Goal: Task Accomplishment & Management: Use online tool/utility

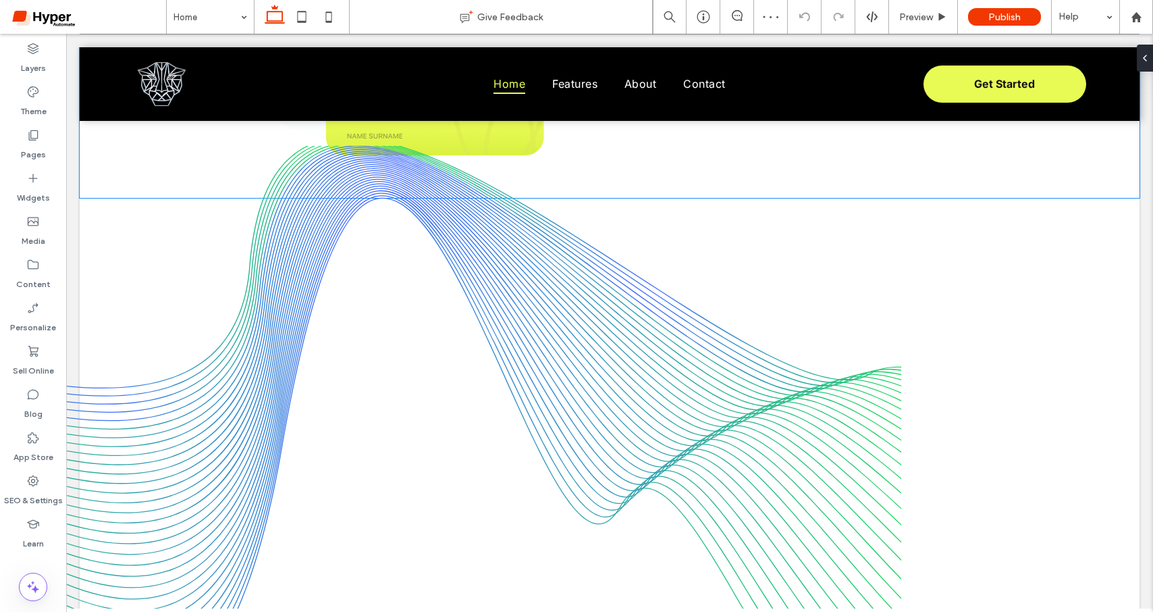
scroll to position [1675, 0]
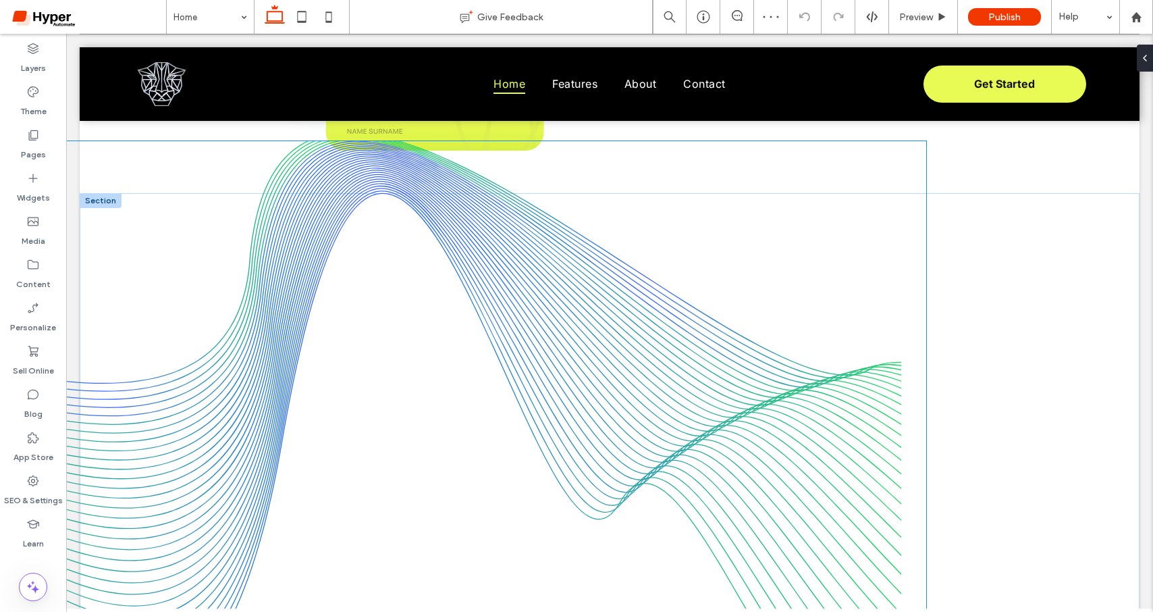
click at [891, 374] on img at bounding box center [397, 424] width 1059 height 567
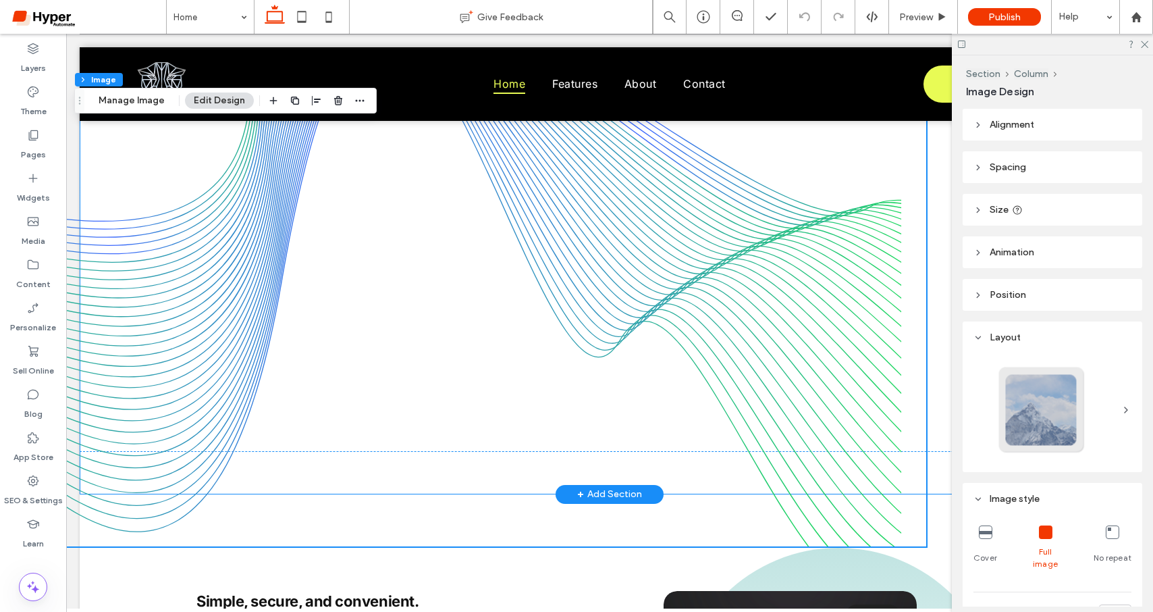
scroll to position [1849, 0]
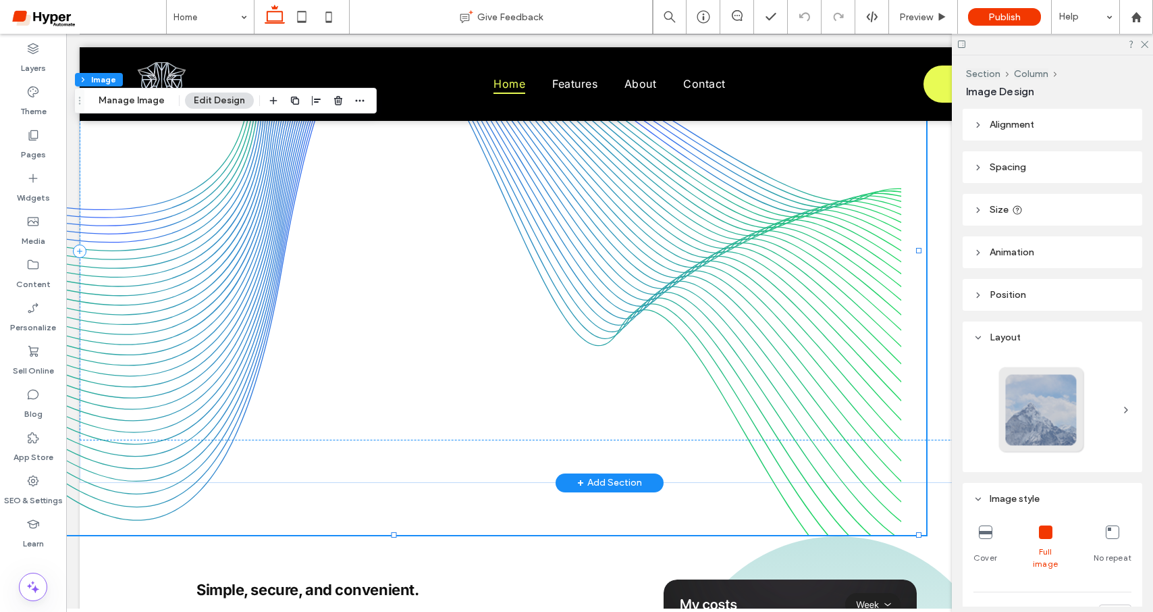
click at [907, 438] on img at bounding box center [397, 251] width 1059 height 567
click at [899, 394] on img at bounding box center [397, 251] width 1059 height 567
drag, startPoint x: 142, startPoint y: 105, endPoint x: 364, endPoint y: 120, distance: 222.6
click at [142, 105] on button "Manage Image" at bounding box center [132, 101] width 84 height 16
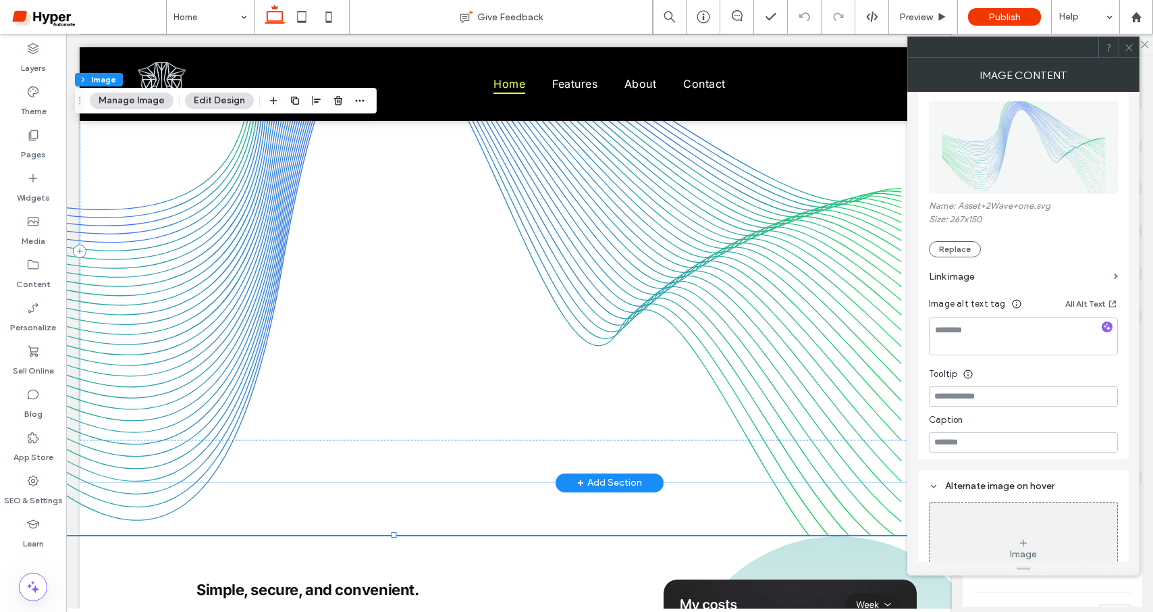
scroll to position [162, 0]
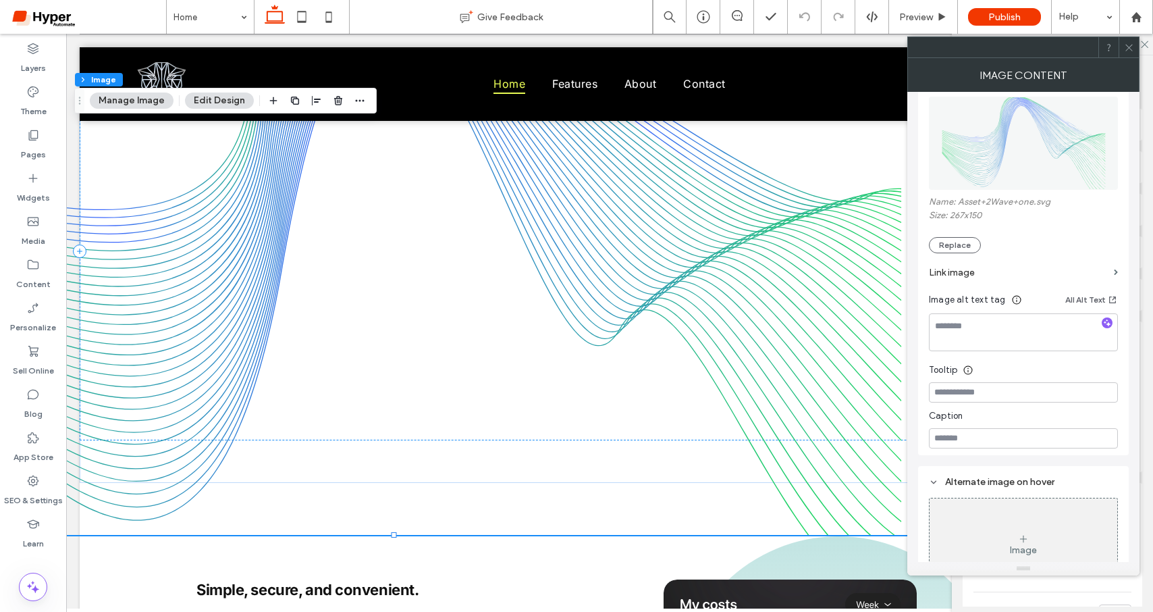
click at [200, 92] on div "Section Column Image Manage Image Edit Design" at bounding box center [225, 101] width 303 height 26
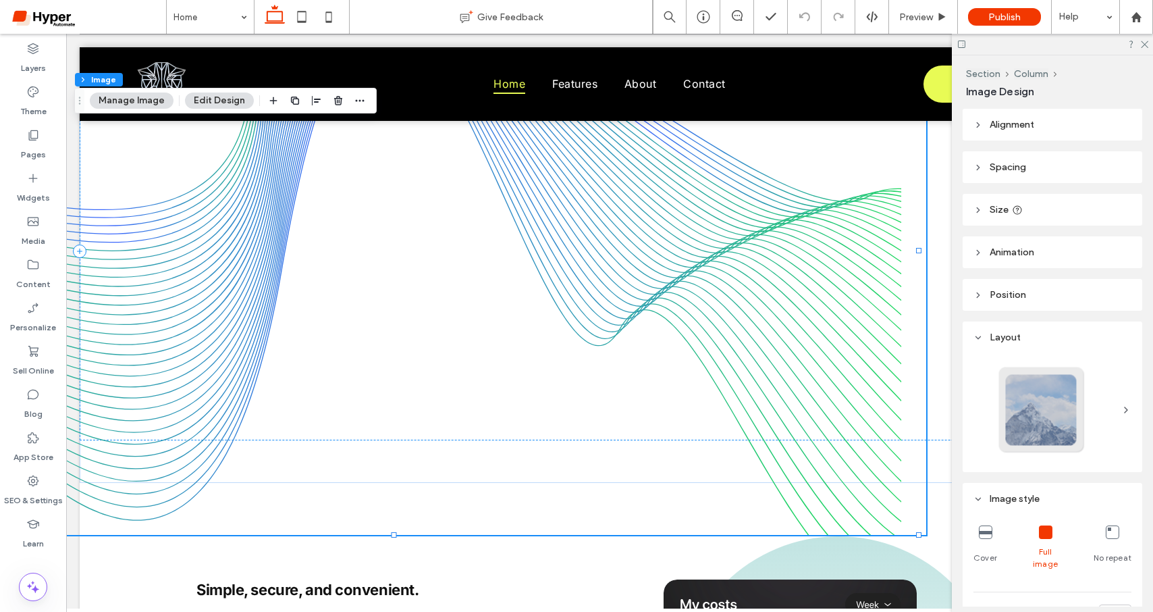
click at [213, 100] on button "Edit Design" at bounding box center [219, 101] width 69 height 16
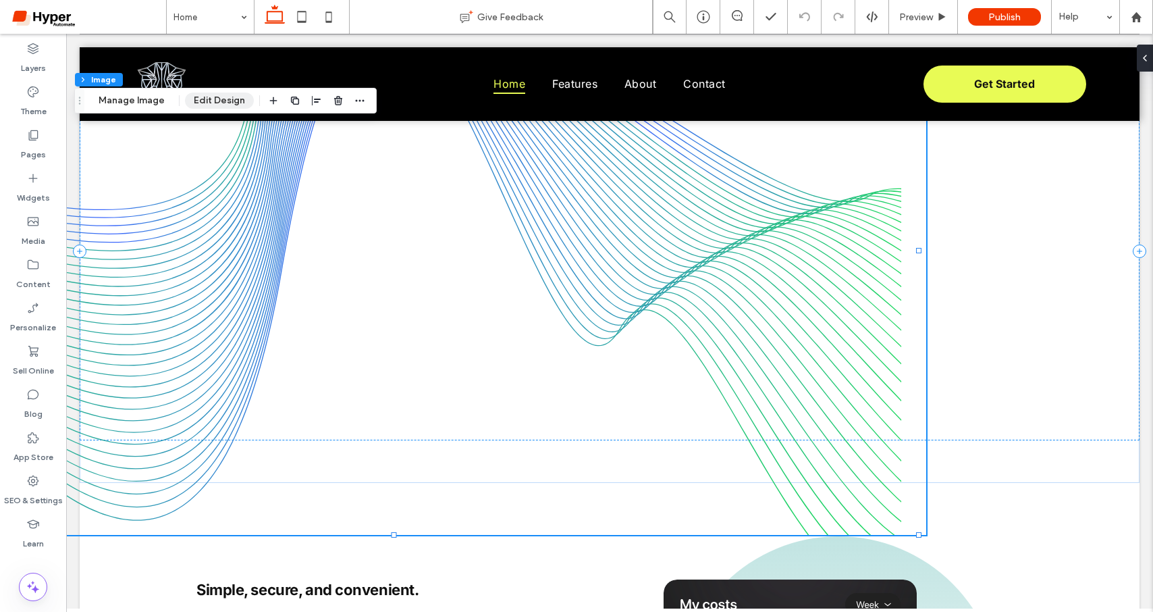
click at [218, 94] on button "Edit Design" at bounding box center [219, 101] width 69 height 16
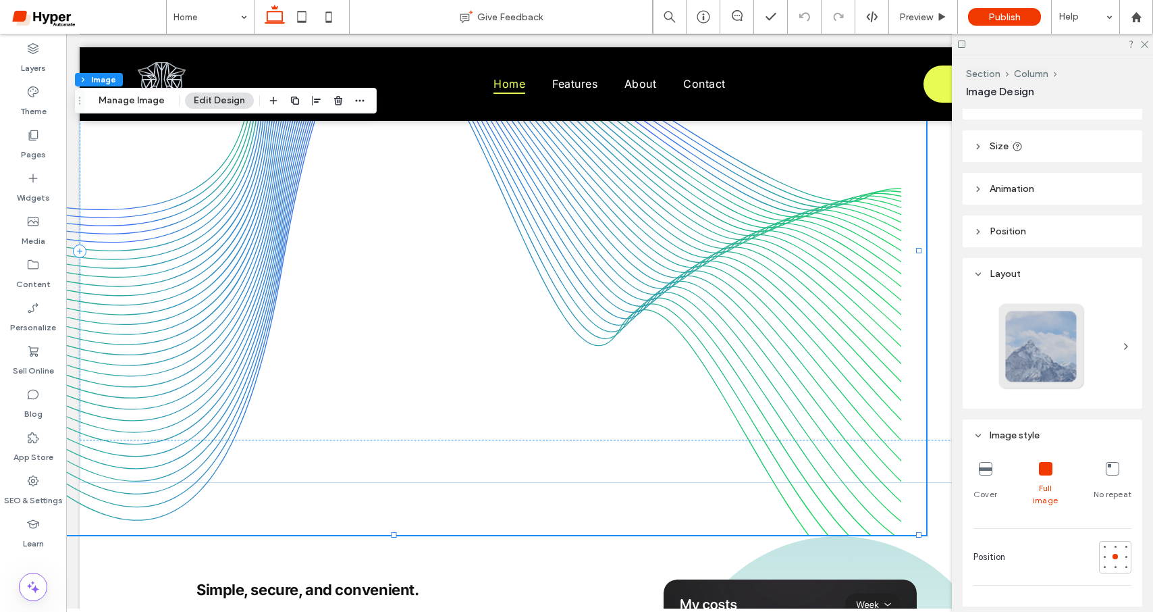
scroll to position [0, 0]
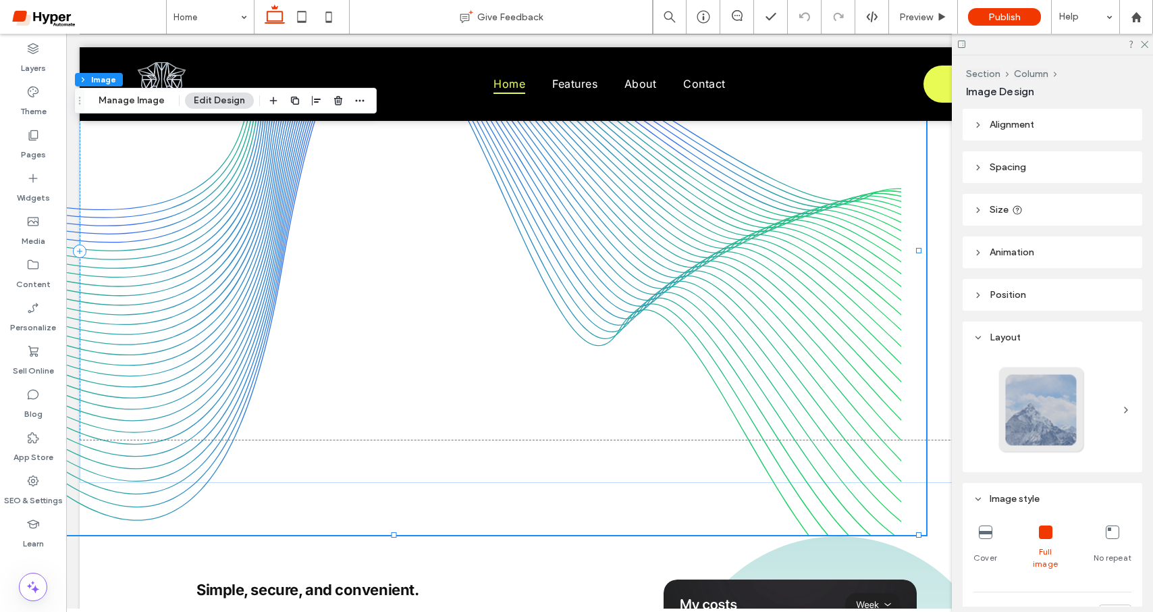
click at [1028, 161] on header "Spacing" at bounding box center [1053, 167] width 180 height 32
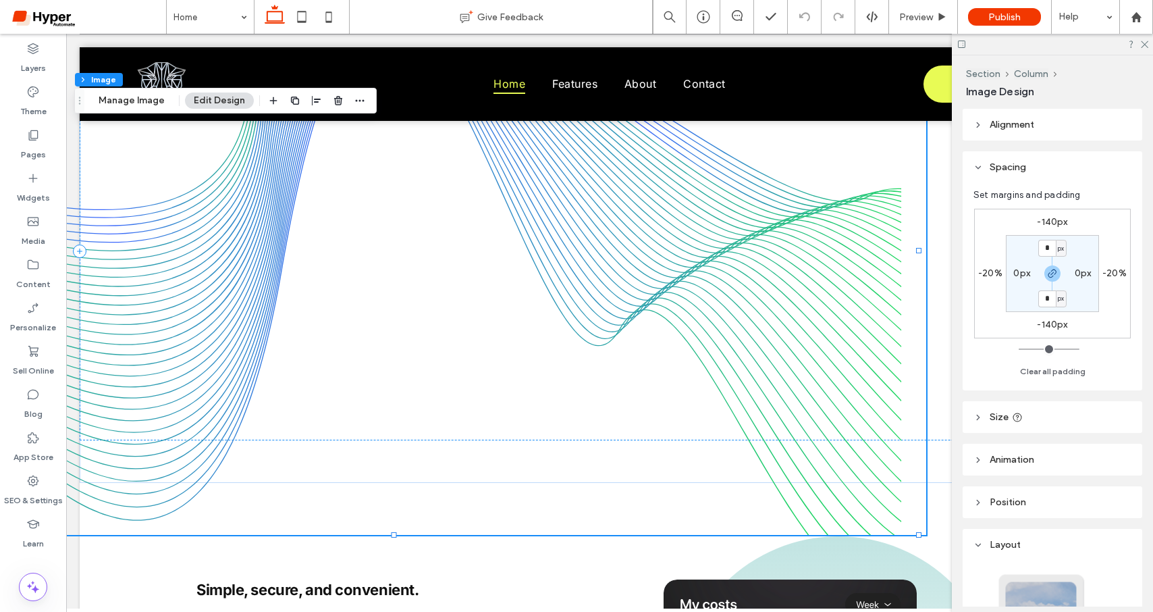
click at [1112, 275] on label "-20%" at bounding box center [1115, 272] width 24 height 11
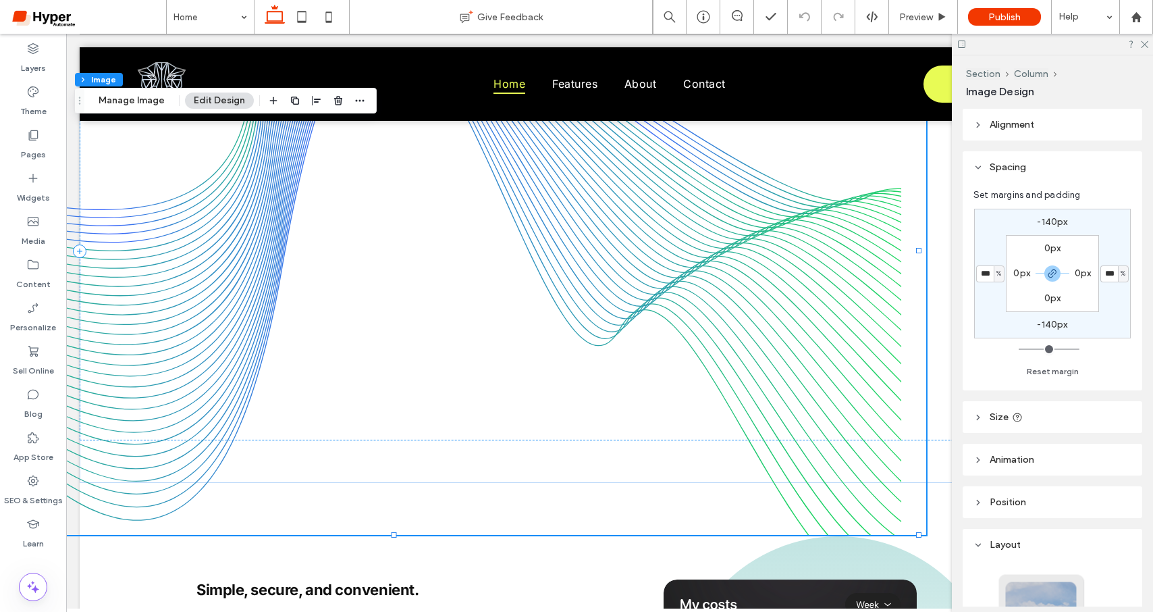
type input "**"
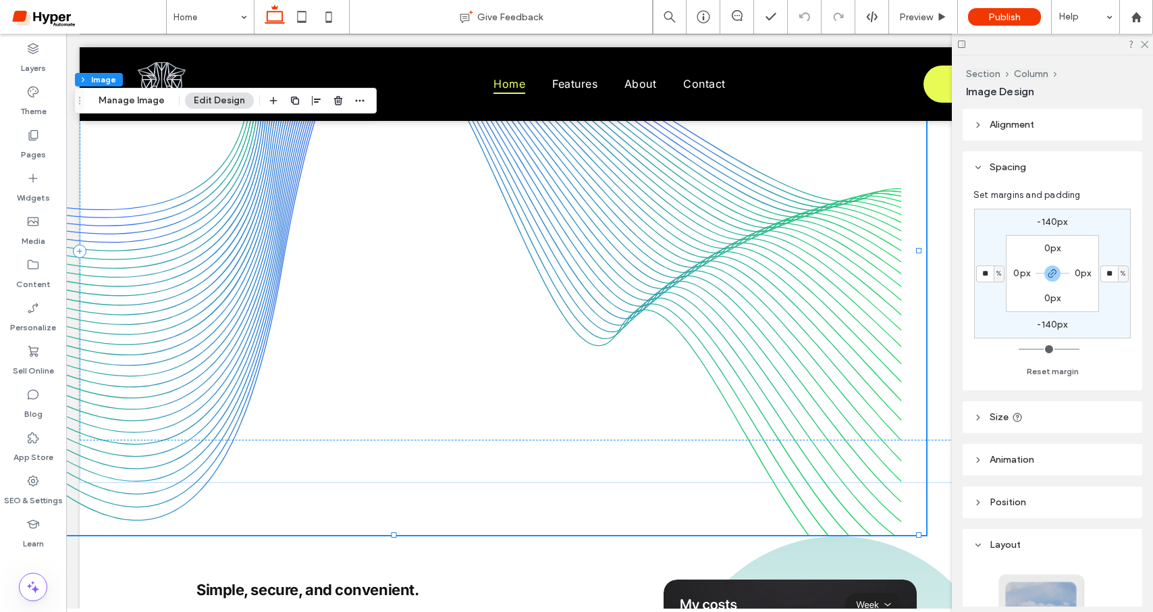
type input "**"
type input "*"
drag, startPoint x: 1023, startPoint y: 348, endPoint x: 979, endPoint y: 344, distance: 44.1
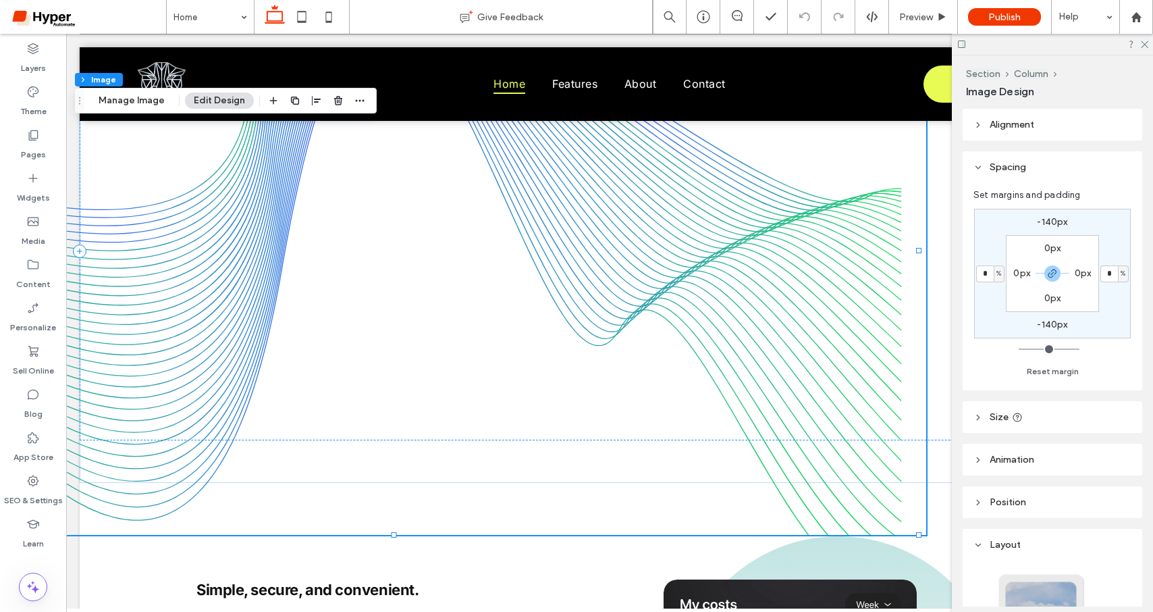
click at [1019, 348] on input "range" at bounding box center [1049, 348] width 61 height 1
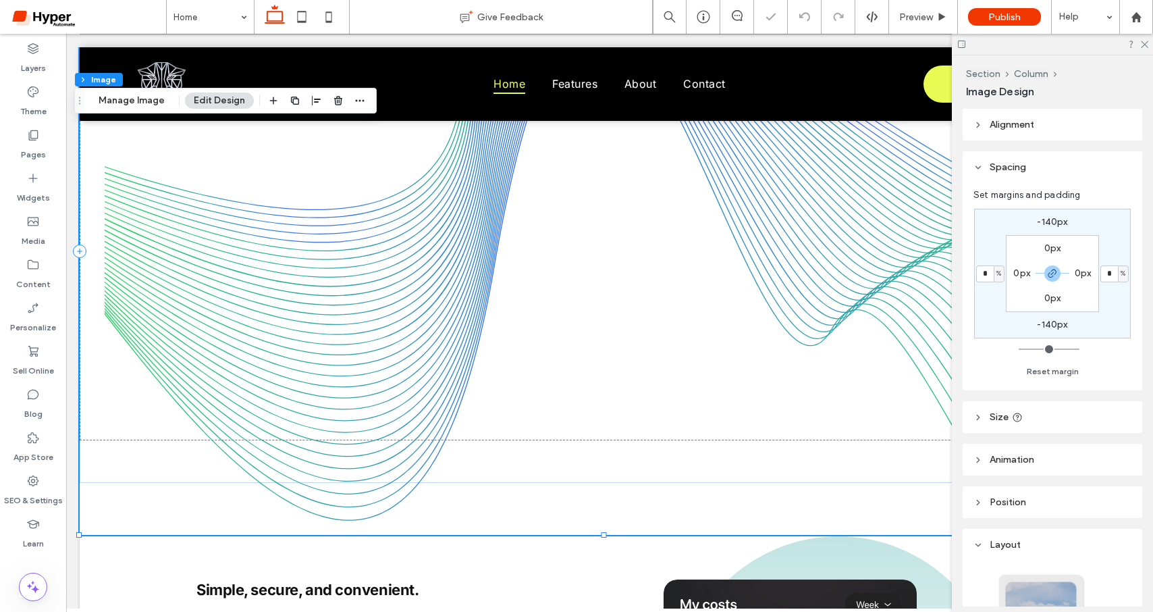
click at [986, 339] on div "-140px * % -140px * % 0px 0px 0px 0px Reset margin" at bounding box center [1053, 291] width 158 height 178
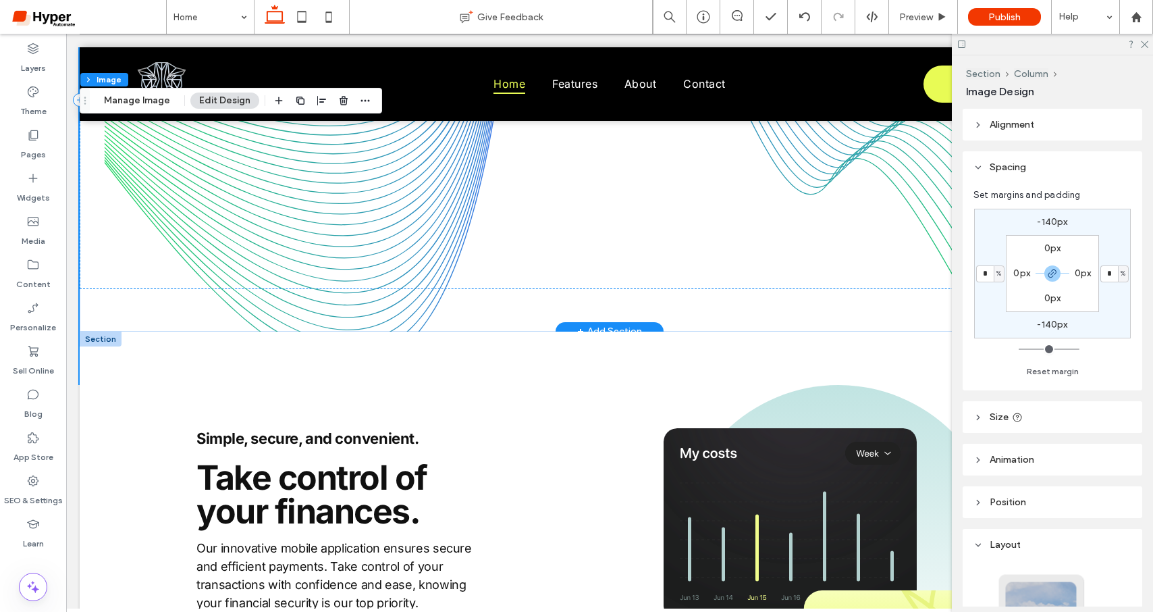
scroll to position [2044, 0]
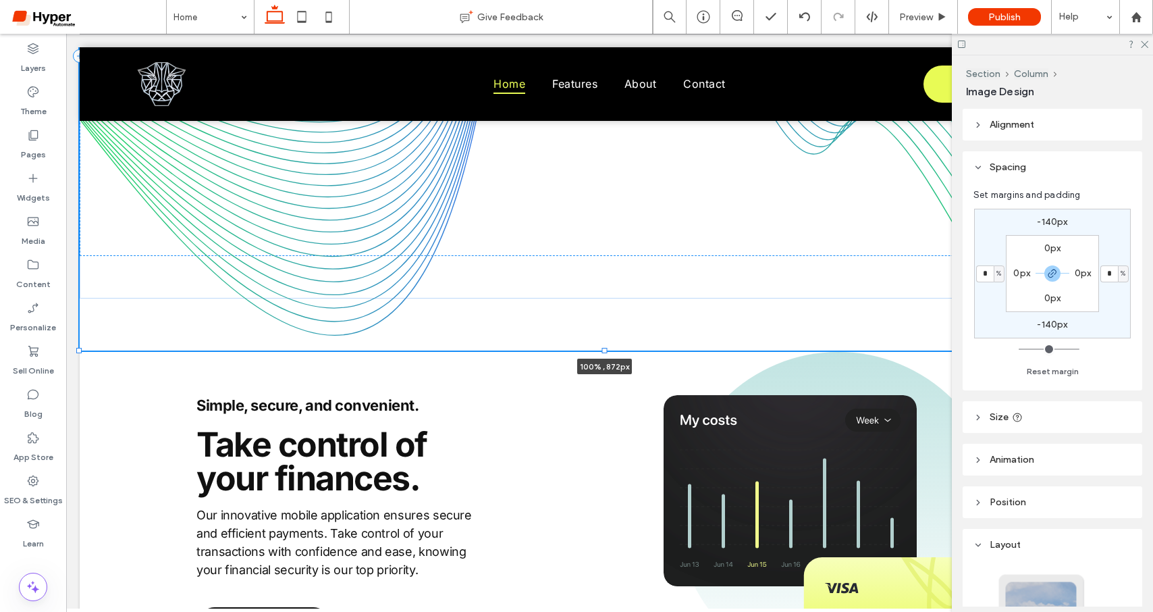
drag, startPoint x: 78, startPoint y: 334, endPoint x: -137, endPoint y: 345, distance: 215.7
type input "***"
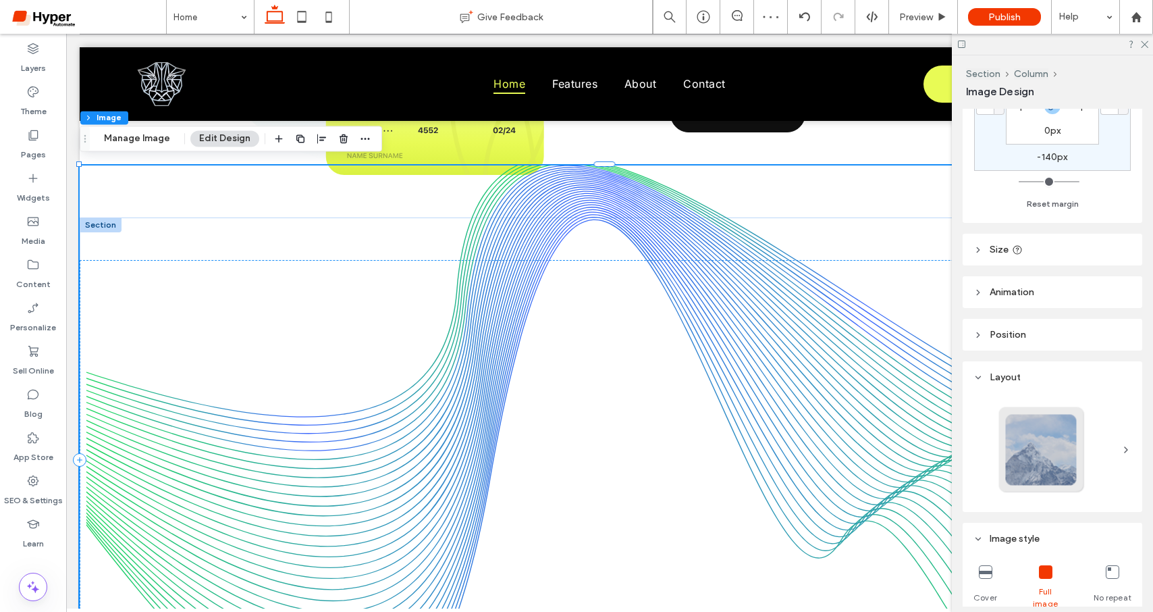
scroll to position [268, 0]
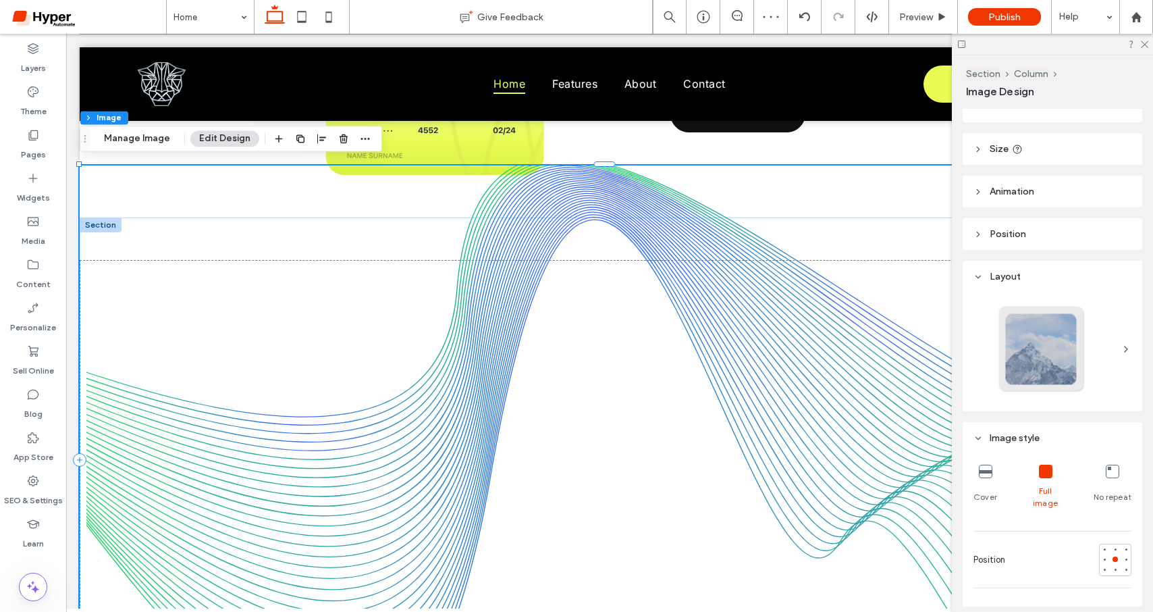
click at [975, 470] on div "Cover" at bounding box center [986, 486] width 24 height 55
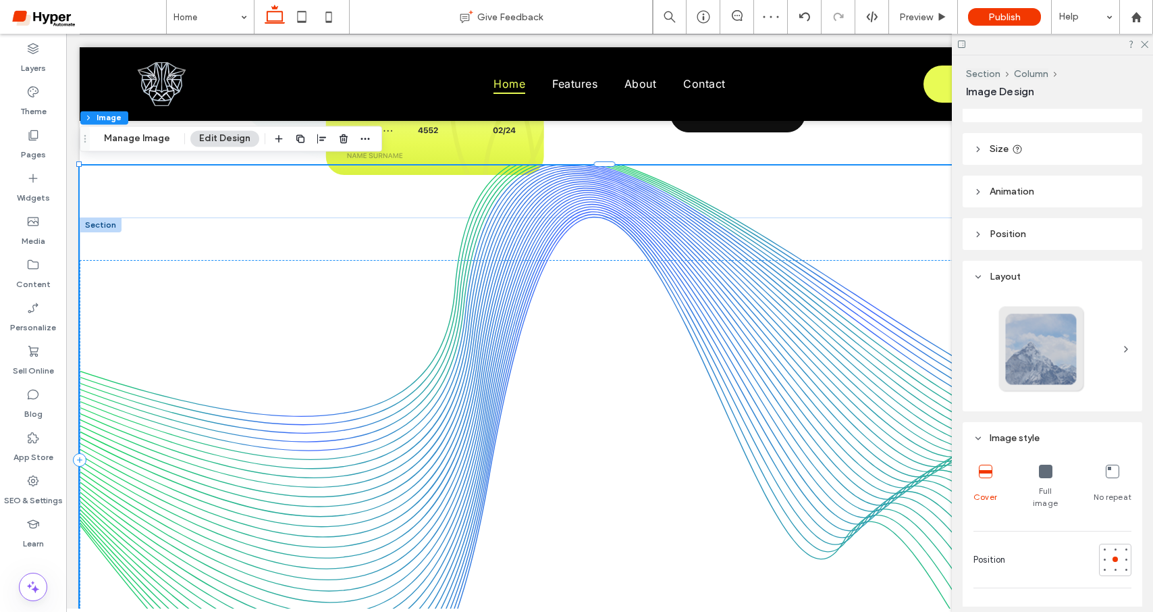
click at [979, 470] on icon at bounding box center [986, 472] width 14 height 14
click at [1039, 473] on icon at bounding box center [1046, 472] width 14 height 14
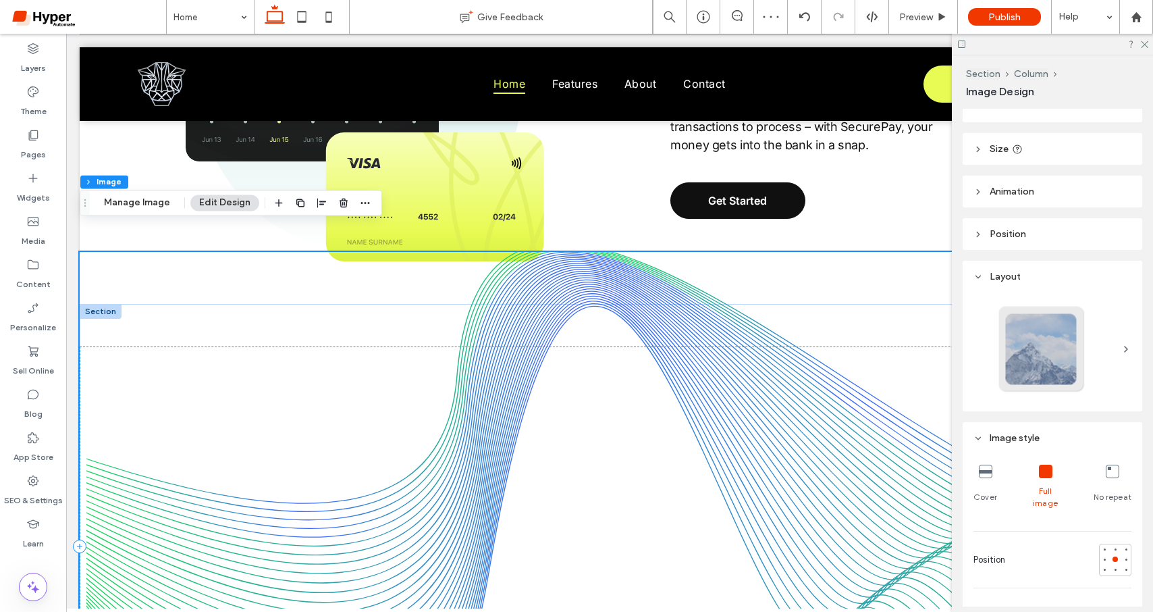
scroll to position [1563, 0]
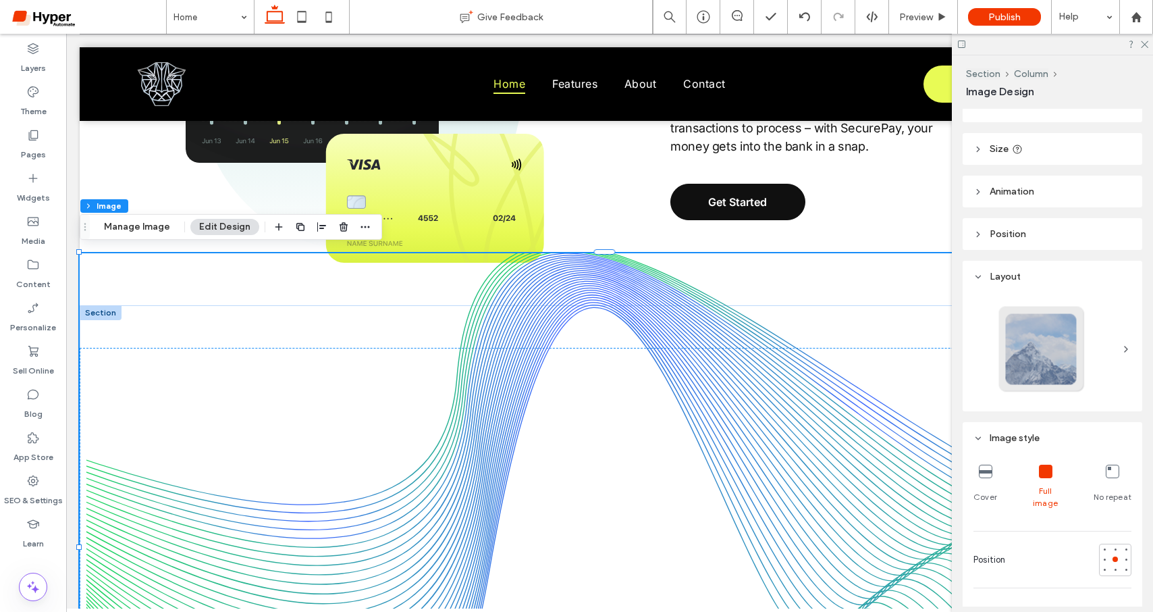
click at [221, 221] on button "Edit Design" at bounding box center [224, 227] width 69 height 16
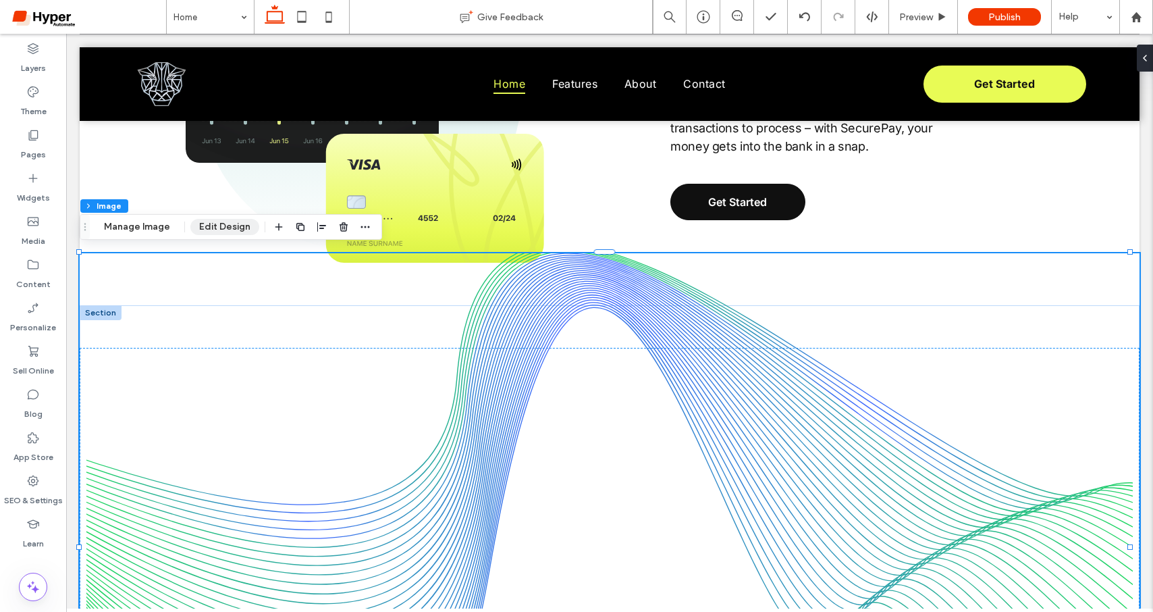
drag, startPoint x: 217, startPoint y: 225, endPoint x: 766, endPoint y: 317, distance: 556.7
click at [217, 225] on button "Edit Design" at bounding box center [224, 227] width 69 height 16
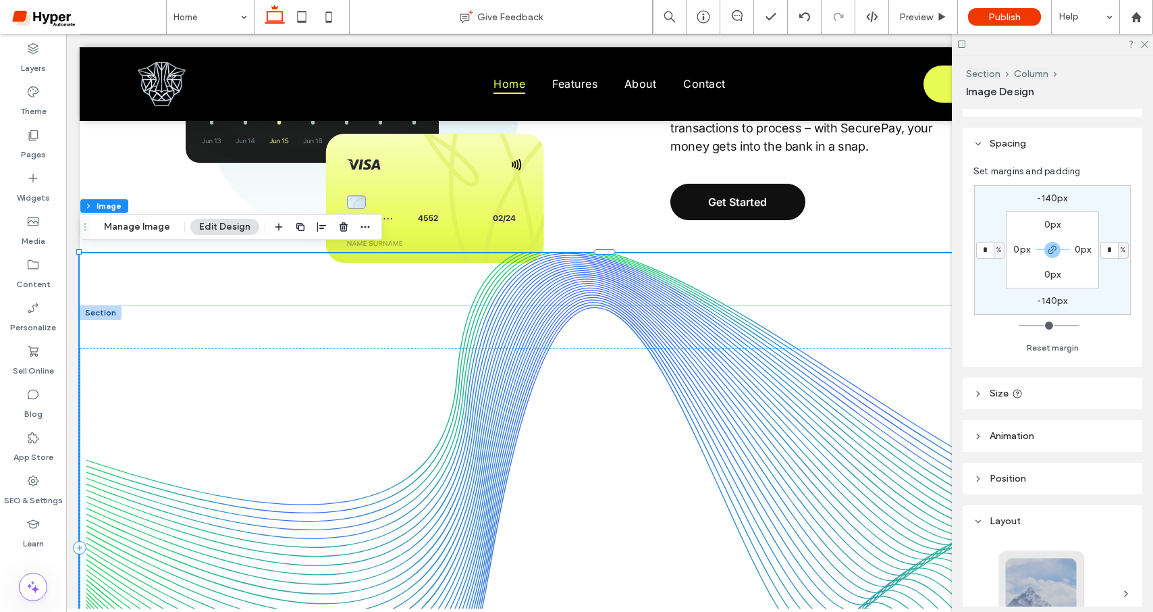
scroll to position [0, 0]
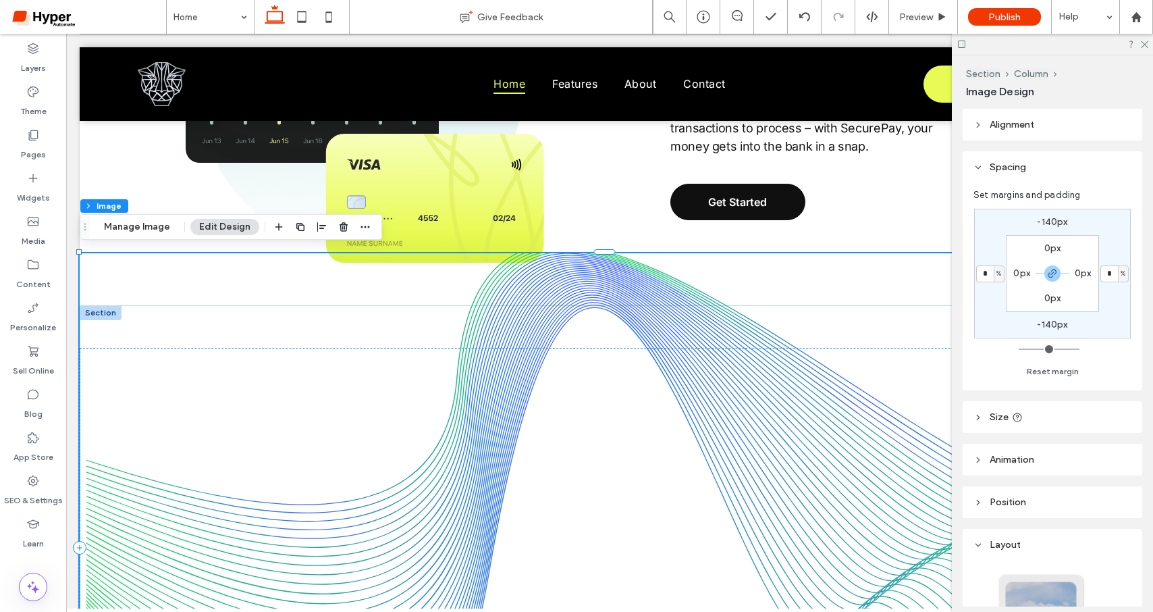
click at [1059, 221] on label "-140px" at bounding box center [1052, 221] width 30 height 11
type input "*"
click at [1057, 223] on div "px" at bounding box center [1061, 222] width 8 height 14
click at [1052, 222] on span "px" at bounding box center [1056, 222] width 9 height 14
click at [1047, 221] on input "****" at bounding box center [1048, 222] width 18 height 17
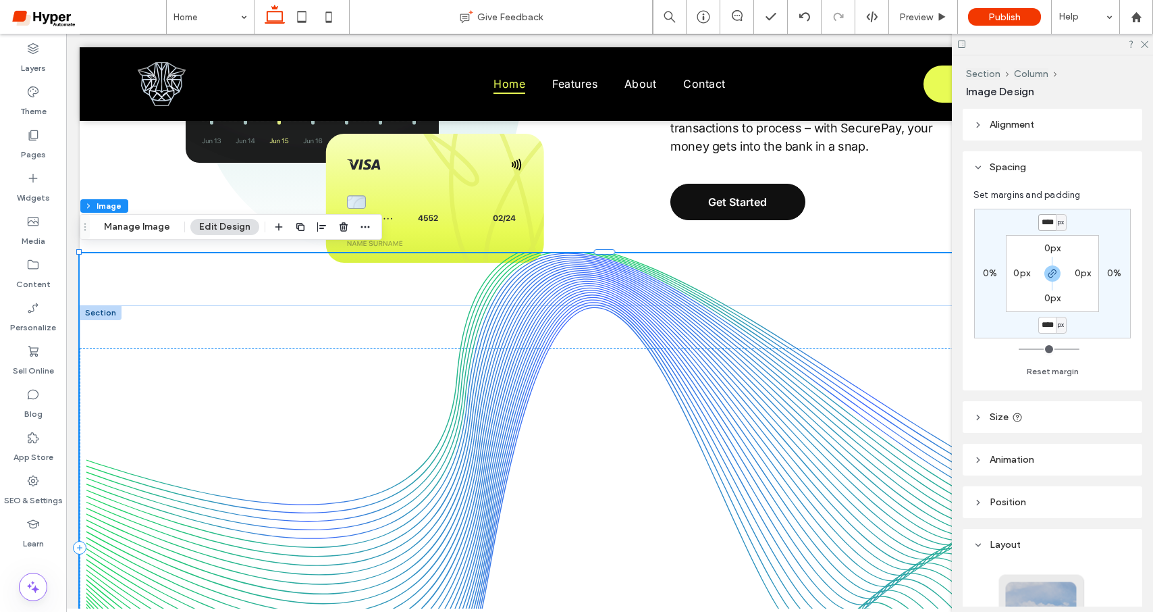
click at [1047, 221] on input "****" at bounding box center [1048, 222] width 18 height 17
click at [1049, 225] on input "****" at bounding box center [1048, 222] width 18 height 17
click at [1046, 221] on input "****" at bounding box center [1048, 222] width 18 height 17
type input "****"
type input "*"
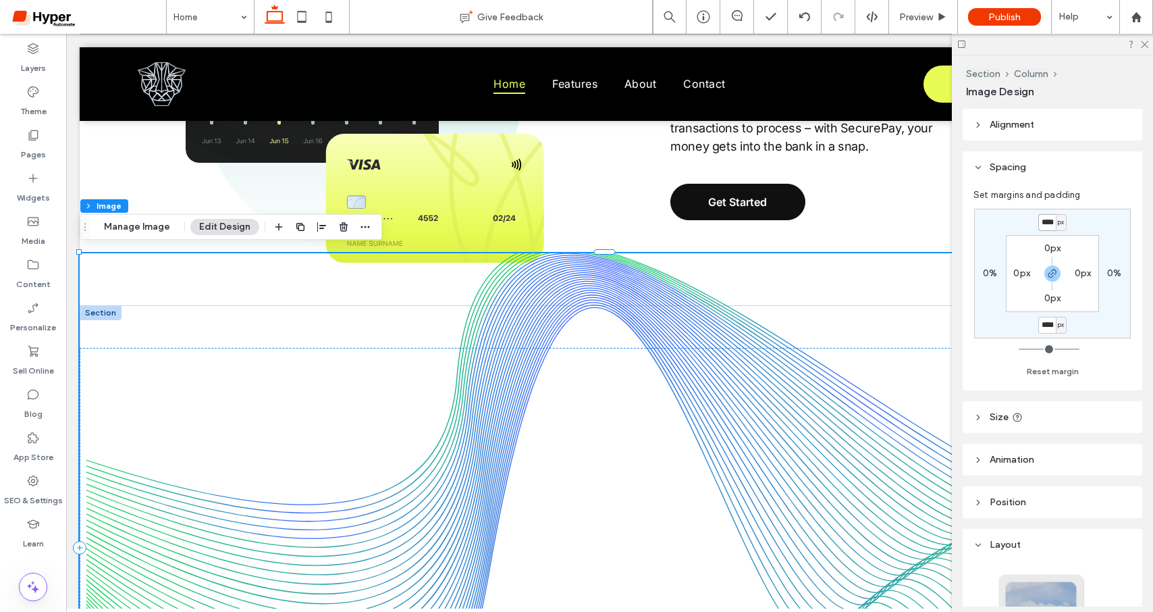
type input "****"
type input "*"
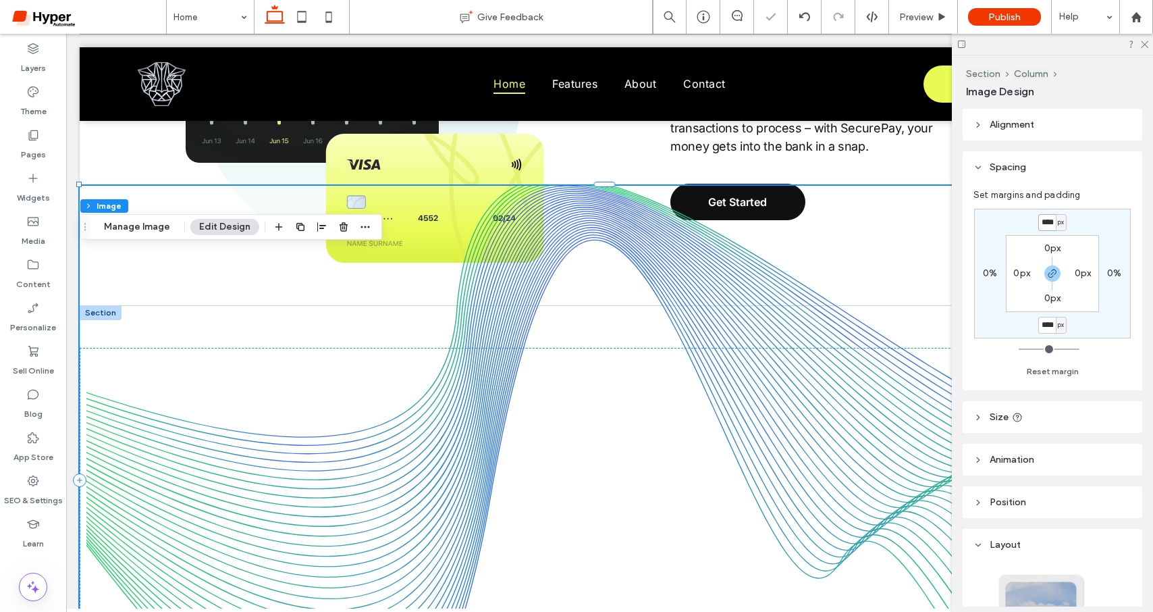
click at [768, 290] on img at bounding box center [610, 480] width 1060 height 589
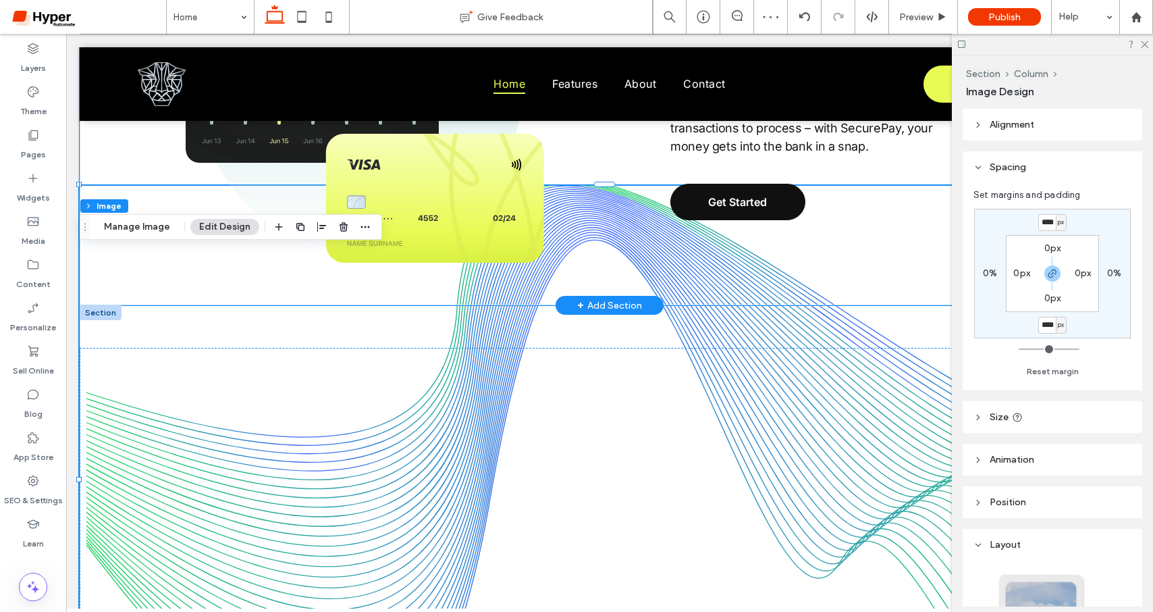
click at [93, 158] on div "Easy, safe, and hassle-free. Get Started Instantly send & receive money. You ca…" at bounding box center [610, 74] width 1060 height 461
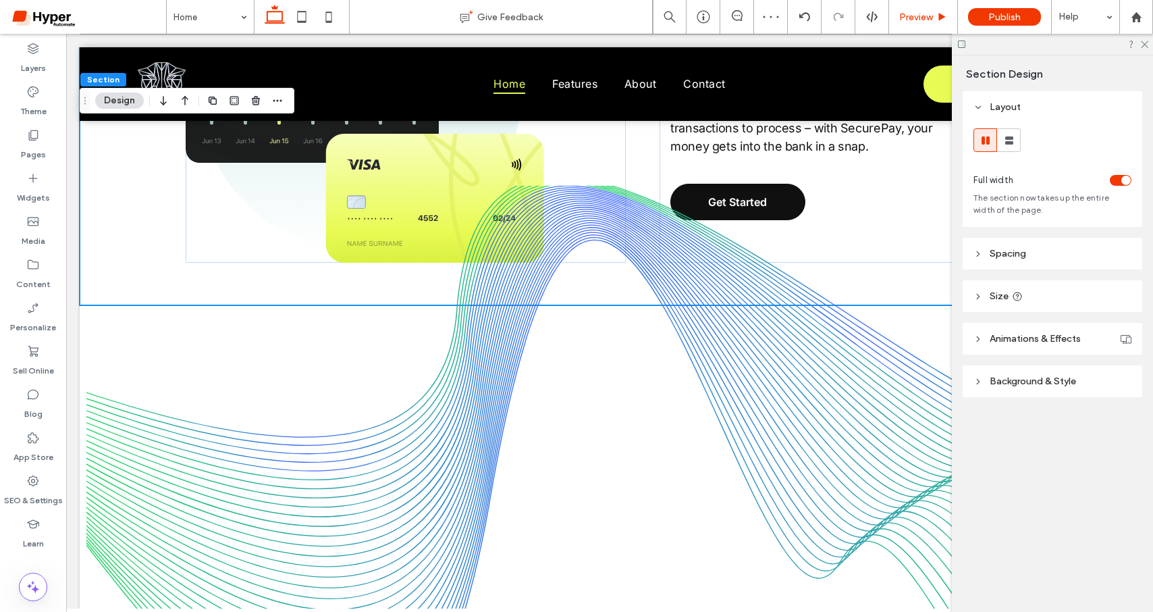
click at [926, 9] on div "Preview" at bounding box center [923, 17] width 69 height 34
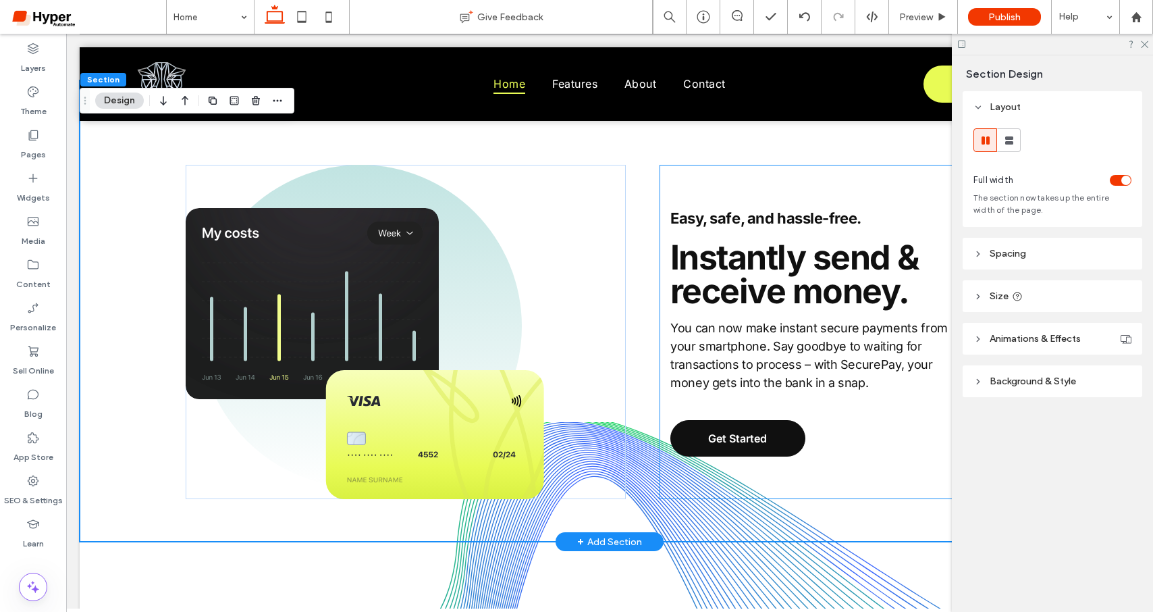
scroll to position [1484, 0]
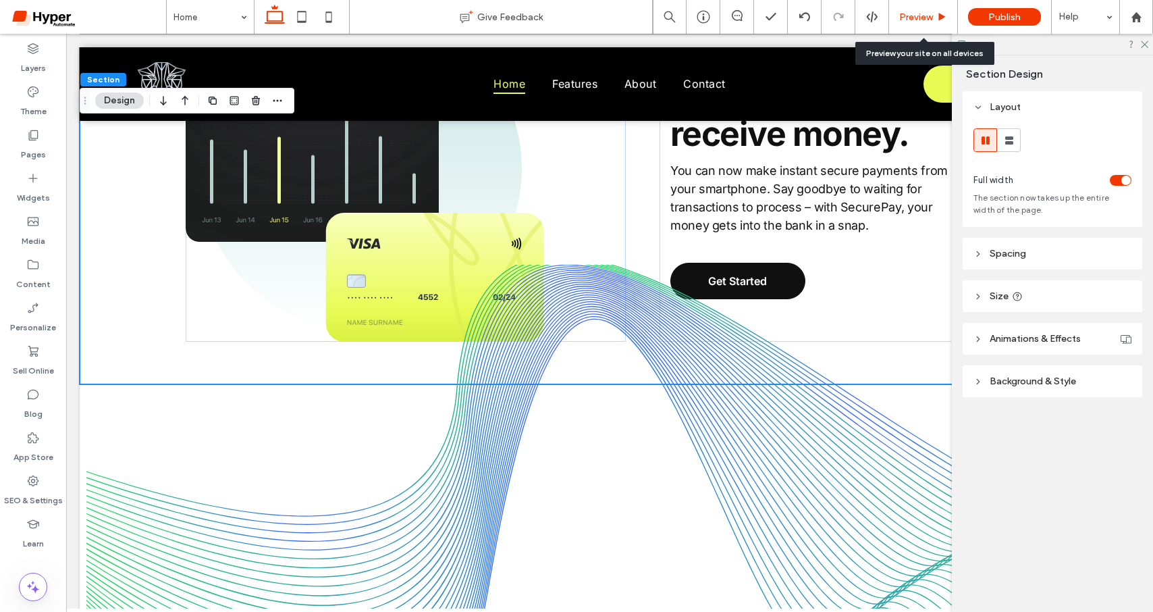
click at [928, 8] on div "Preview" at bounding box center [923, 17] width 69 height 34
click at [928, 22] on span "Preview" at bounding box center [916, 16] width 34 height 11
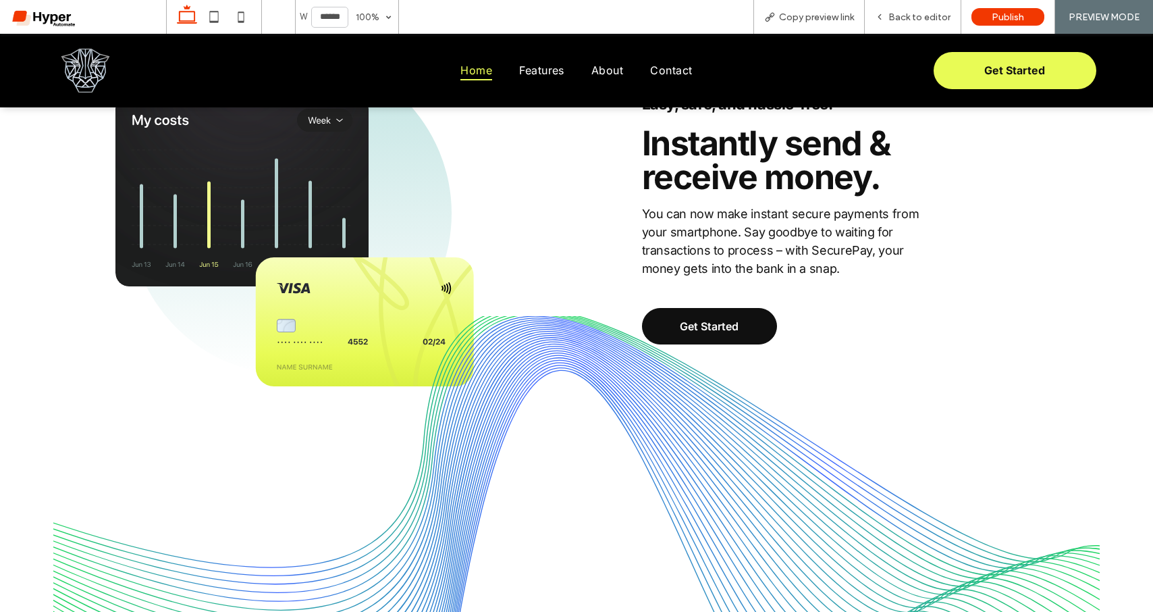
scroll to position [1364, 0]
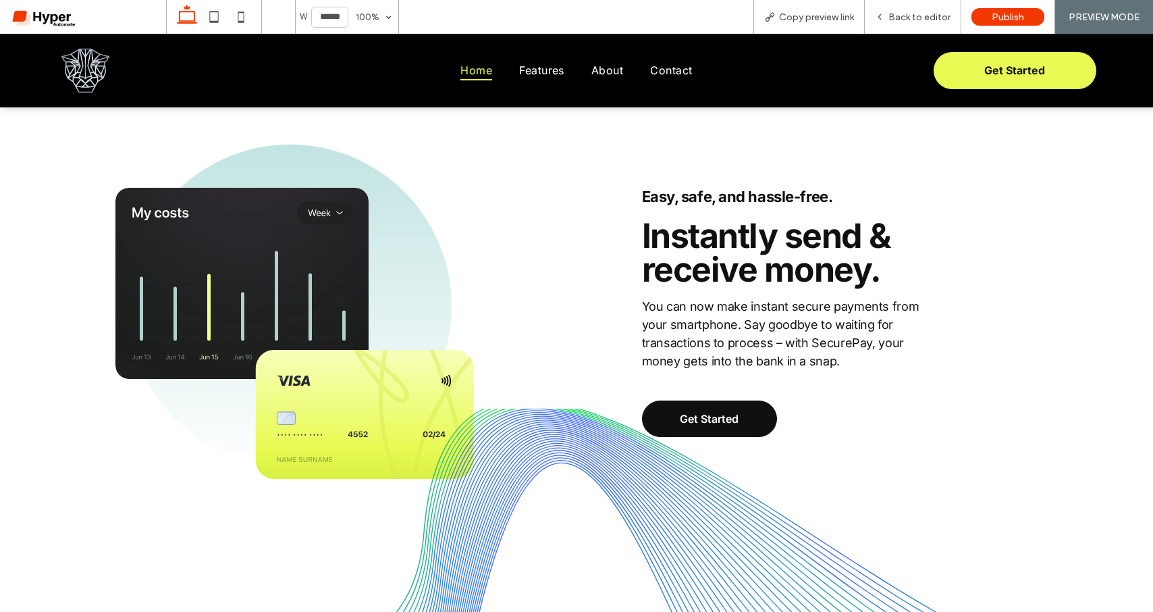
click at [379, 371] on img at bounding box center [294, 311] width 359 height 334
click at [920, 23] on div "Back to editor" at bounding box center [913, 17] width 97 height 34
click at [906, 17] on span "Back to editor" at bounding box center [920, 16] width 62 height 11
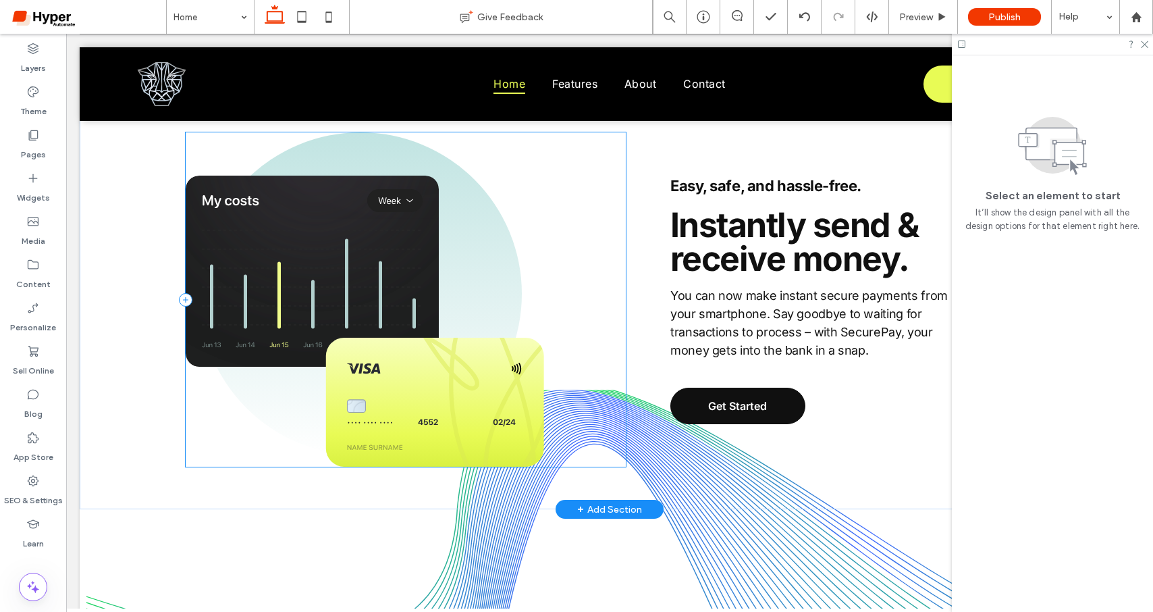
scroll to position [1359, 0]
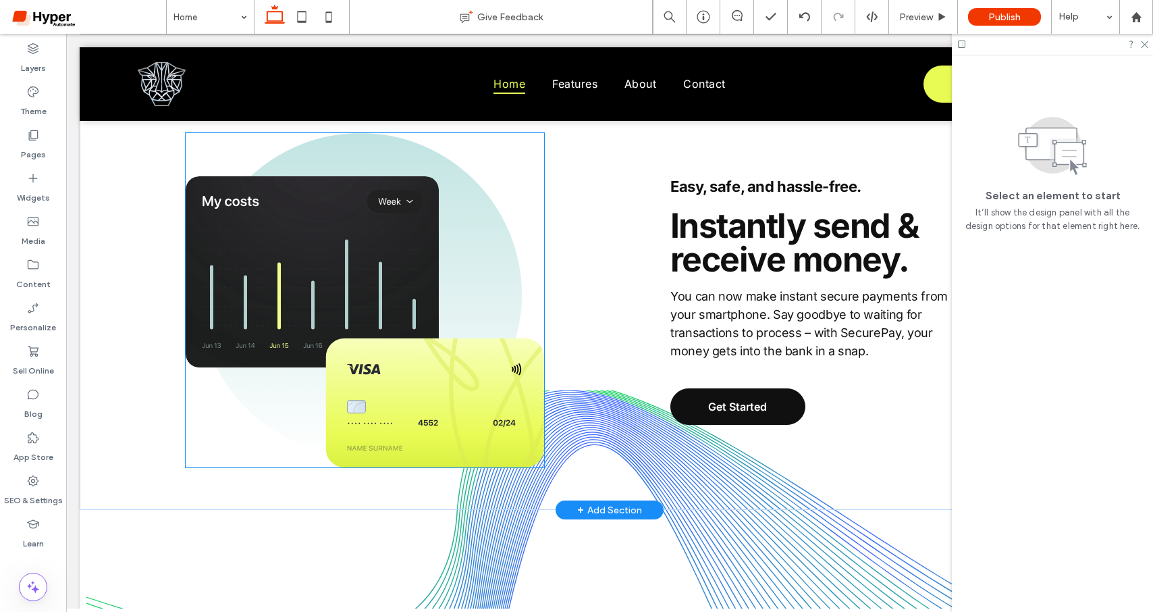
click at [447, 415] on img at bounding box center [365, 300] width 359 height 334
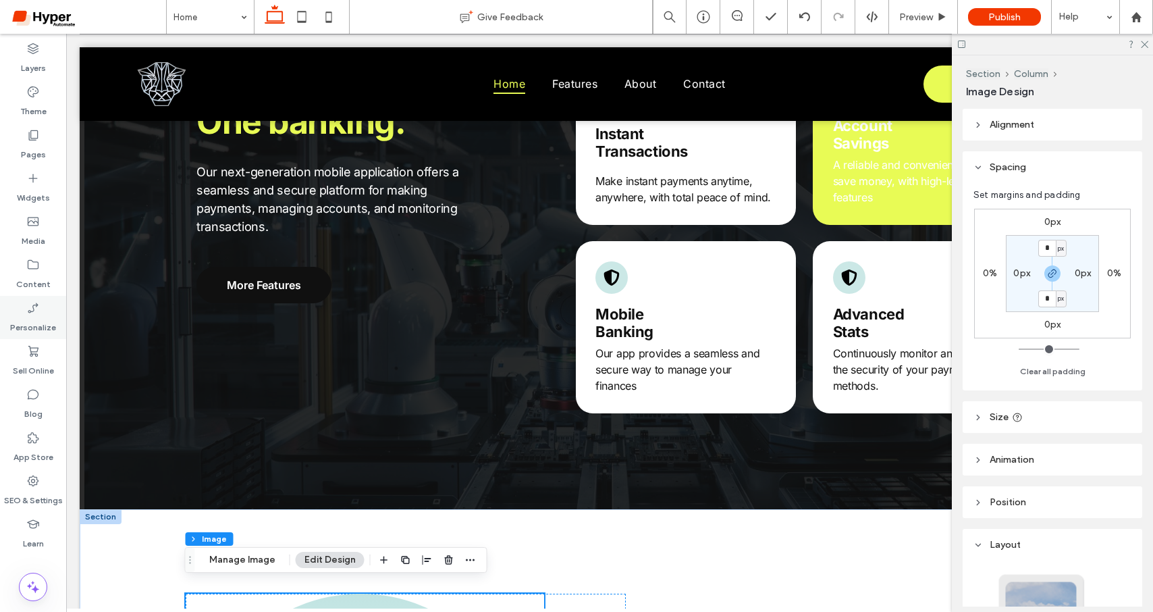
scroll to position [1016, 0]
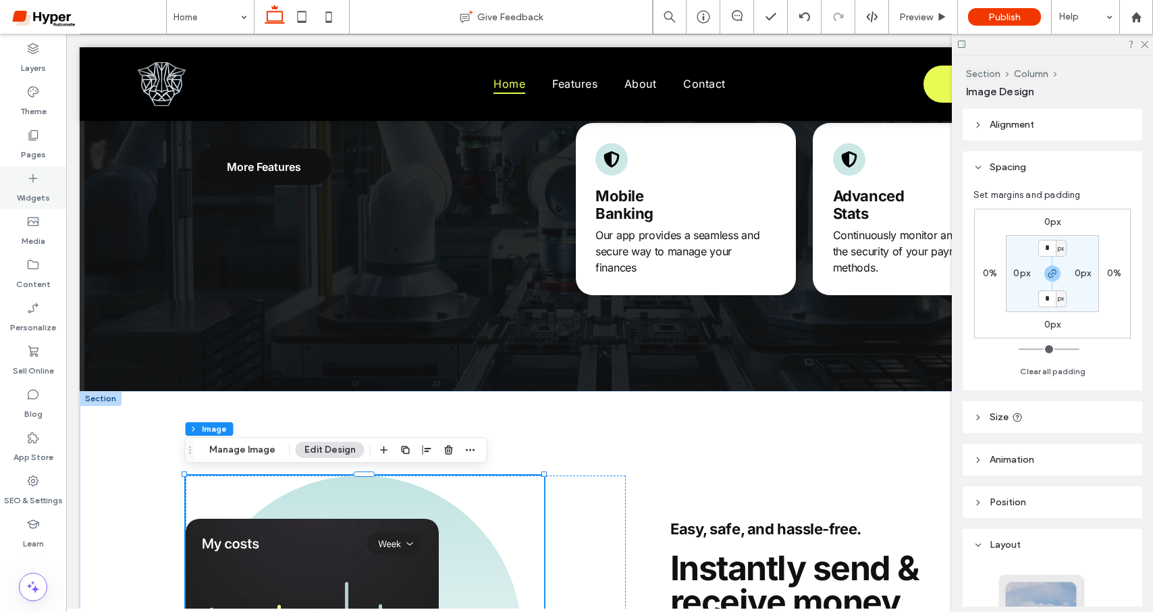
click at [45, 194] on label "Widgets" at bounding box center [33, 194] width 33 height 19
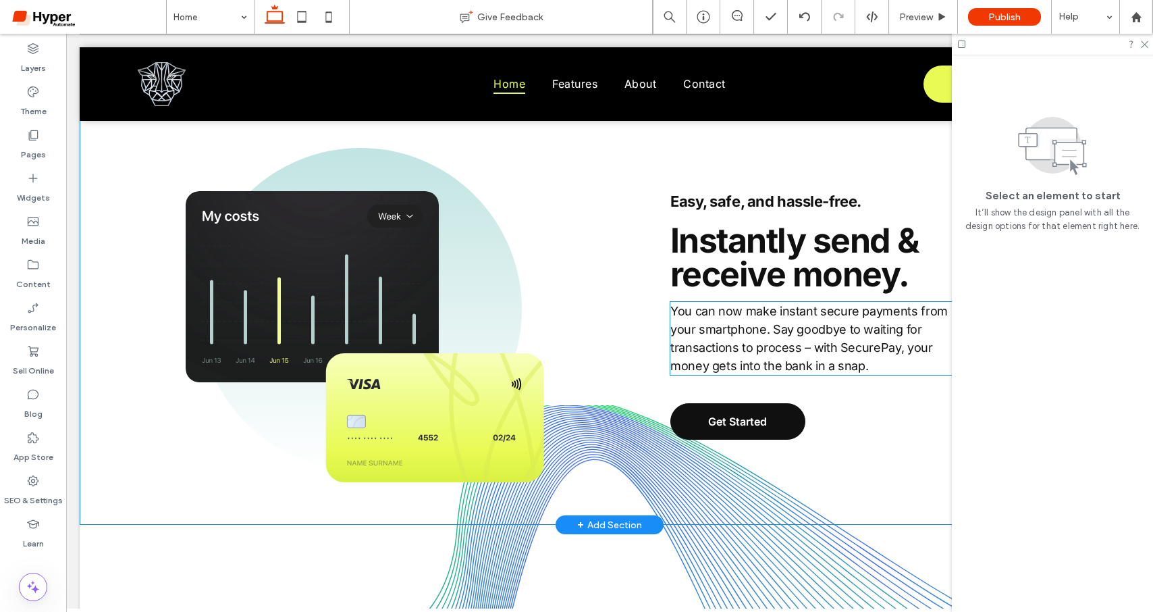
scroll to position [1397, 0]
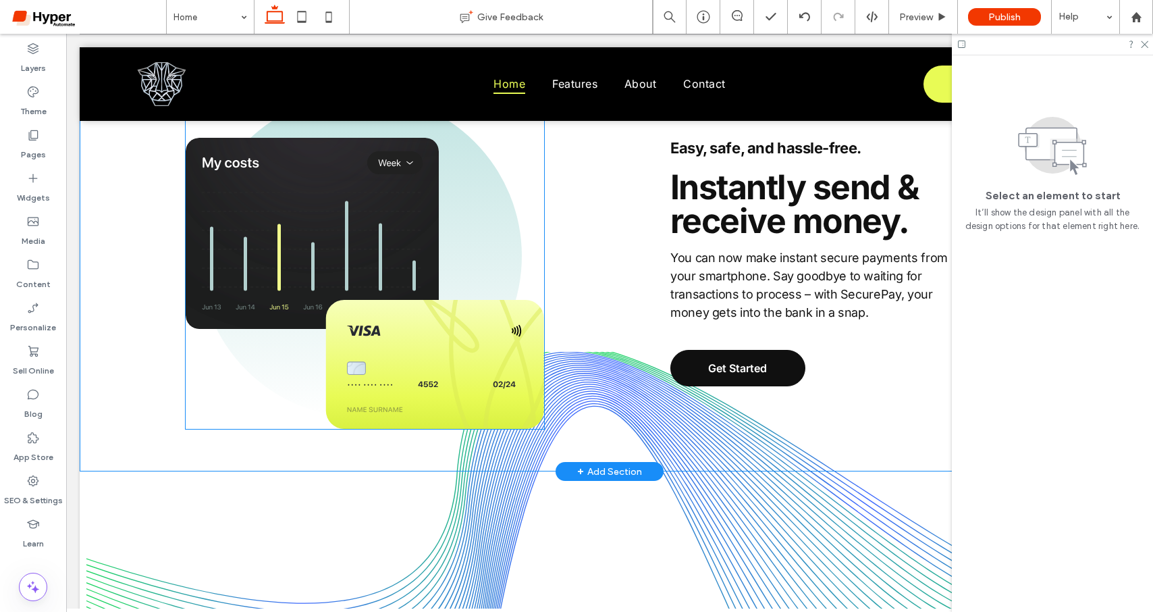
click at [510, 324] on img at bounding box center [365, 262] width 359 height 334
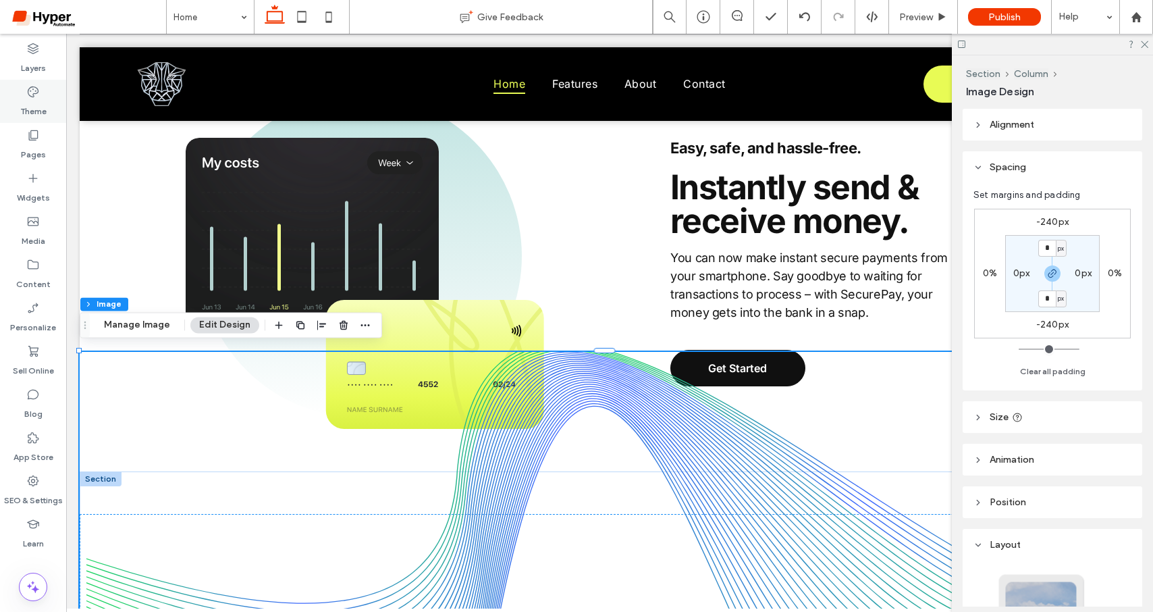
click at [28, 91] on use at bounding box center [33, 91] width 11 height 11
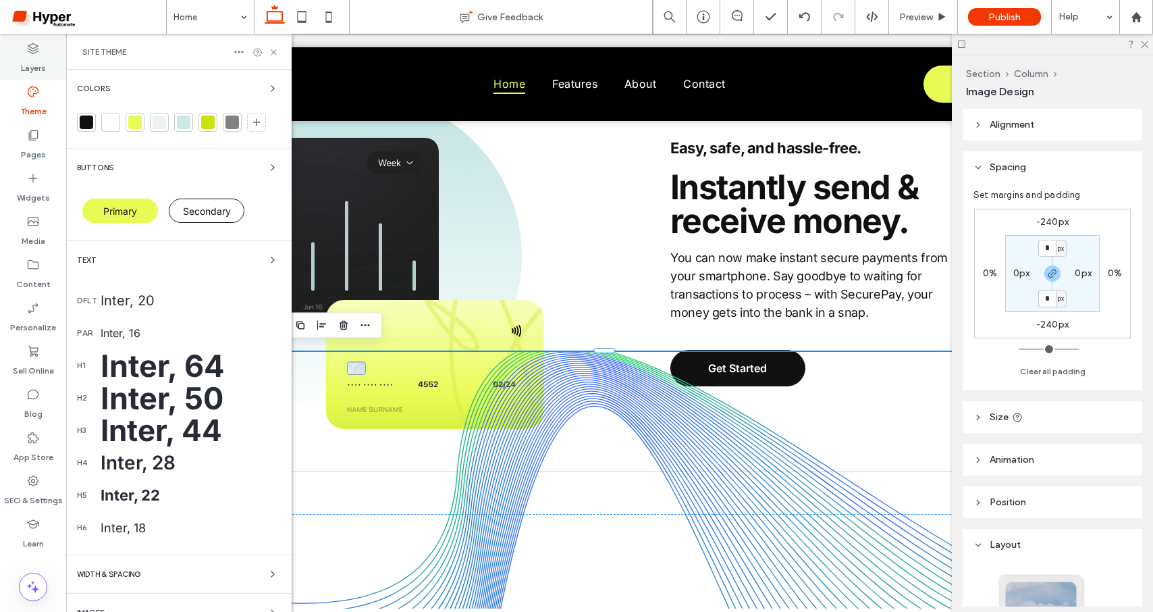
click at [36, 52] on icon at bounding box center [33, 49] width 14 height 14
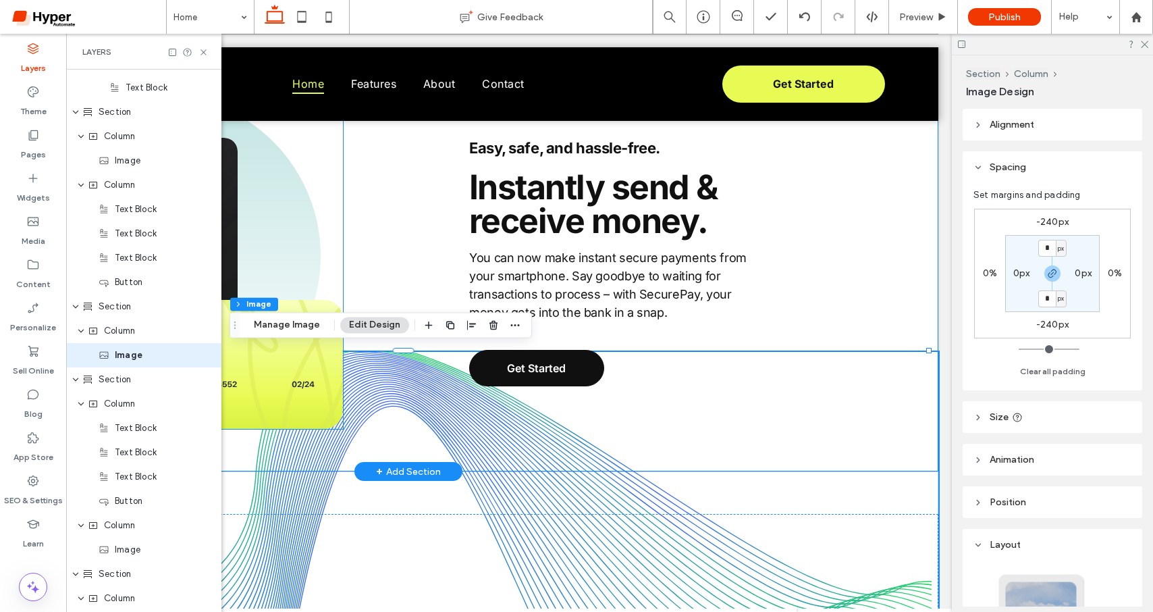
scroll to position [1418, 0]
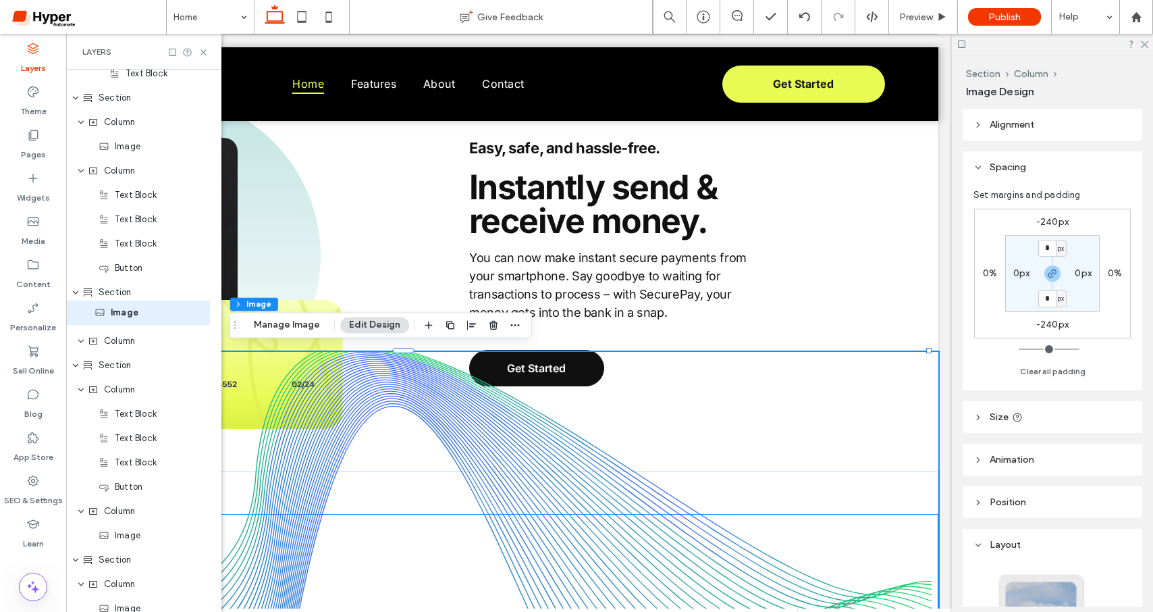
drag, startPoint x: 122, startPoint y: 344, endPoint x: 118, endPoint y: 315, distance: 28.6
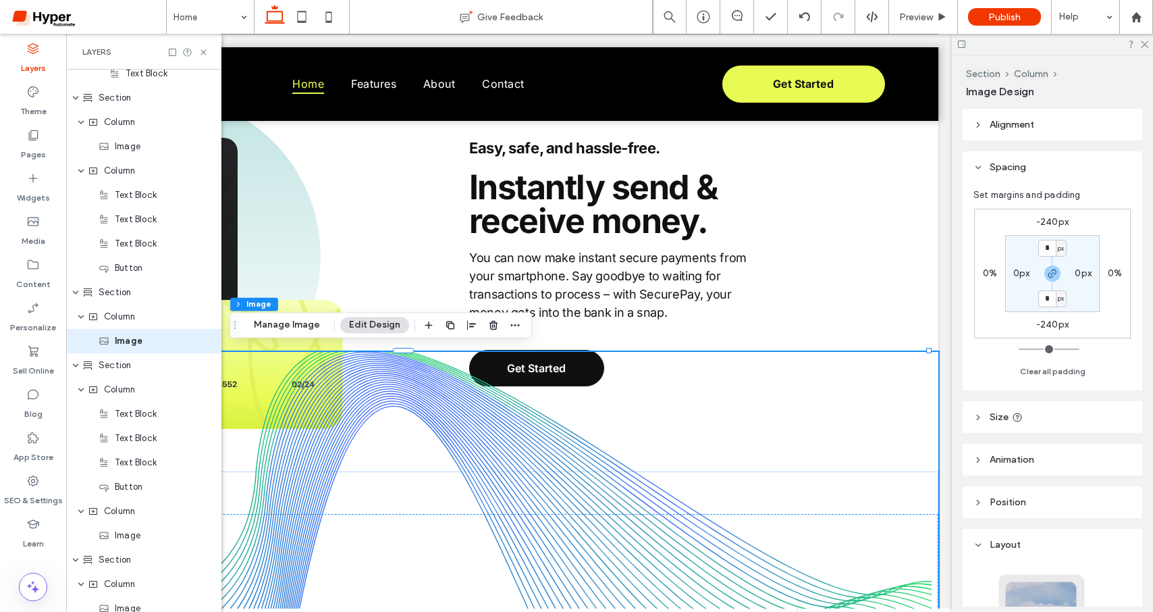
drag, startPoint x: 122, startPoint y: 344, endPoint x: 129, endPoint y: 334, distance: 12.2
drag, startPoint x: 113, startPoint y: 338, endPoint x: 144, endPoint y: 322, distance: 34.1
click at [163, 349] on div "Image" at bounding box center [143, 341] width 155 height 24
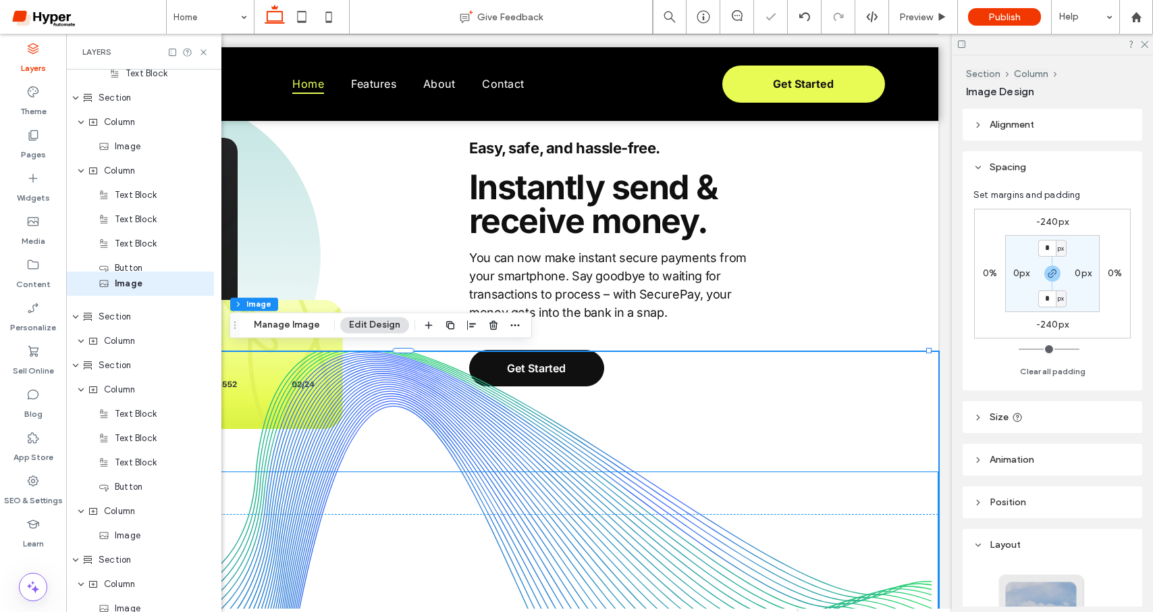
drag, startPoint x: 167, startPoint y: 347, endPoint x: 167, endPoint y: 287, distance: 60.1
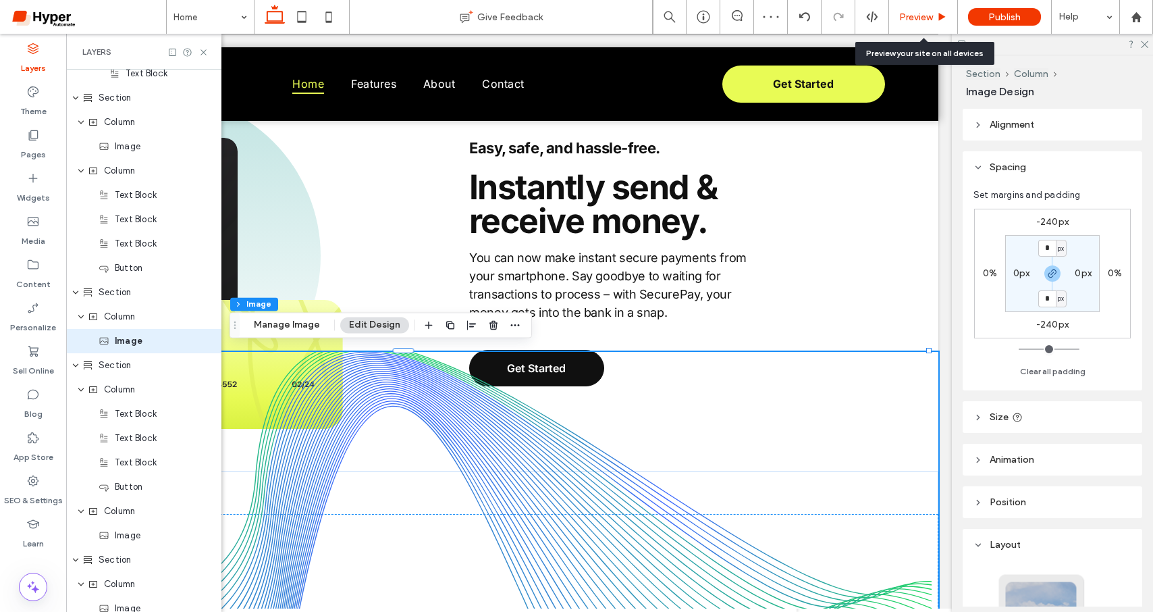
click at [928, 25] on div "Preview" at bounding box center [923, 17] width 69 height 34
click at [922, 18] on span "Preview" at bounding box center [916, 16] width 34 height 11
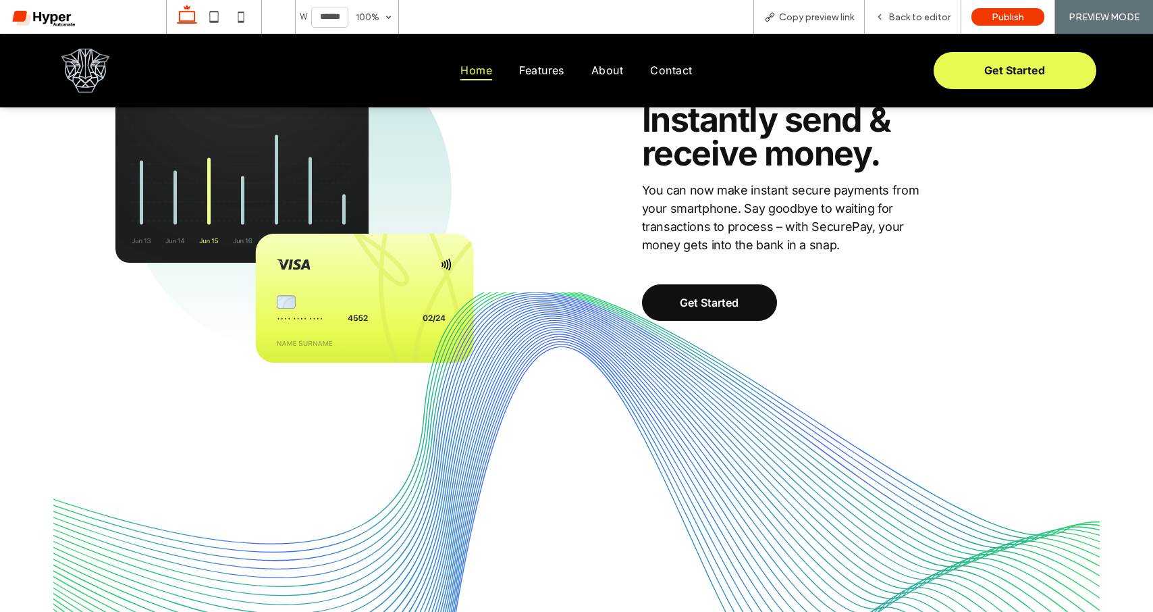
scroll to position [1483, 0]
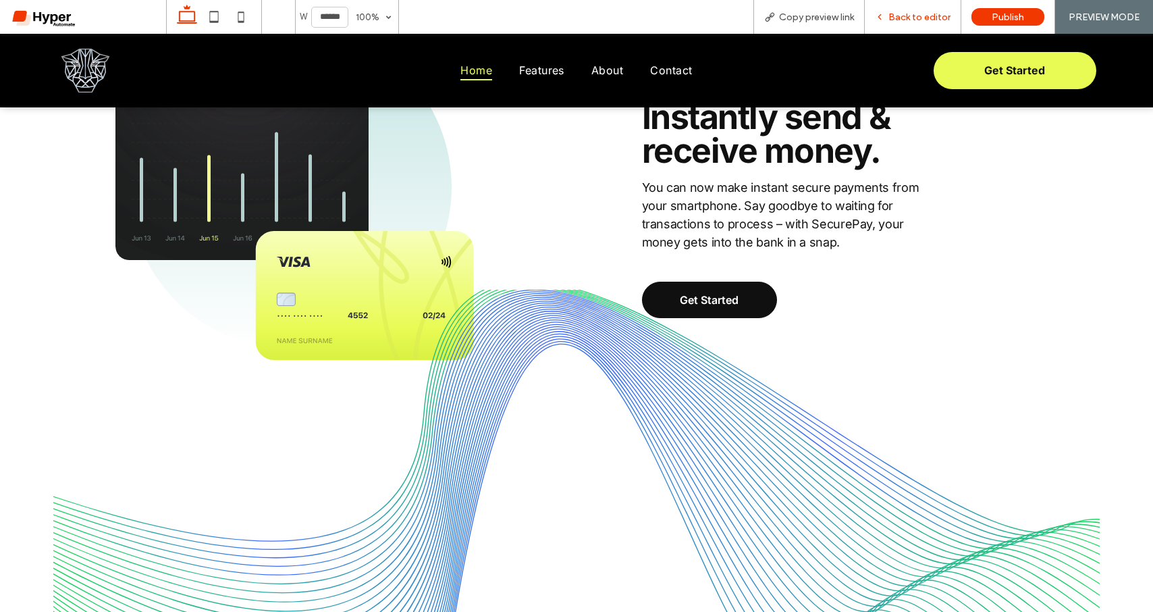
click at [908, 21] on span "Back to editor" at bounding box center [920, 16] width 62 height 11
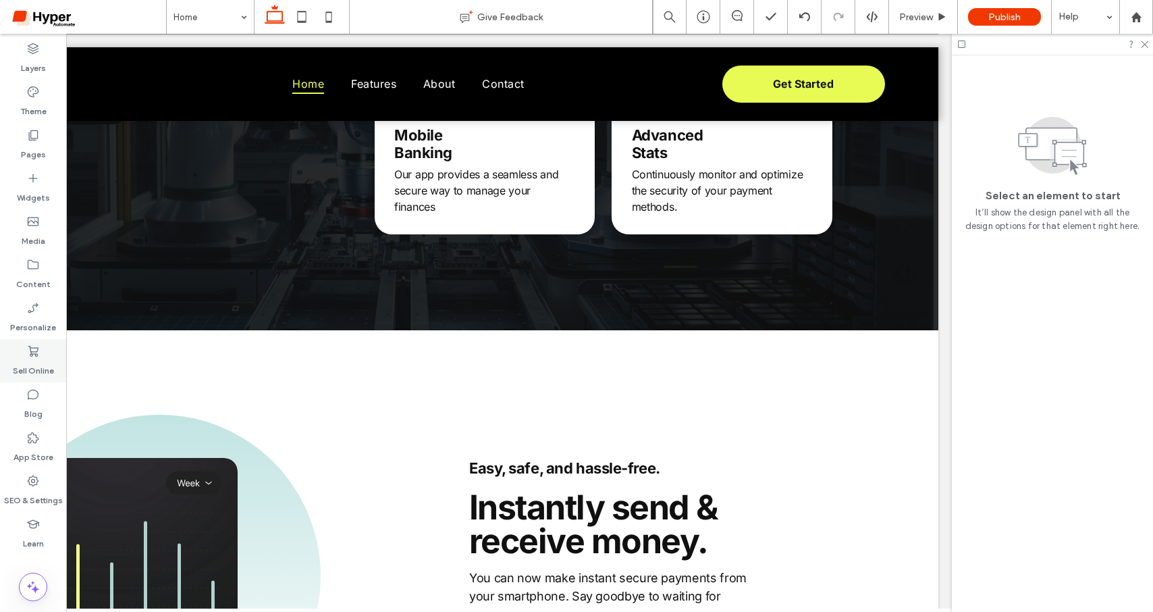
scroll to position [948, 0]
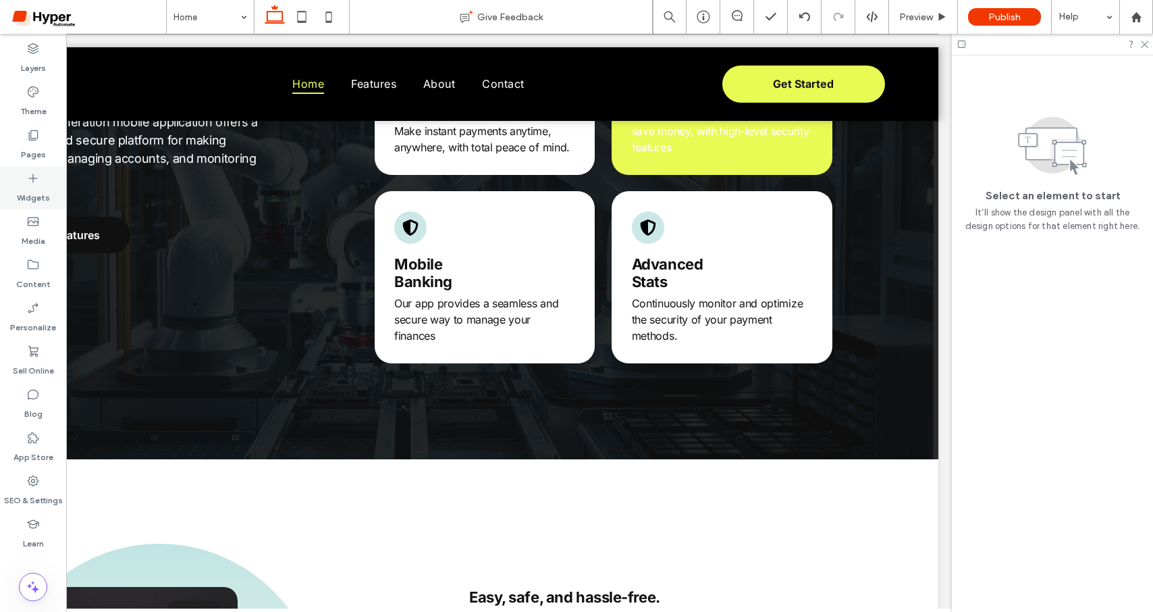
click at [26, 180] on icon at bounding box center [33, 179] width 14 height 14
click at [26, 181] on icon at bounding box center [33, 179] width 14 height 14
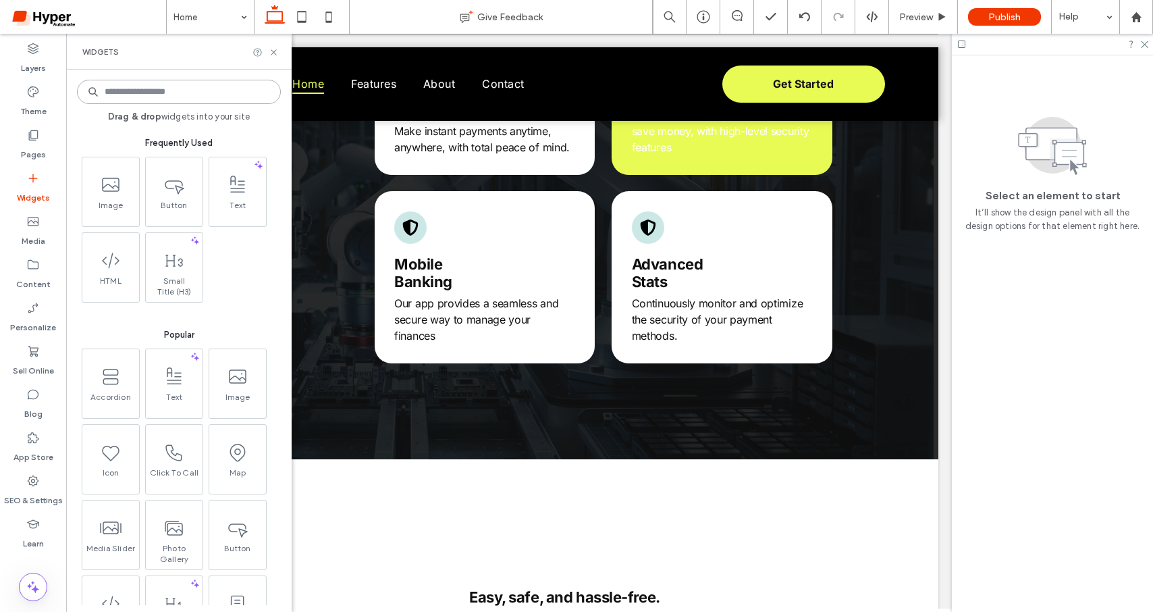
click at [158, 87] on input at bounding box center [179, 92] width 204 height 24
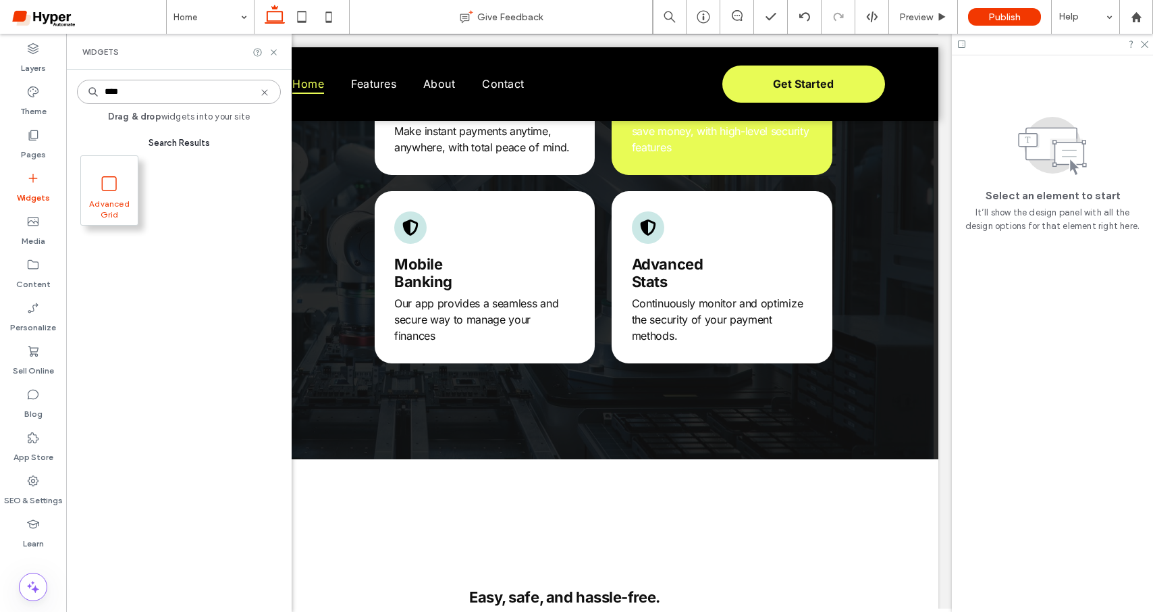
type input "****"
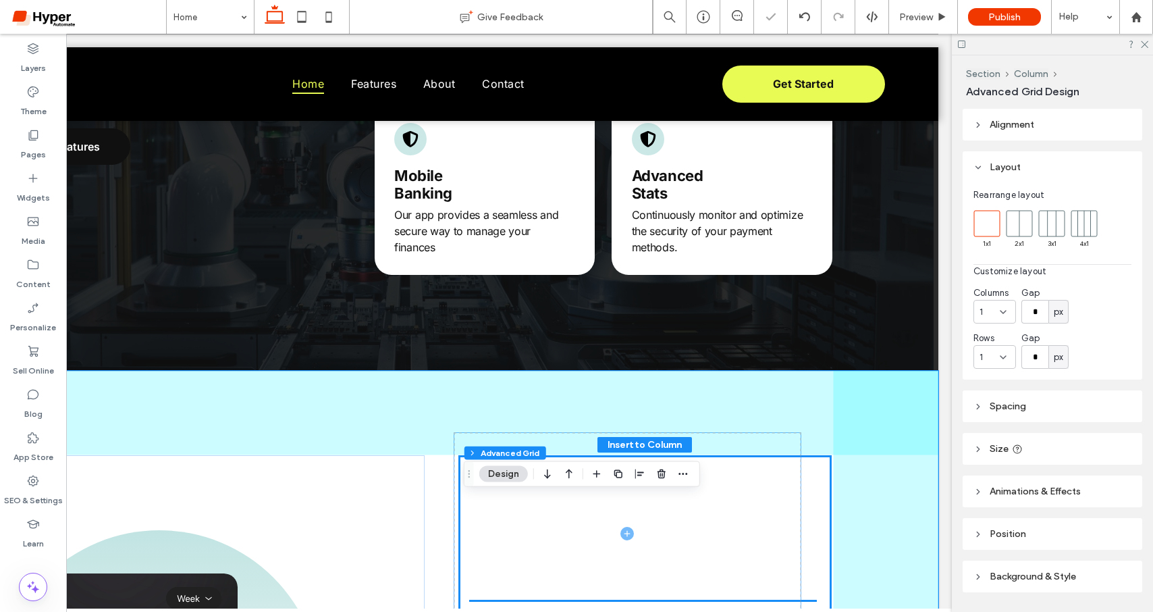
scroll to position [1070, 0]
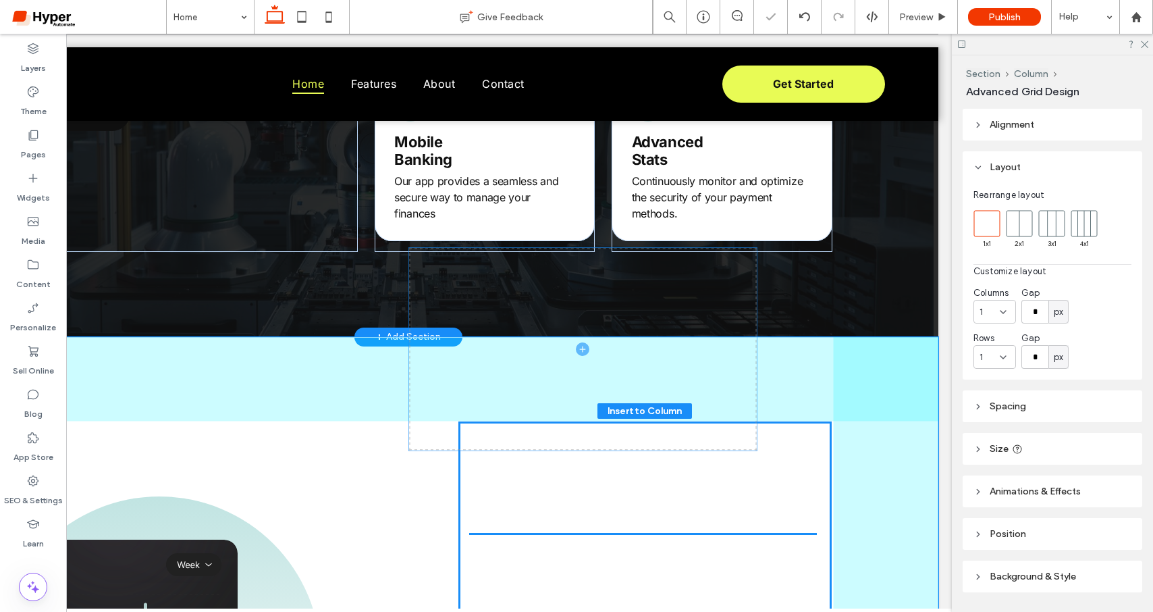
drag, startPoint x: 629, startPoint y: 568, endPoint x: 575, endPoint y: 320, distance: 253.8
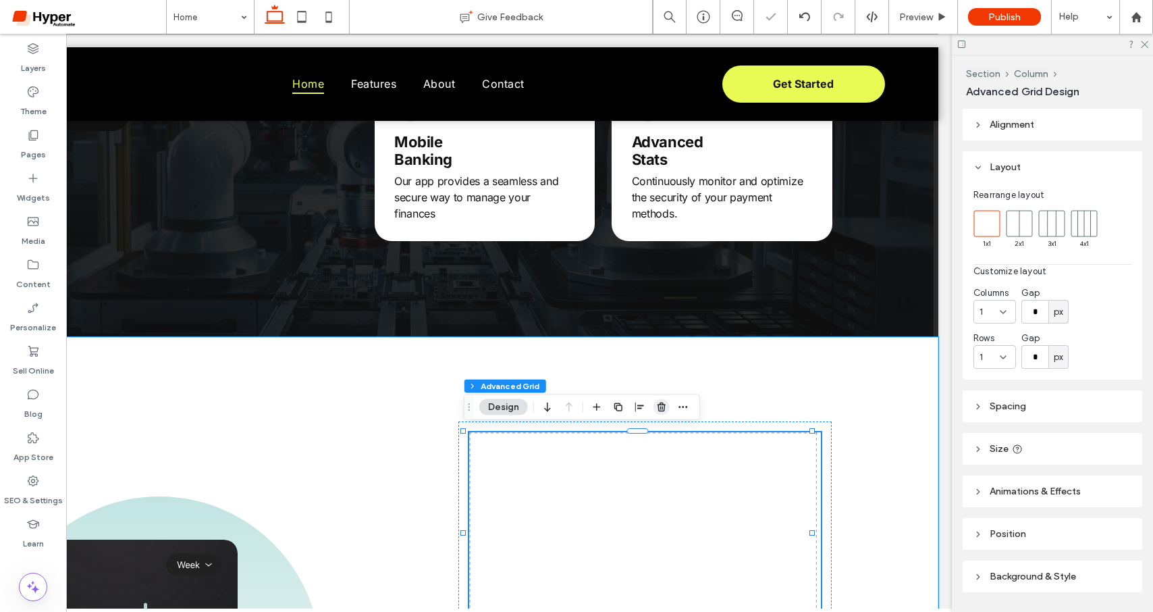
drag, startPoint x: 657, startPoint y: 409, endPoint x: 544, endPoint y: 339, distance: 132.8
click at [657, 409] on icon "button" at bounding box center [661, 407] width 11 height 11
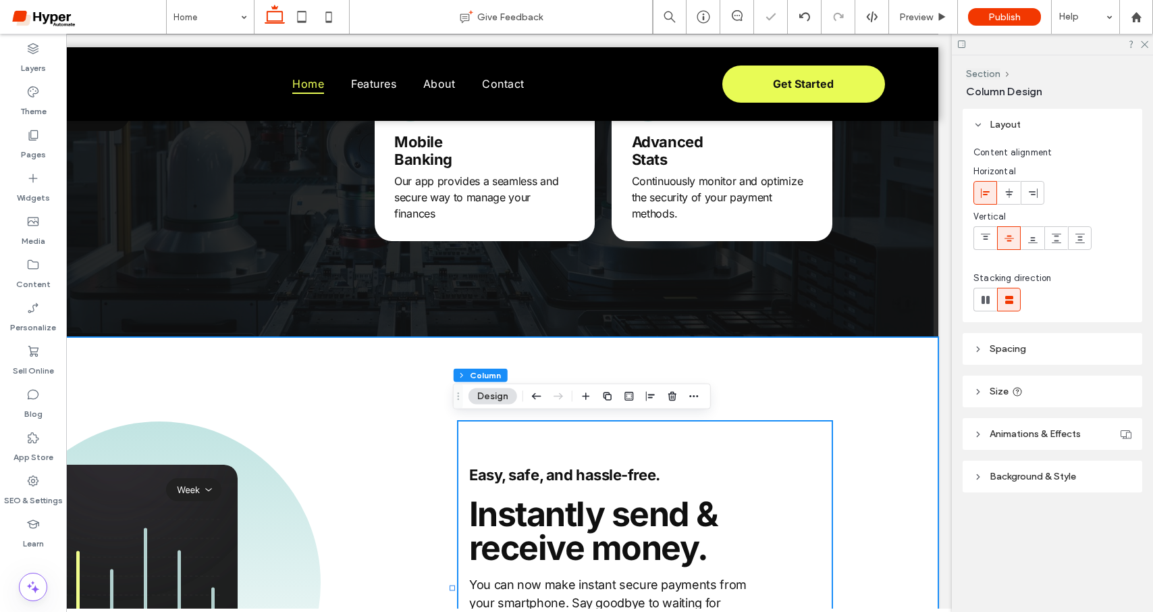
click at [123, 337] on div "Easy, safe, and hassle-free. Get Started Instantly send & receive money. You ca…" at bounding box center [408, 567] width 1060 height 461
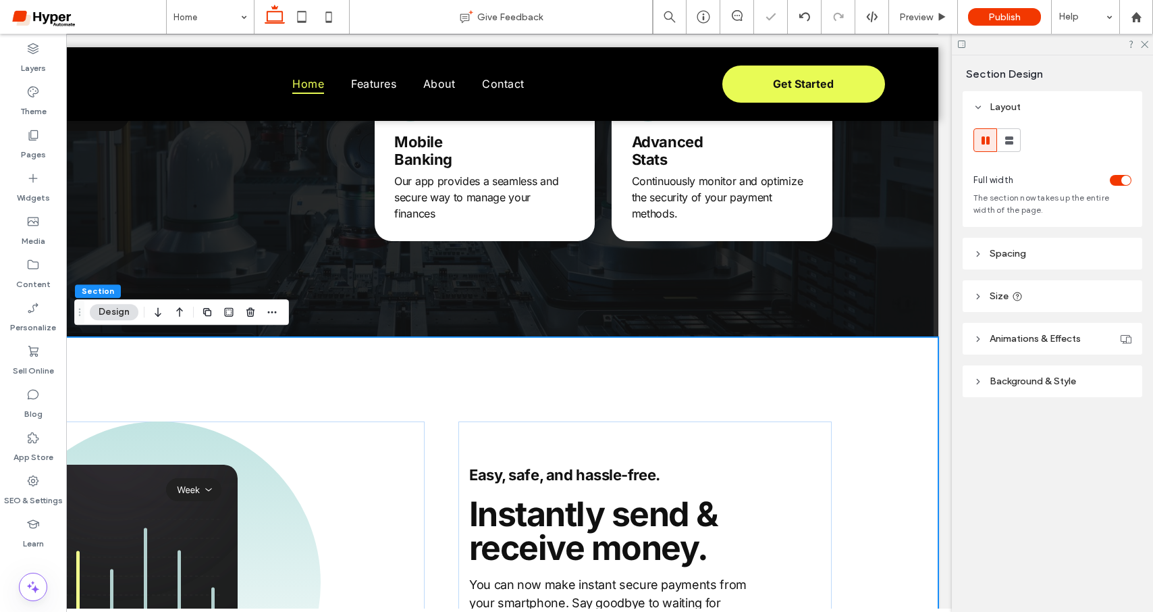
drag, startPoint x: 122, startPoint y: 364, endPoint x: 163, endPoint y: 355, distance: 42.8
click at [122, 364] on div "Easy, safe, and hassle-free. Get Started Instantly send & receive money. You ca…" at bounding box center [408, 567] width 1060 height 461
click at [275, 316] on icon "button" at bounding box center [272, 312] width 11 height 11
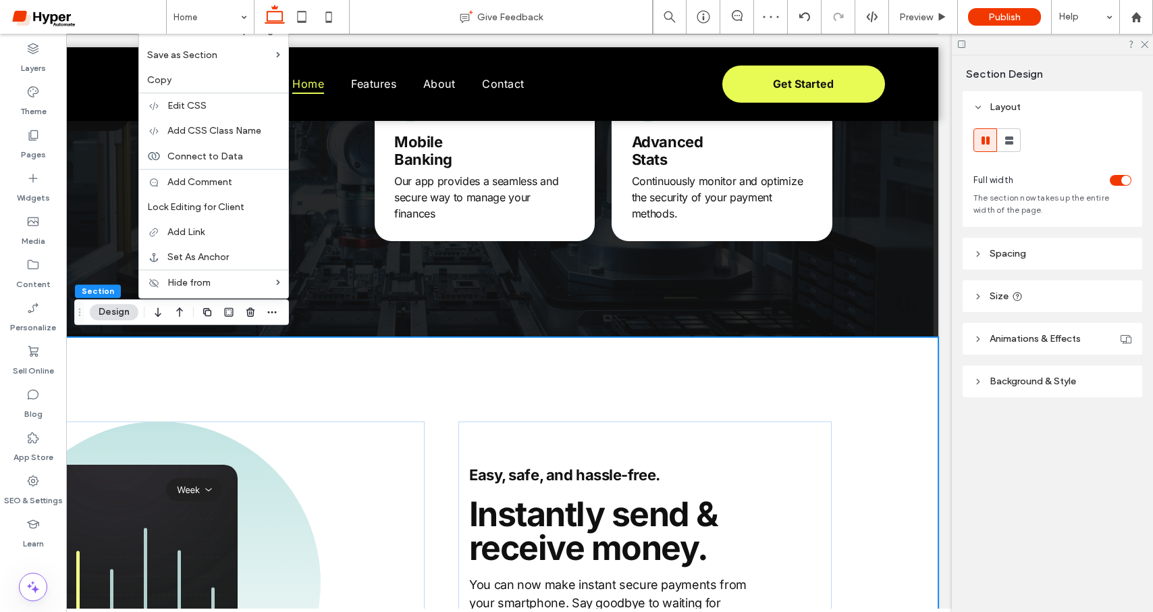
drag, startPoint x: 218, startPoint y: 412, endPoint x: 173, endPoint y: 402, distance: 46.4
click at [219, 413] on div "Easy, safe, and hassle-free. Get Started Instantly send & receive money. You ca…" at bounding box center [408, 567] width 1060 height 461
click at [112, 357] on div "Easy, safe, and hassle-free. Get Started Instantly send & receive money. You ca…" at bounding box center [408, 567] width 1060 height 461
click at [103, 429] on img at bounding box center [163, 588] width 359 height 334
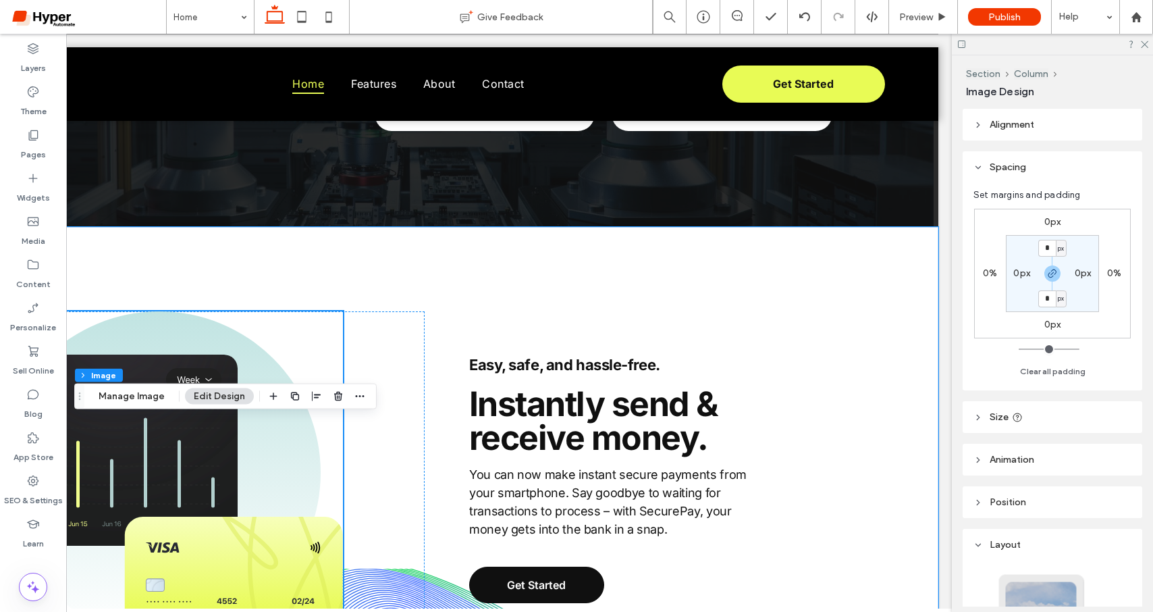
scroll to position [1317, 0]
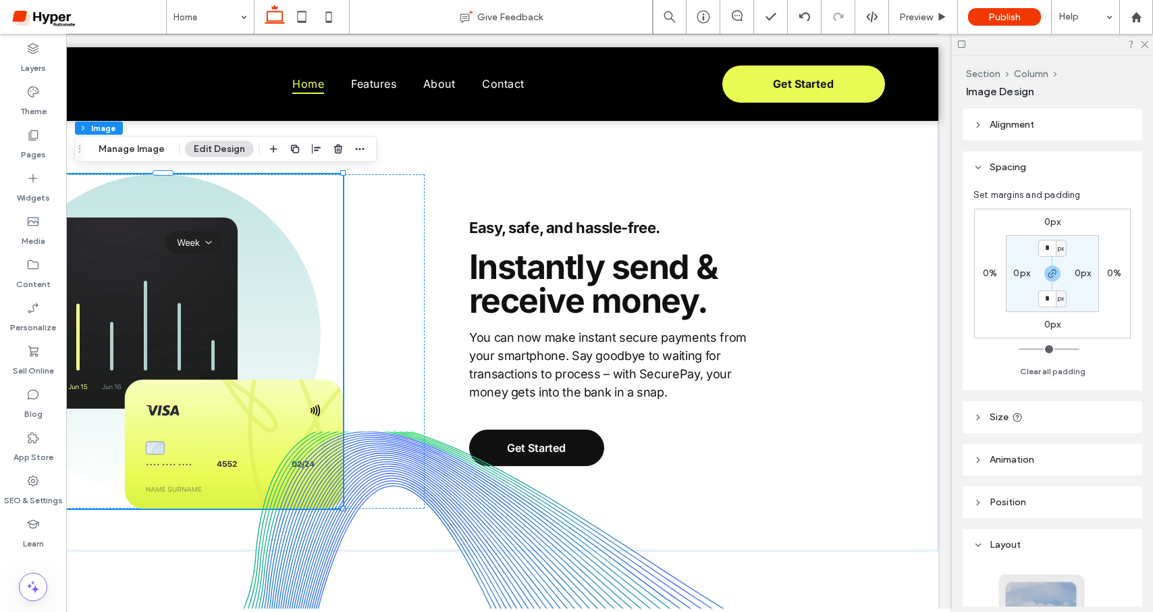
click at [1144, 48] on div at bounding box center [1052, 44] width 201 height 21
click at [1146, 45] on use at bounding box center [1144, 44] width 7 height 7
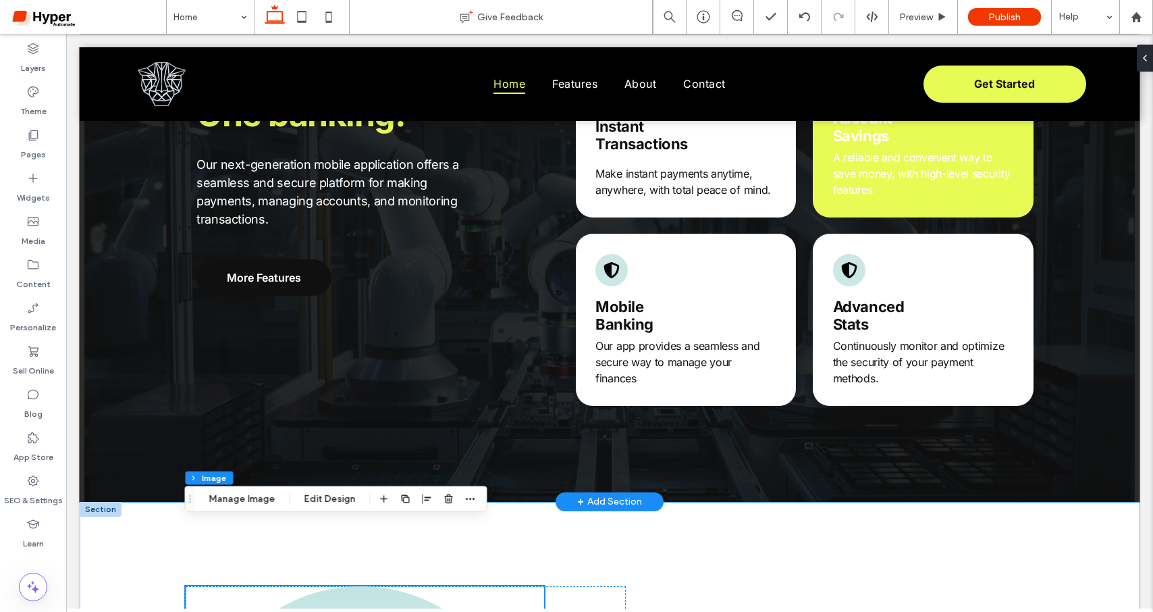
scroll to position [975, 0]
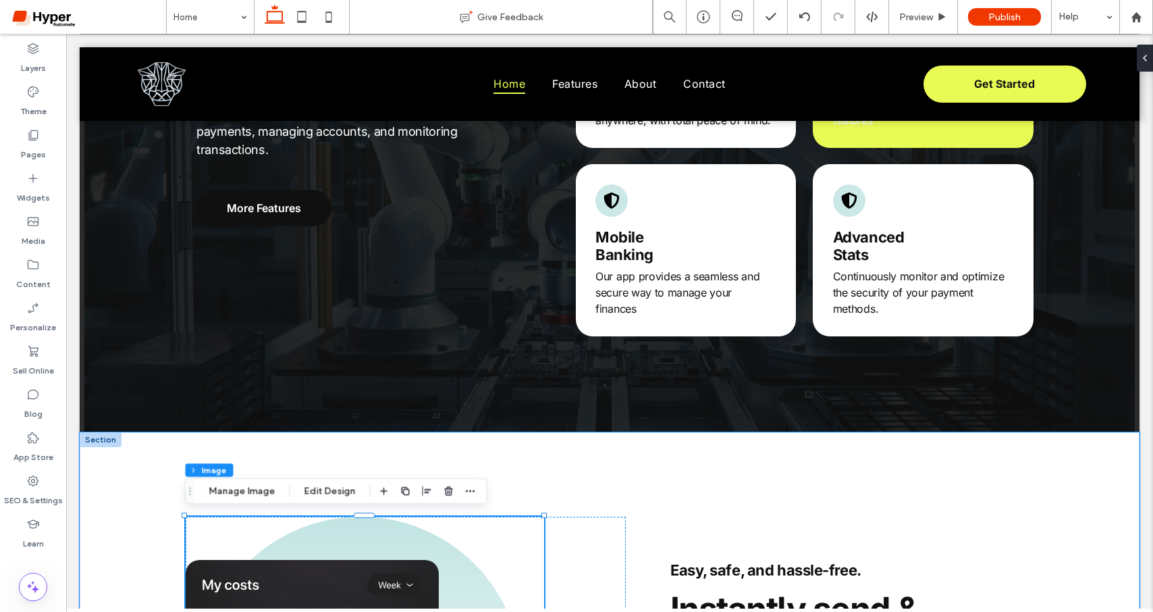
click at [97, 437] on div at bounding box center [101, 439] width 42 height 15
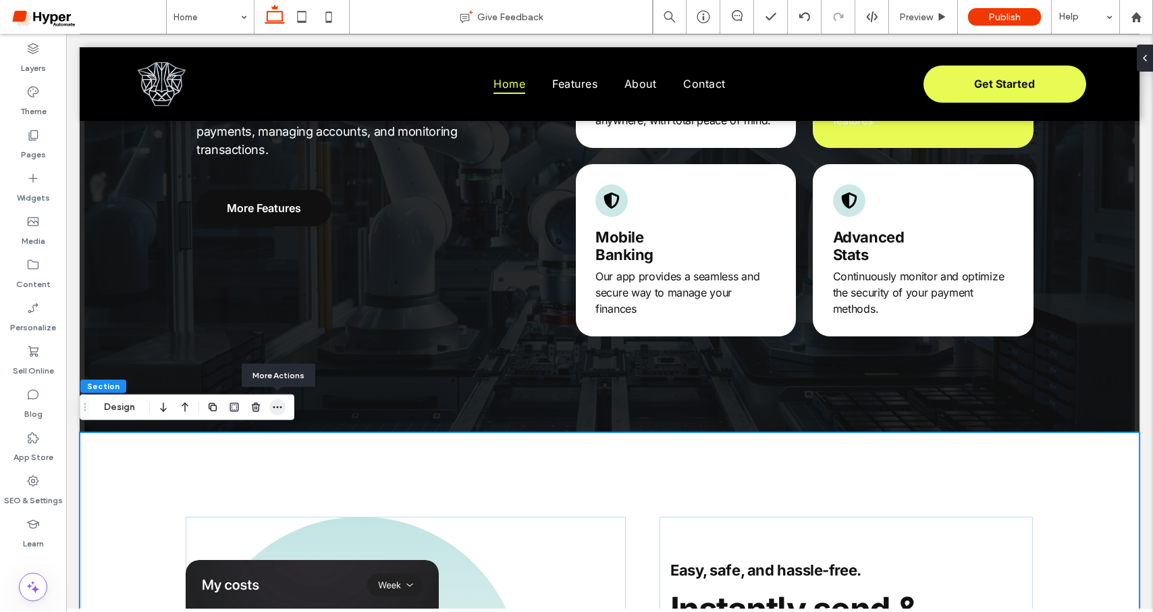
click at [275, 406] on use "button" at bounding box center [277, 407] width 9 height 2
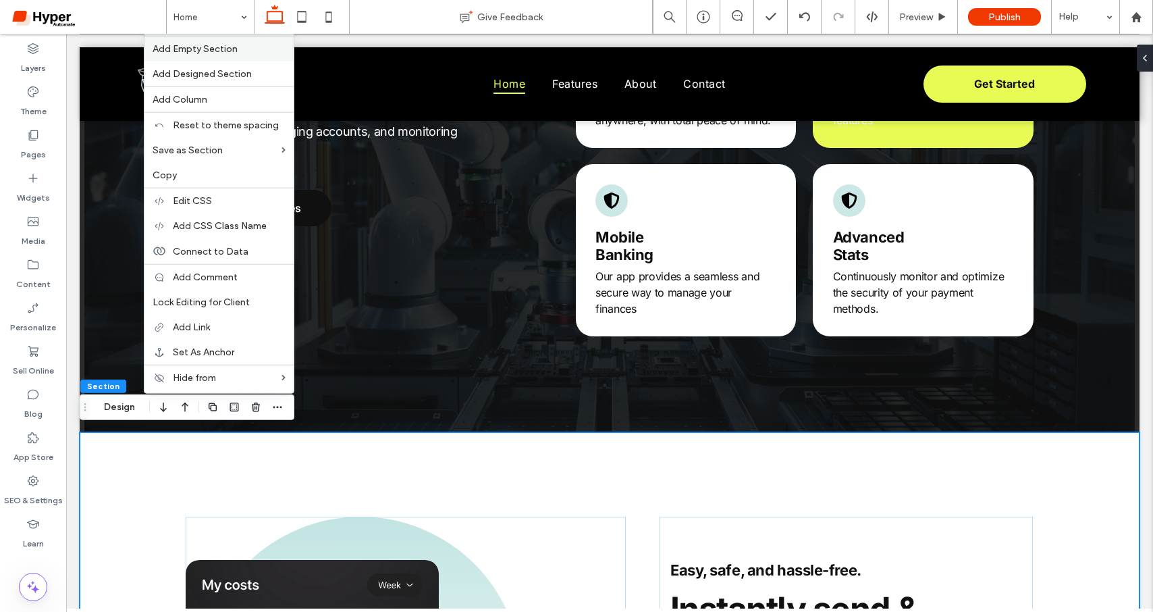
click at [228, 51] on span "Add Empty Section" at bounding box center [195, 48] width 85 height 11
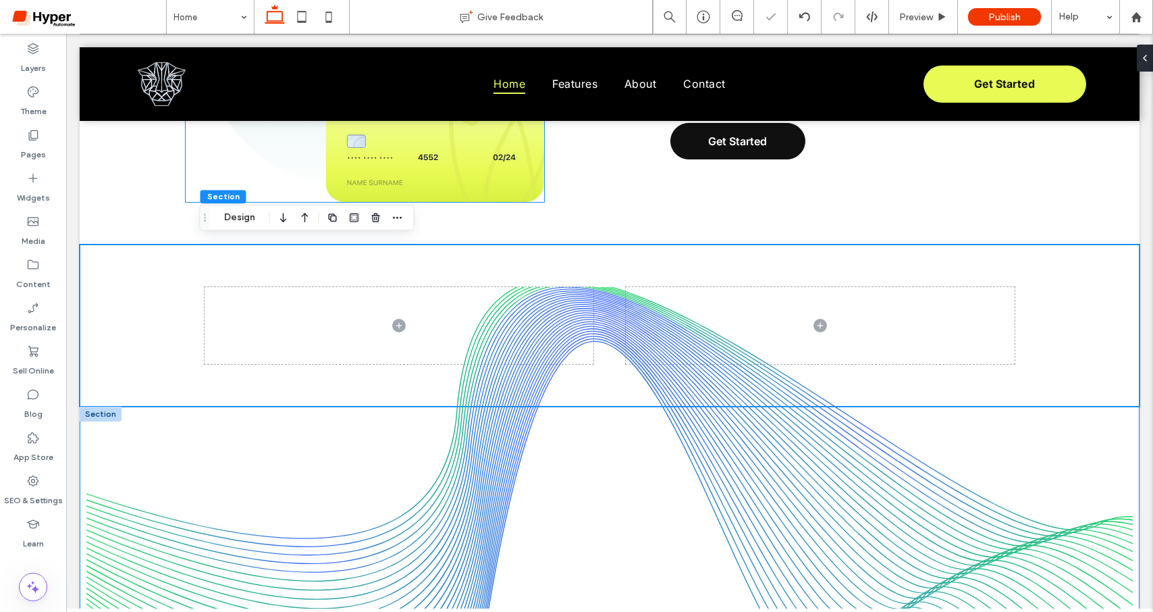
scroll to position [1625, 0]
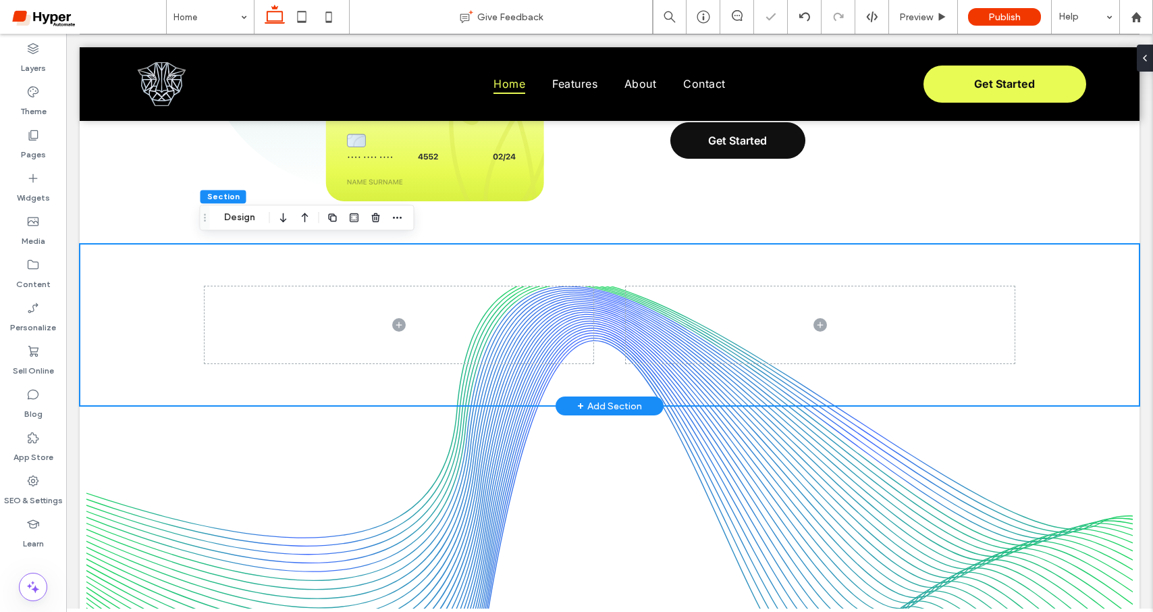
click at [115, 264] on div at bounding box center [610, 325] width 1060 height 162
click at [298, 221] on icon "button" at bounding box center [305, 217] width 16 height 24
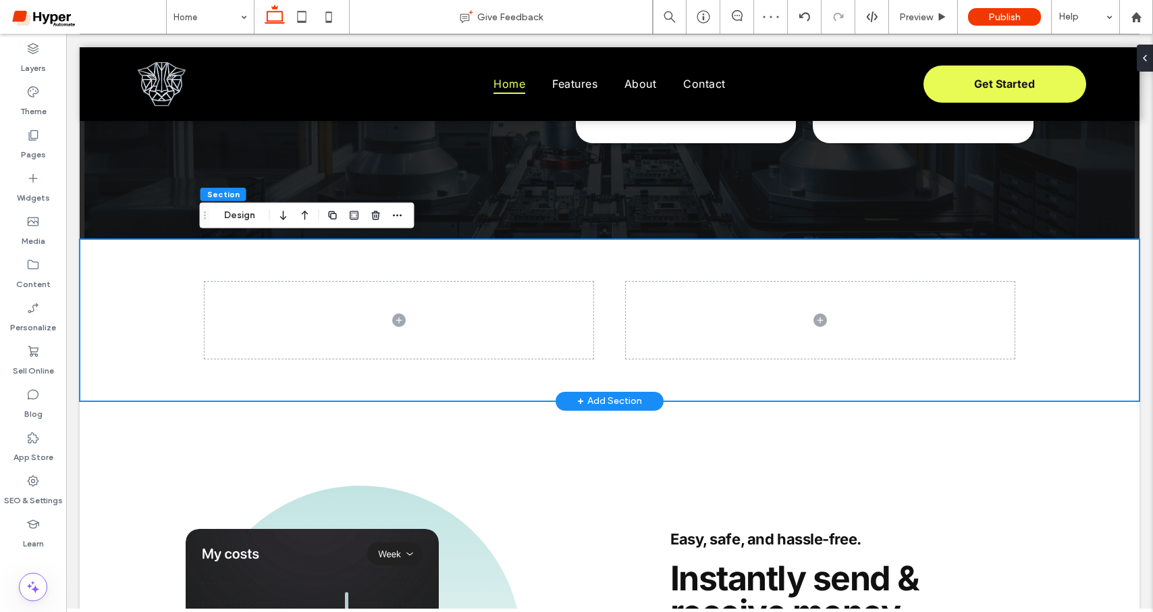
scroll to position [1169, 0]
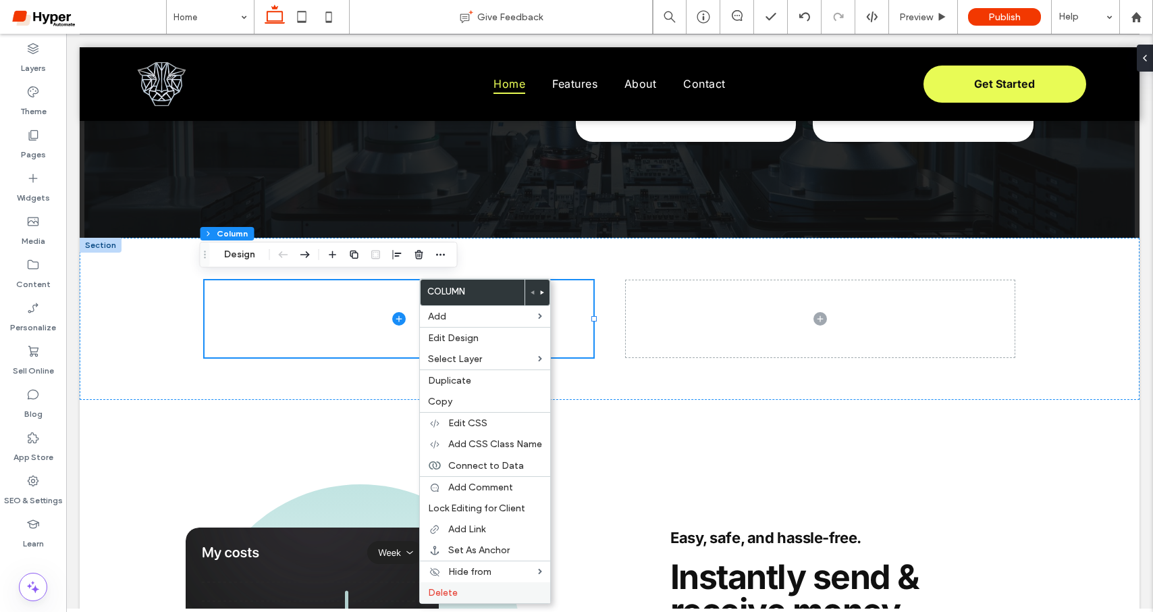
click at [471, 594] on label "Delete" at bounding box center [485, 592] width 114 height 11
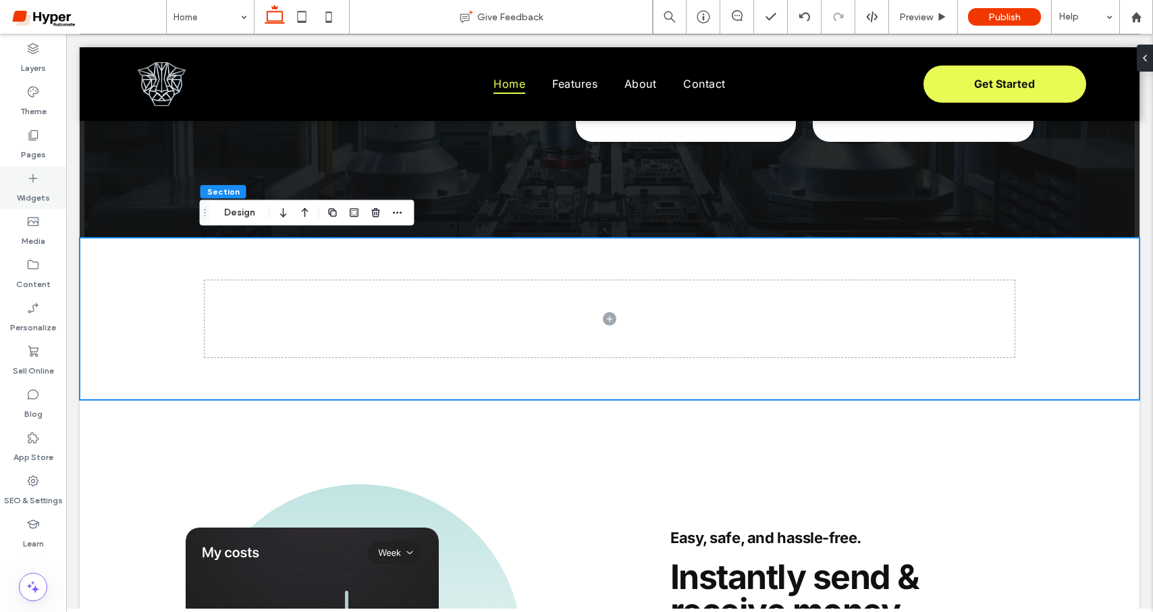
click at [49, 195] on div "Widgets" at bounding box center [33, 187] width 66 height 43
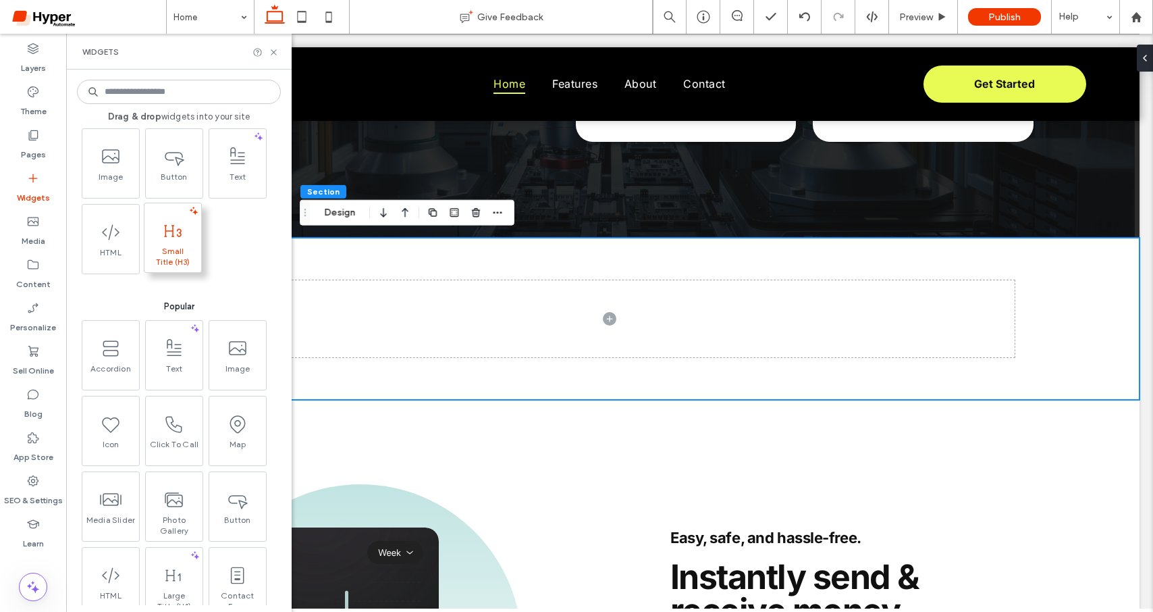
scroll to position [0, 0]
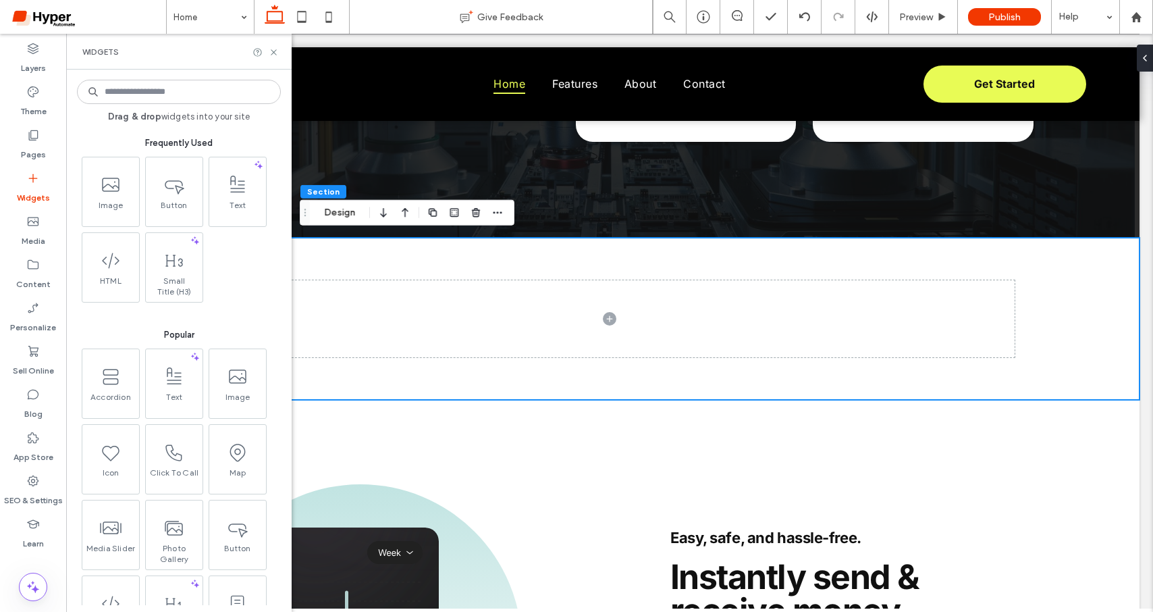
click at [144, 98] on input at bounding box center [179, 92] width 204 height 24
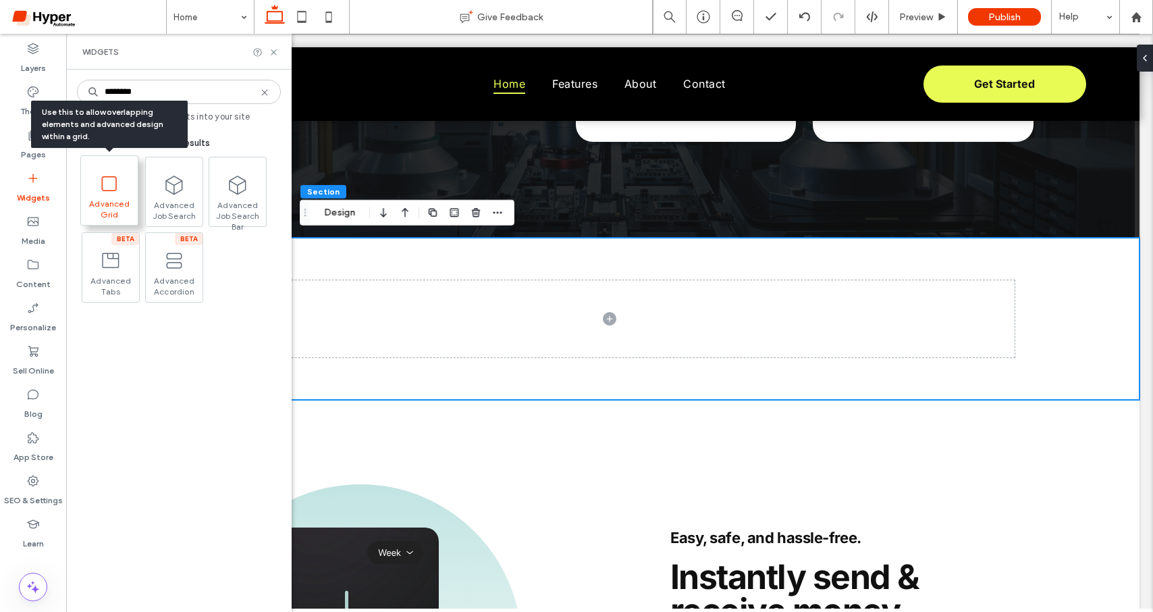
type input "********"
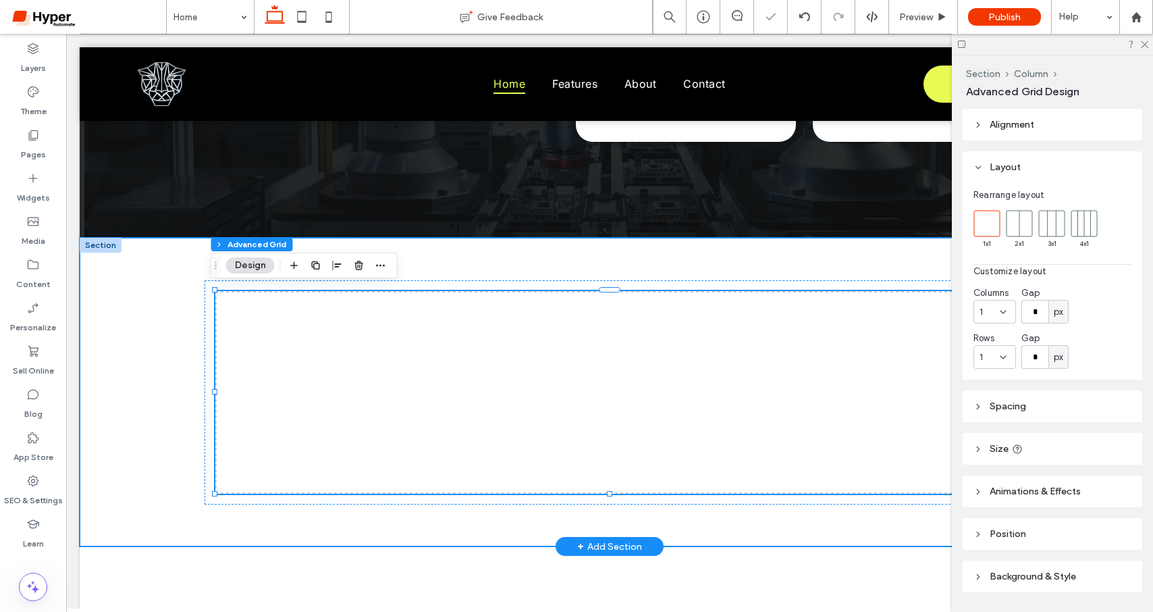
click at [184, 317] on div at bounding box center [610, 392] width 1060 height 309
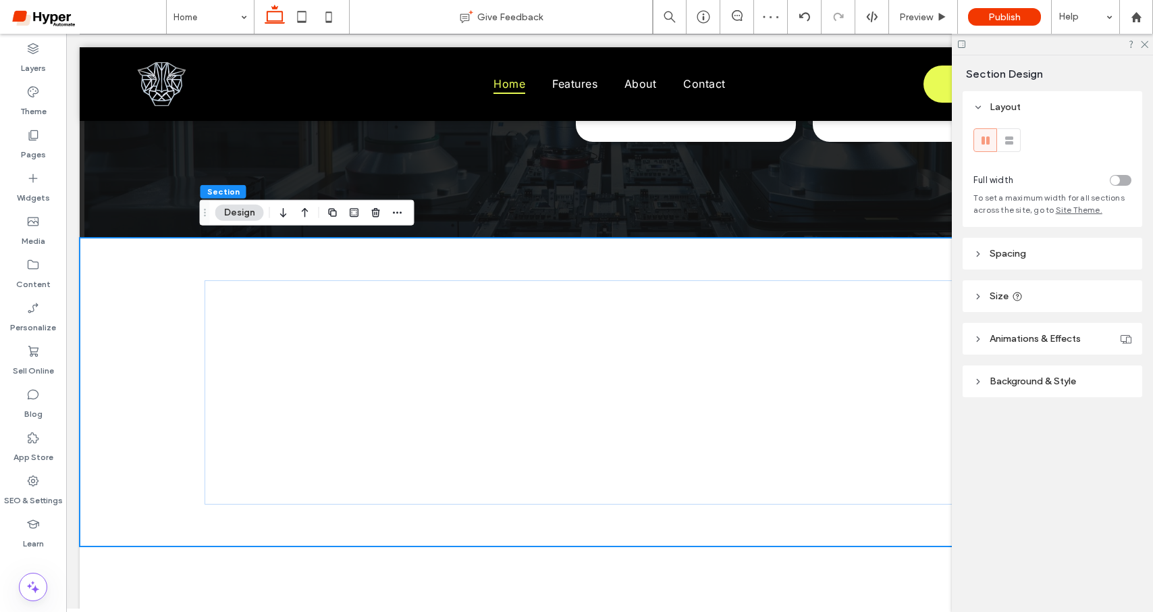
click at [1134, 180] on div "Full width To set a maximum width for all sections across the site, go to Site …" at bounding box center [1053, 175] width 180 height 104
click at [1127, 180] on div "toggle" at bounding box center [1121, 180] width 22 height 11
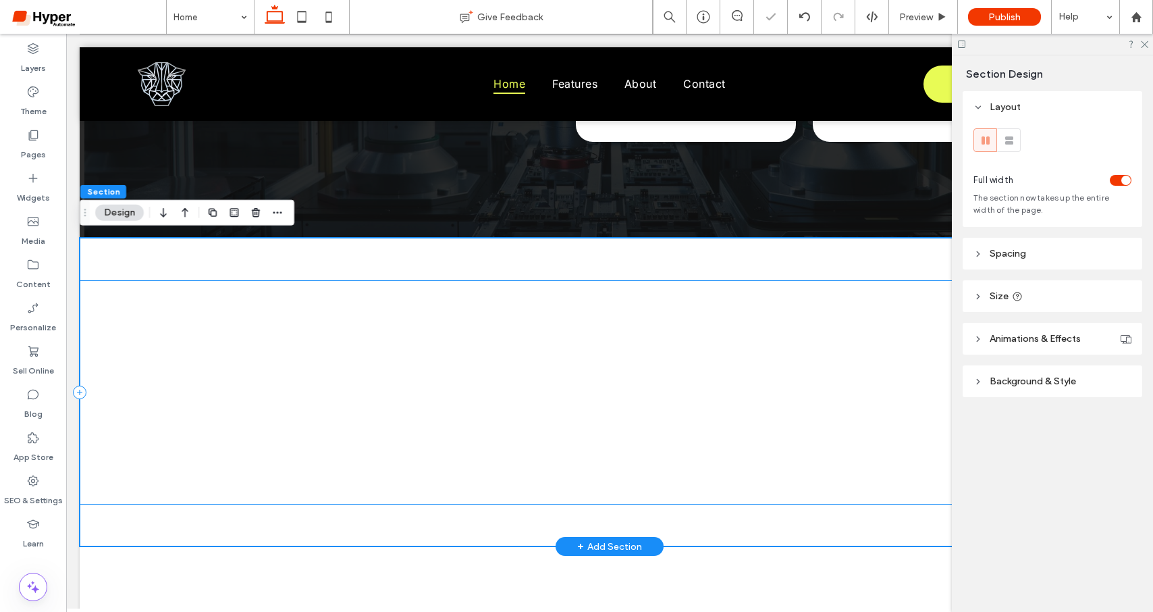
click at [548, 255] on div at bounding box center [610, 392] width 1060 height 309
click at [1038, 255] on header "Spacing" at bounding box center [1053, 254] width 180 height 32
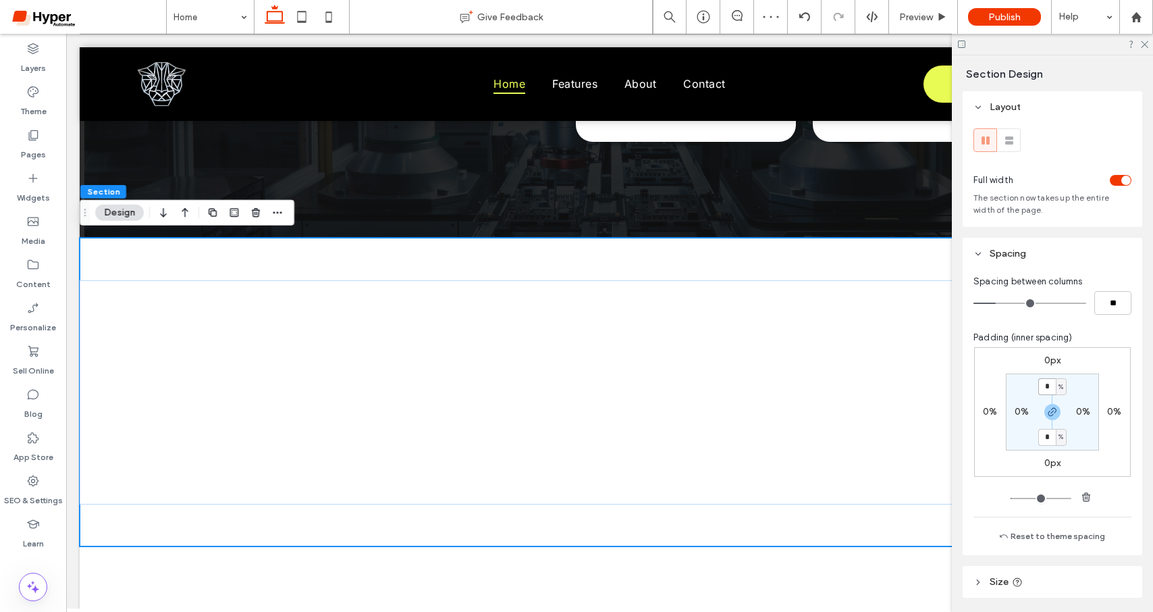
click at [1051, 392] on input "*" at bounding box center [1048, 386] width 18 height 17
type input "*"
drag, startPoint x: 1011, startPoint y: 500, endPoint x: 974, endPoint y: 490, distance: 37.7
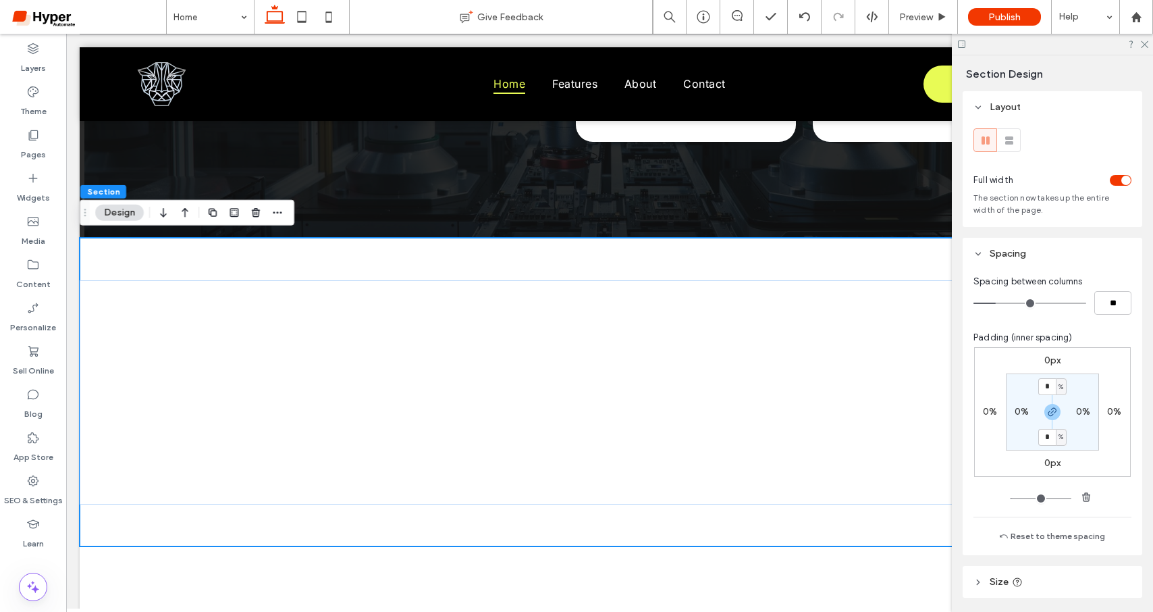
type input "*"
click at [1011, 498] on input "range" at bounding box center [1041, 498] width 61 height 1
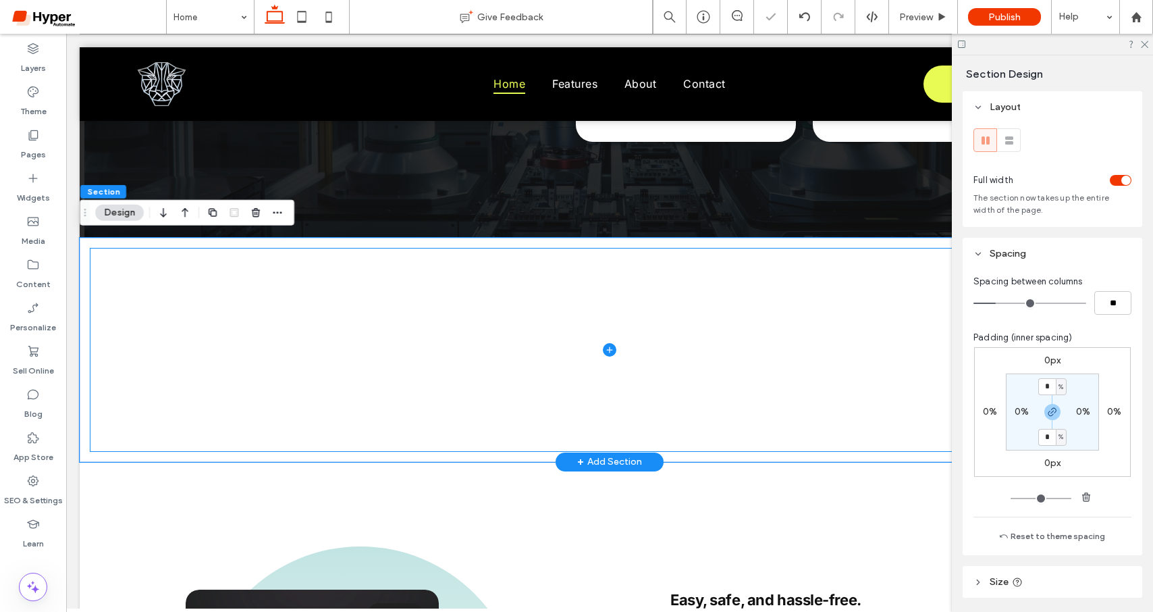
click at [130, 257] on span at bounding box center [609, 349] width 1039 height 203
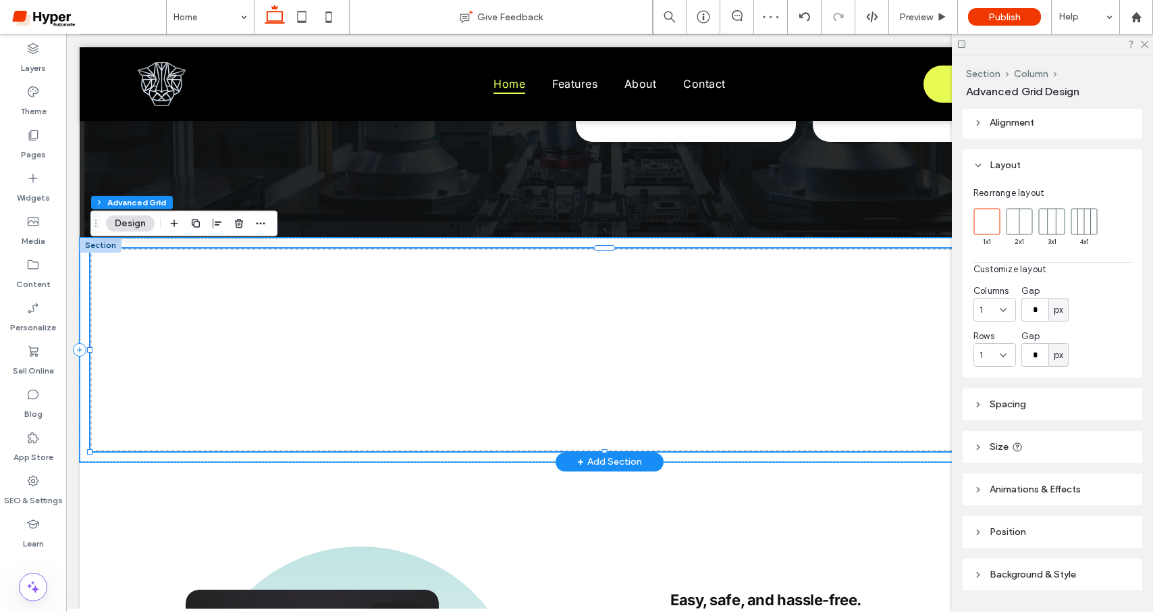
scroll to position [3, 0]
click at [1017, 410] on header "Spacing" at bounding box center [1053, 404] width 180 height 32
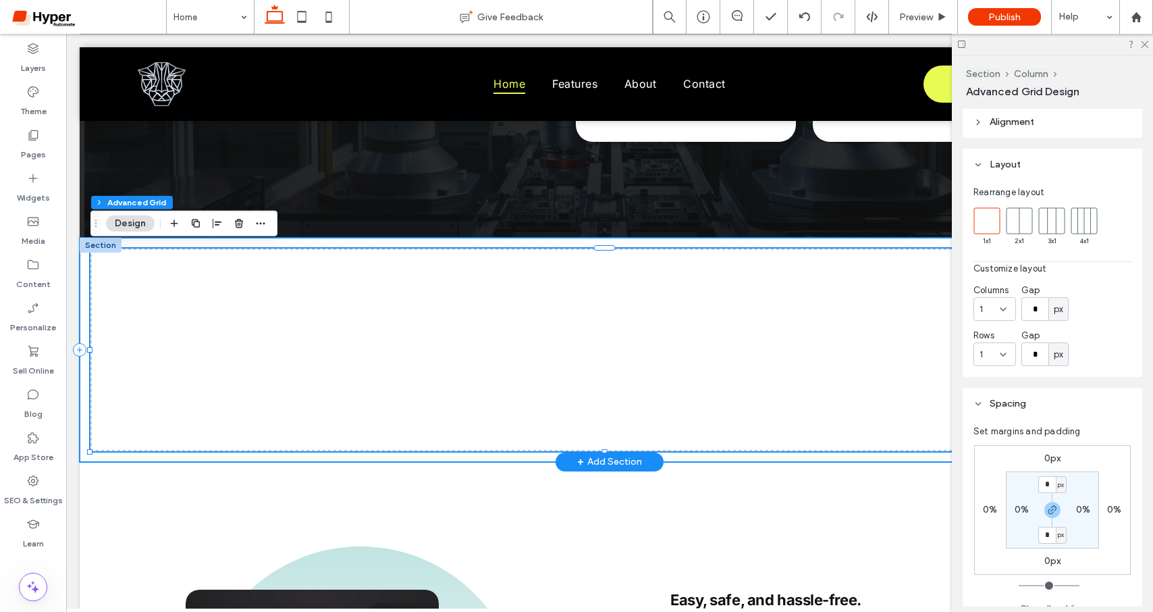
click at [83, 271] on div at bounding box center [610, 350] width 1060 height 224
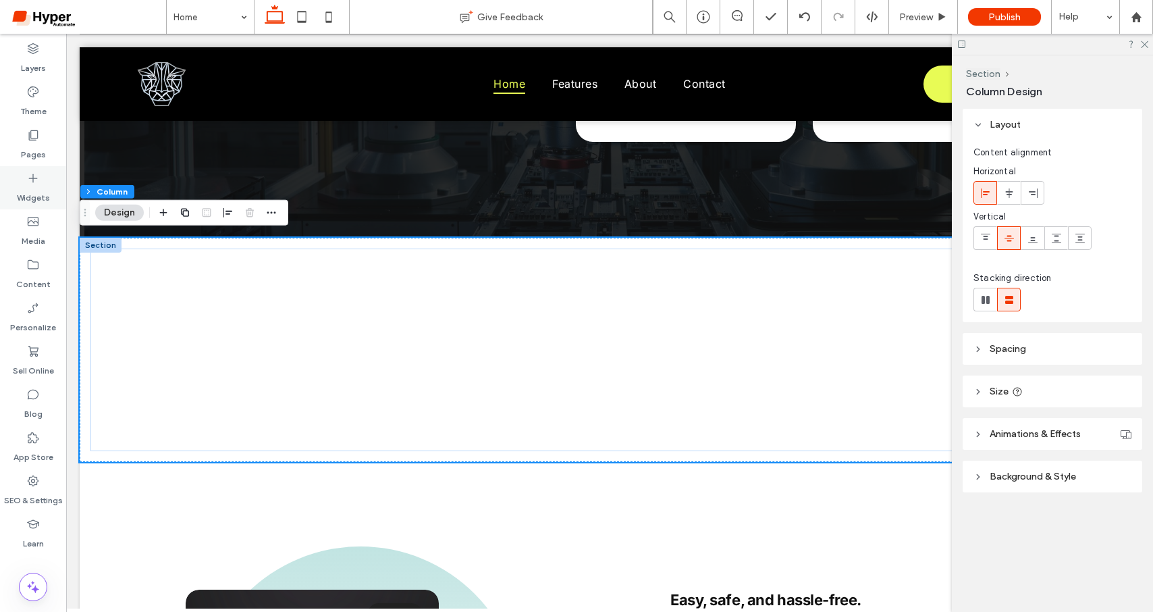
click at [39, 206] on div "Widgets" at bounding box center [33, 187] width 66 height 43
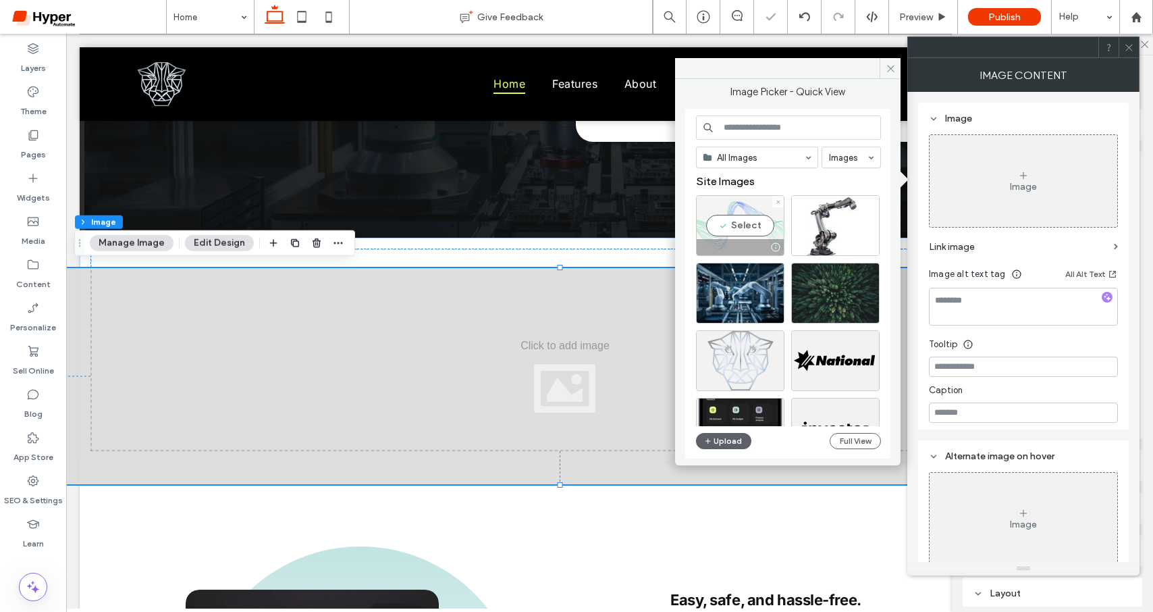
click at [752, 225] on div "Select" at bounding box center [740, 225] width 88 height 61
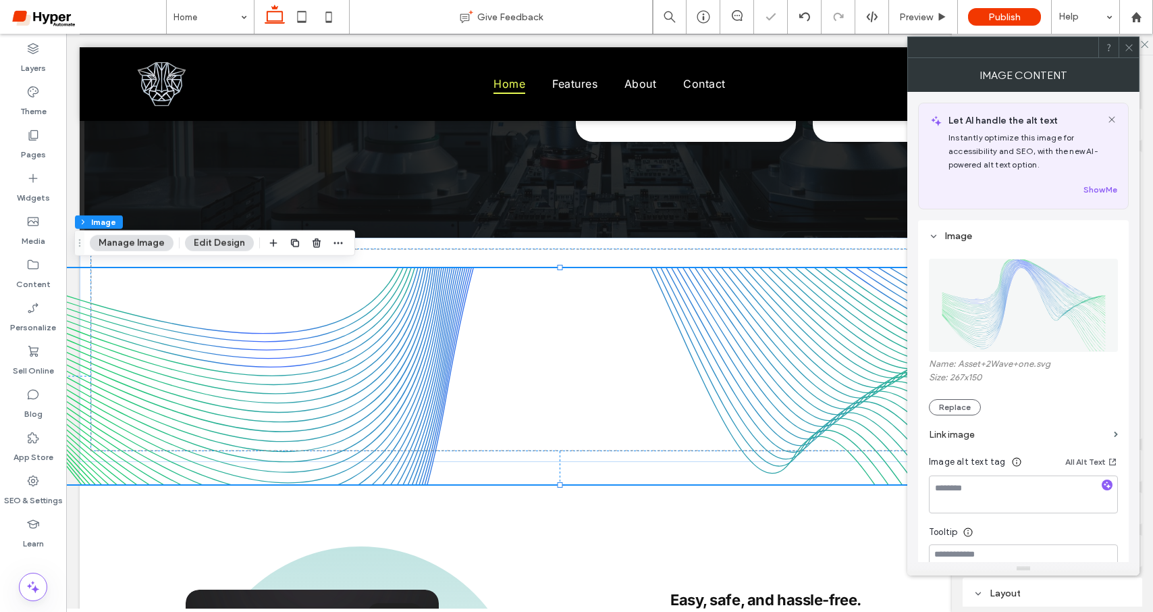
drag, startPoint x: 1133, startPoint y: 49, endPoint x: 1145, endPoint y: 208, distance: 159.1
click at [1133, 49] on icon at bounding box center [1129, 48] width 10 height 10
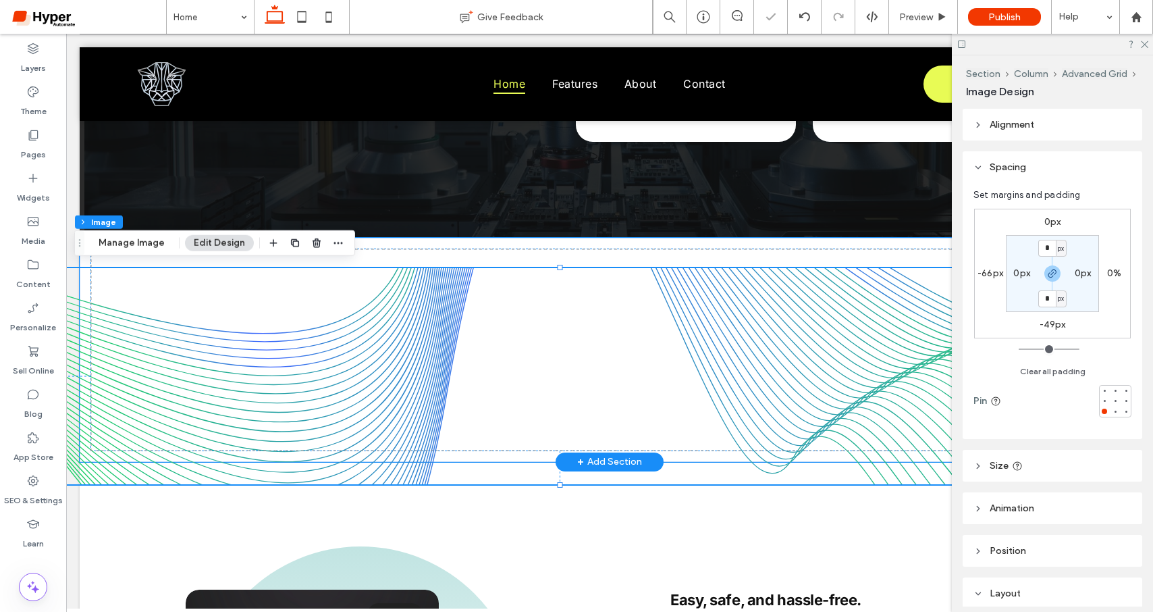
click at [623, 332] on img at bounding box center [565, 376] width 1039 height 216
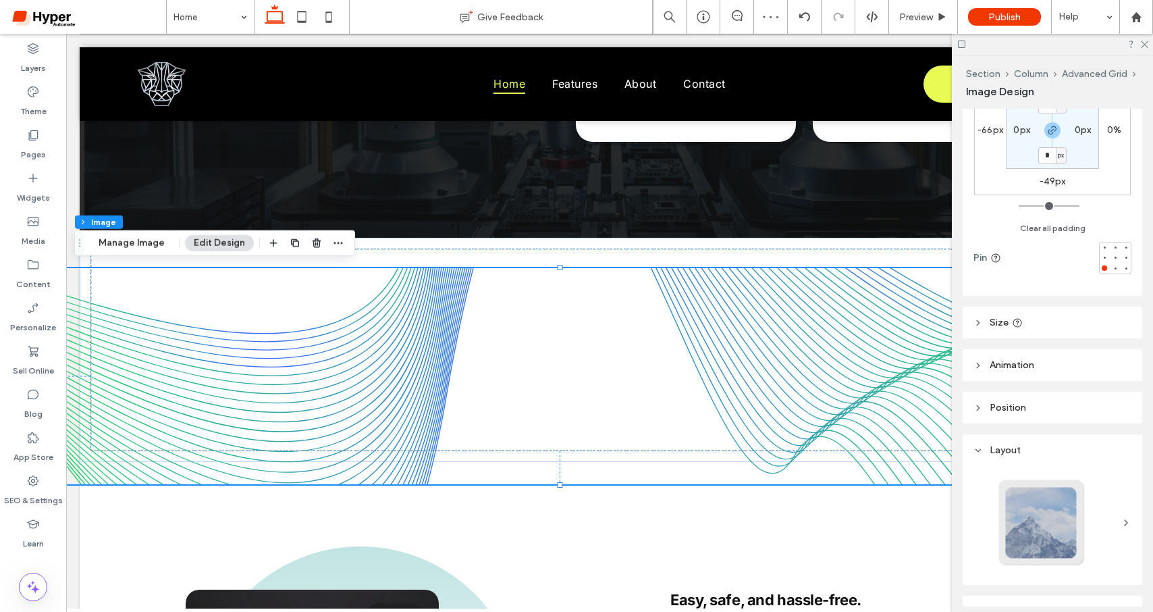
scroll to position [337, 0]
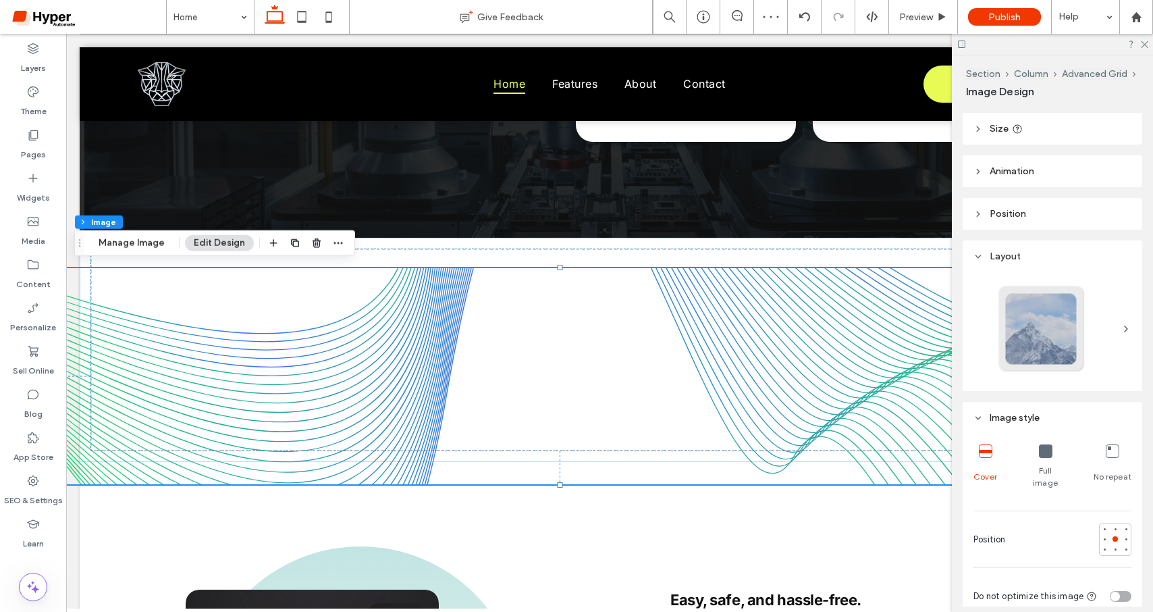
click at [1045, 455] on icon at bounding box center [1046, 451] width 14 height 14
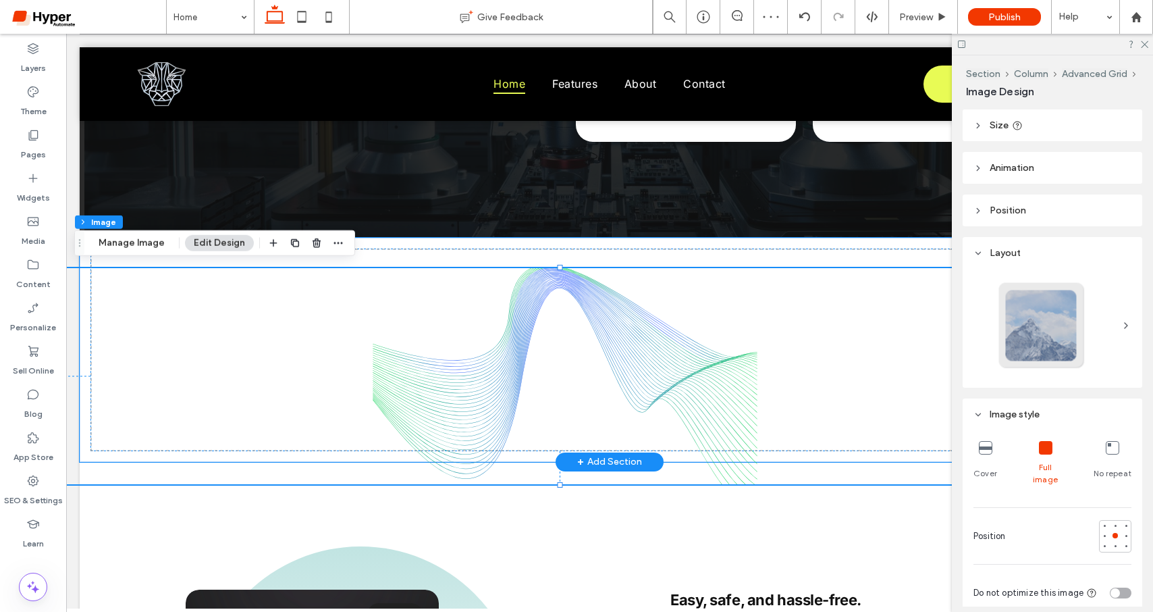
scroll to position [346, 0]
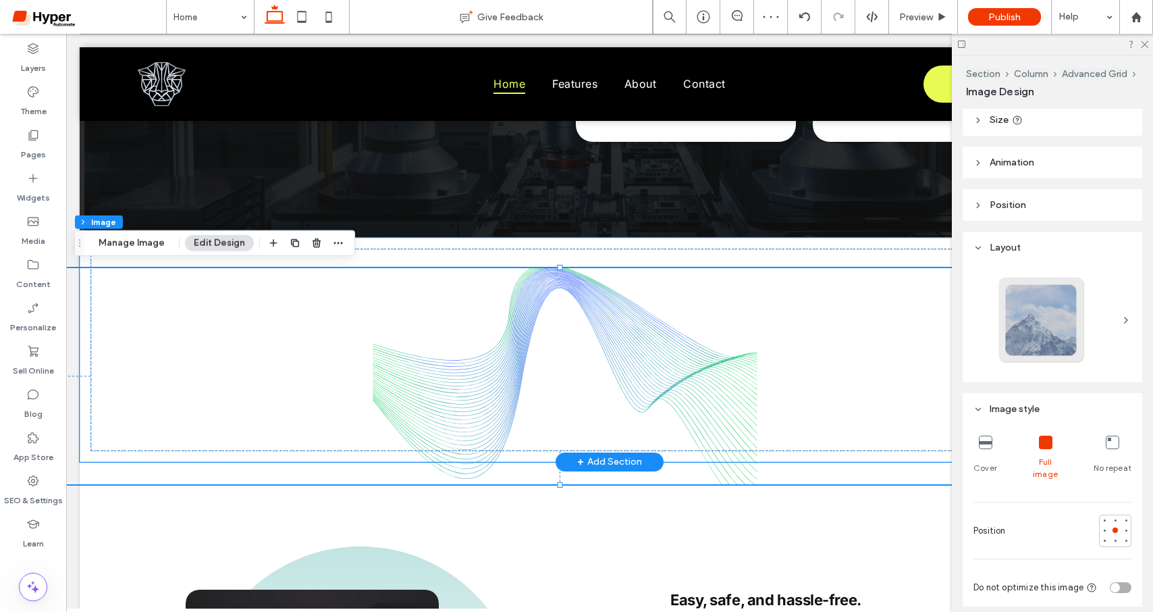
click at [714, 343] on img at bounding box center [565, 376] width 1039 height 216
click at [704, 368] on img at bounding box center [565, 376] width 1039 height 216
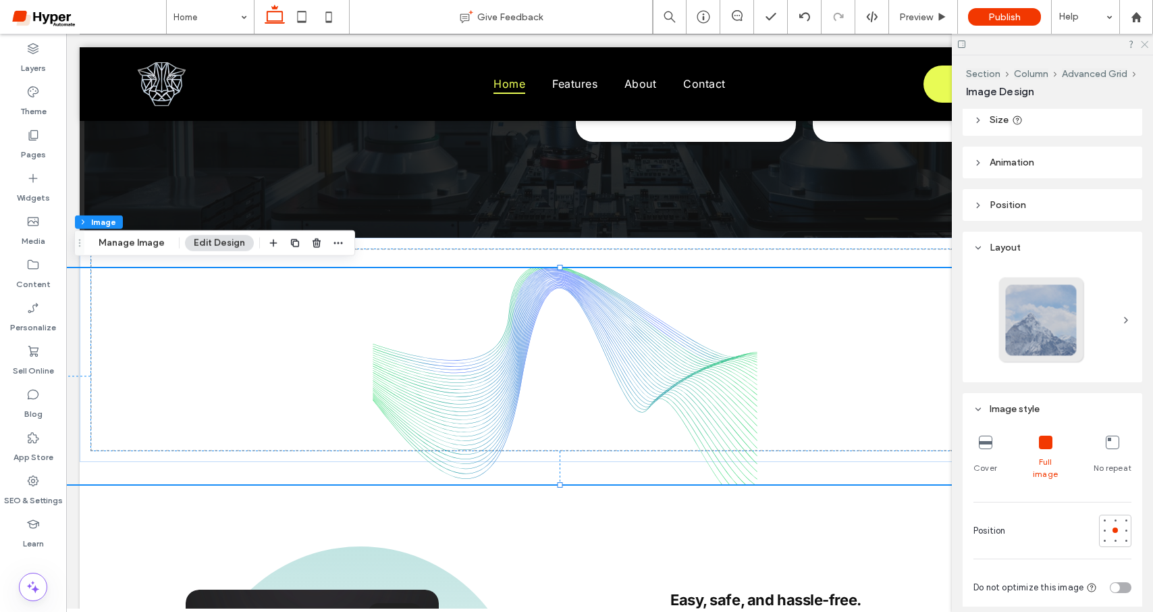
click at [1142, 41] on use at bounding box center [1144, 44] width 7 height 7
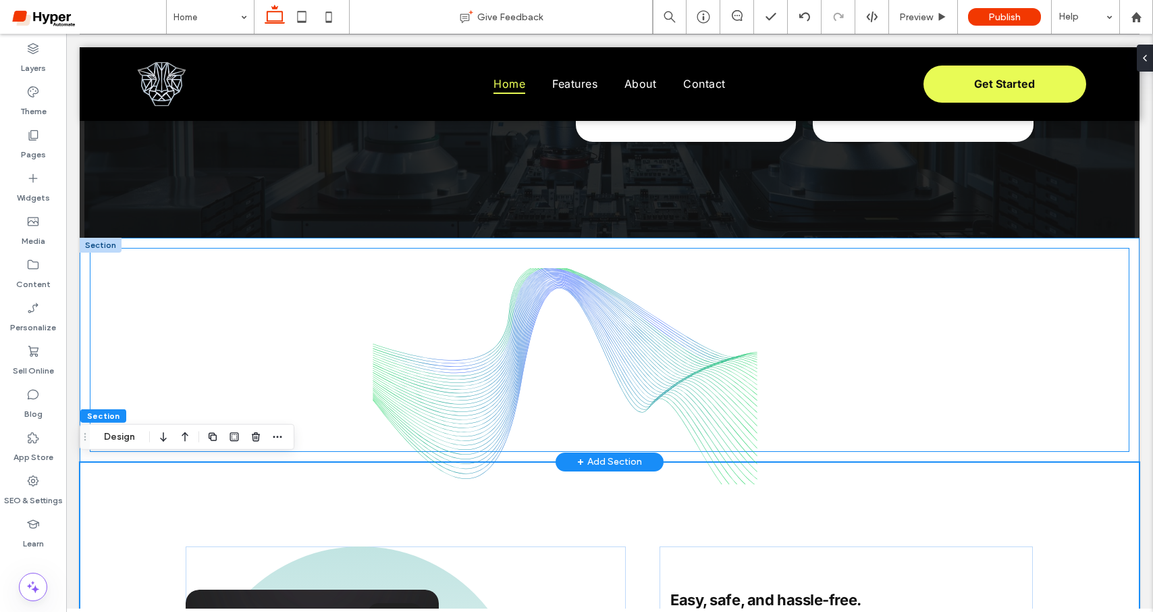
click at [784, 400] on img at bounding box center [565, 376] width 1039 height 216
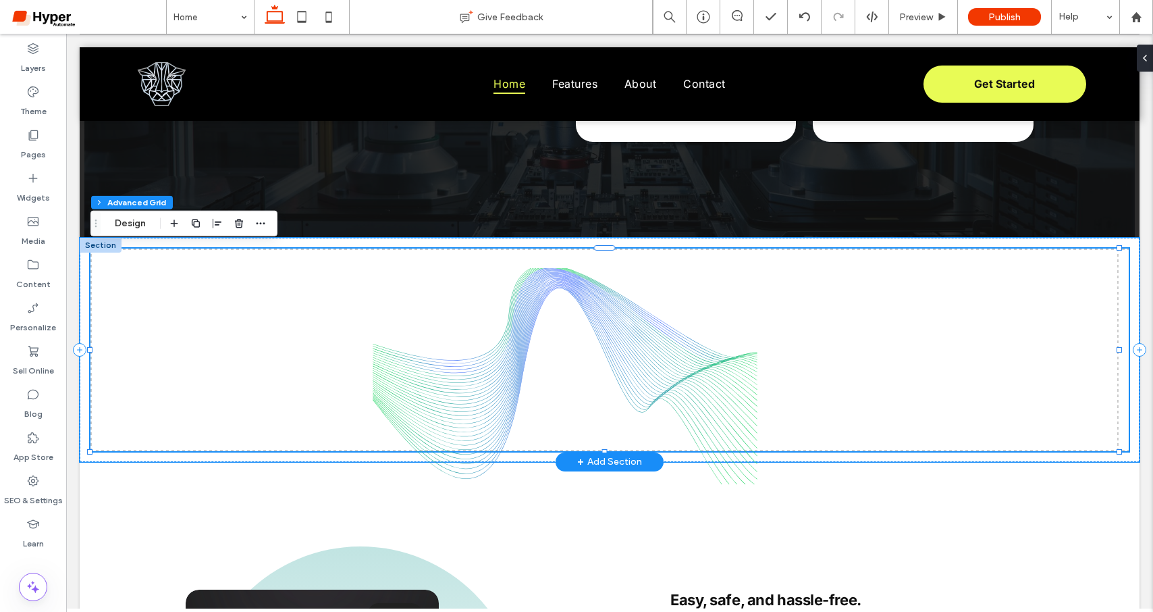
click at [729, 390] on img at bounding box center [565, 376] width 1039 height 216
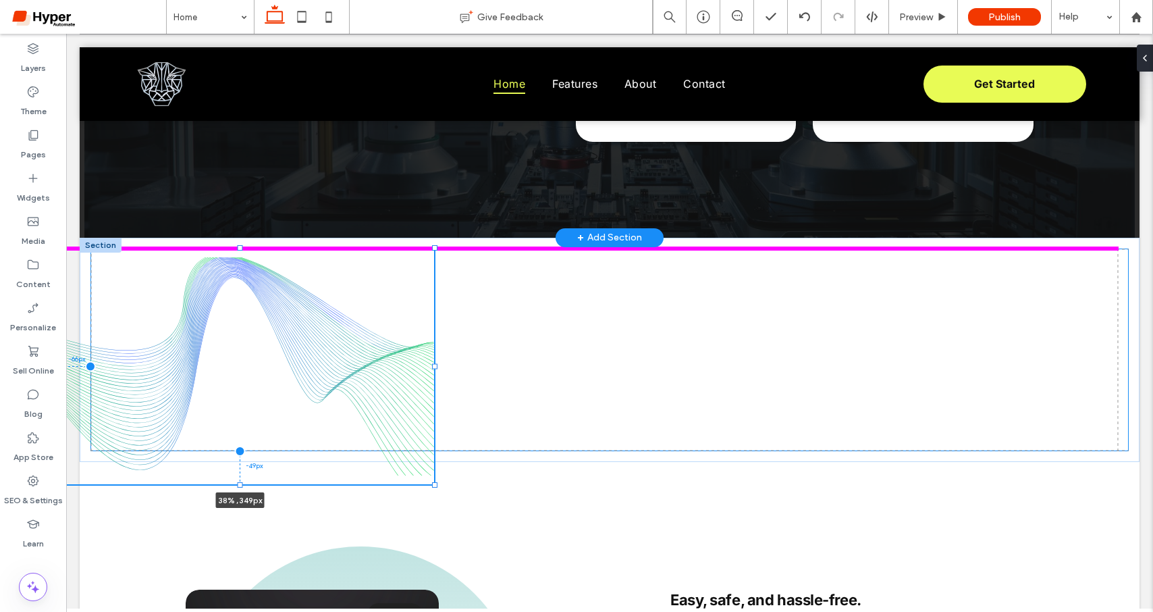
drag, startPoint x: 1077, startPoint y: 264, endPoint x: 833, endPoint y: 149, distance: 270.3
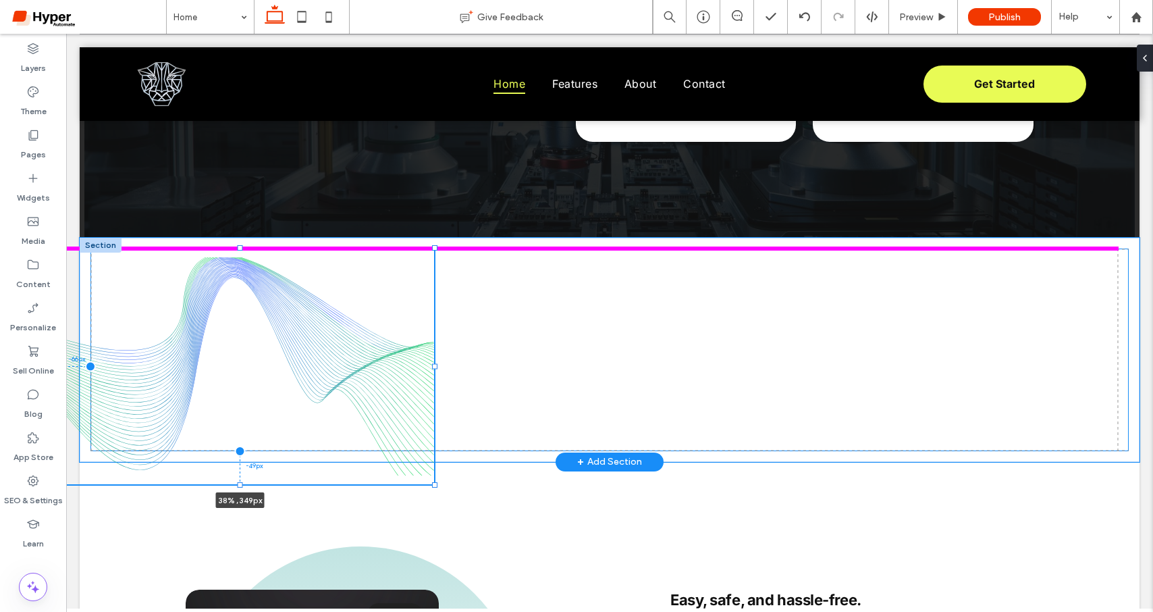
type input "**"
type input "****"
type input "***"
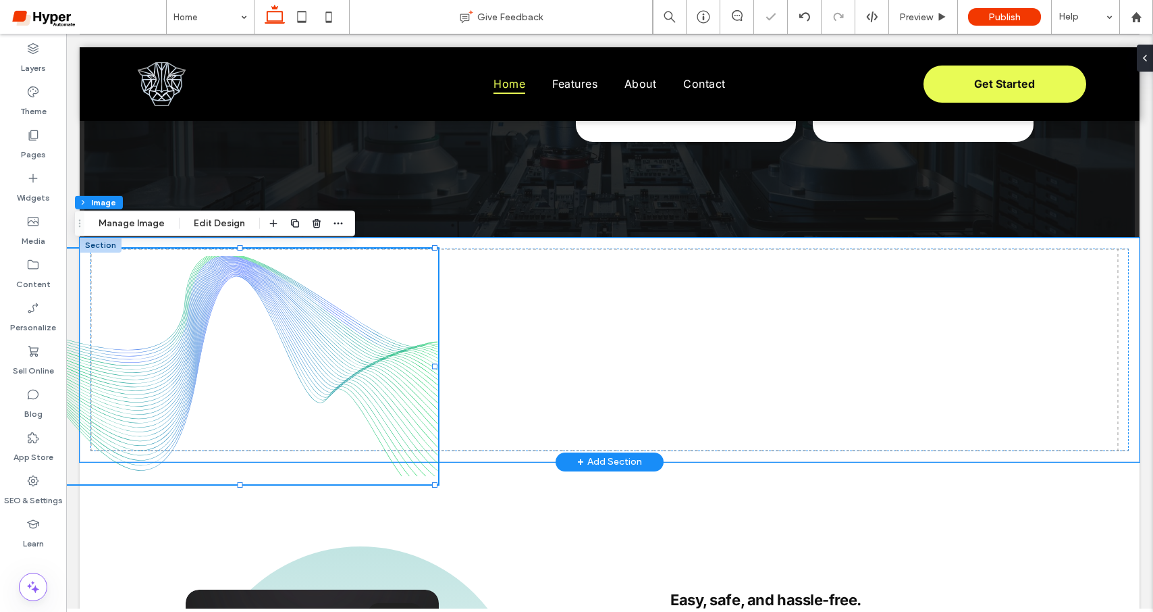
click at [349, 292] on img at bounding box center [242, 366] width 392 height 236
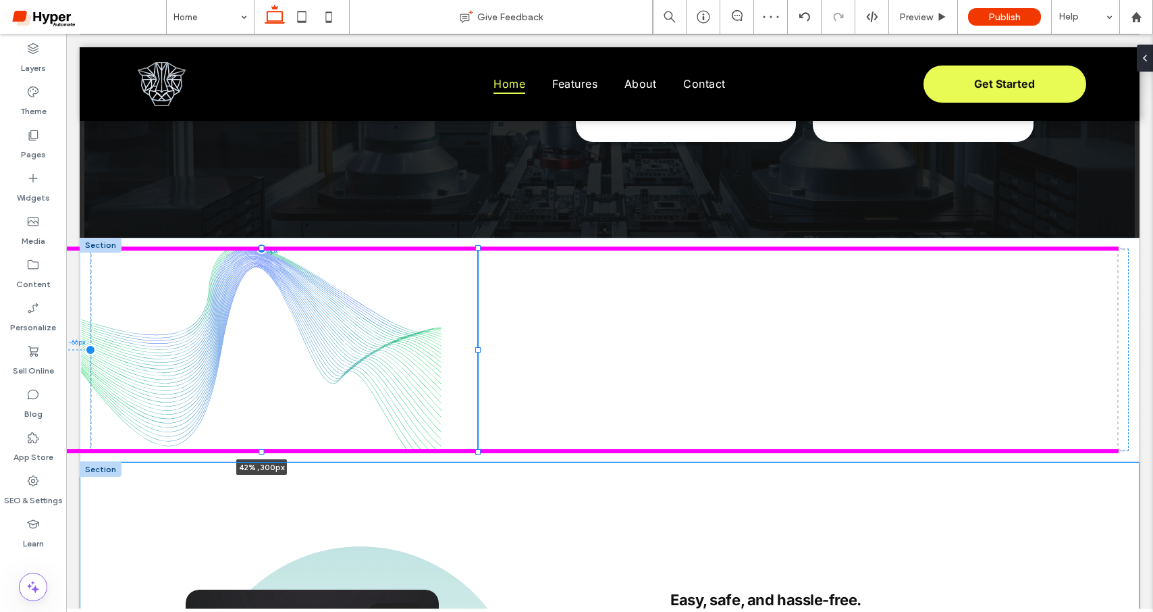
drag, startPoint x: 435, startPoint y: 479, endPoint x: 506, endPoint y: 459, distance: 73.6
type input "**"
type input "****"
type input "***"
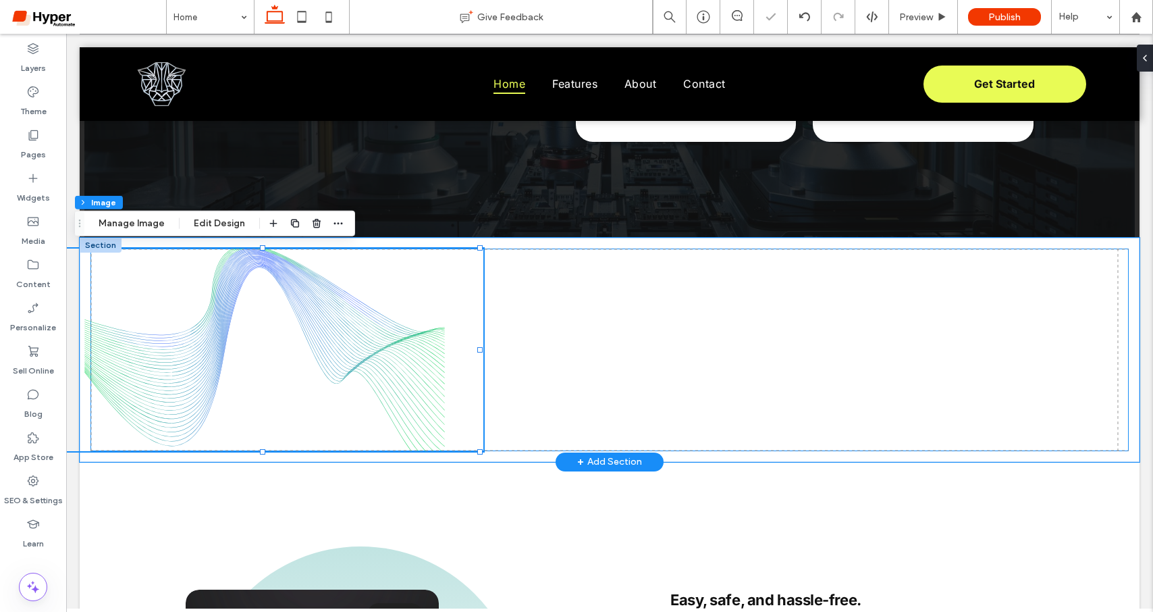
click at [546, 446] on div "42% , 300px" at bounding box center [609, 349] width 1039 height 203
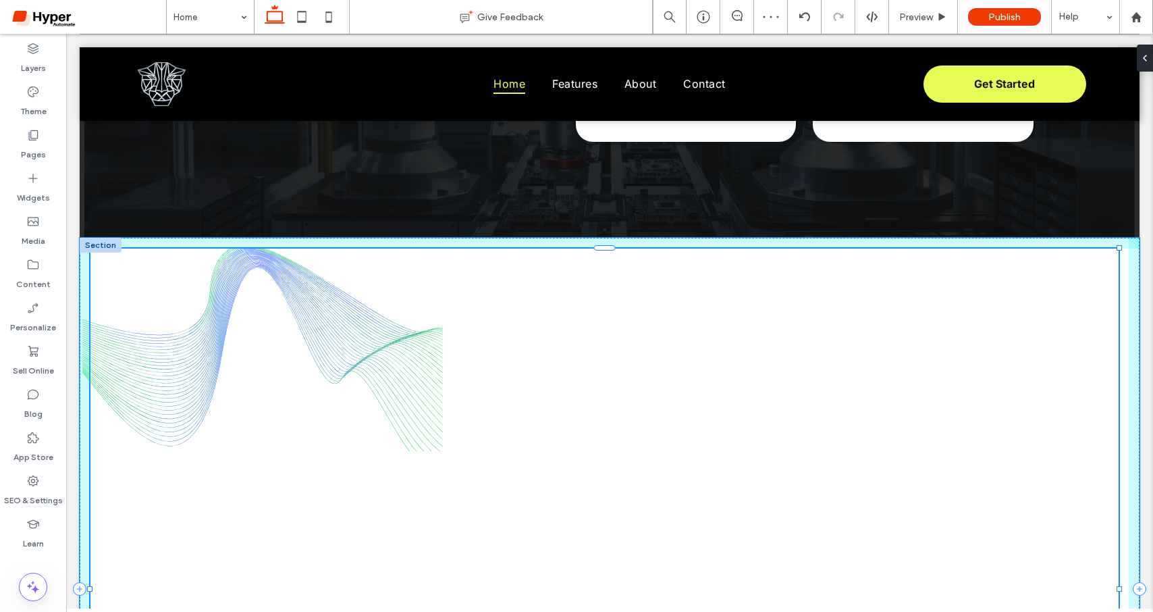
drag, startPoint x: 606, startPoint y: 446, endPoint x: 459, endPoint y: 461, distance: 147.3
type input "****"
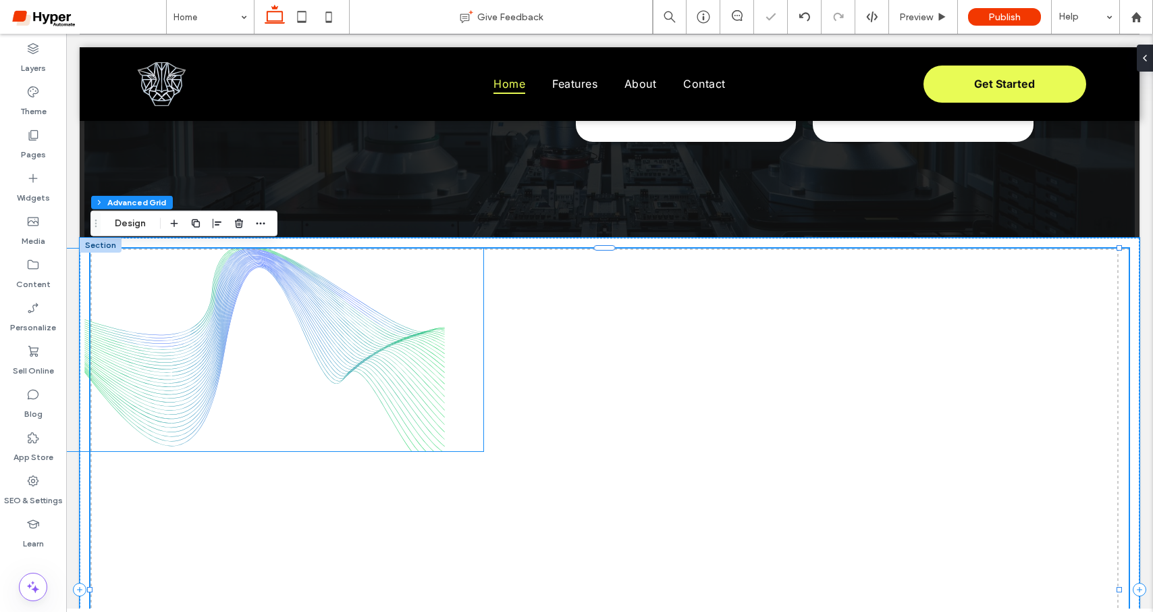
click at [388, 411] on img at bounding box center [265, 349] width 438 height 203
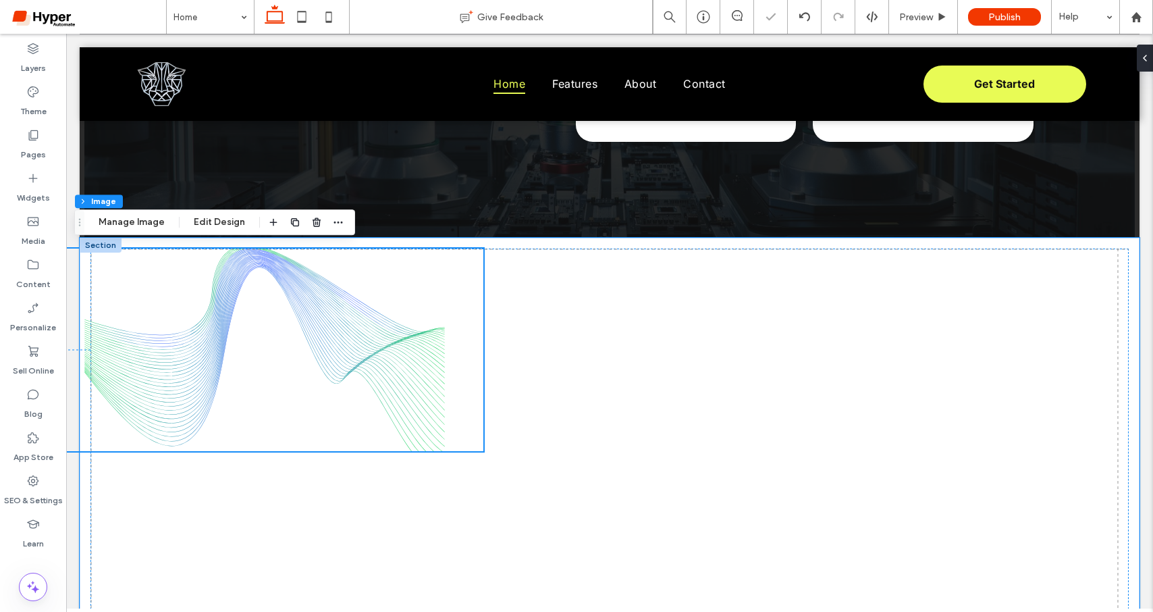
scroll to position [1276, 0]
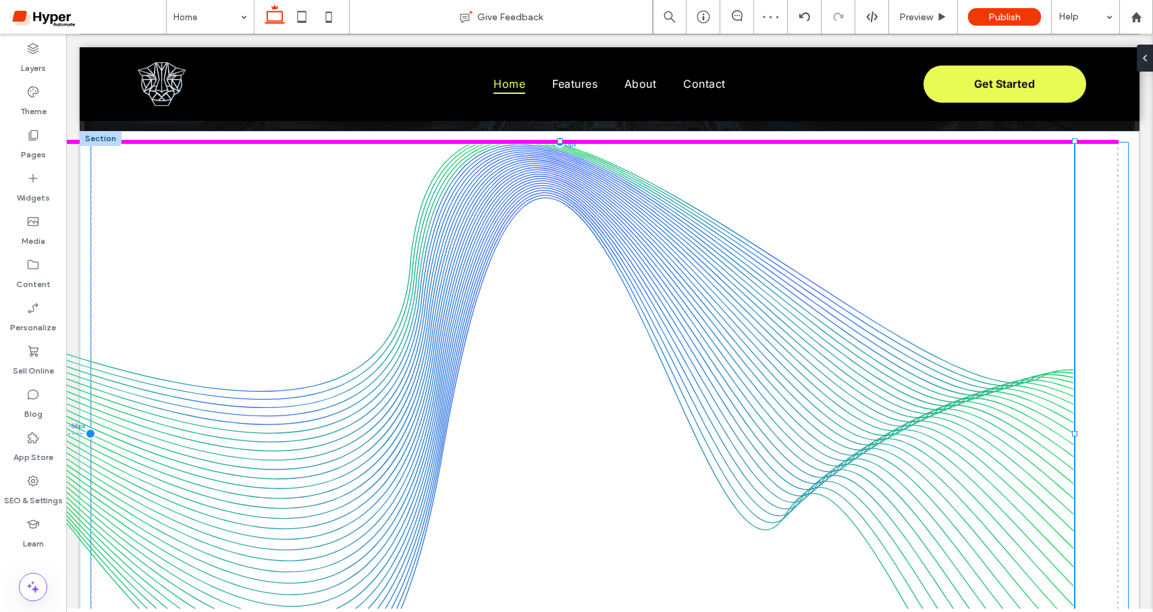
drag, startPoint x: 489, startPoint y: 350, endPoint x: 1271, endPoint y: 724, distance: 866.8
type input "***"
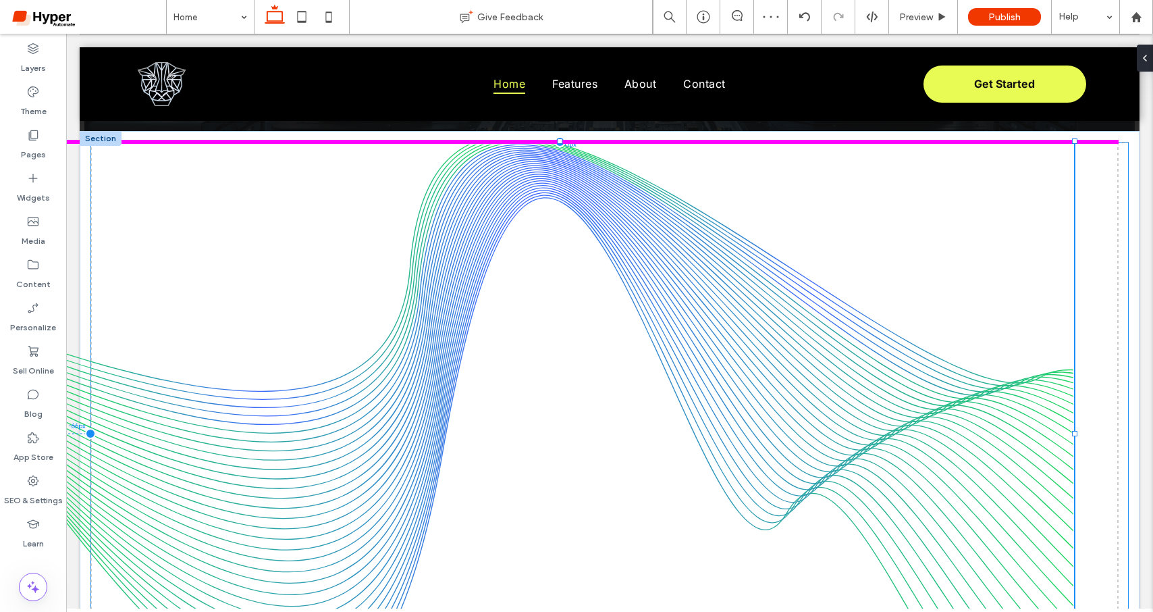
type input "***"
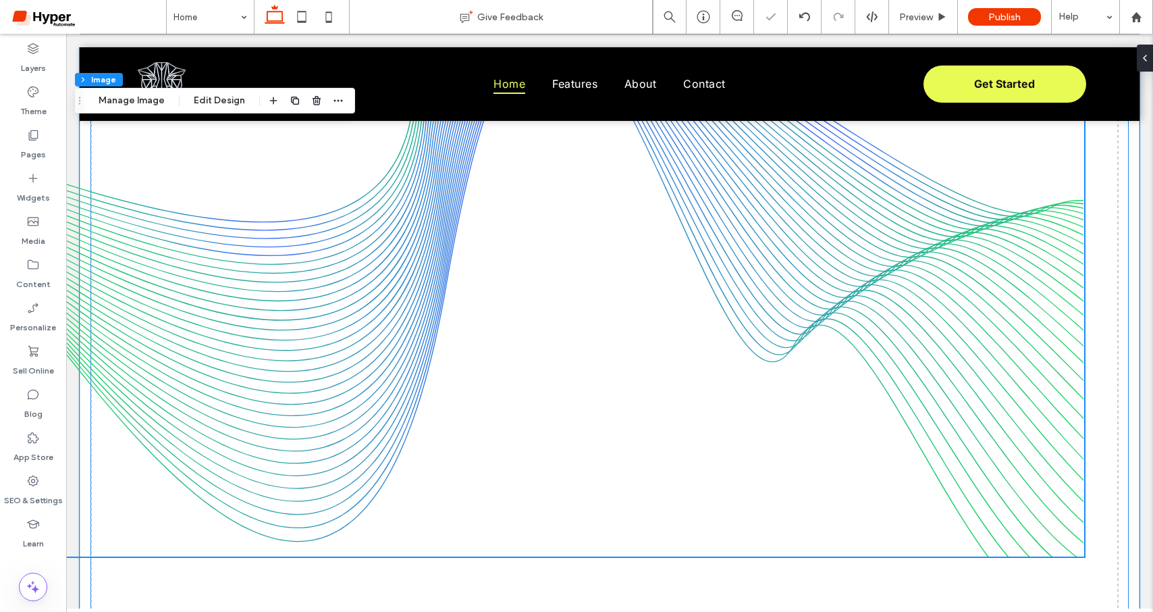
scroll to position [1461, 0]
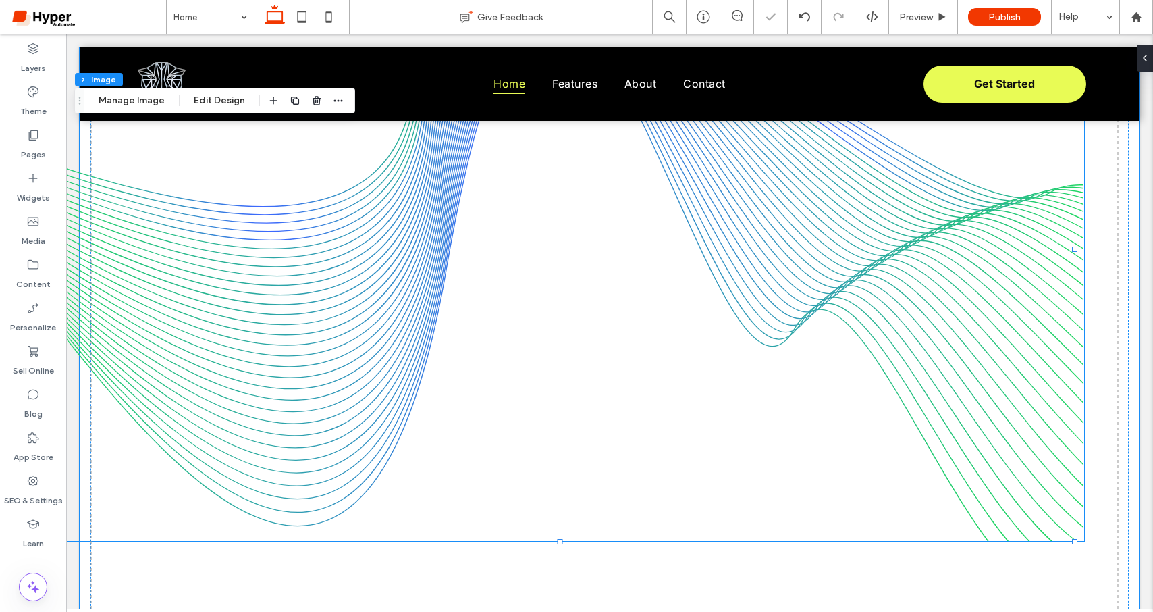
click at [982, 434] on img at bounding box center [565, 248] width 1039 height 583
click at [1043, 461] on img at bounding box center [565, 248] width 1039 height 583
drag, startPoint x: 148, startPoint y: 101, endPoint x: 193, endPoint y: 109, distance: 46.0
click at [148, 101] on button "Manage Image" at bounding box center [132, 101] width 84 height 16
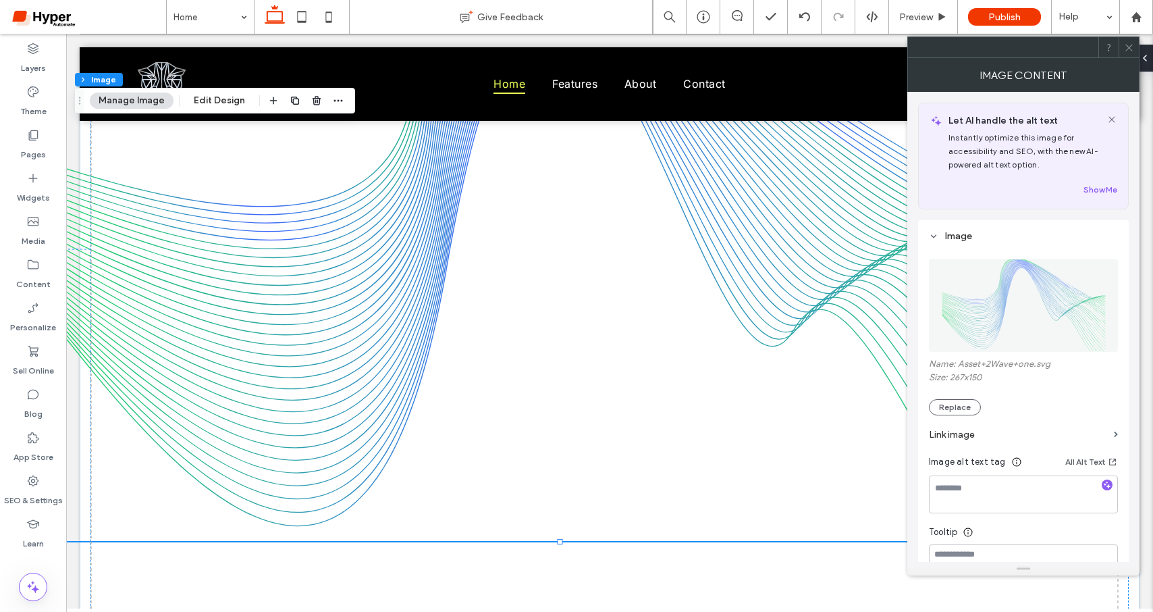
drag, startPoint x: 206, startPoint y: 101, endPoint x: 330, endPoint y: 113, distance: 124.8
click at [217, 102] on button "Edit Design" at bounding box center [219, 101] width 69 height 16
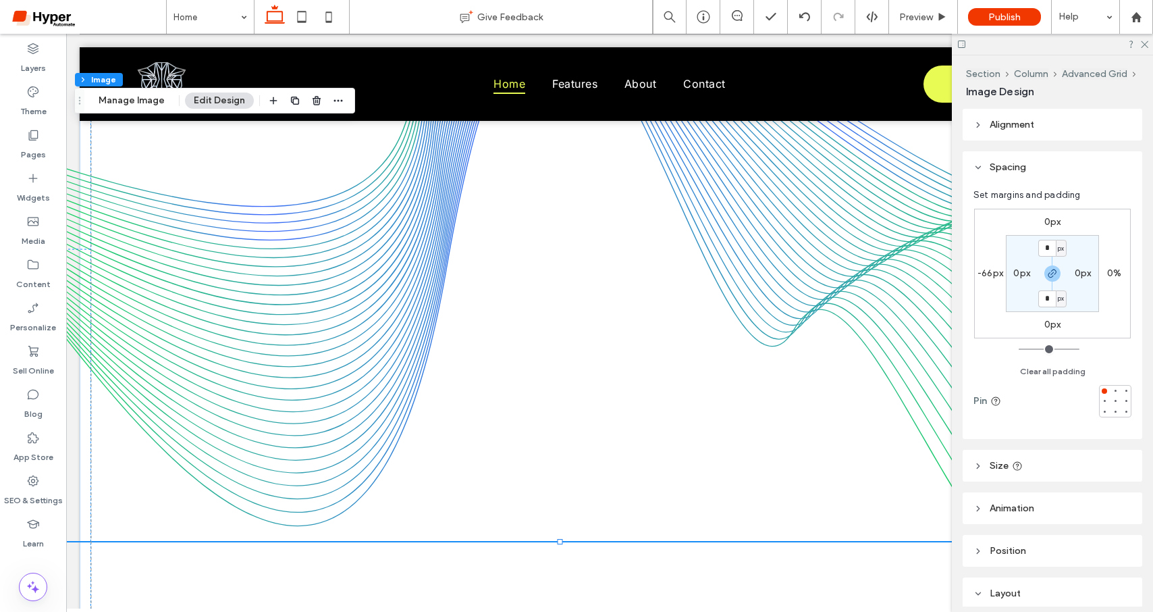
click at [979, 275] on label "-66px" at bounding box center [991, 272] width 26 height 11
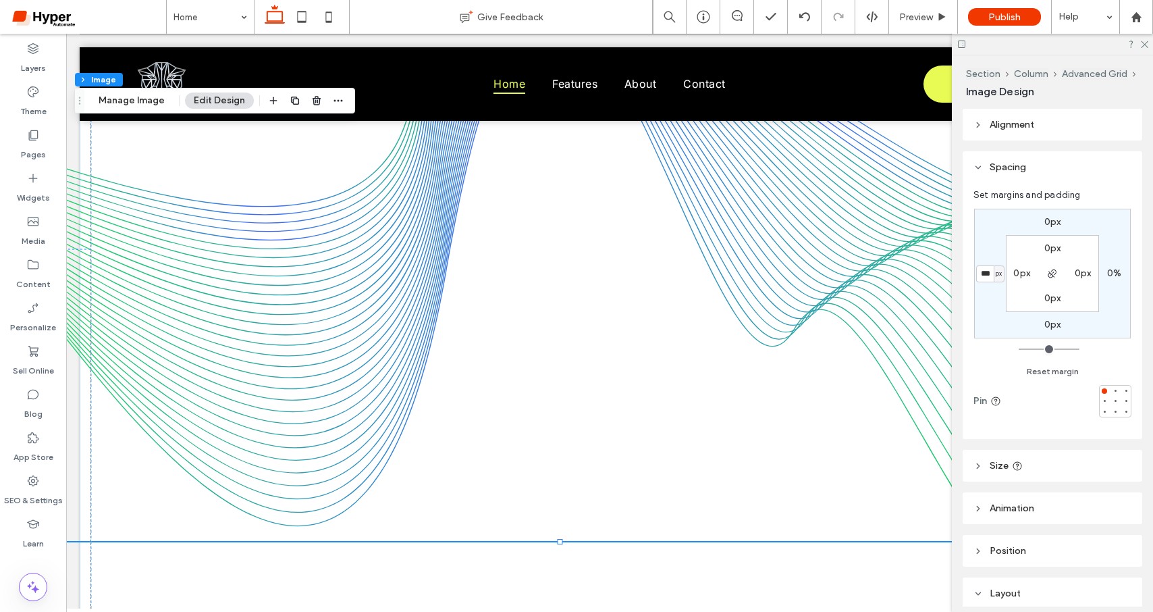
type input "*"
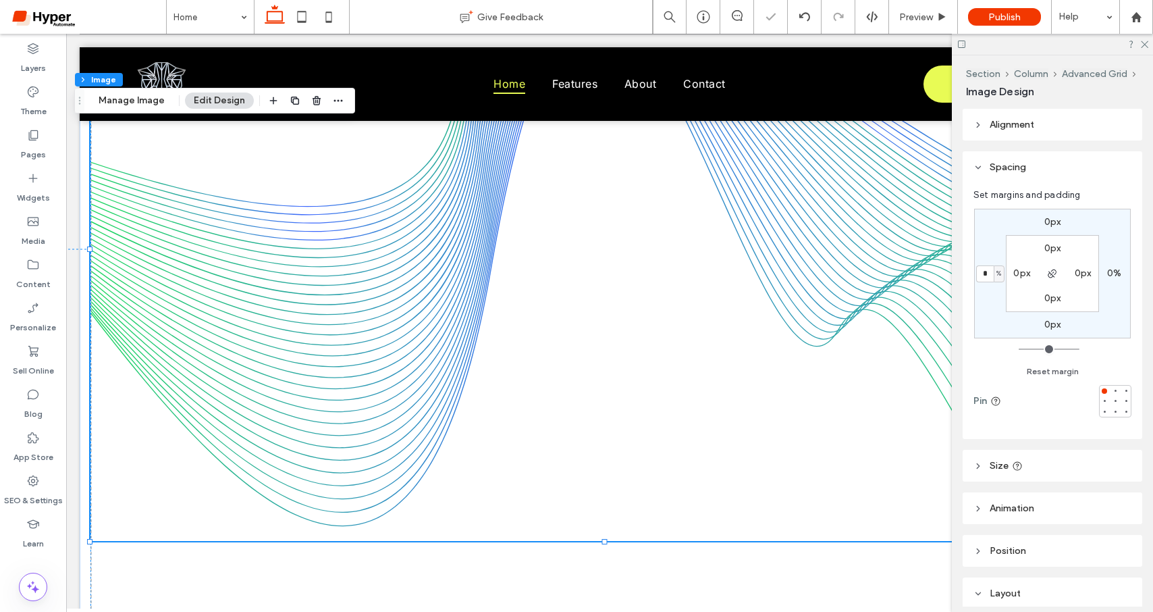
click at [1055, 221] on label "0px" at bounding box center [1053, 221] width 17 height 11
click at [1046, 224] on input "*" at bounding box center [1048, 222] width 18 height 17
type input "****"
type input "*"
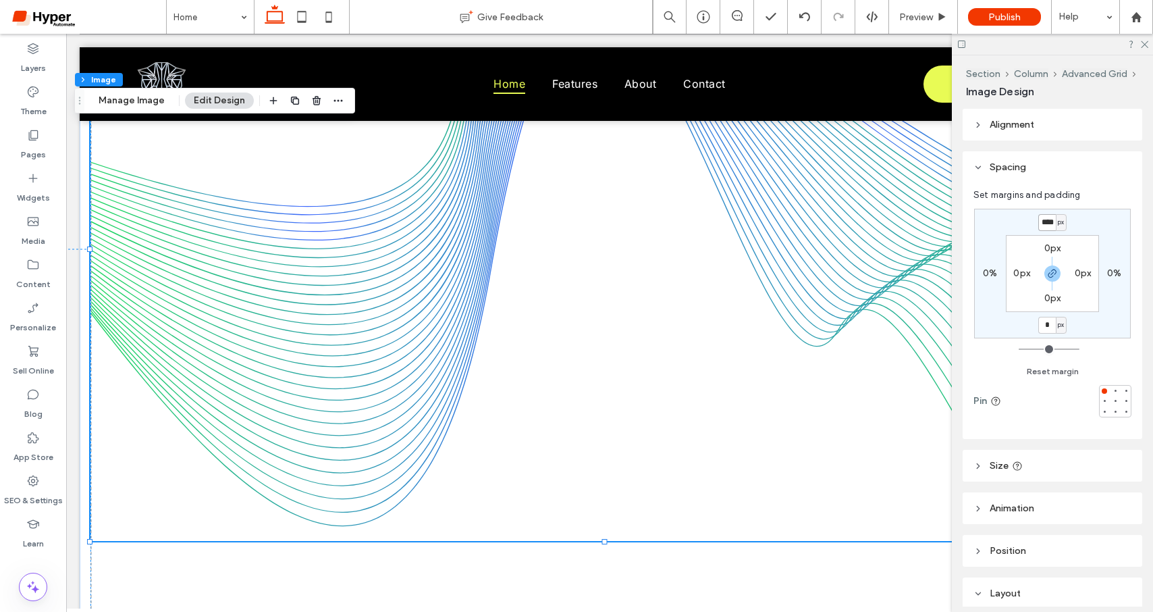
type input "****"
type input "*"
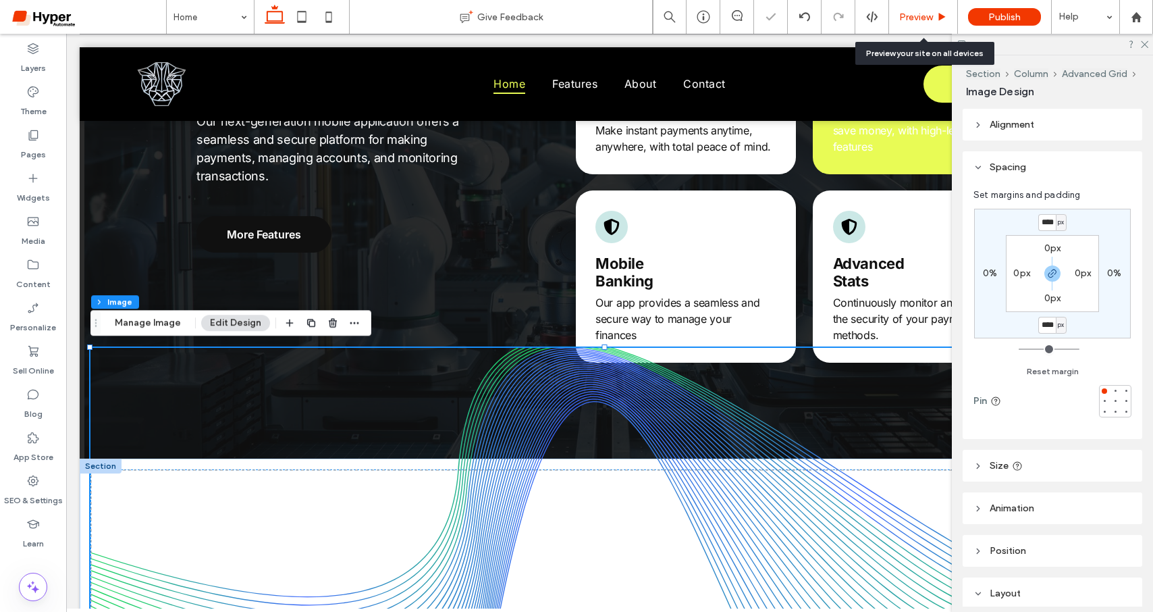
click at [911, 26] on div "Preview" at bounding box center [923, 17] width 69 height 34
click at [914, 20] on span "Preview" at bounding box center [916, 16] width 34 height 11
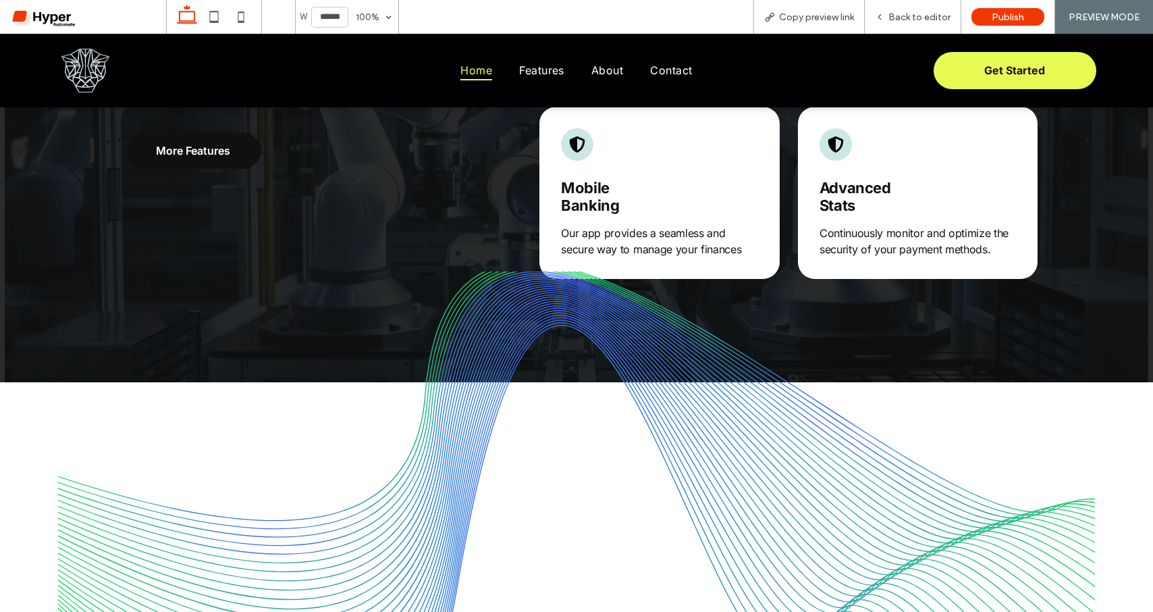
scroll to position [1130, 0]
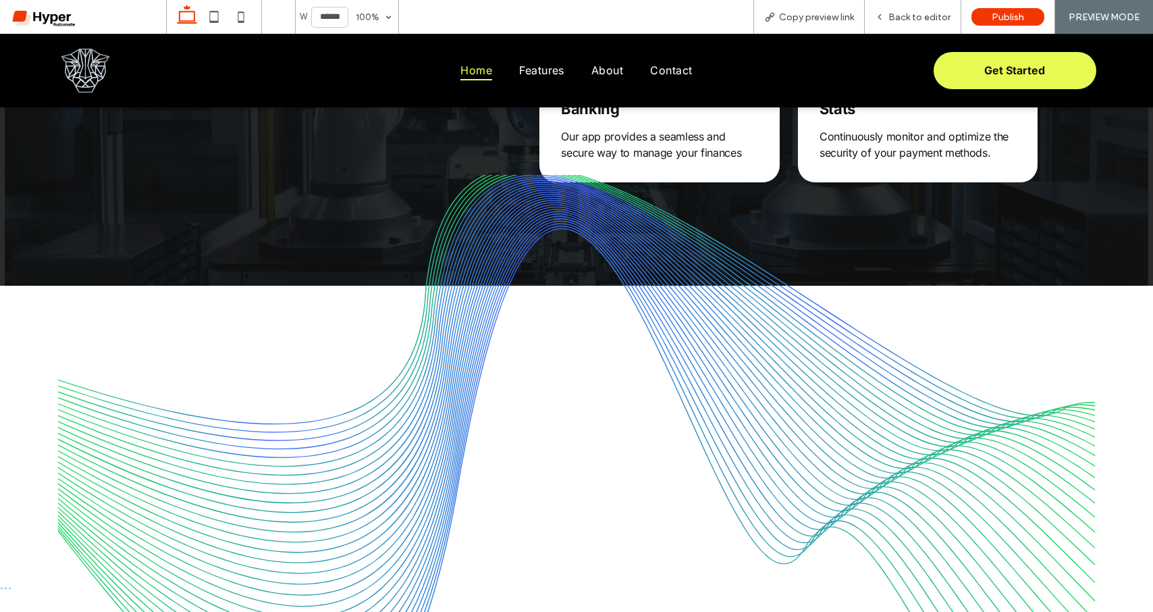
click at [735, 373] on img at bounding box center [577, 466] width 1132 height 583
click at [895, 18] on span "Back to editor" at bounding box center [920, 16] width 62 height 11
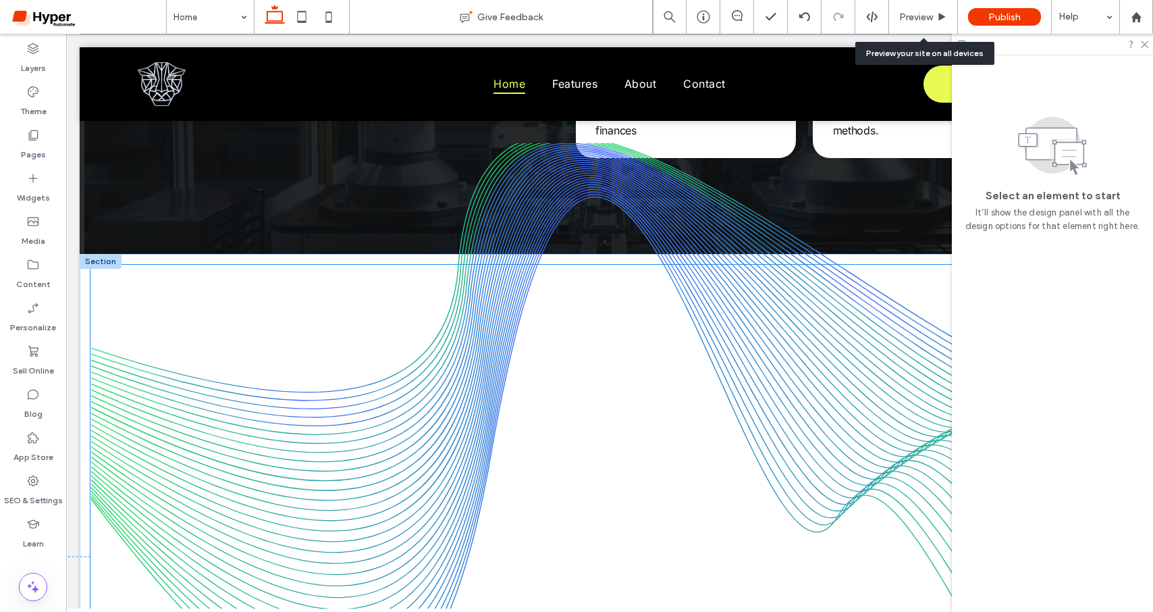
click at [820, 363] on img at bounding box center [609, 434] width 1039 height 583
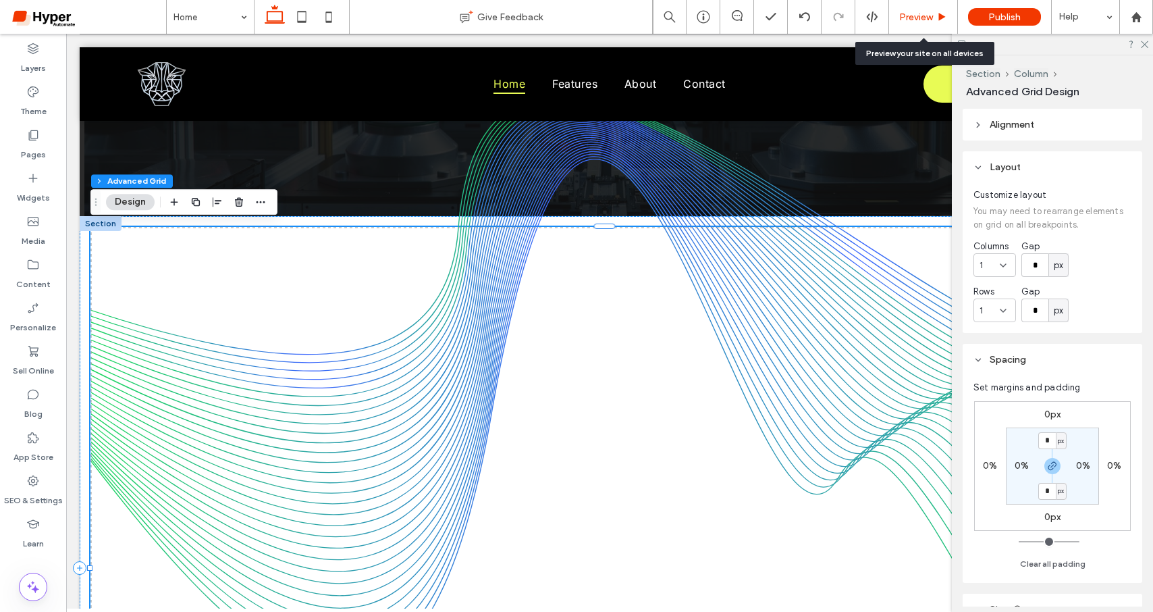
click at [916, 20] on span "Preview" at bounding box center [916, 16] width 34 height 11
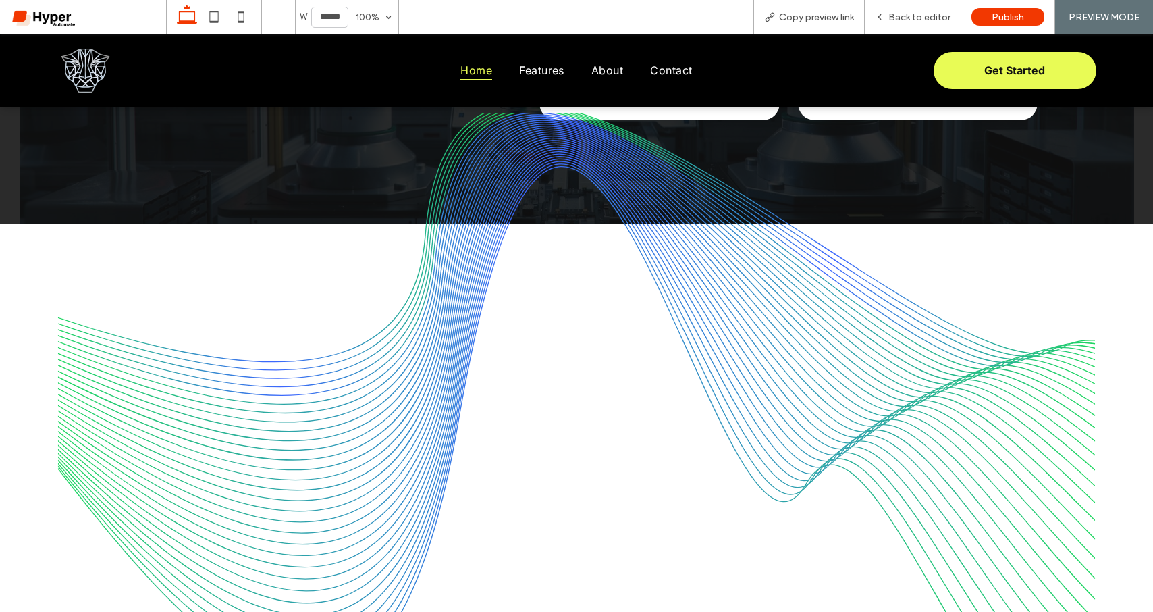
scroll to position [1197, 0]
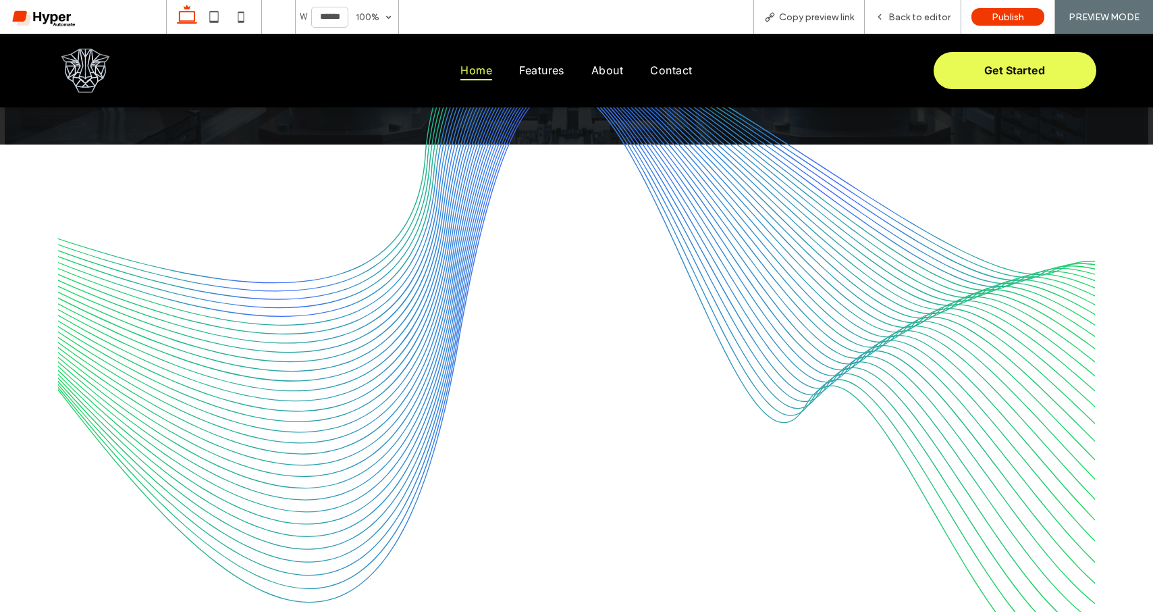
click at [338, 393] on img at bounding box center [577, 325] width 1132 height 583
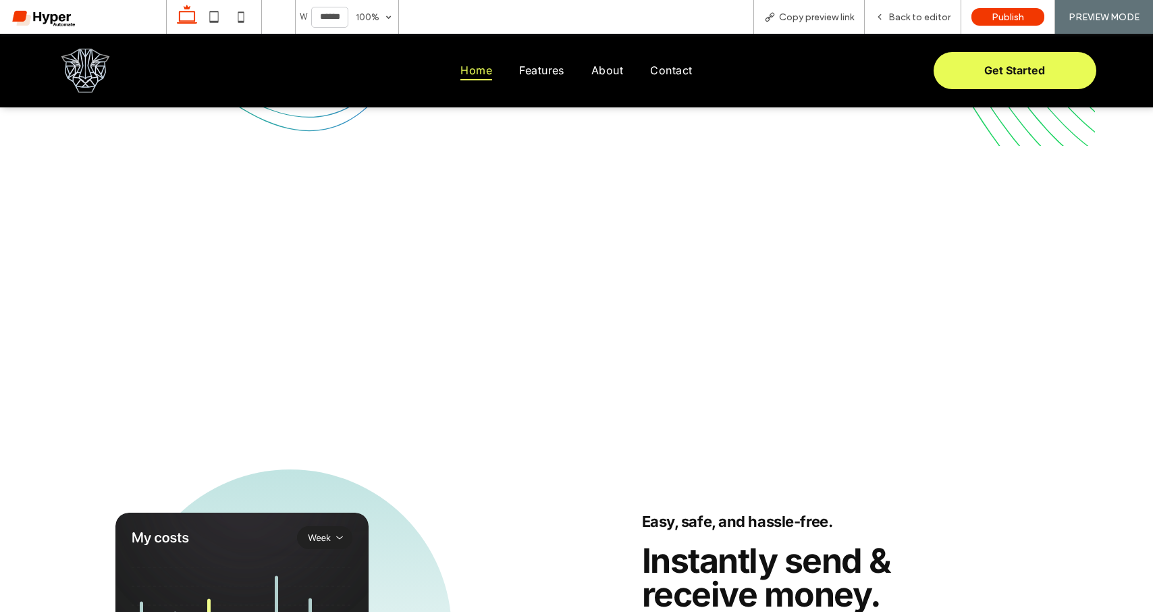
click at [537, 428] on div "Easy, safe, and hassle-free. Get Started Instantly send & receive money. You ca…" at bounding box center [576, 613] width 1153 height 473
click at [394, 288] on div at bounding box center [577, 25] width 1132 height 682
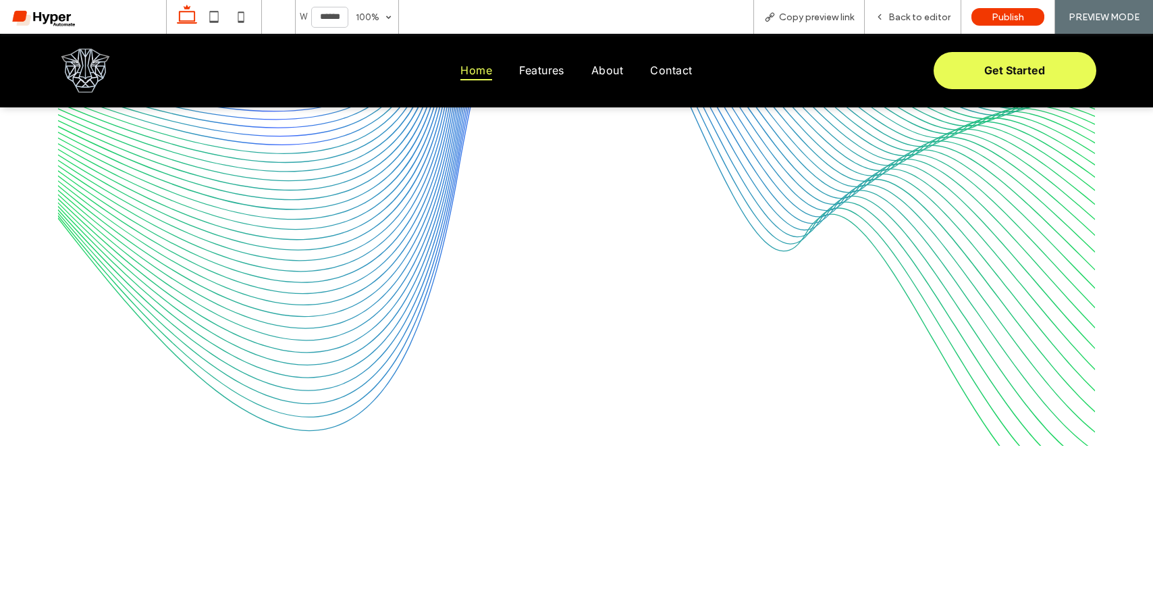
scroll to position [1275, 0]
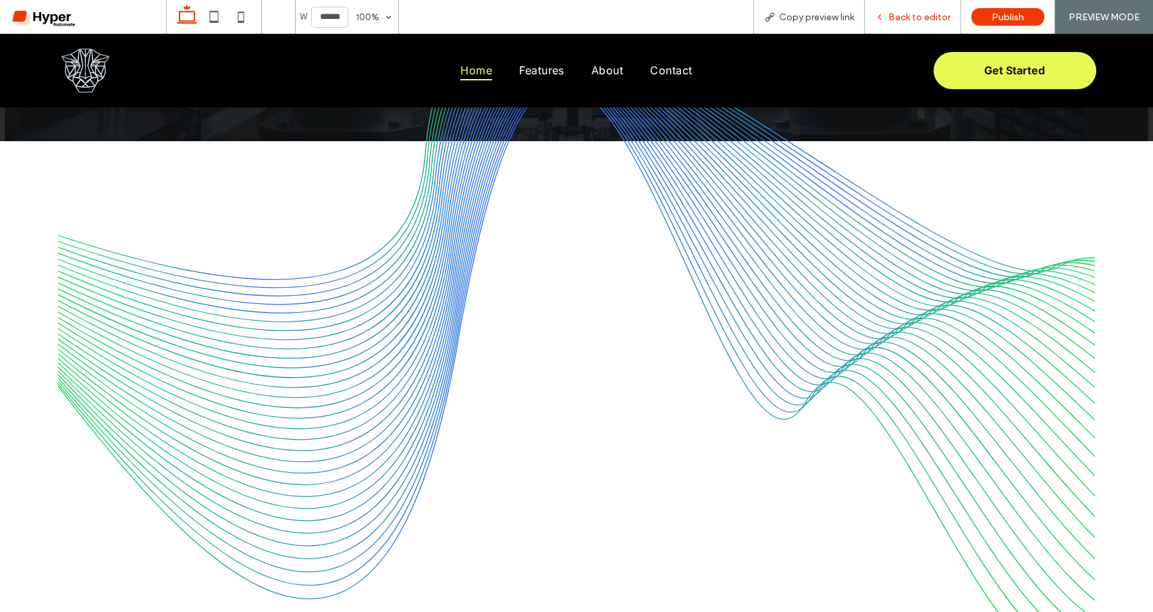
click at [945, 22] on span "Back to editor" at bounding box center [920, 16] width 62 height 11
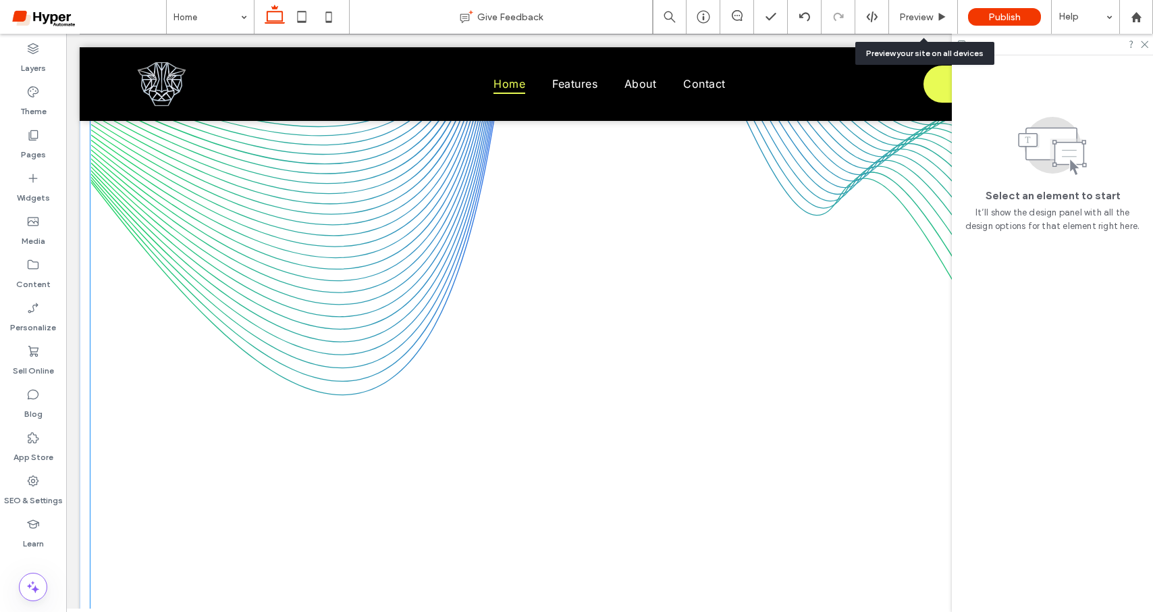
scroll to position [1594, 0]
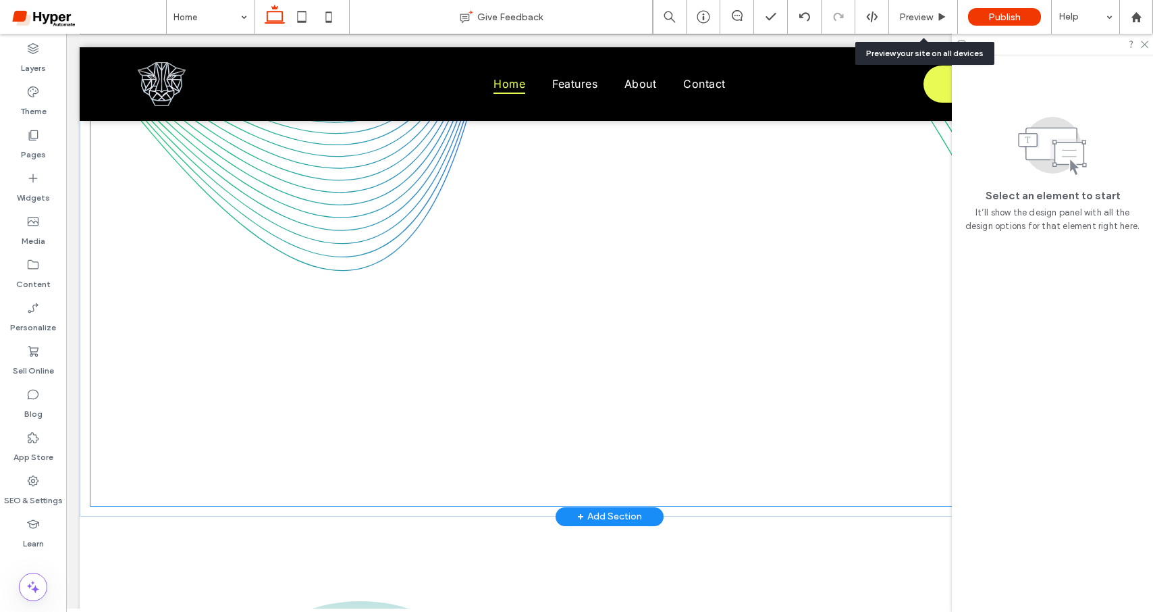
click at [649, 469] on div at bounding box center [609, 165] width 1039 height 682
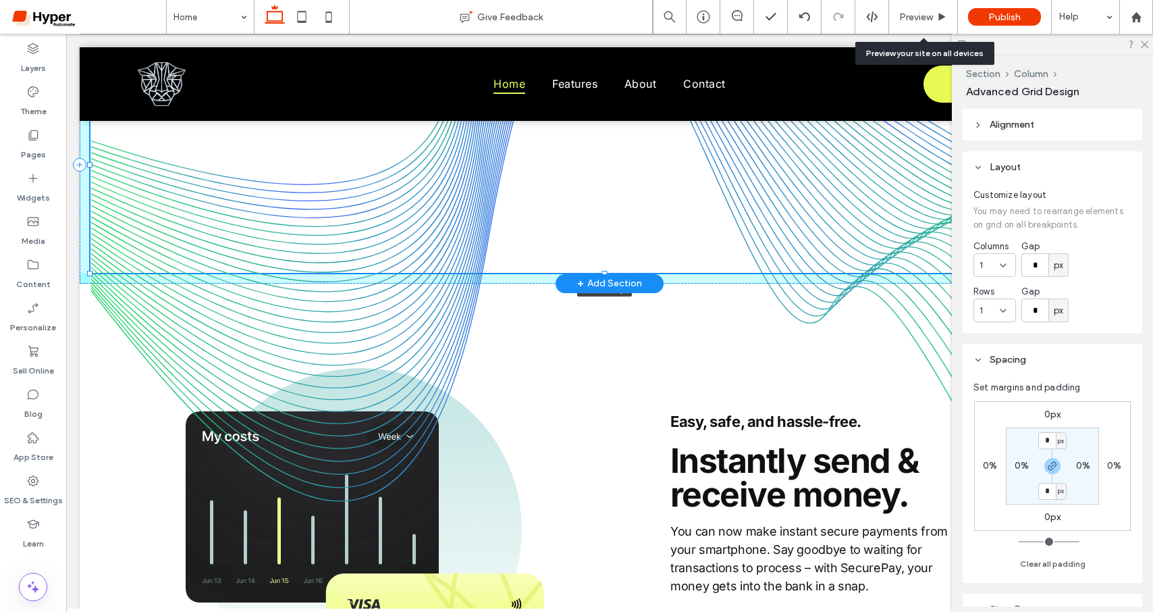
drag, startPoint x: 605, startPoint y: 502, endPoint x: 592, endPoint y: 269, distance: 233.3
click at [91, 57] on div at bounding box center [90, 57] width 1 height 1
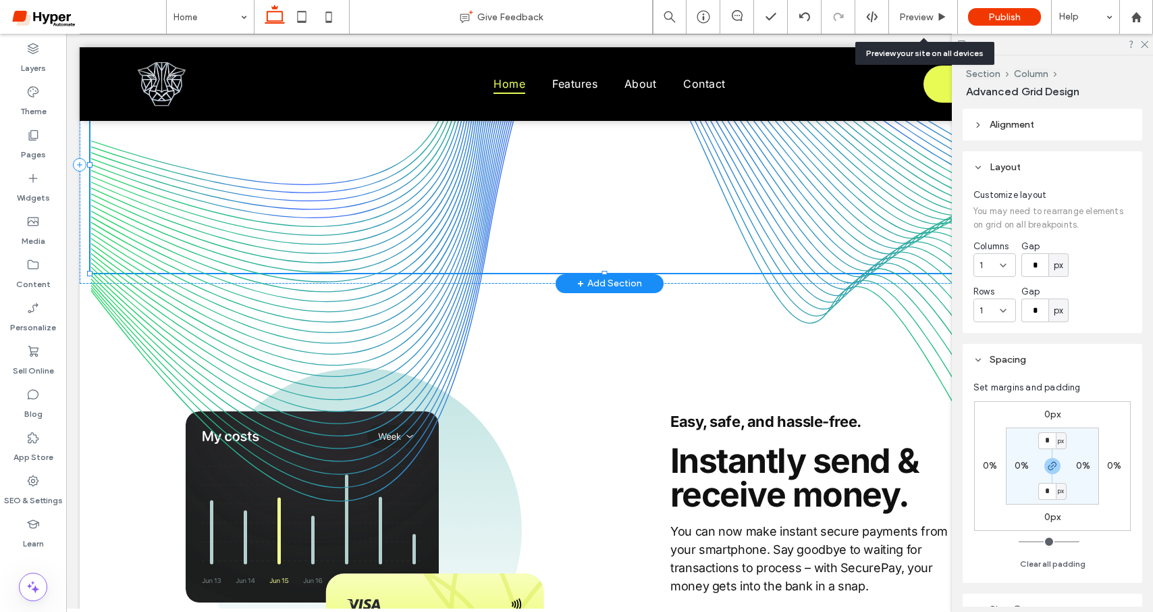
type input "***"
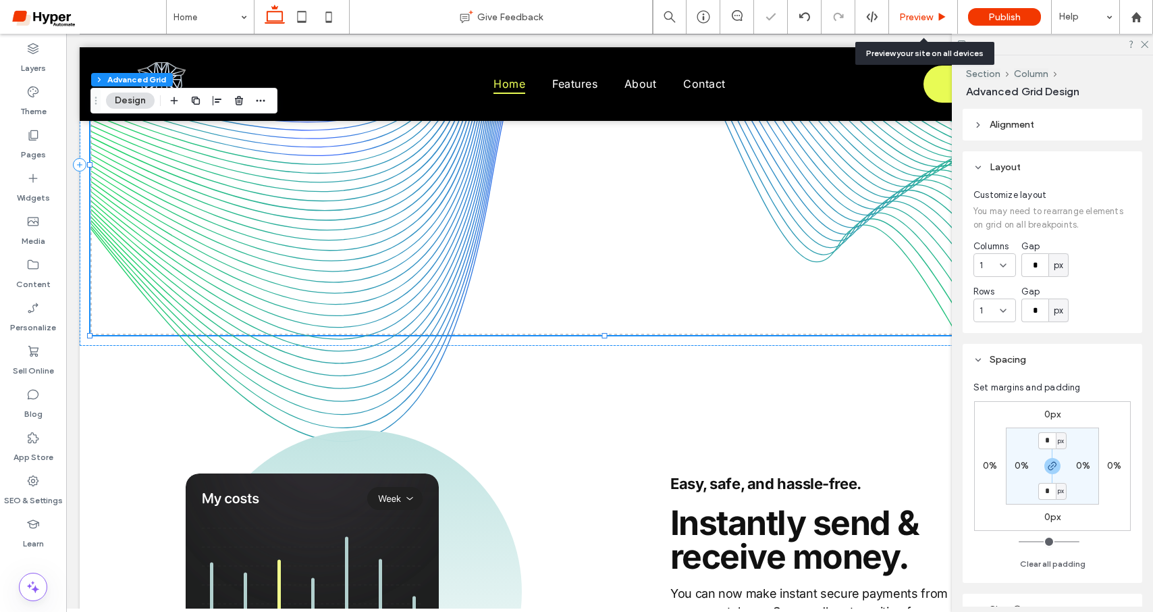
click at [901, 14] on span "Preview" at bounding box center [916, 16] width 34 height 11
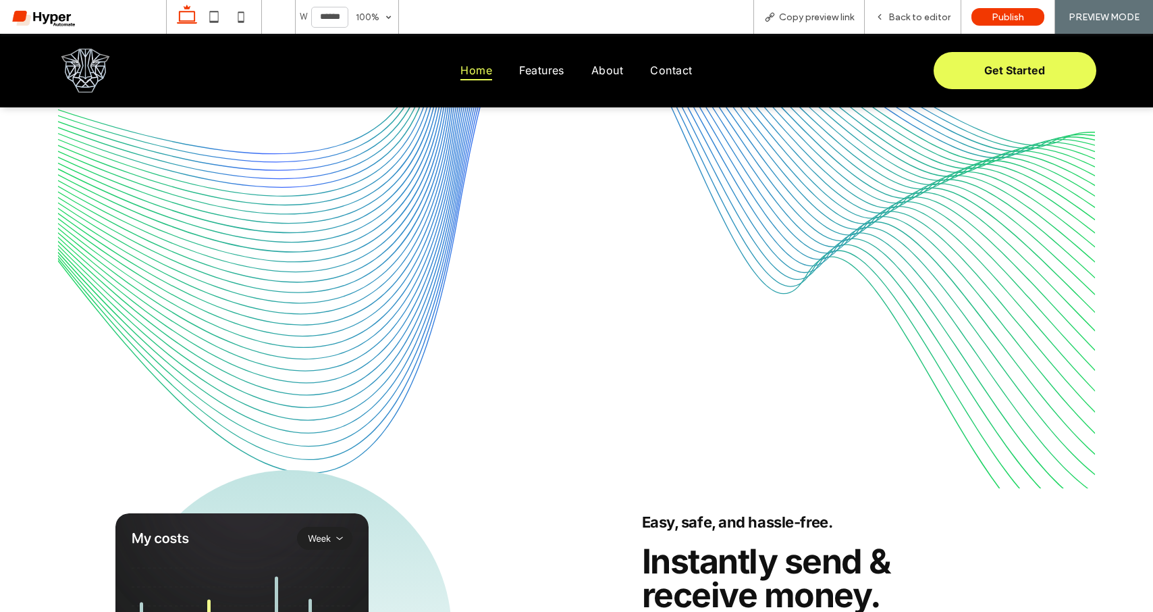
scroll to position [1436, 0]
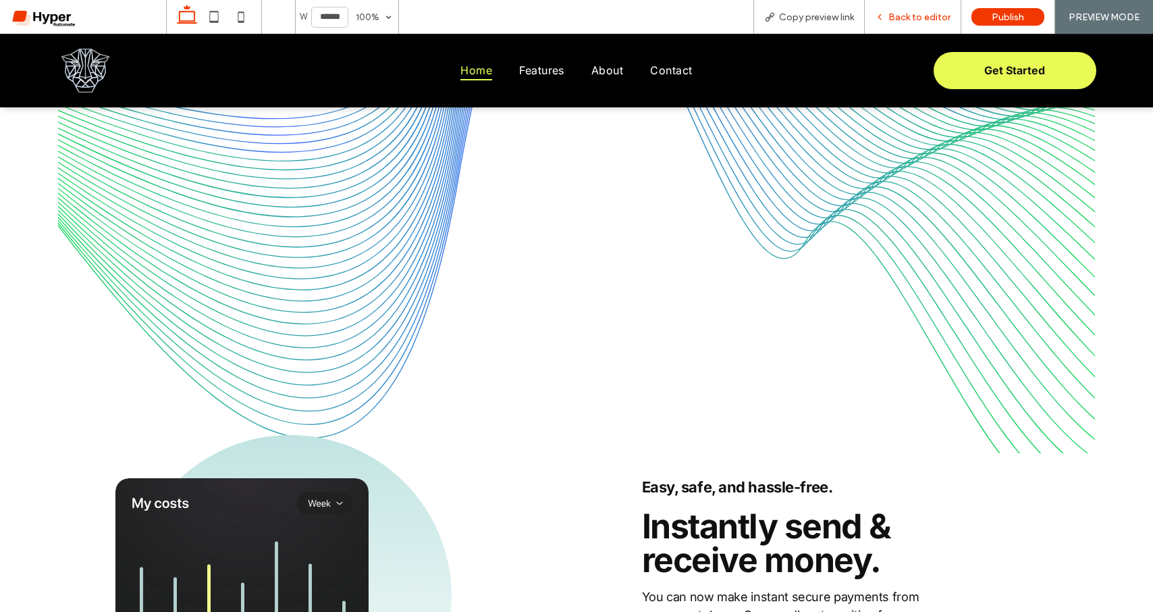
click at [918, 15] on span "Back to editor" at bounding box center [920, 16] width 62 height 11
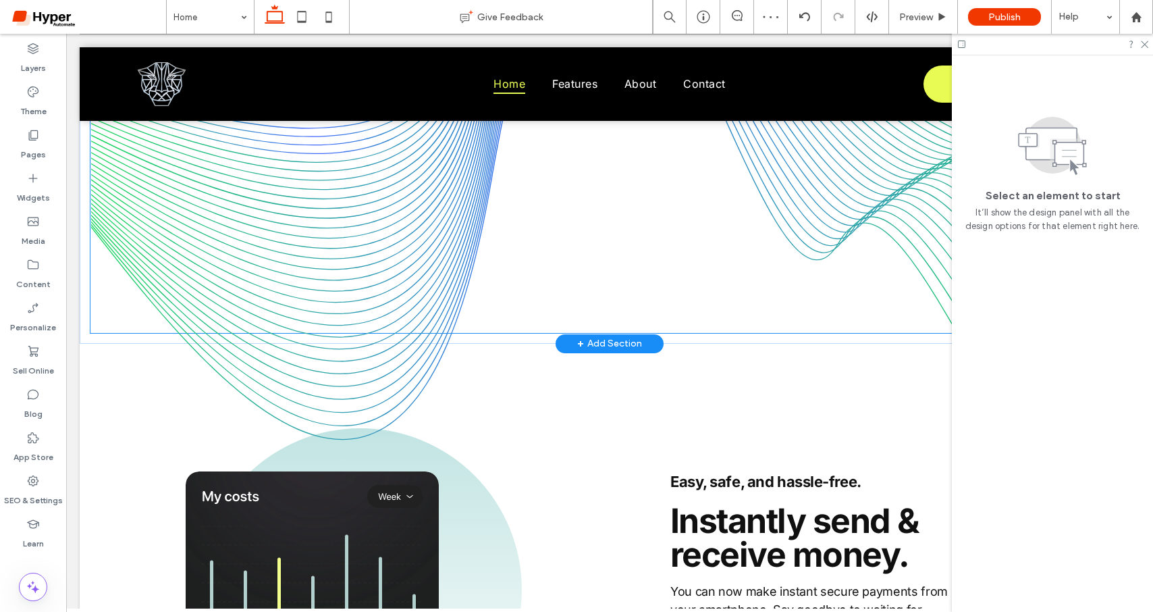
scroll to position [1423, 0]
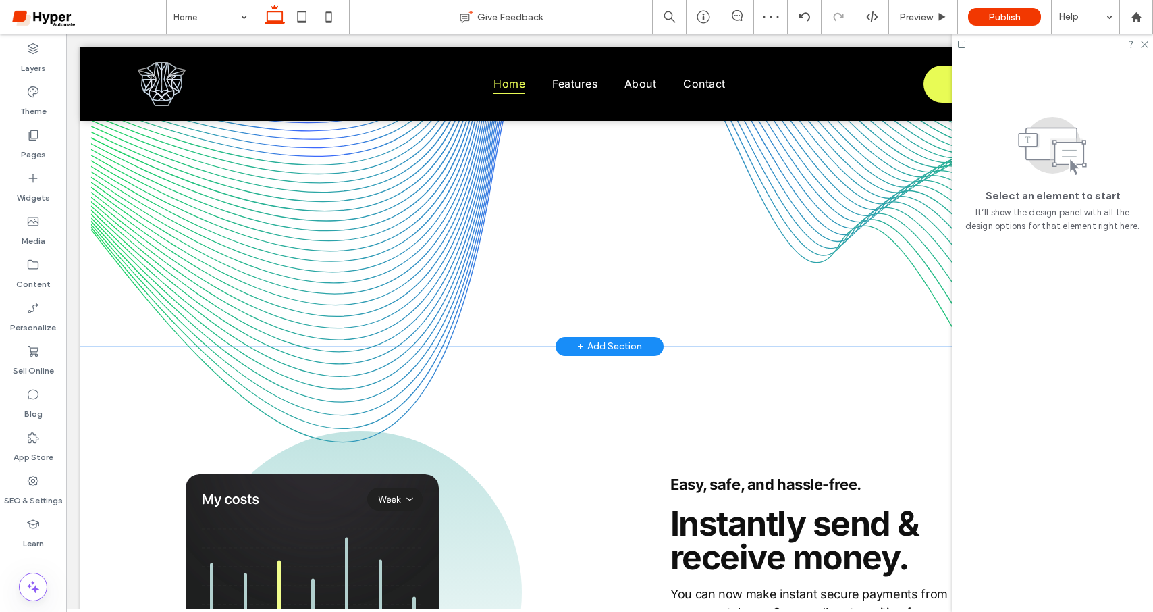
click at [435, 268] on img at bounding box center [609, 165] width 1039 height 583
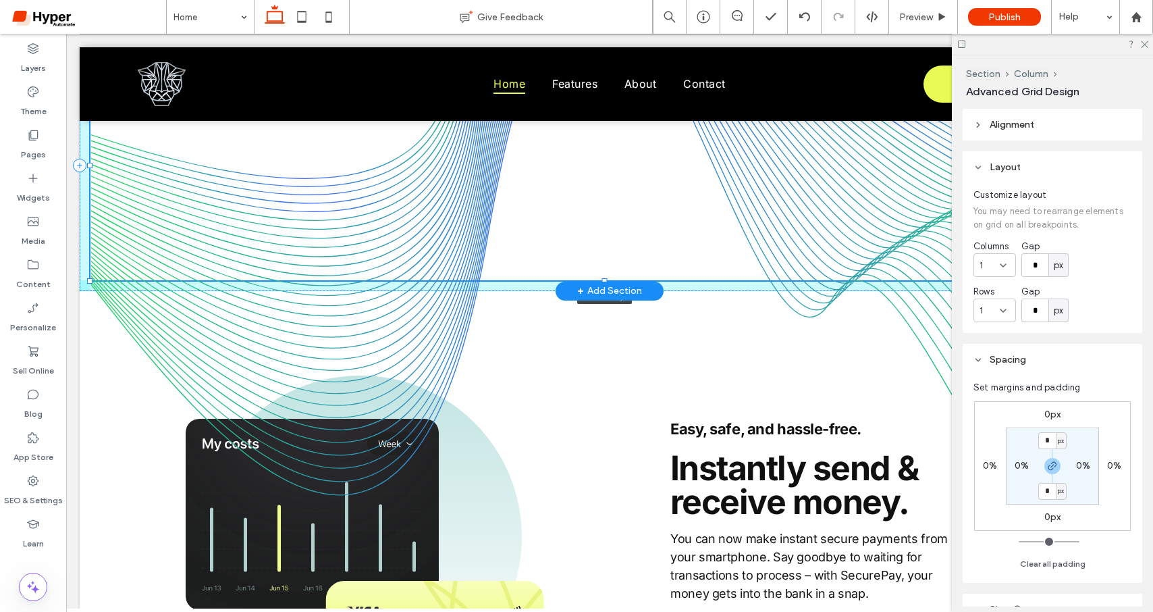
drag, startPoint x: 606, startPoint y: 332, endPoint x: 607, endPoint y: 277, distance: 55.4
click at [91, 51] on div at bounding box center [90, 51] width 1 height 1
type input "***"
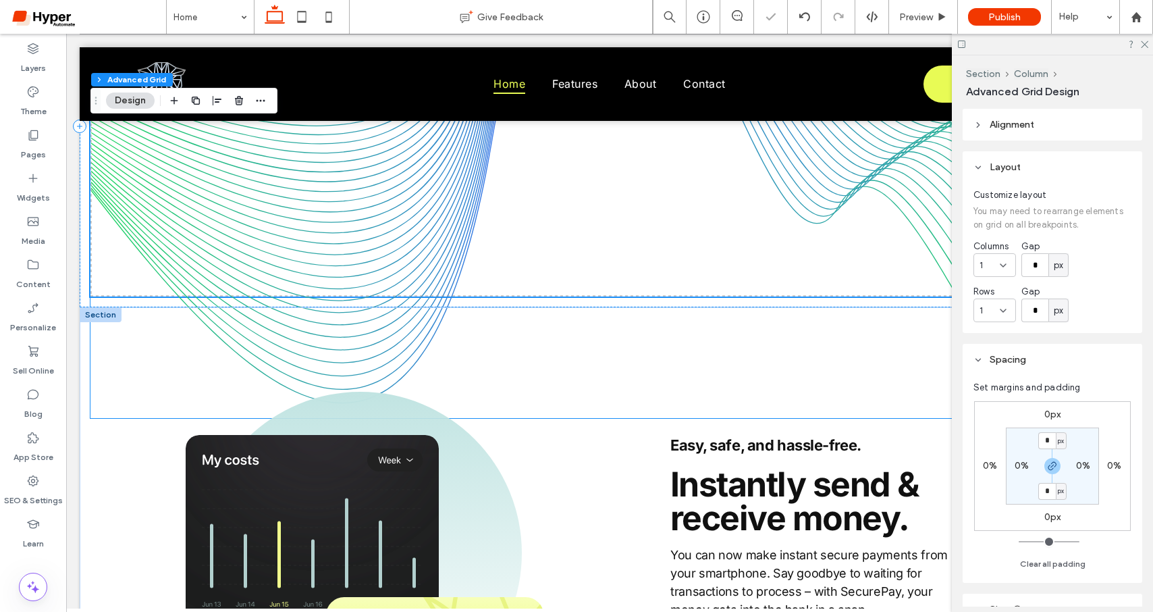
scroll to position [1475, 0]
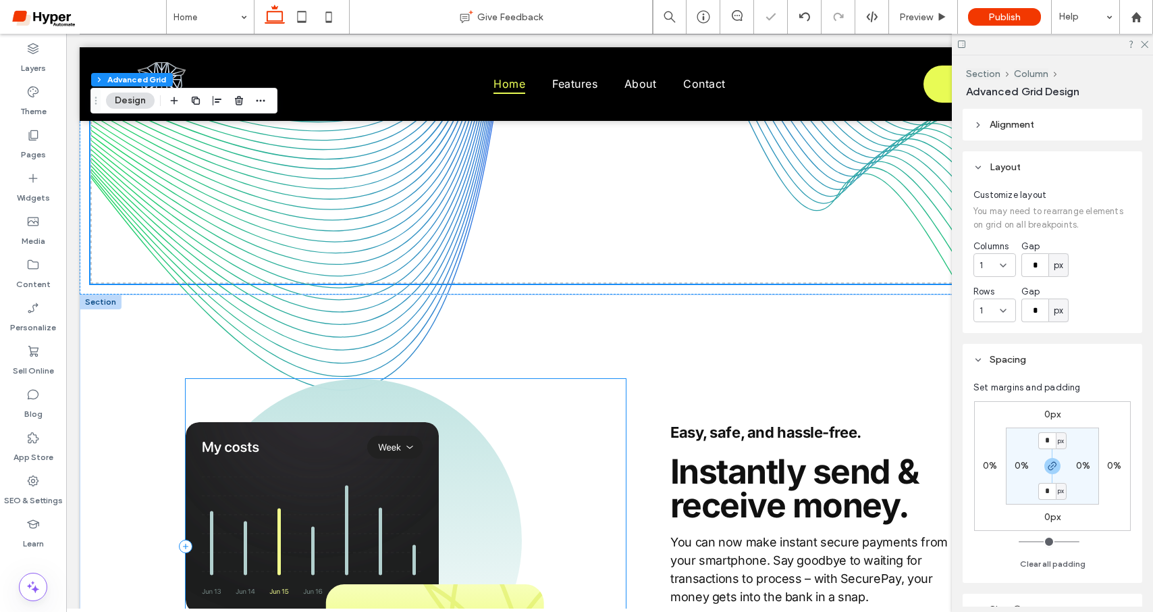
click at [598, 475] on div at bounding box center [406, 546] width 440 height 334
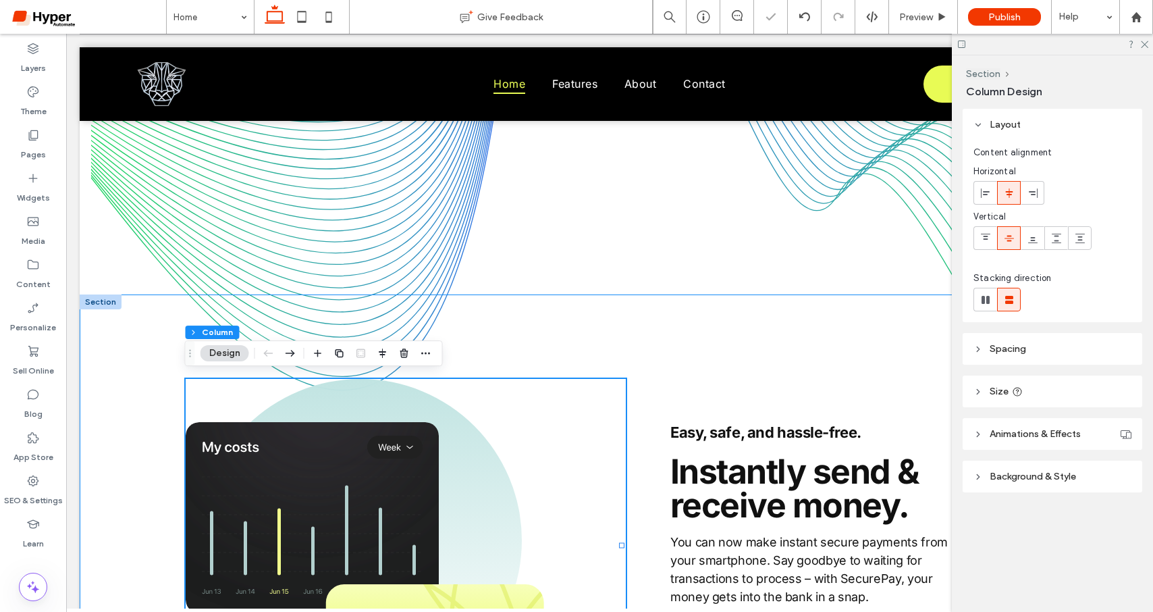
drag, startPoint x: 691, startPoint y: 333, endPoint x: 685, endPoint y: 336, distance: 7.0
click at [691, 333] on div "Easy, safe, and hassle-free. Get Started Instantly send & receive money. You ca…" at bounding box center [610, 524] width 1060 height 461
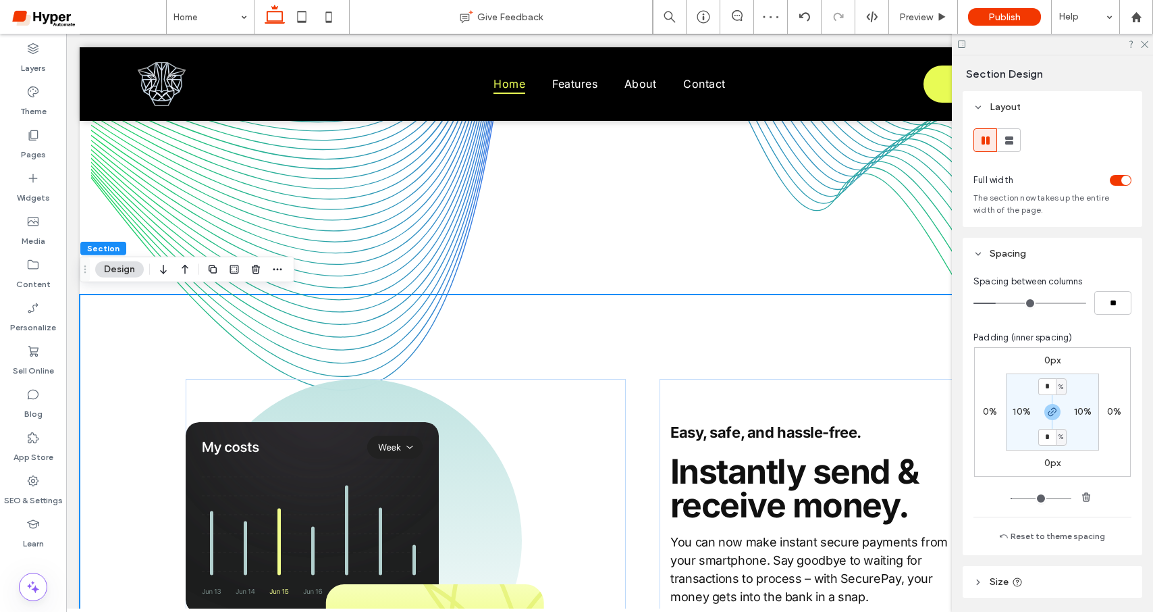
click at [121, 260] on div "Section Design" at bounding box center [187, 270] width 215 height 26
click at [122, 265] on button "Design" at bounding box center [119, 269] width 49 height 16
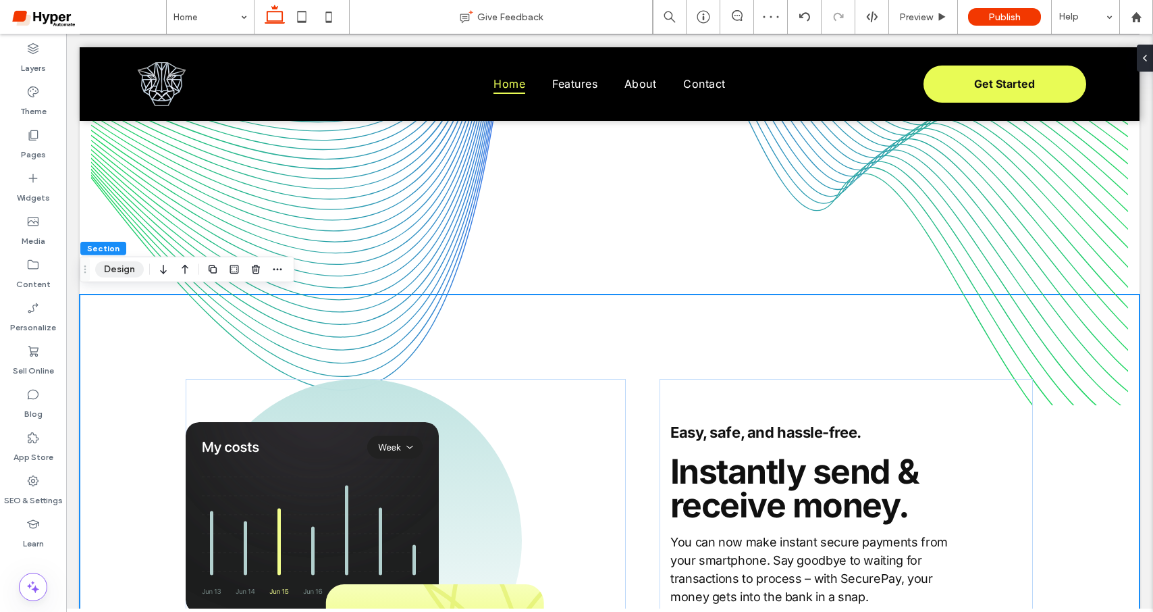
click at [122, 265] on button "Design" at bounding box center [119, 269] width 49 height 16
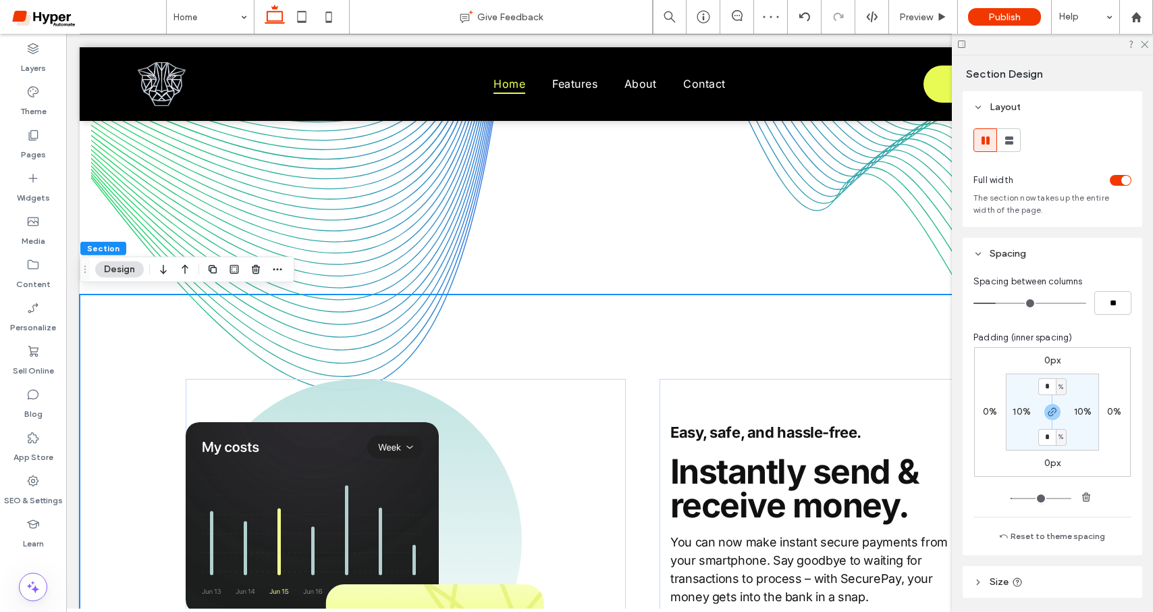
click at [122, 266] on button "Design" at bounding box center [119, 269] width 49 height 16
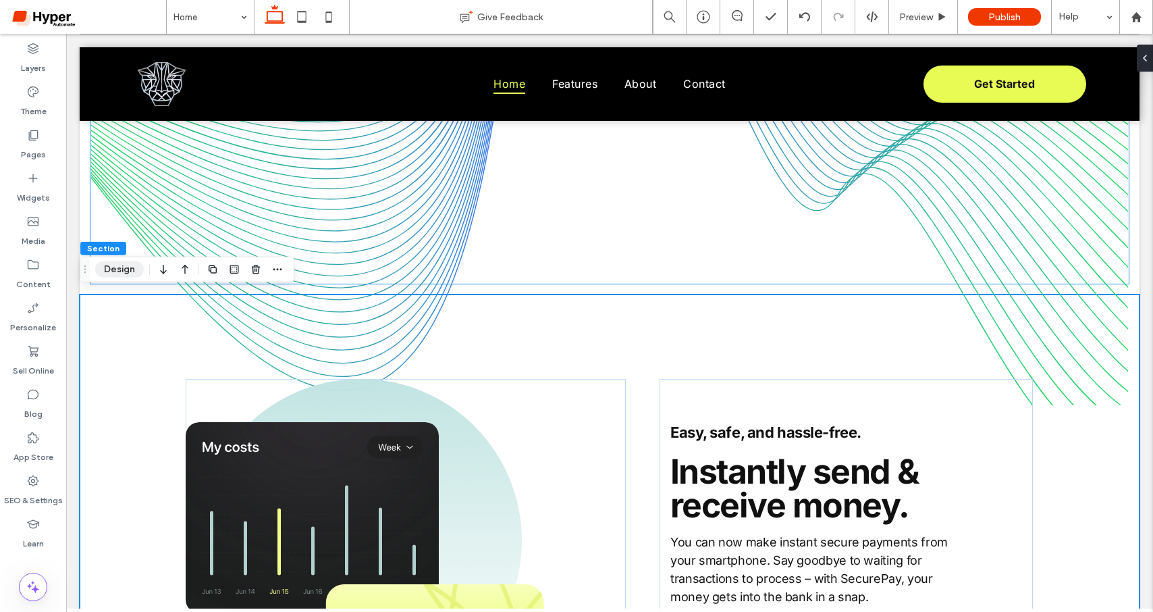
click at [111, 264] on button "Design" at bounding box center [119, 269] width 49 height 16
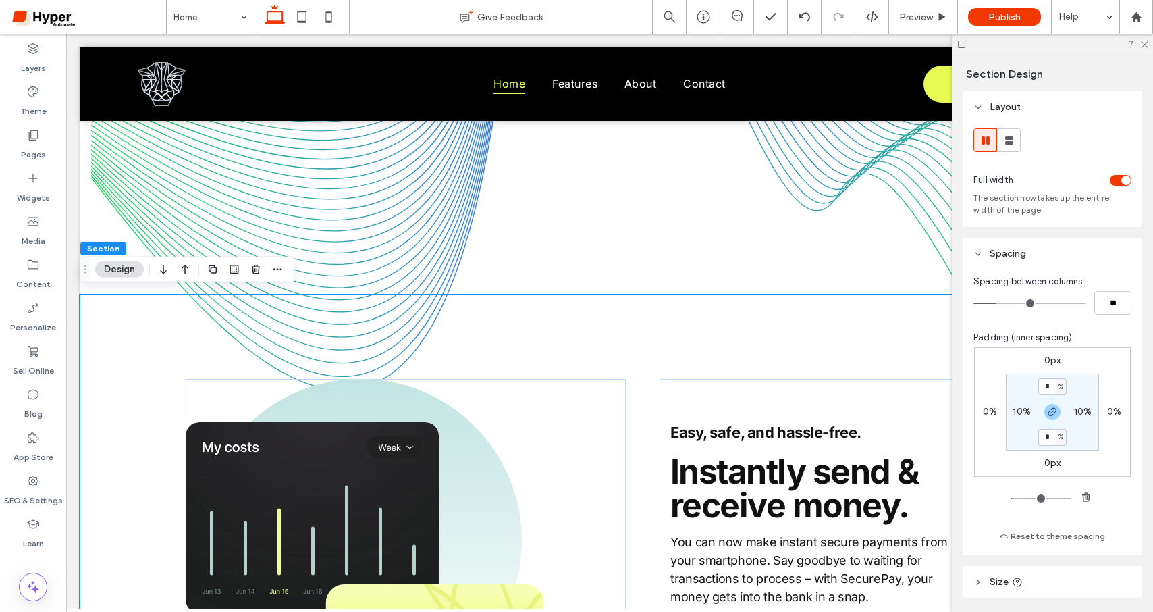
click at [1045, 359] on label "0px" at bounding box center [1053, 359] width 17 height 11
type input "*"
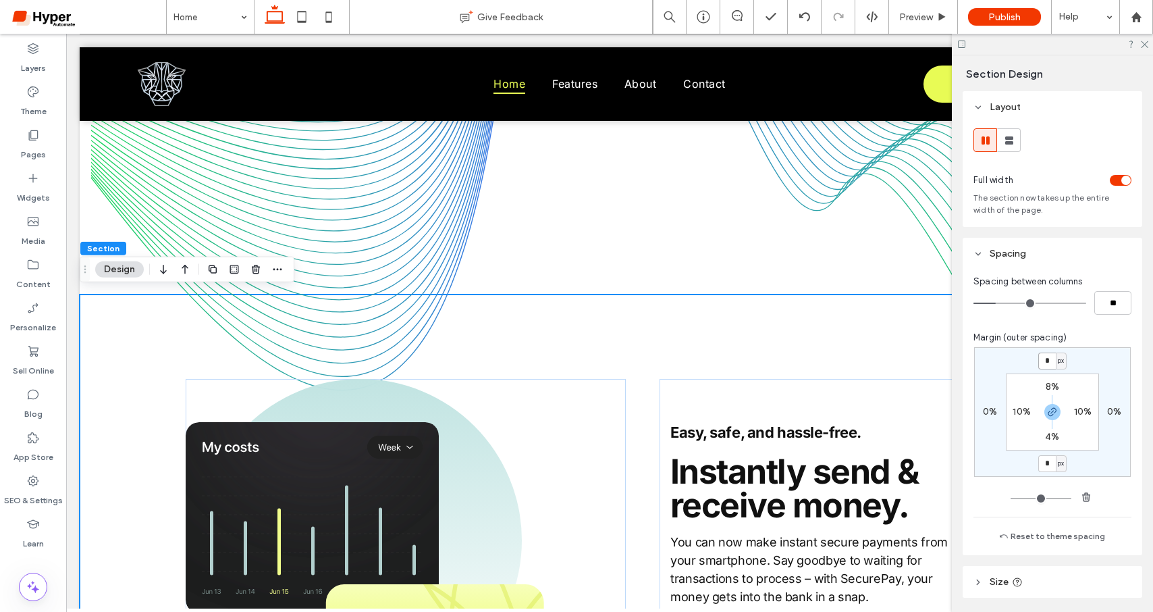
click at [1046, 361] on input "*" at bounding box center [1048, 360] width 18 height 17
type input "***"
type input "*"
type input "***"
type input "*"
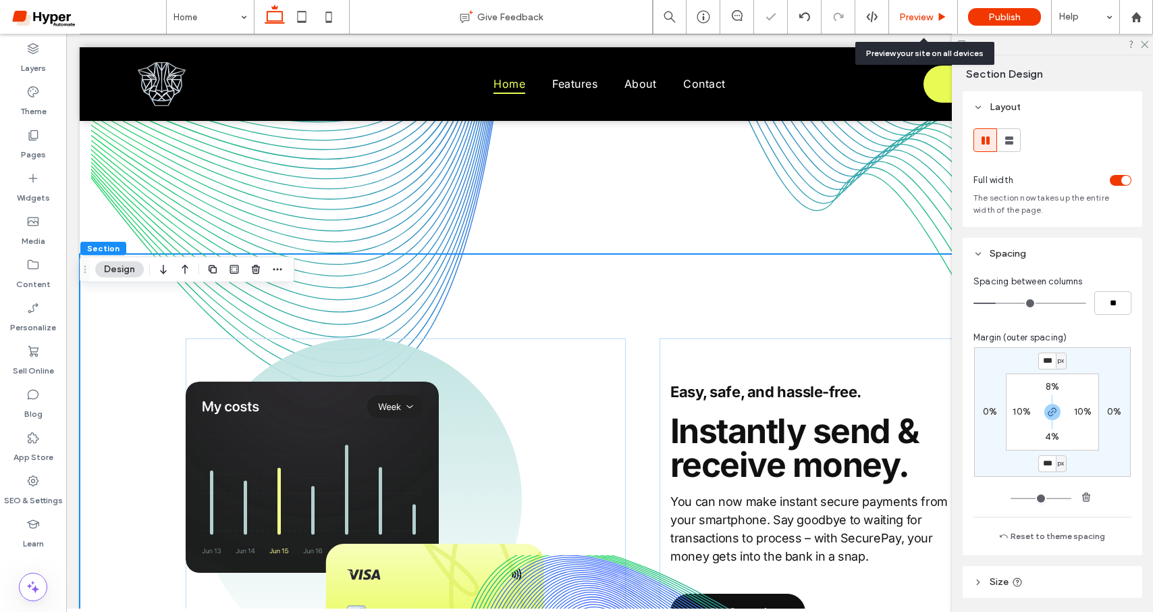
click at [939, 14] on icon at bounding box center [942, 17] width 10 height 10
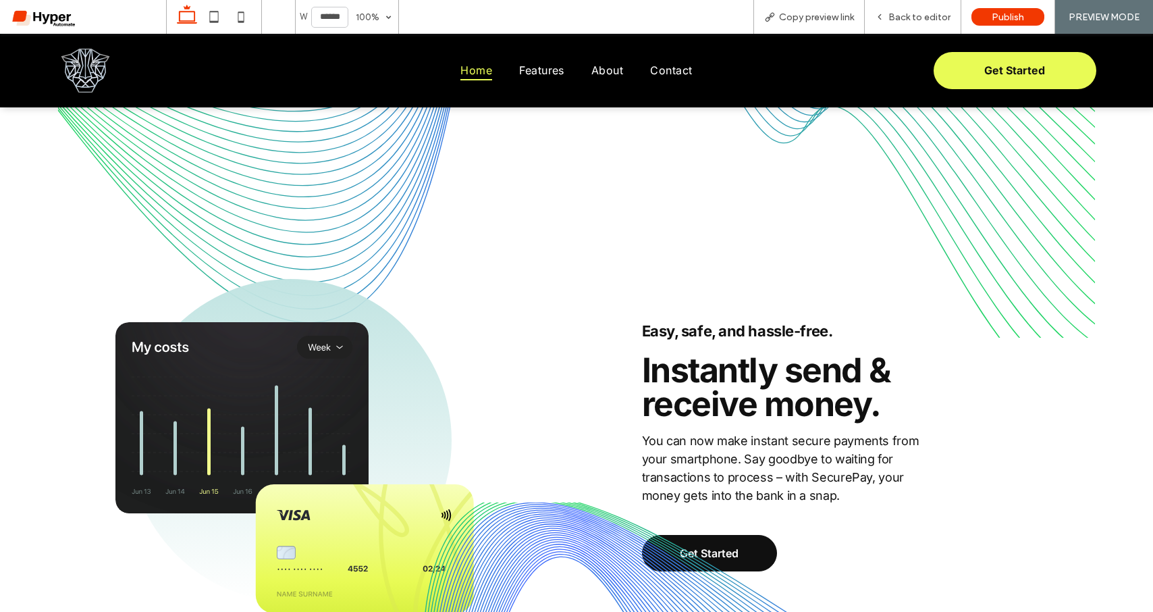
scroll to position [1398, 0]
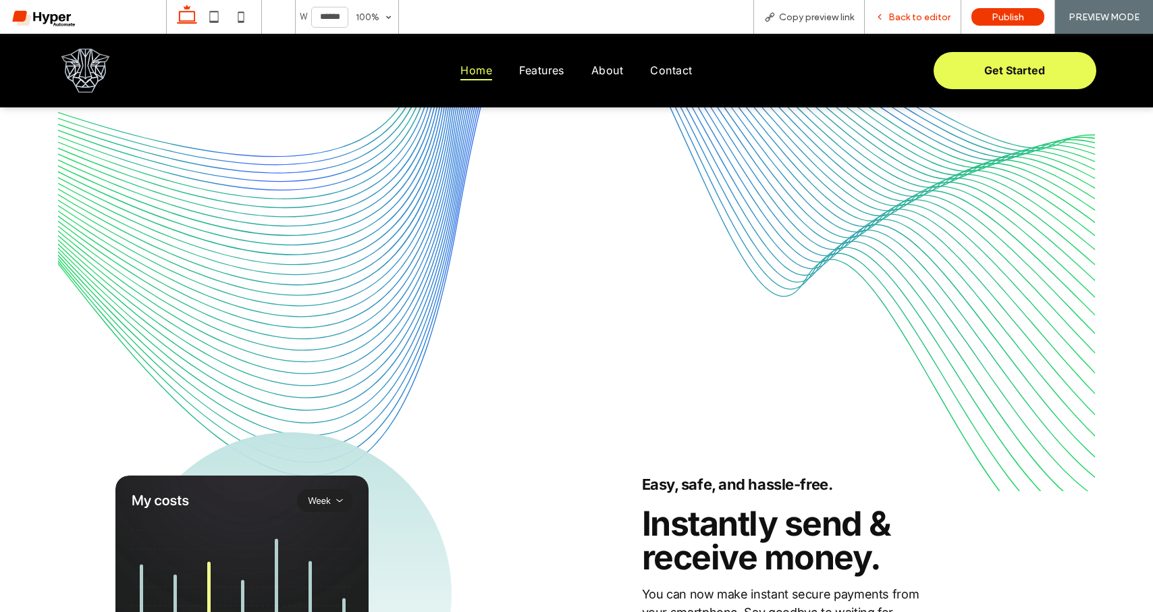
drag, startPoint x: 929, startPoint y: 10, endPoint x: 918, endPoint y: 22, distance: 16.2
click at [929, 10] on div "Back to editor" at bounding box center [913, 17] width 97 height 34
click at [925, 15] on span "Back to editor" at bounding box center [920, 16] width 62 height 11
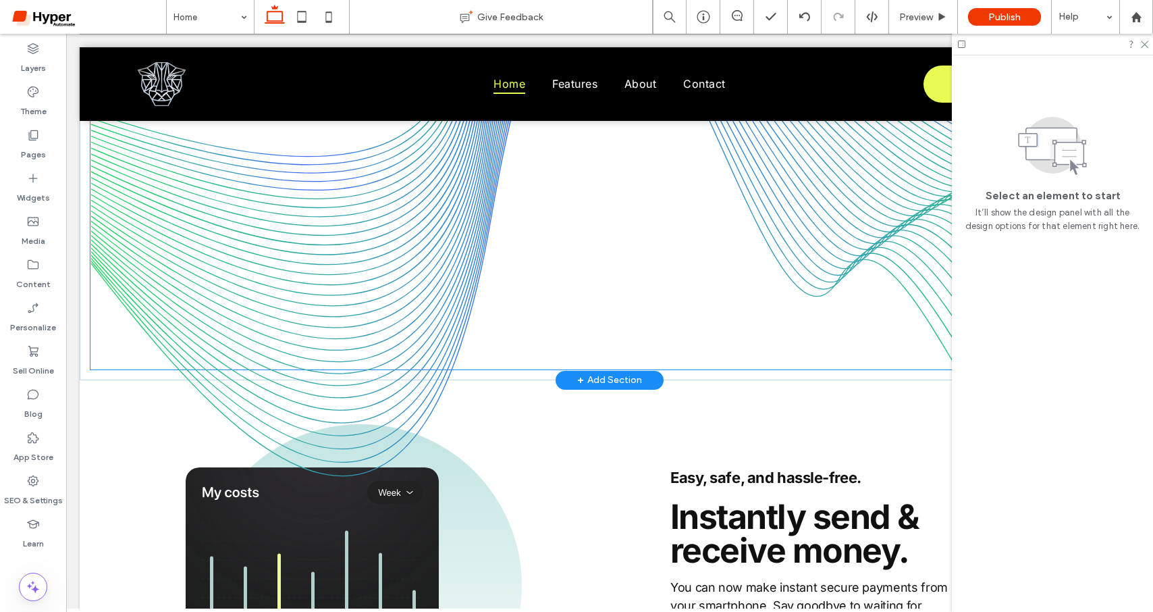
scroll to position [1382, 0]
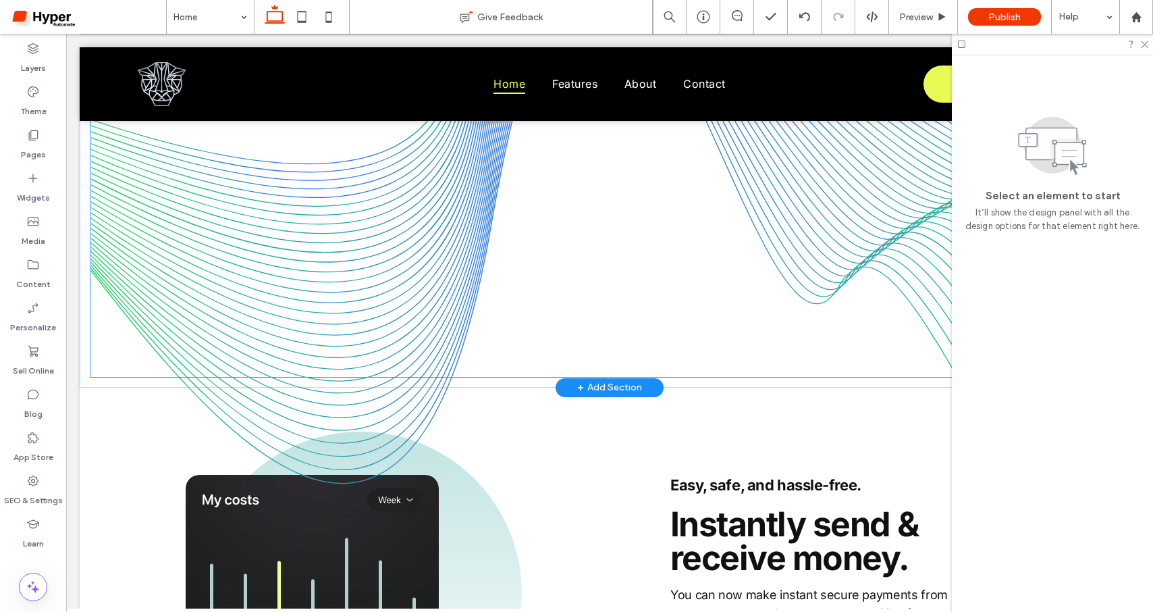
click at [151, 419] on img at bounding box center [609, 206] width 1039 height 583
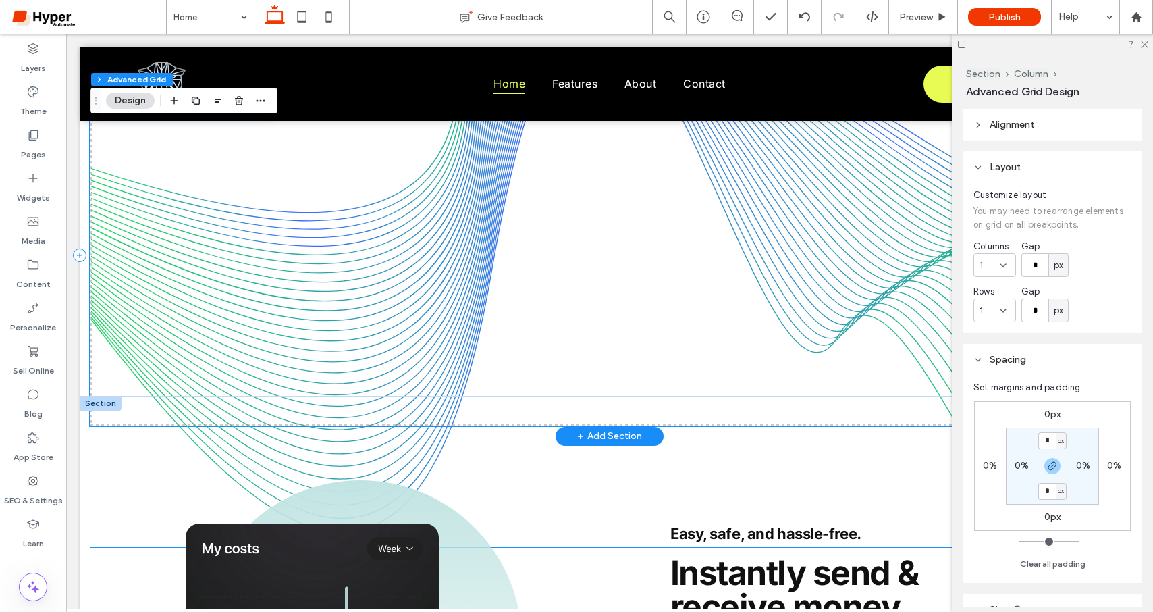
scroll to position [1403, 0]
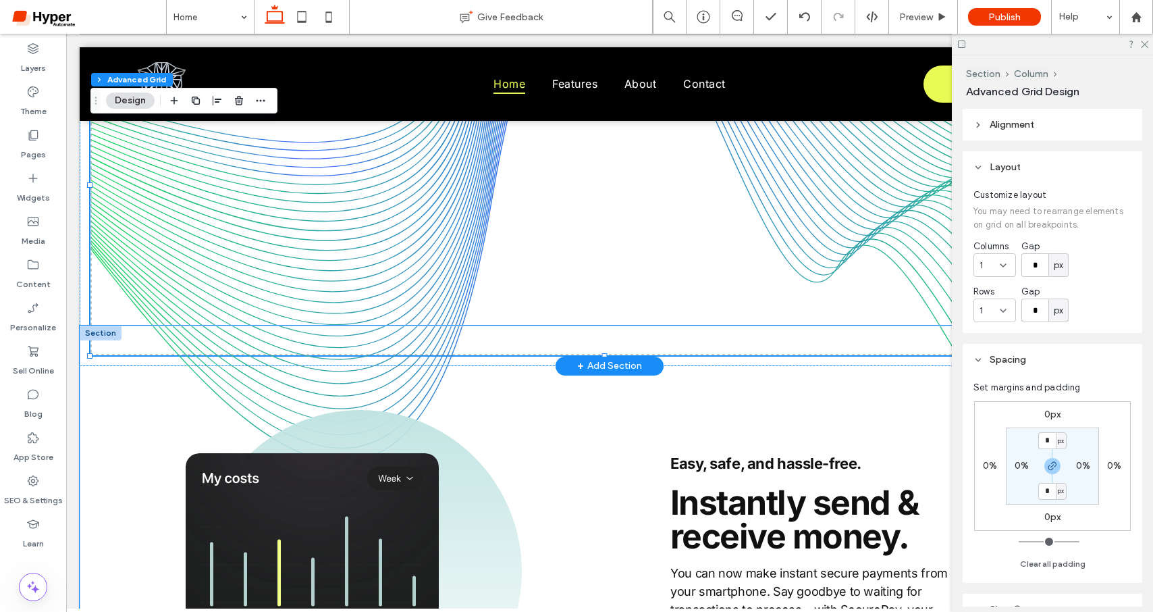
click at [125, 498] on div "Easy, safe, and hassle-free. Get Started Instantly send & receive money. You ca…" at bounding box center [610, 555] width 1060 height 461
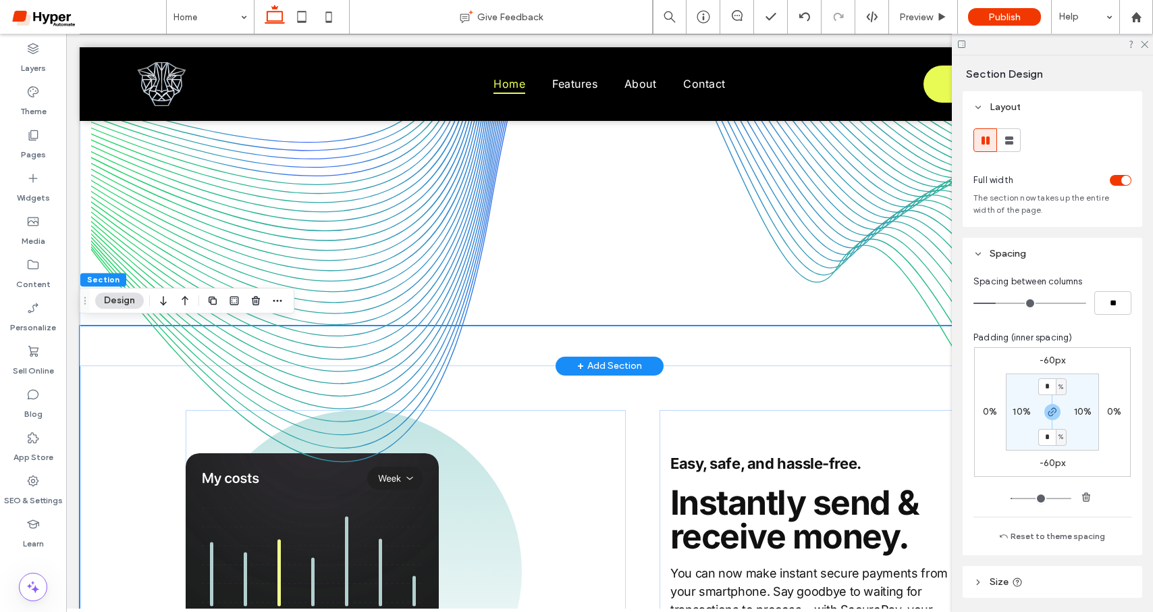
click at [1045, 366] on label "-60px" at bounding box center [1053, 359] width 26 height 11
type input "*"
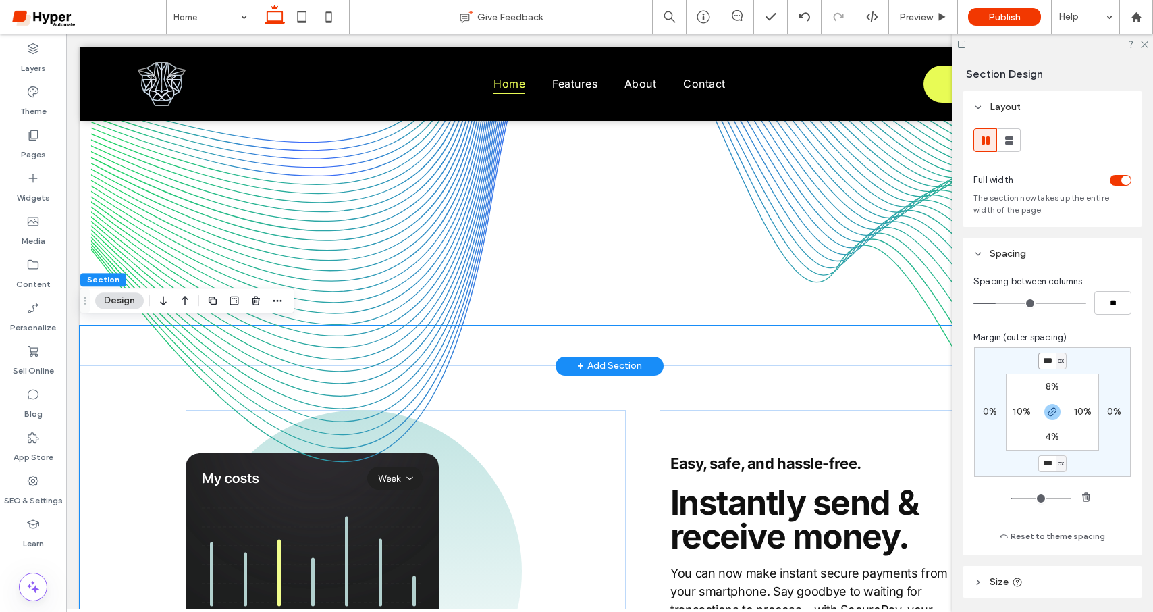
click at [1045, 367] on input "***" at bounding box center [1048, 360] width 18 height 17
type input "***"
type input "*"
type input "***"
type input "*"
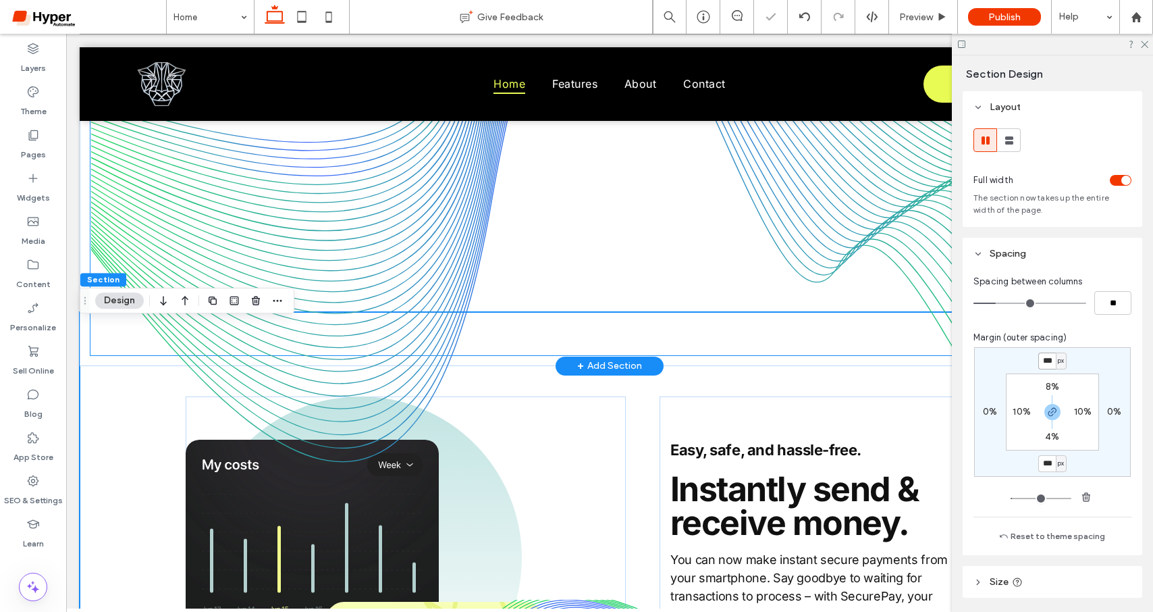
click at [461, 246] on img at bounding box center [609, 184] width 1039 height 583
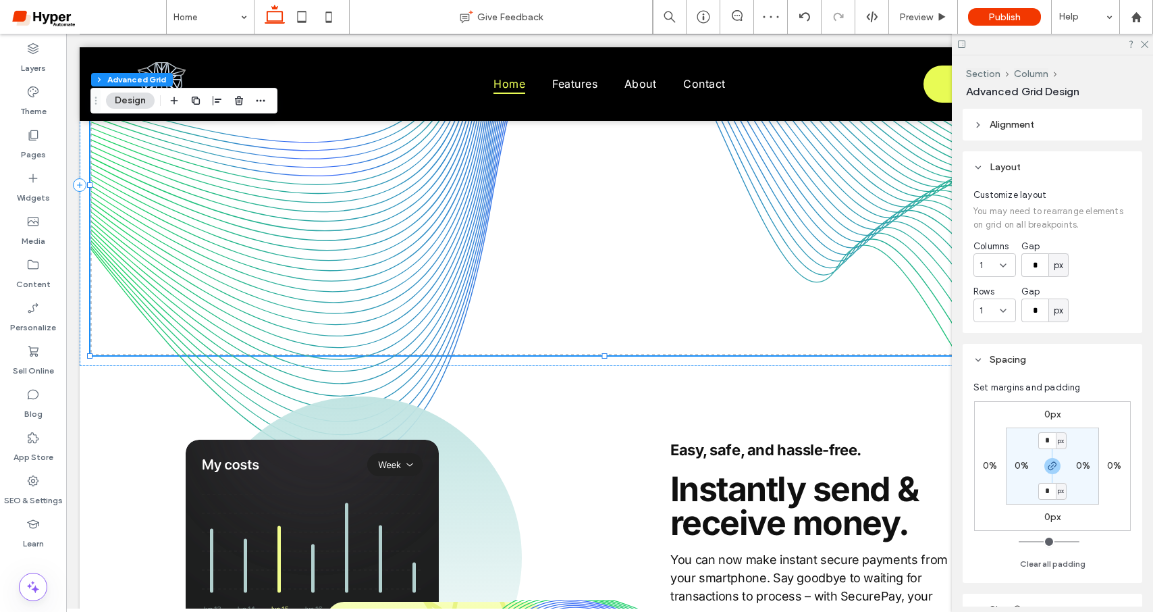
click at [138, 105] on button "Design" at bounding box center [130, 101] width 49 height 16
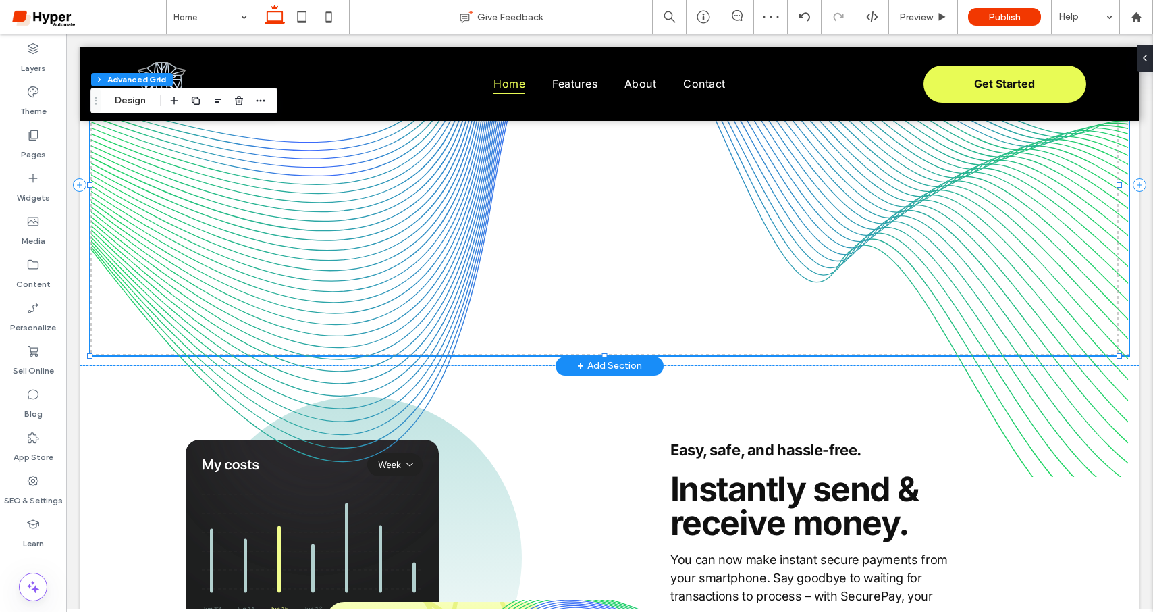
click at [229, 188] on img at bounding box center [609, 184] width 1039 height 583
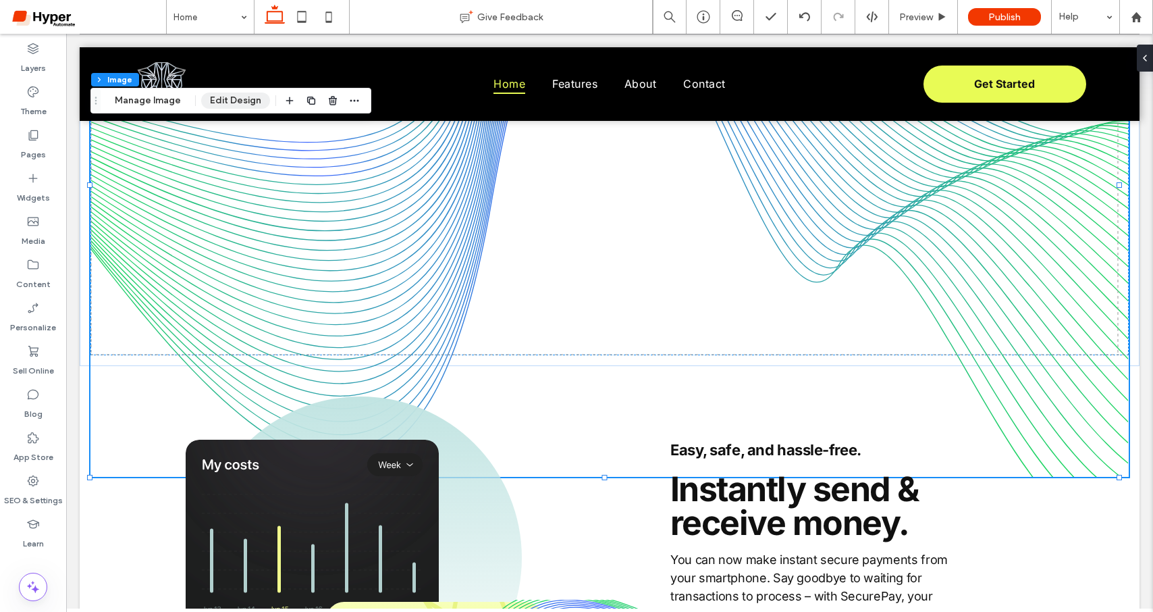
click at [205, 100] on button "Edit Design" at bounding box center [235, 101] width 69 height 16
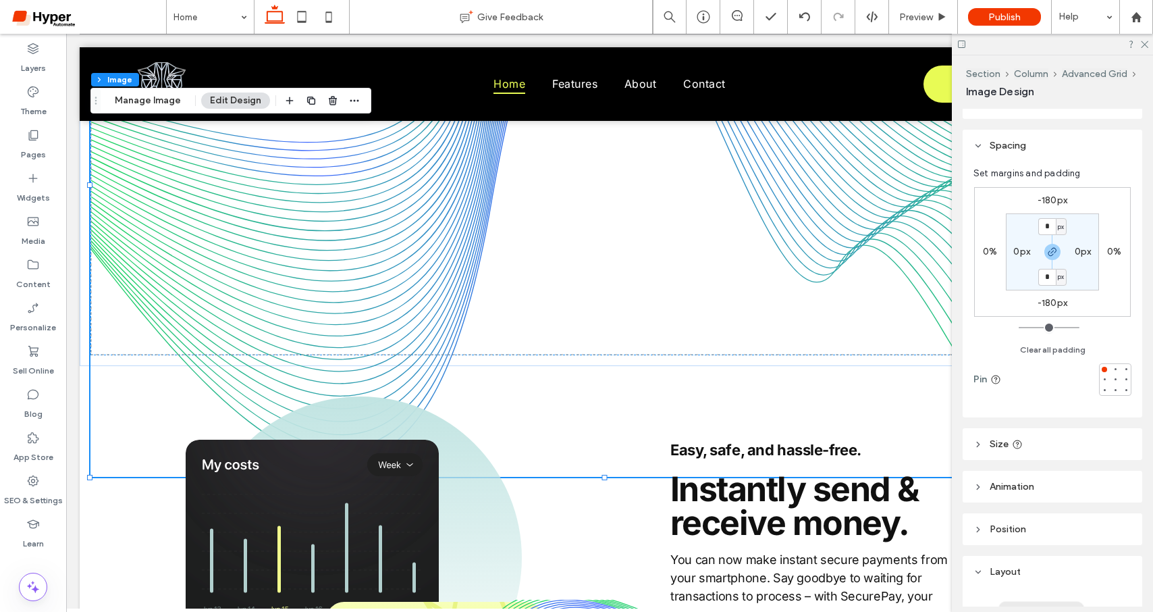
scroll to position [95, 0]
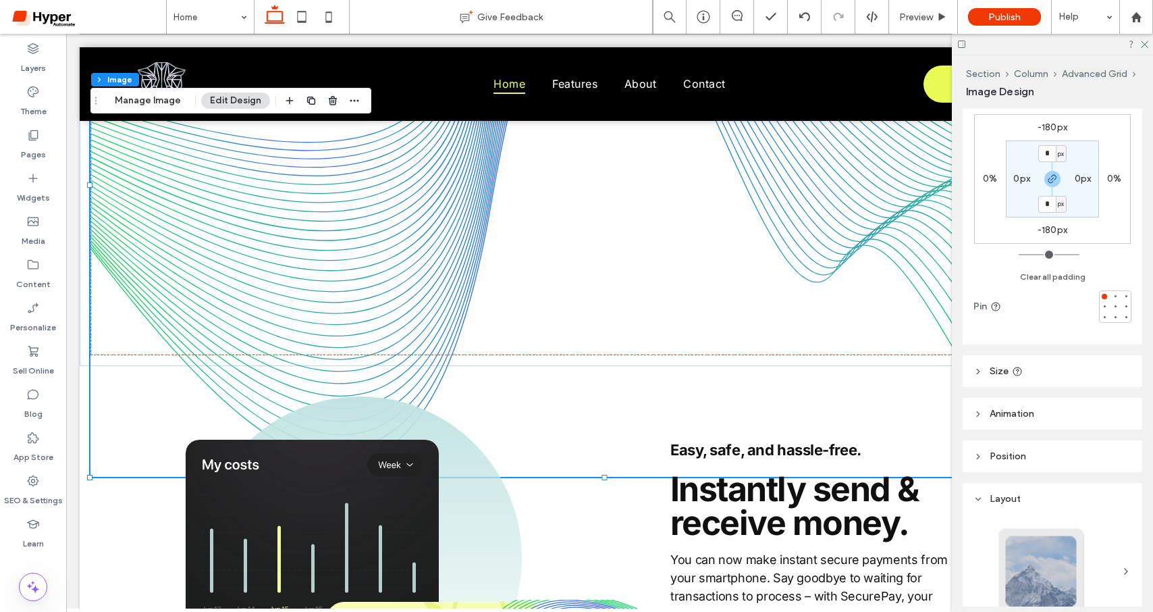
click at [1002, 419] on span "Animation" at bounding box center [1012, 413] width 45 height 11
drag, startPoint x: 1021, startPoint y: 463, endPoint x: 1029, endPoint y: 464, distance: 8.2
click at [1022, 461] on div "None" at bounding box center [1048, 463] width 136 height 14
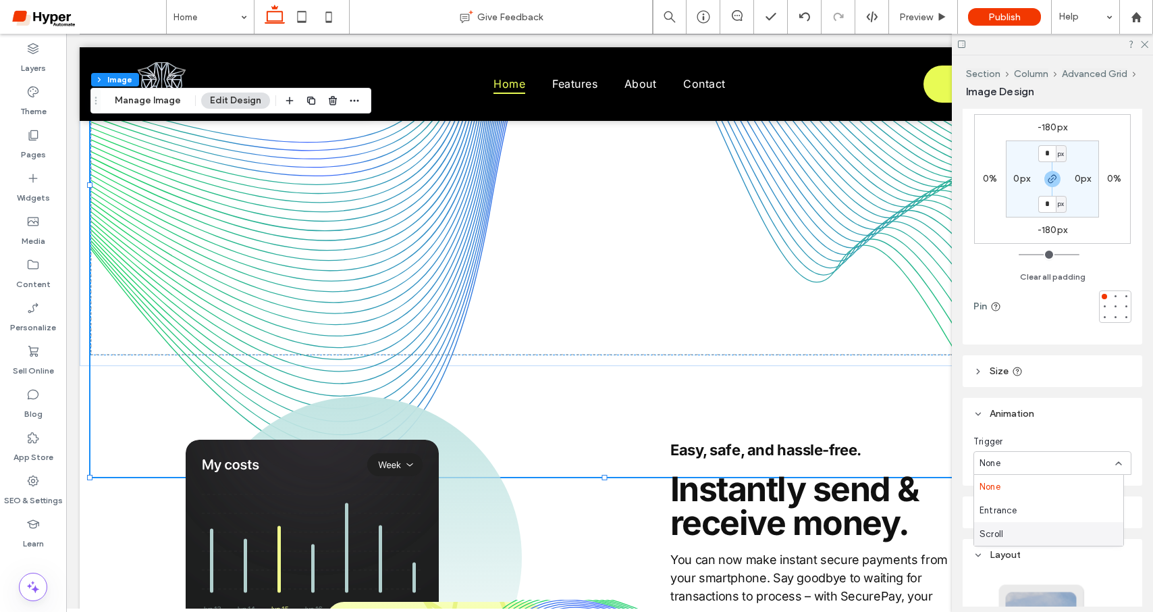
click at [1031, 529] on div "Scroll" at bounding box center [1048, 534] width 149 height 24
click at [1043, 516] on div "None" at bounding box center [1048, 519] width 136 height 14
click at [1028, 461] on div "Zoom" at bounding box center [1048, 469] width 149 height 24
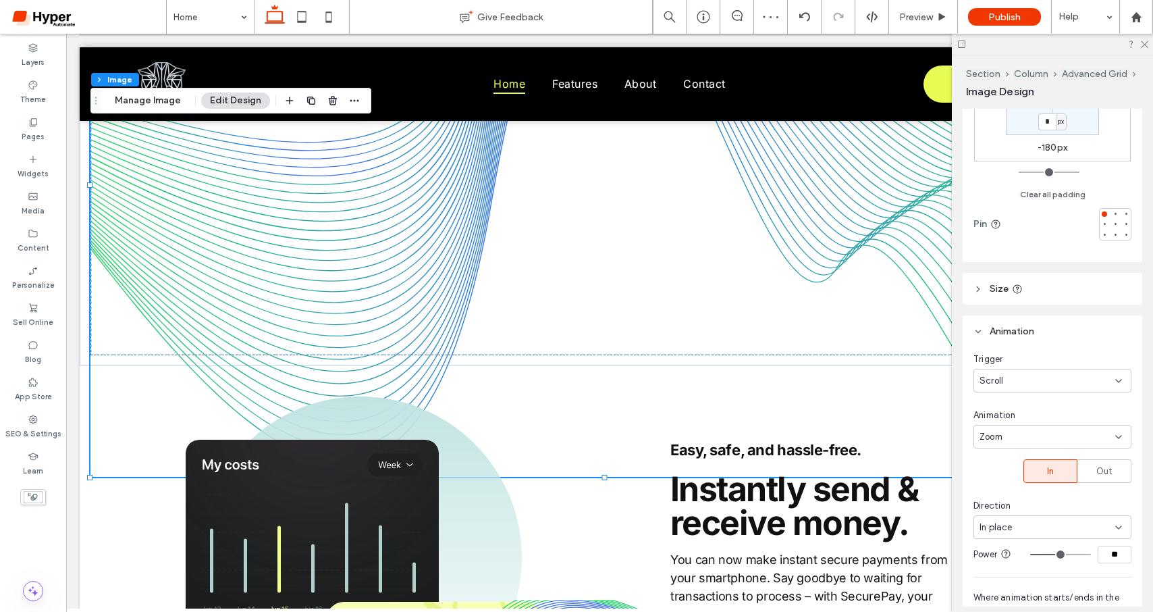
scroll to position [178, 0]
type input "**"
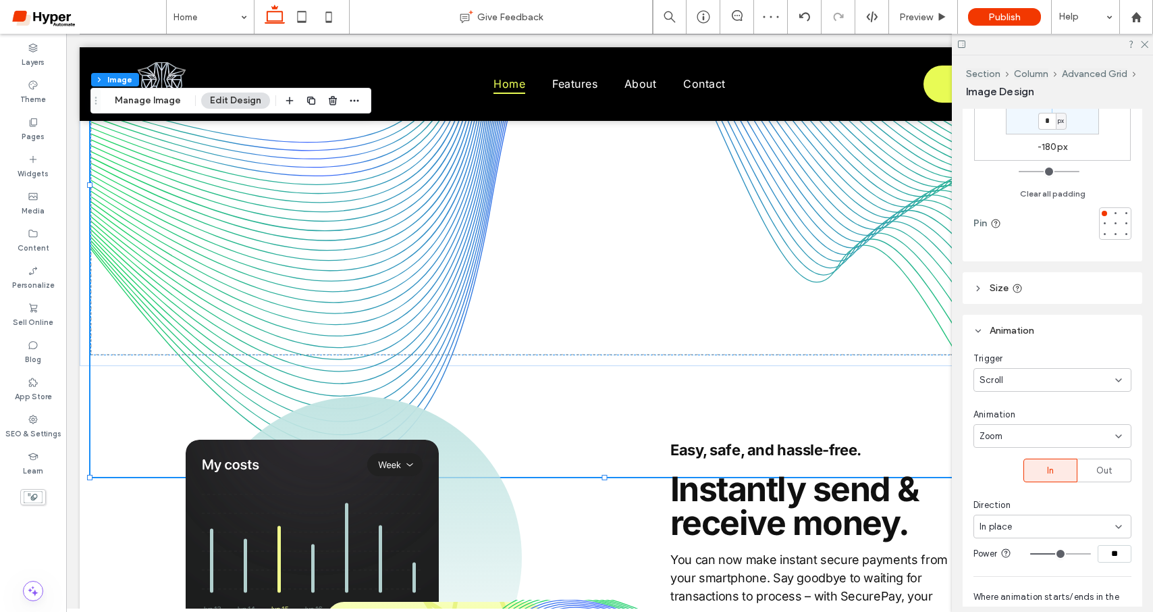
type input "**"
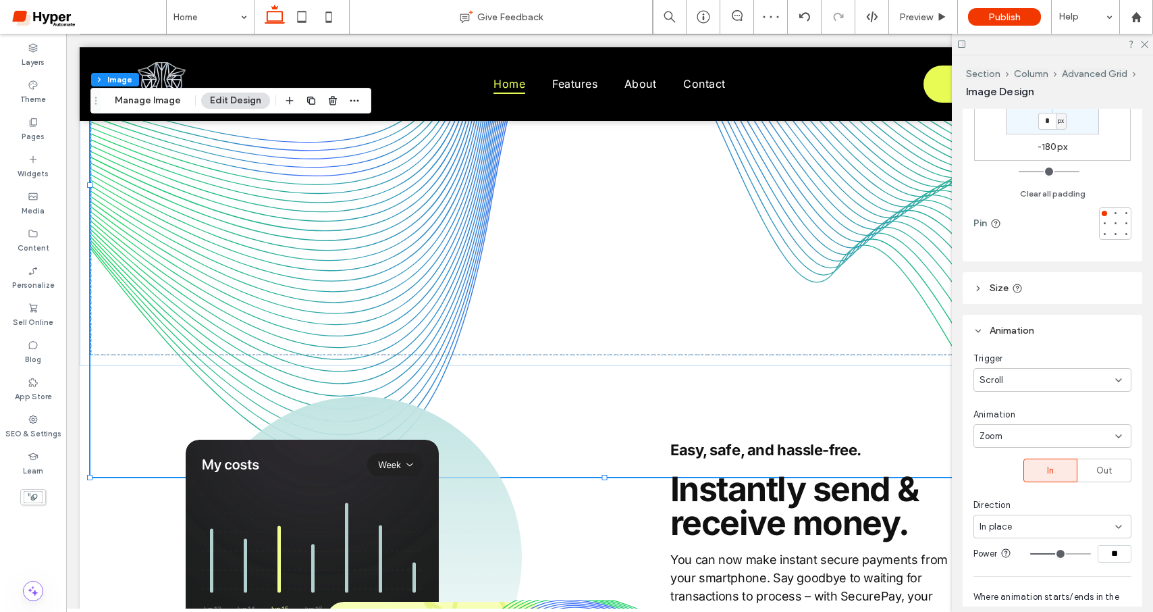
type input "**"
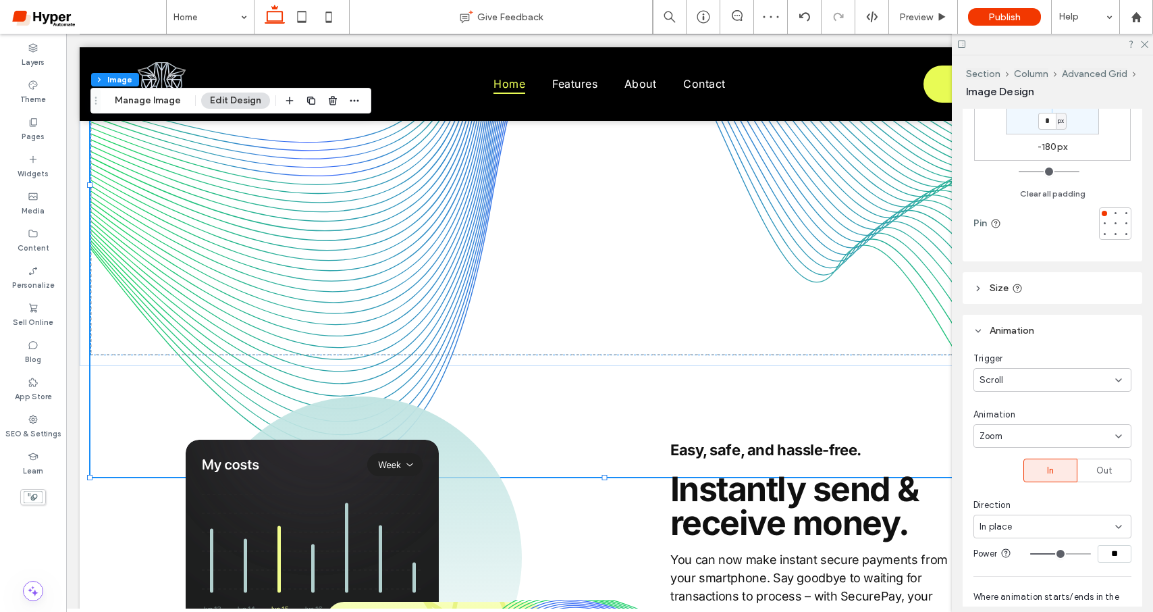
type input "**"
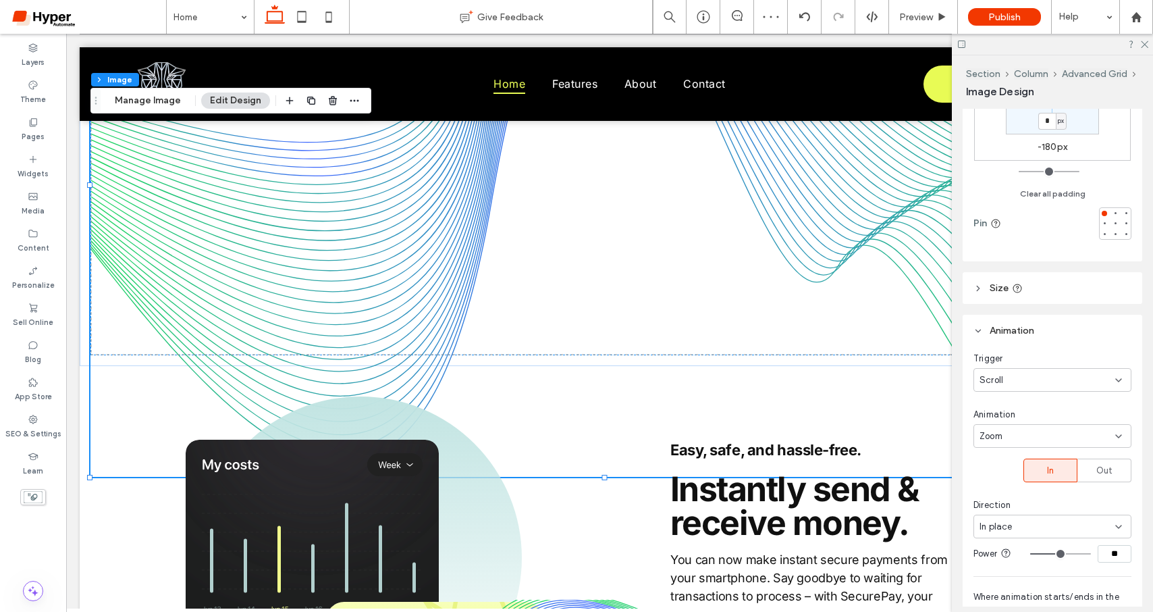
type input "**"
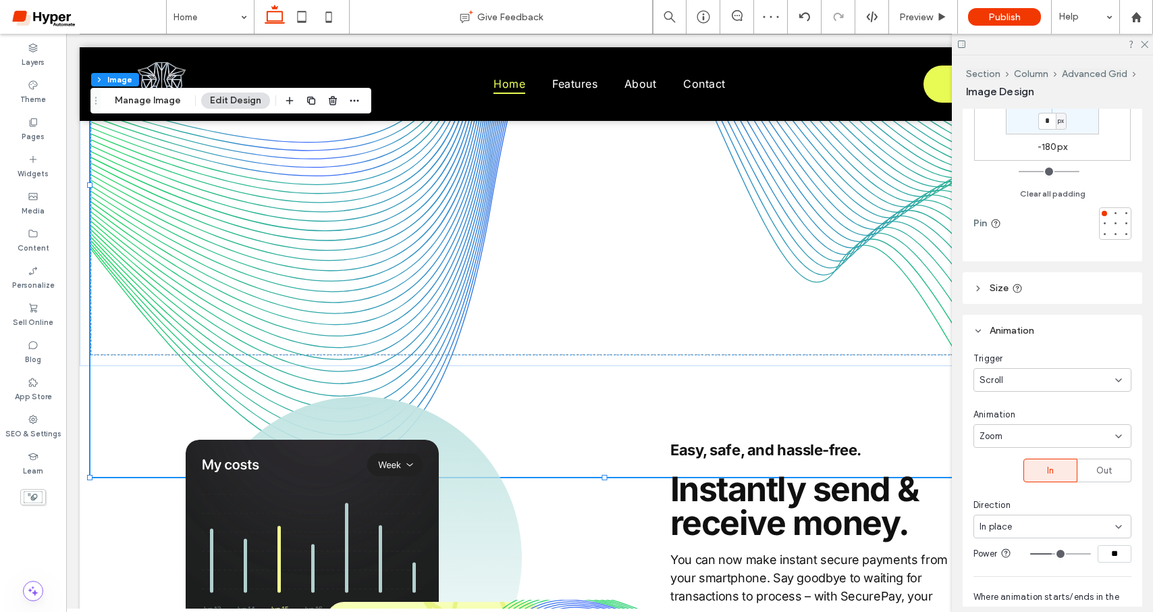
type input "**"
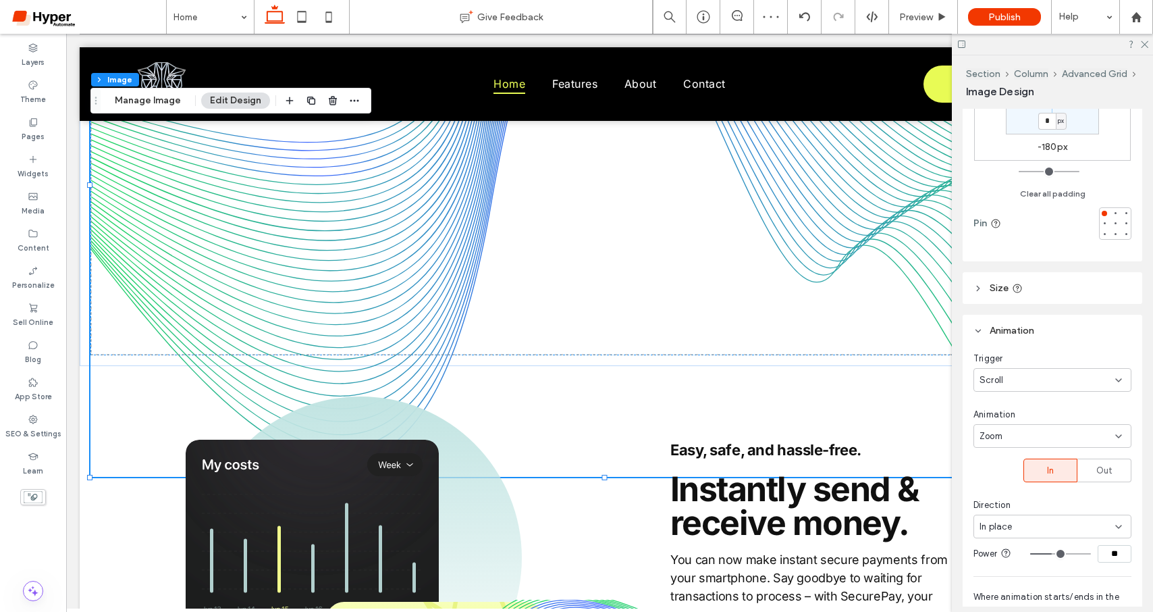
type input "**"
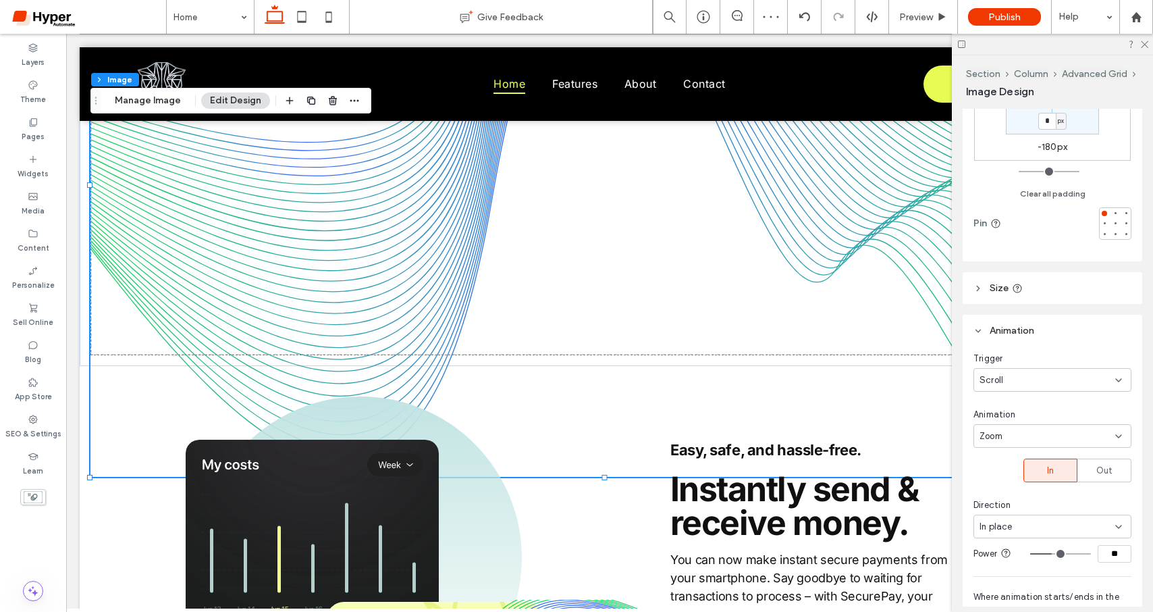
type input "**"
drag, startPoint x: 1054, startPoint y: 551, endPoint x: 1039, endPoint y: 550, distance: 15.5
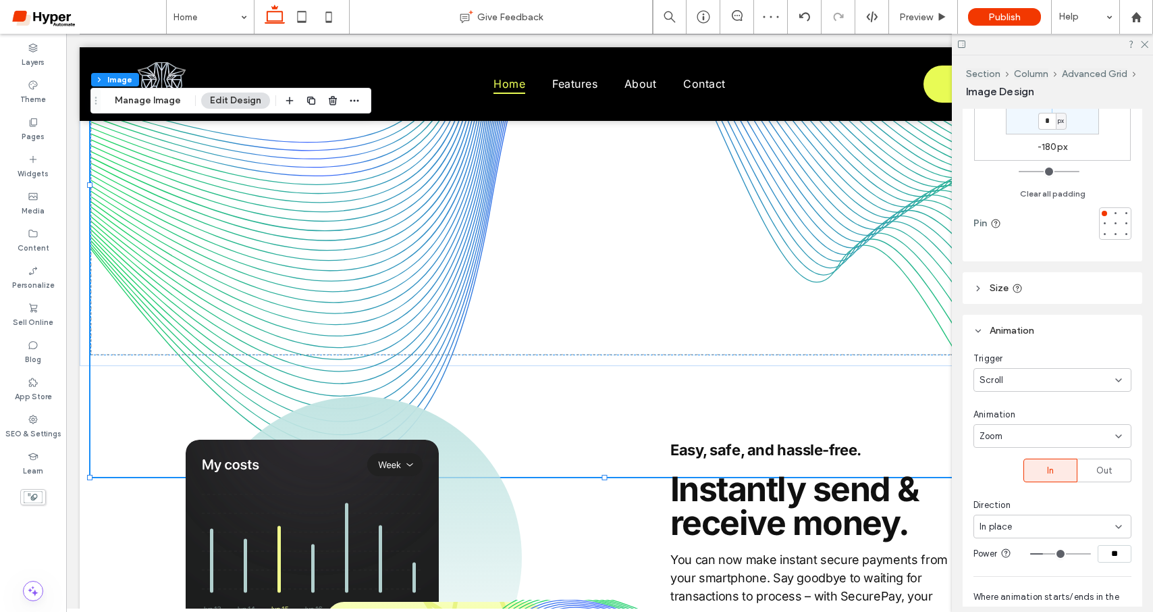
click at [1039, 553] on input "range" at bounding box center [1060, 553] width 61 height 1
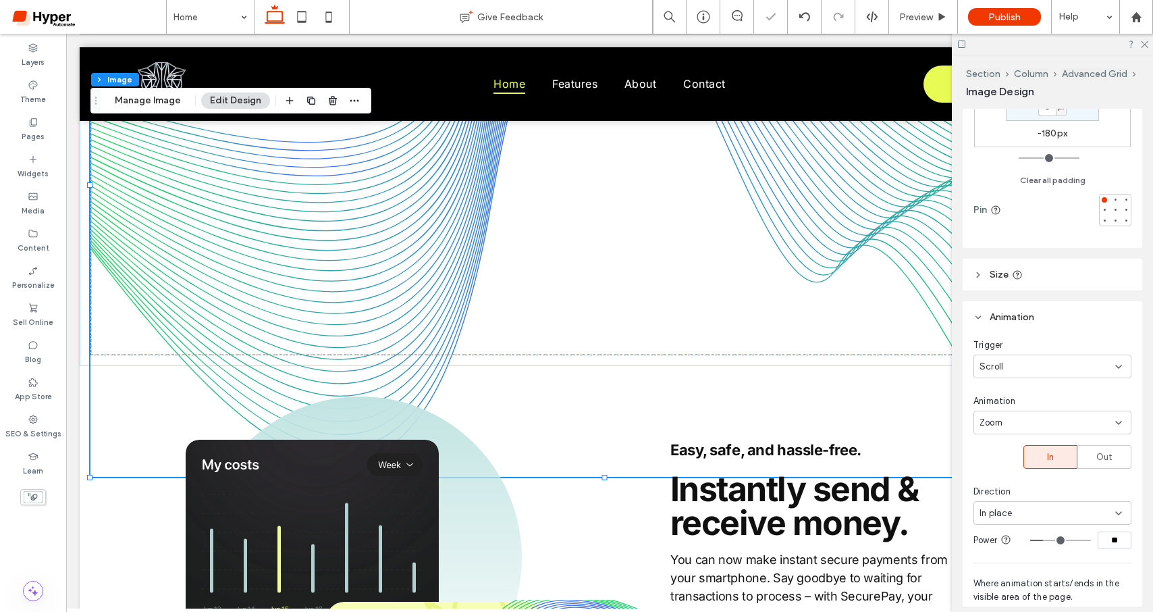
type input "**"
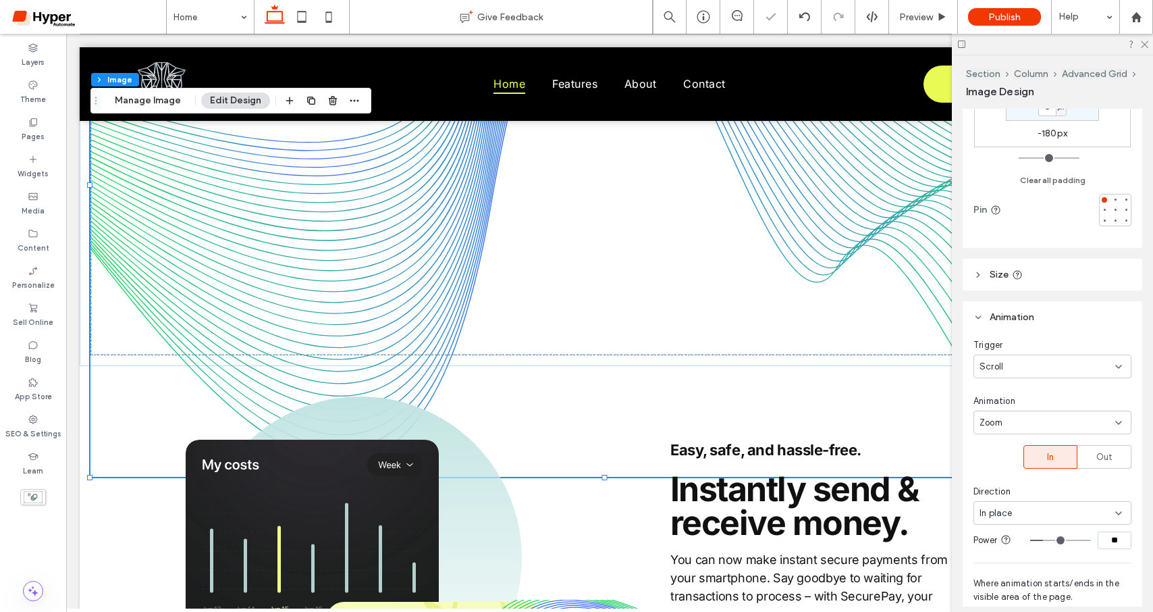
type input "**"
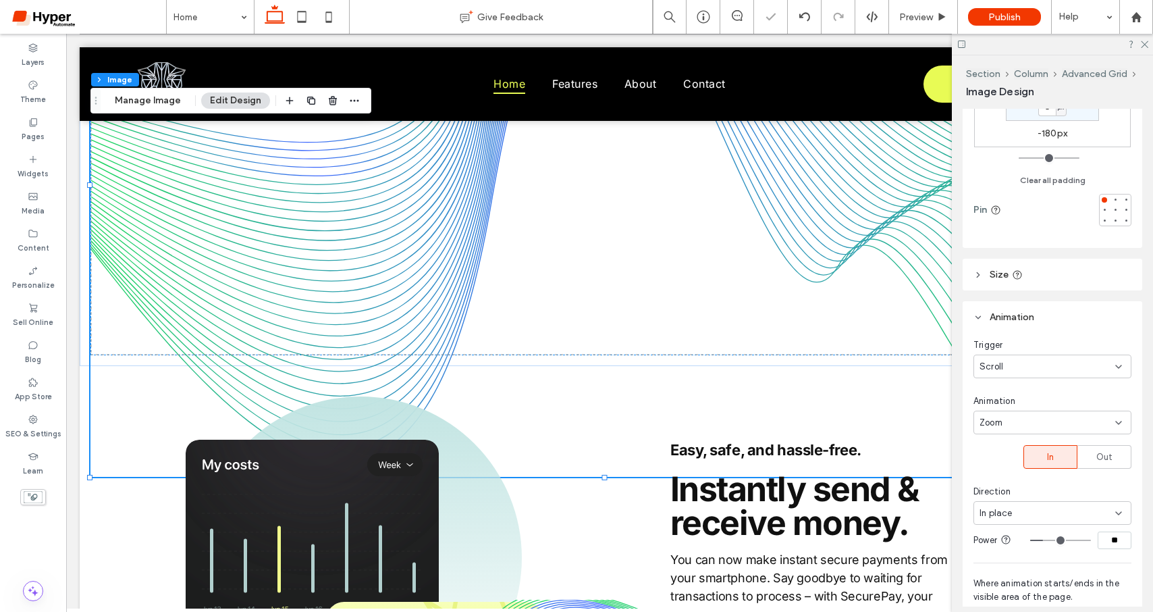
type input "**"
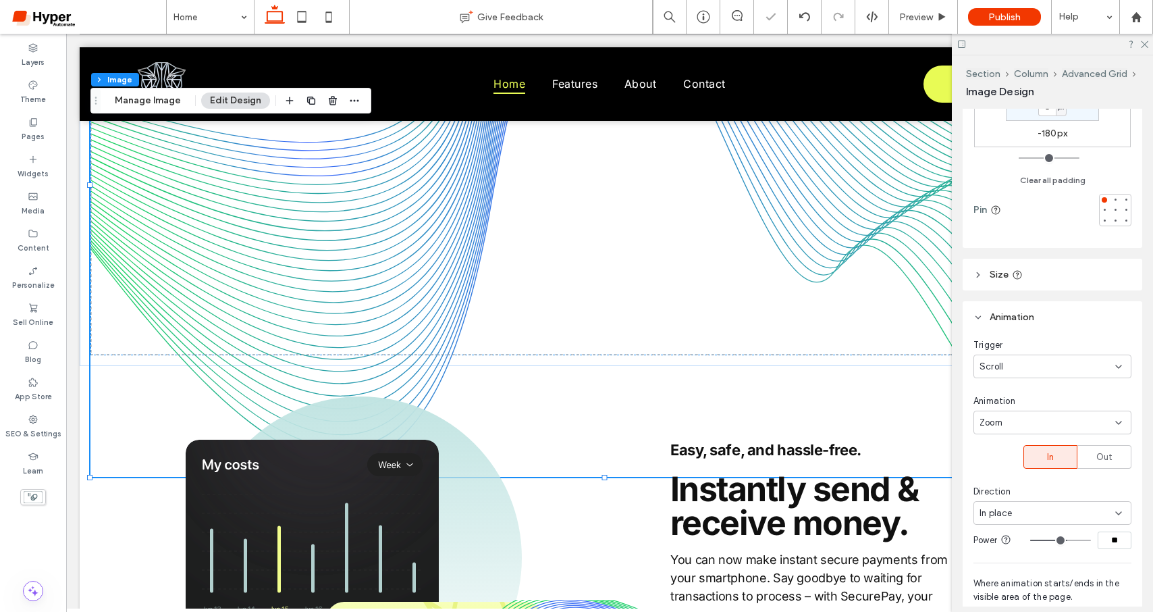
type input "**"
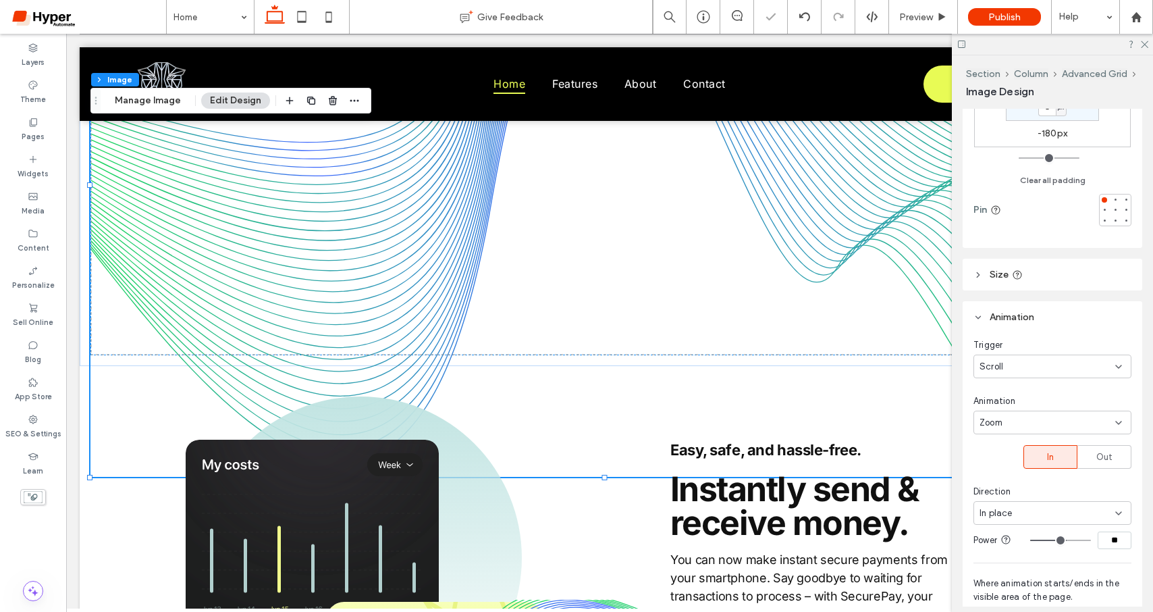
type input "**"
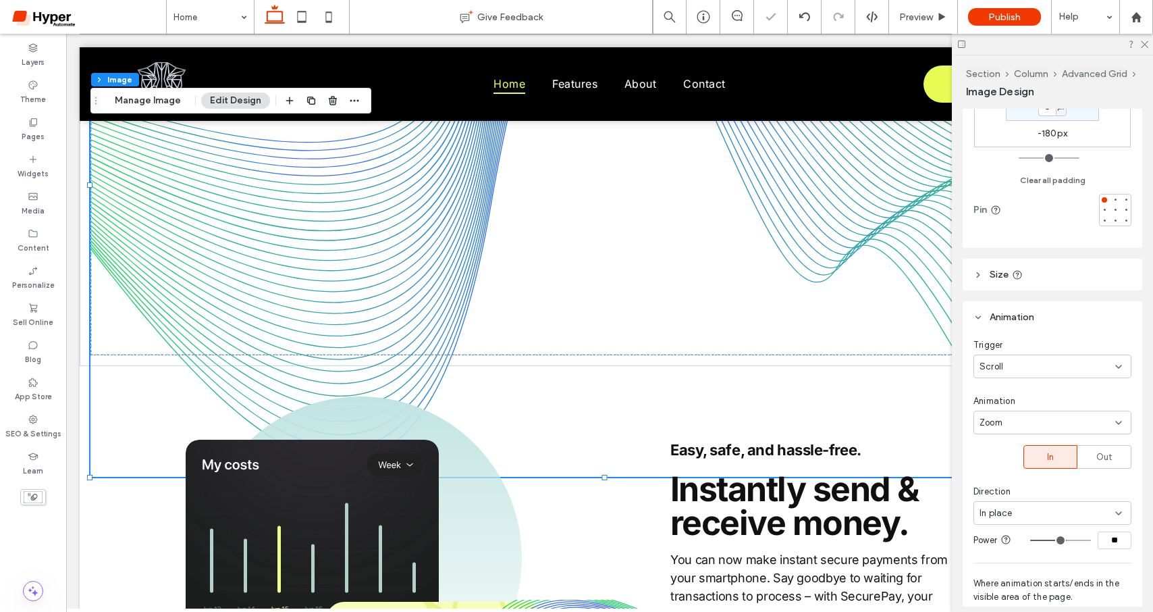
type input "**"
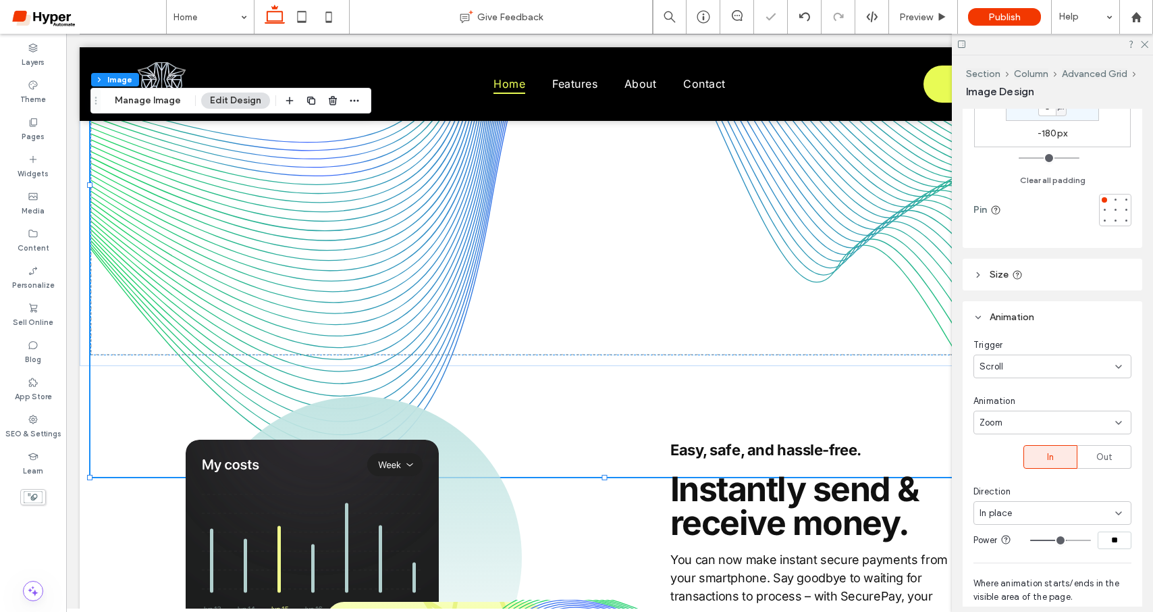
type input "**"
drag, startPoint x: 1043, startPoint y: 543, endPoint x: 1034, endPoint y: 540, distance: 10.0
type input "**"
click at [1034, 540] on input "range" at bounding box center [1060, 540] width 61 height 1
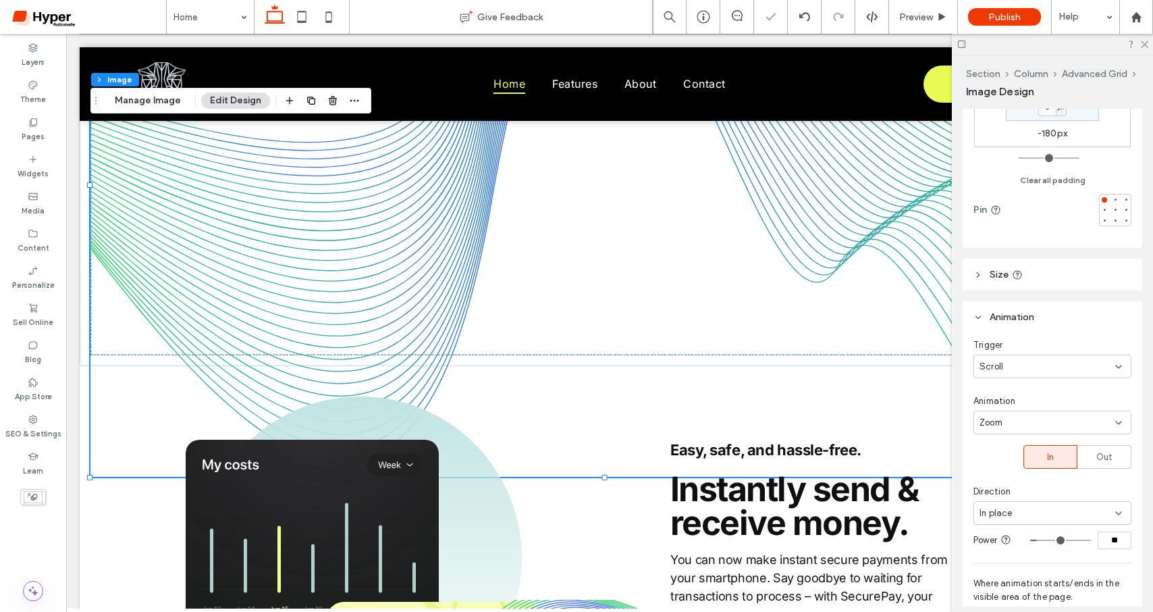
click at [1047, 515] on div "In place" at bounding box center [1048, 513] width 136 height 14
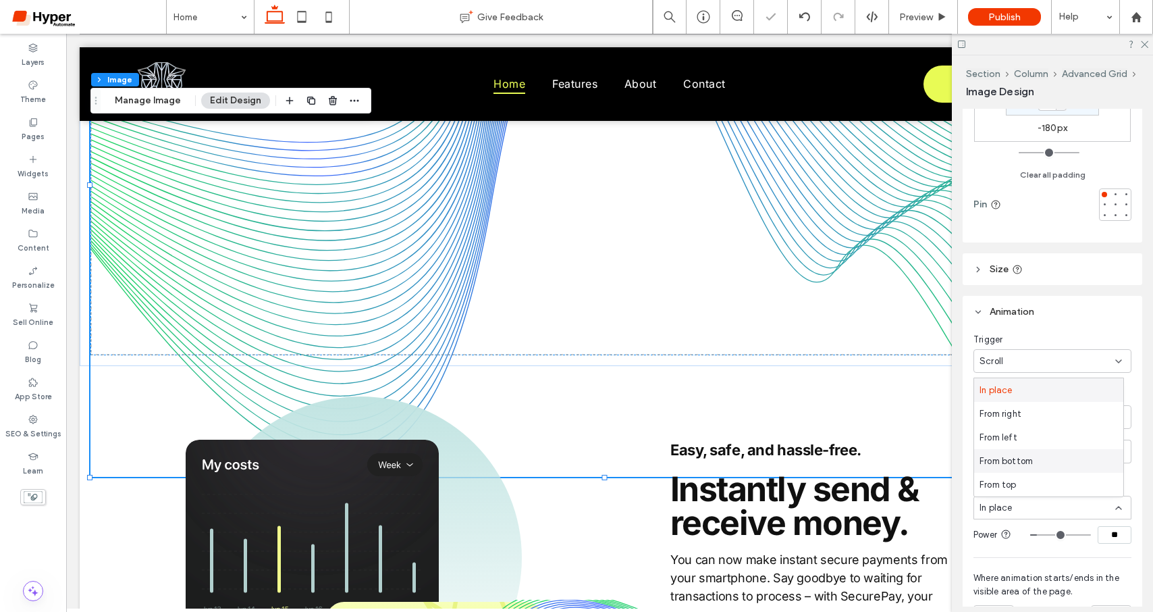
scroll to position [197, 0]
drag, startPoint x: 1028, startPoint y: 477, endPoint x: 1047, endPoint y: 502, distance: 32.3
click at [1028, 477] on div "From top" at bounding box center [1048, 484] width 149 height 24
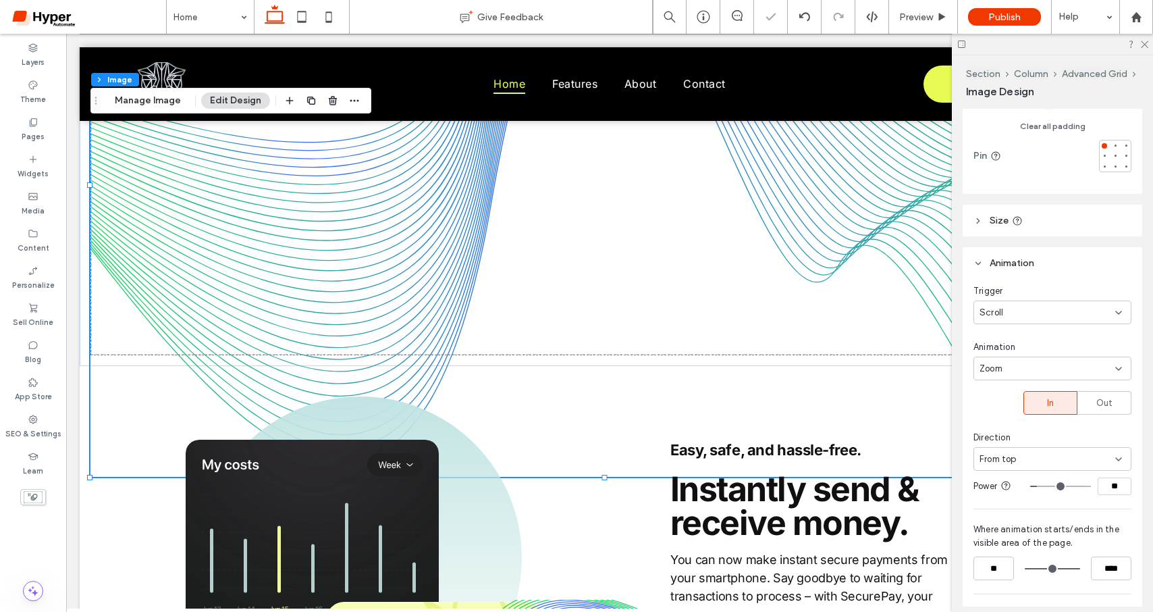
scroll to position [256, 0]
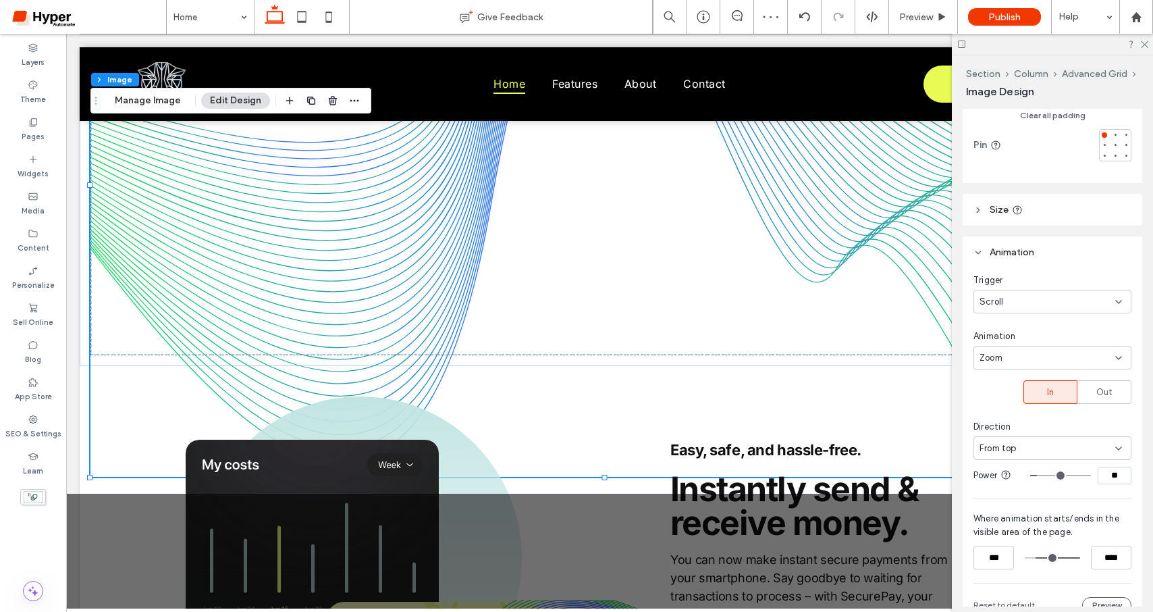
type input "***"
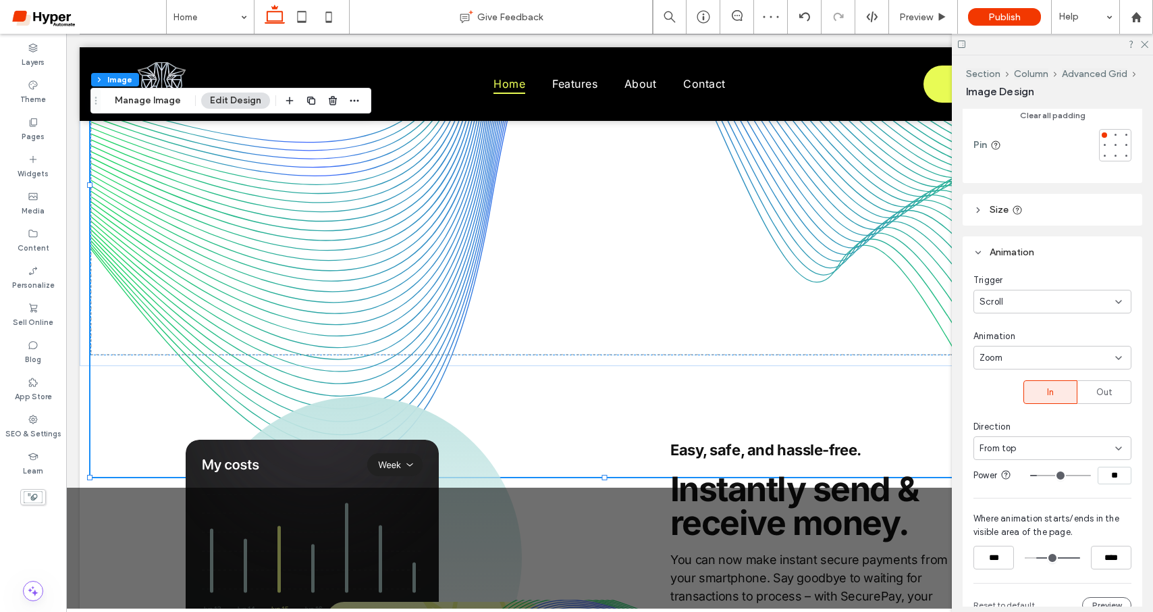
drag, startPoint x: 1030, startPoint y: 559, endPoint x: 1038, endPoint y: 557, distance: 7.7
click at [1038, 558] on input "range" at bounding box center [1052, 558] width 55 height 0
click at [1067, 558] on input "range" at bounding box center [1052, 558] width 55 height 0
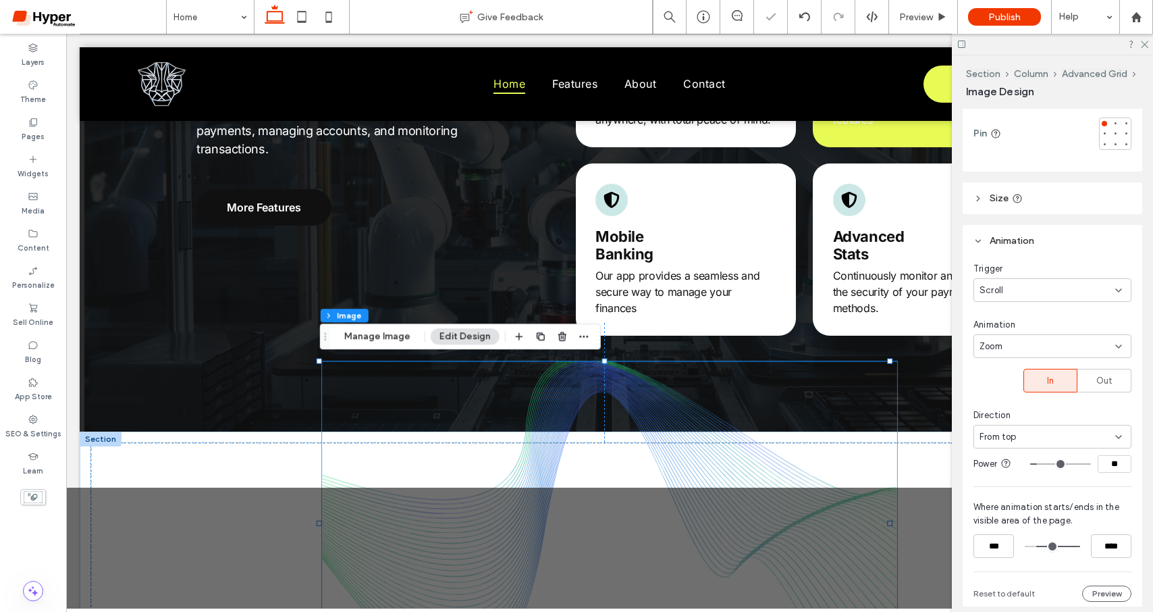
scroll to position [284, 0]
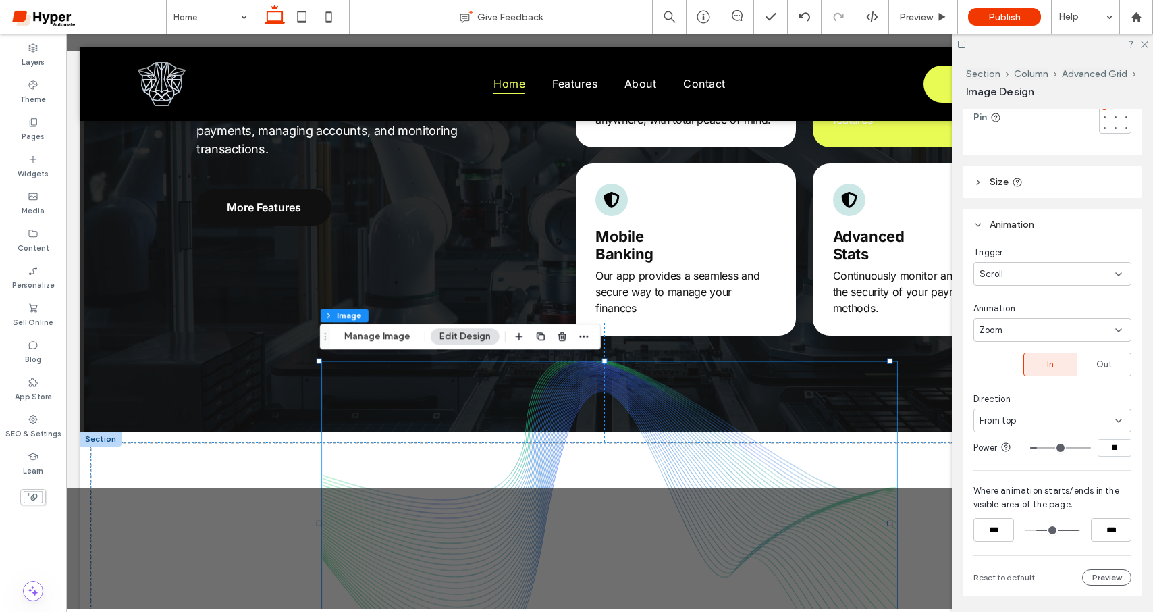
type input "****"
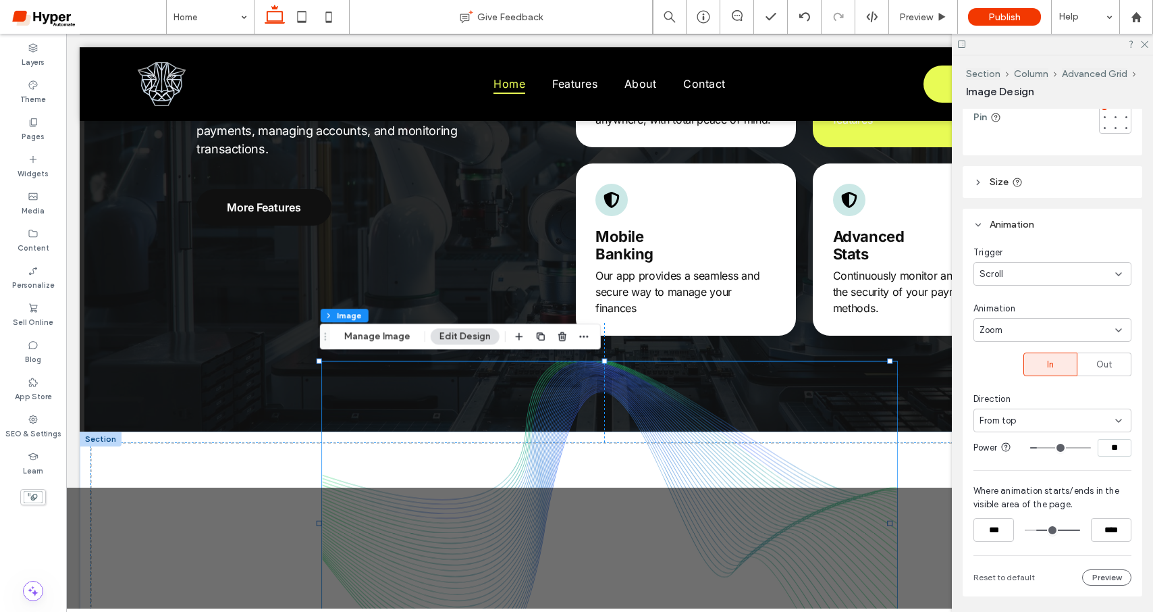
click at [1068, 530] on input "range" at bounding box center [1052, 530] width 55 height 0
click at [939, 14] on icon at bounding box center [942, 17] width 10 height 10
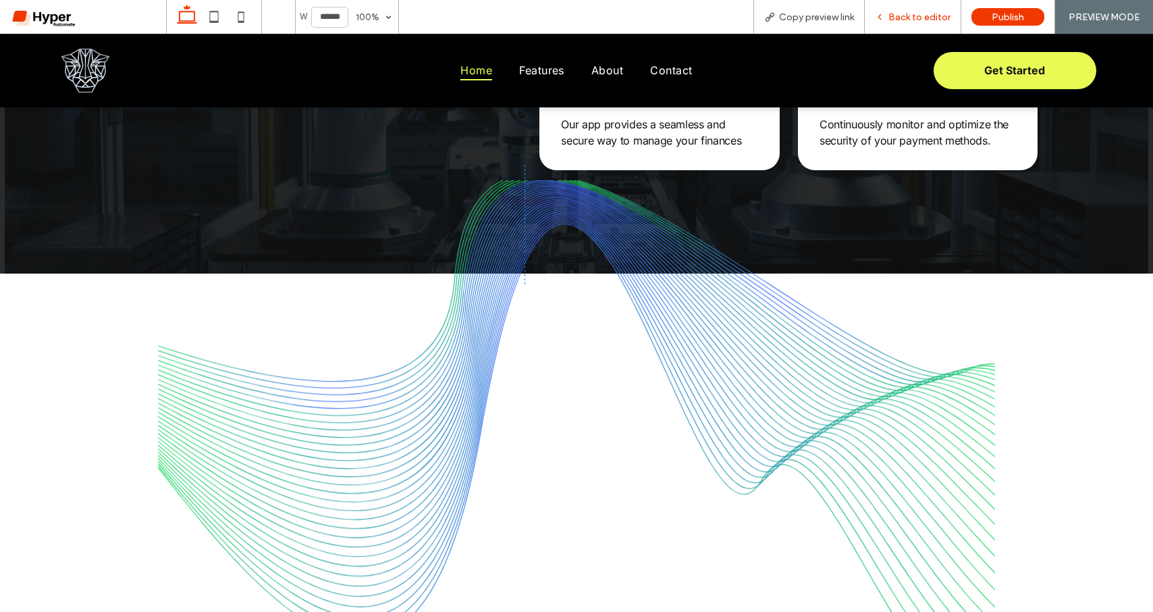
click at [912, 16] on span "Back to editor" at bounding box center [920, 16] width 62 height 11
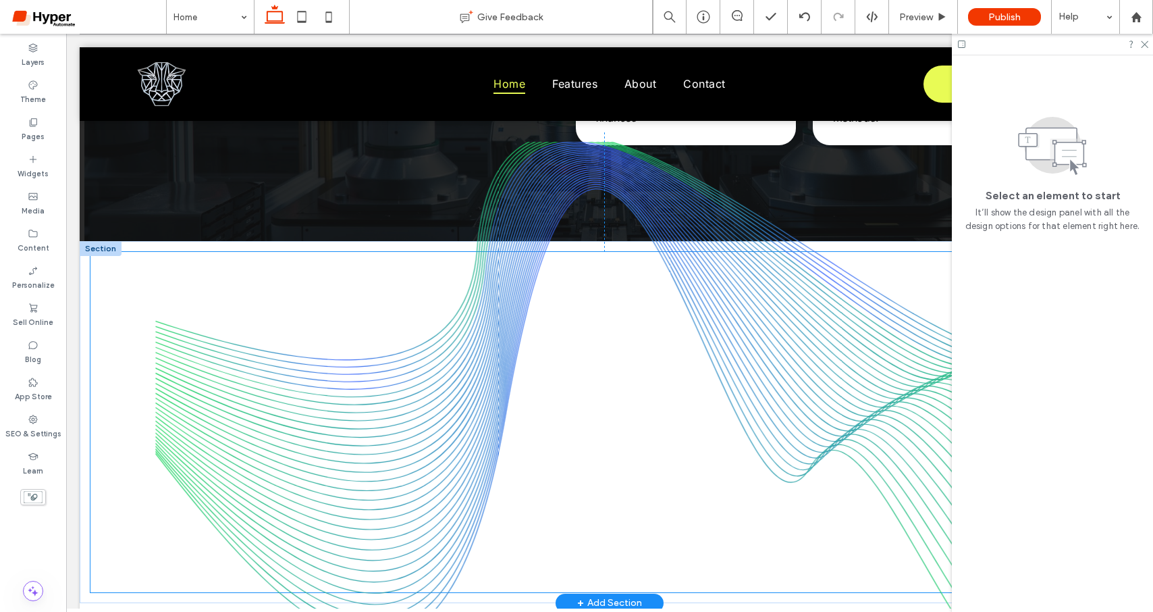
scroll to position [1180, 0]
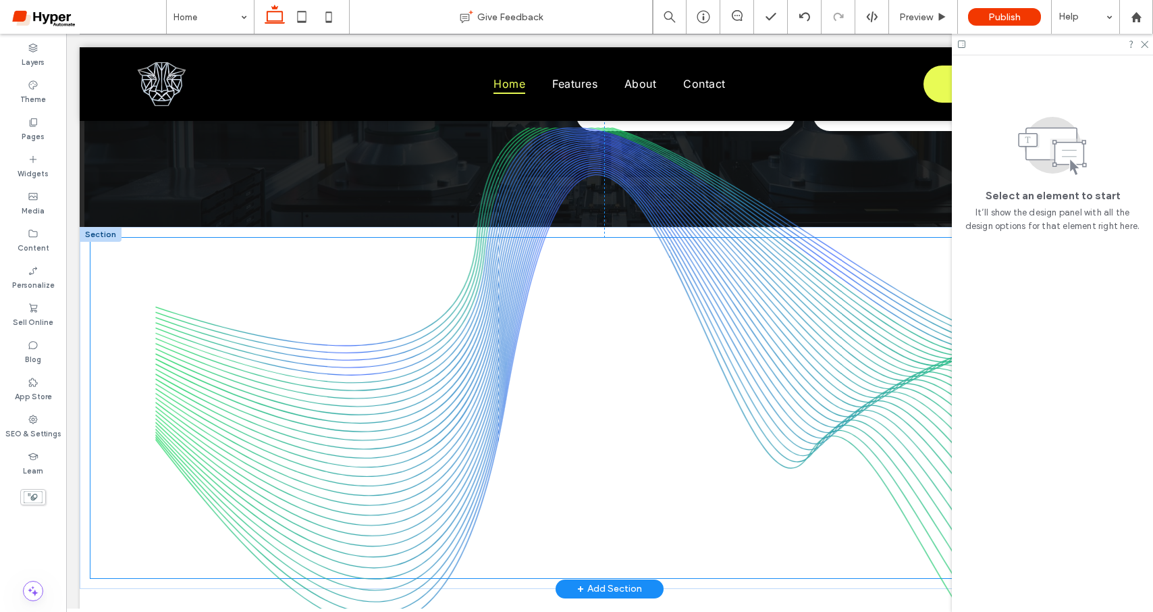
click at [777, 365] on img at bounding box center [610, 383] width 910 height 511
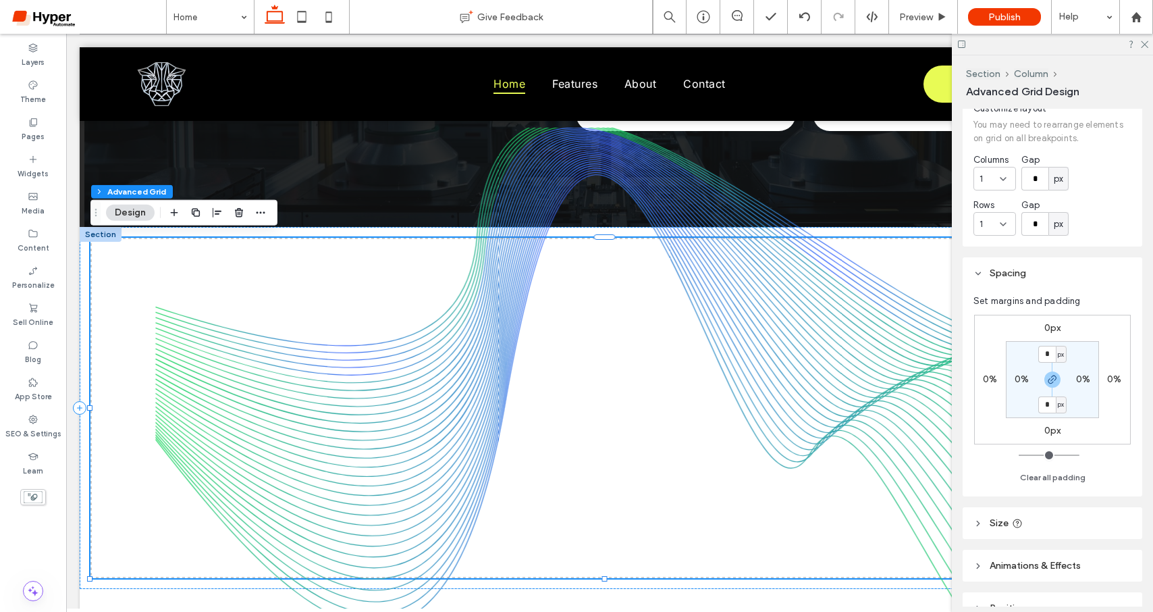
scroll to position [201, 0]
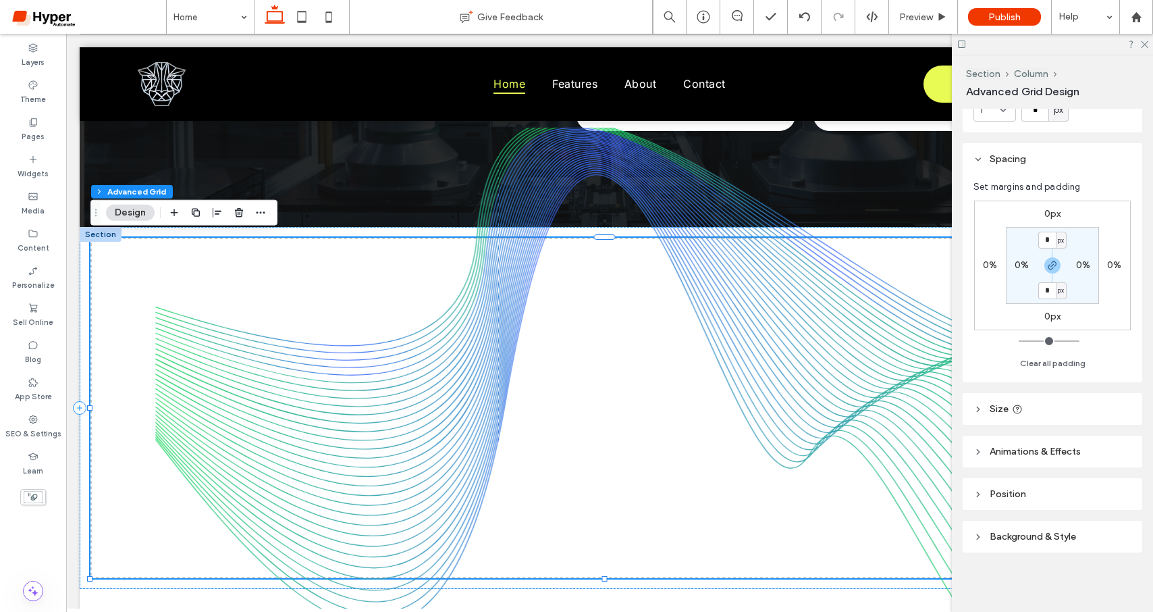
drag, startPoint x: 1022, startPoint y: 453, endPoint x: 1028, endPoint y: 448, distance: 7.6
click at [1022, 453] on span "Animations & Effects" at bounding box center [1035, 451] width 91 height 11
click at [1027, 502] on div "None" at bounding box center [1048, 499] width 136 height 14
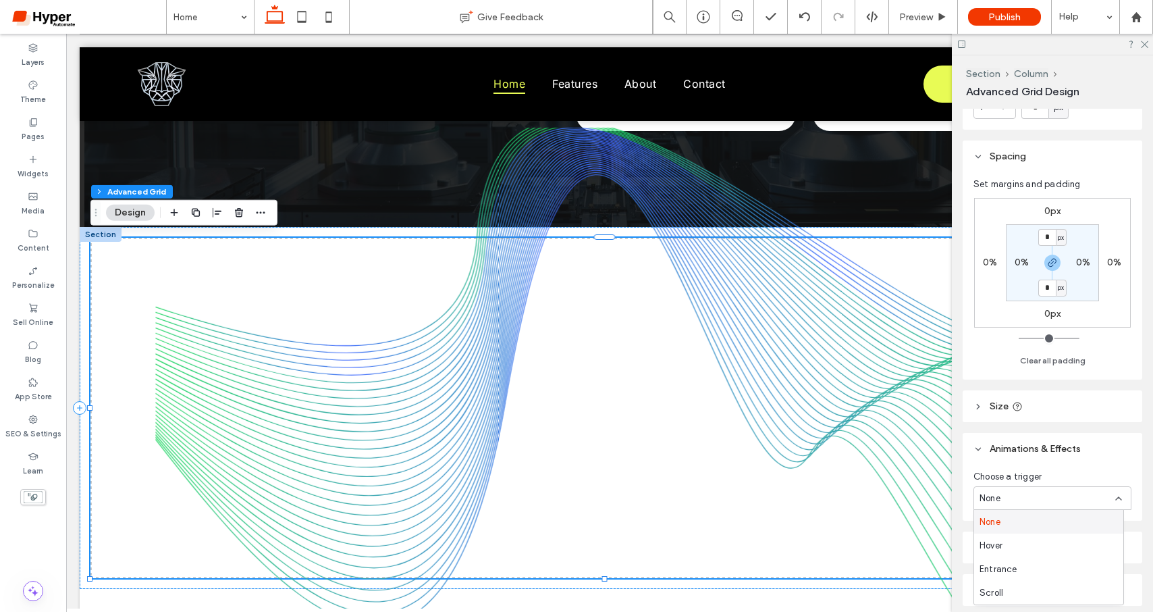
click at [1028, 461] on header "Animations & Effects" at bounding box center [1053, 449] width 180 height 32
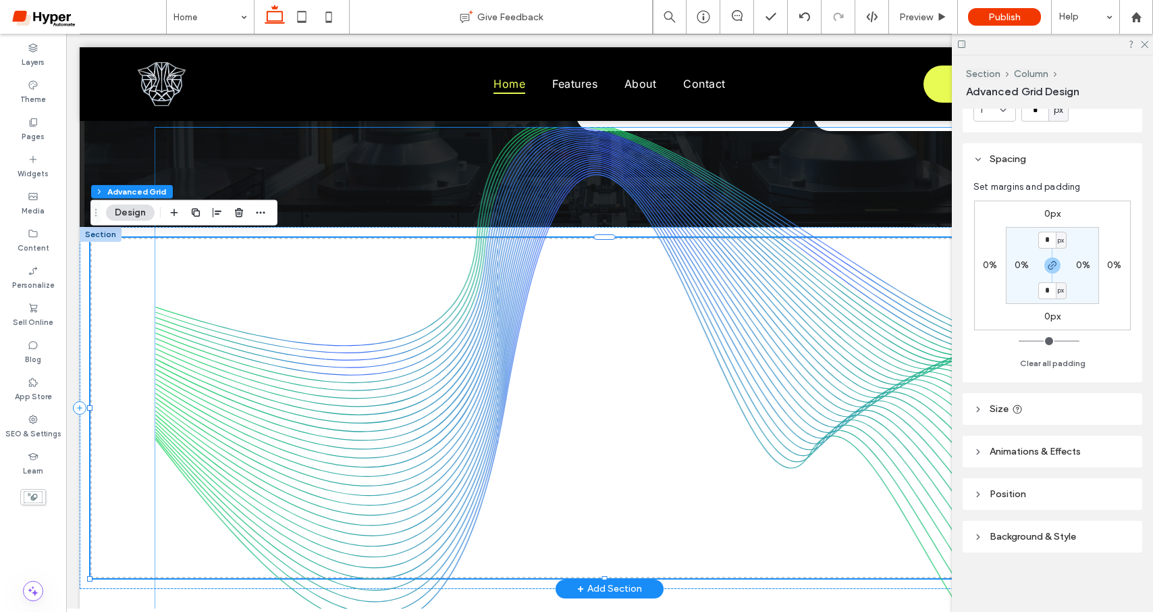
click at [484, 316] on img at bounding box center [610, 383] width 910 height 511
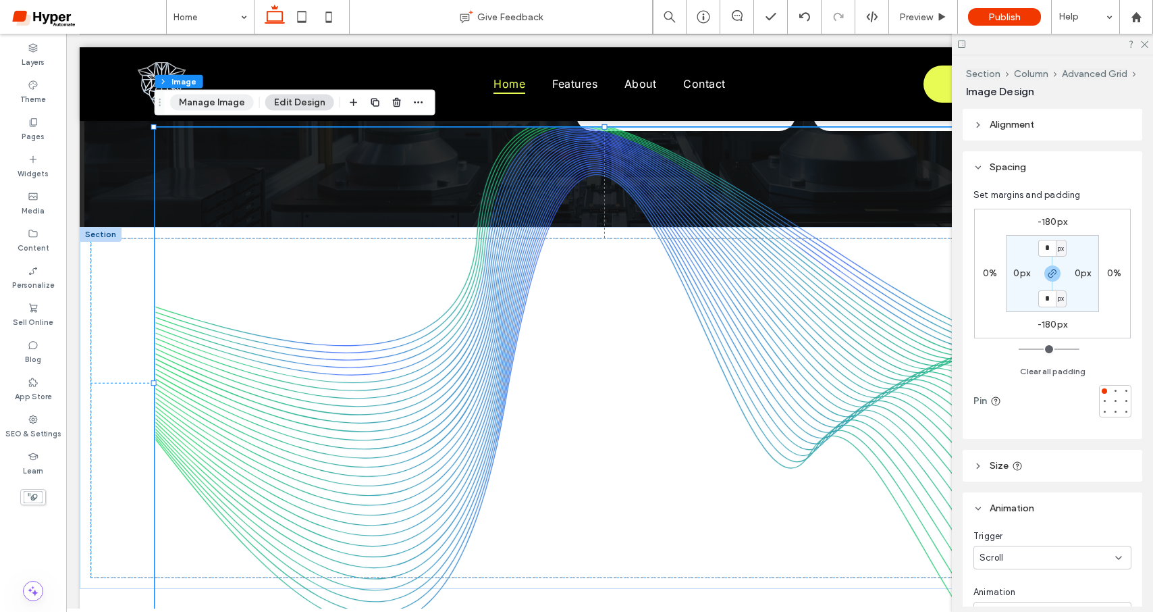
drag, startPoint x: 189, startPoint y: 105, endPoint x: 199, endPoint y: 108, distance: 10.5
click at [190, 105] on button "Manage Image" at bounding box center [212, 103] width 84 height 16
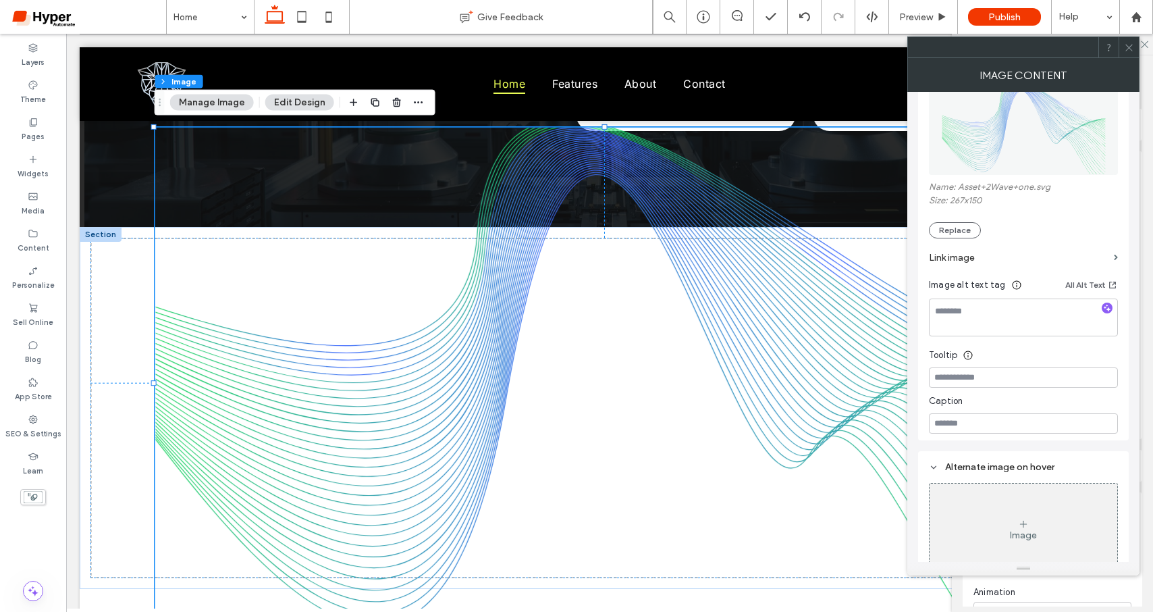
scroll to position [200, 0]
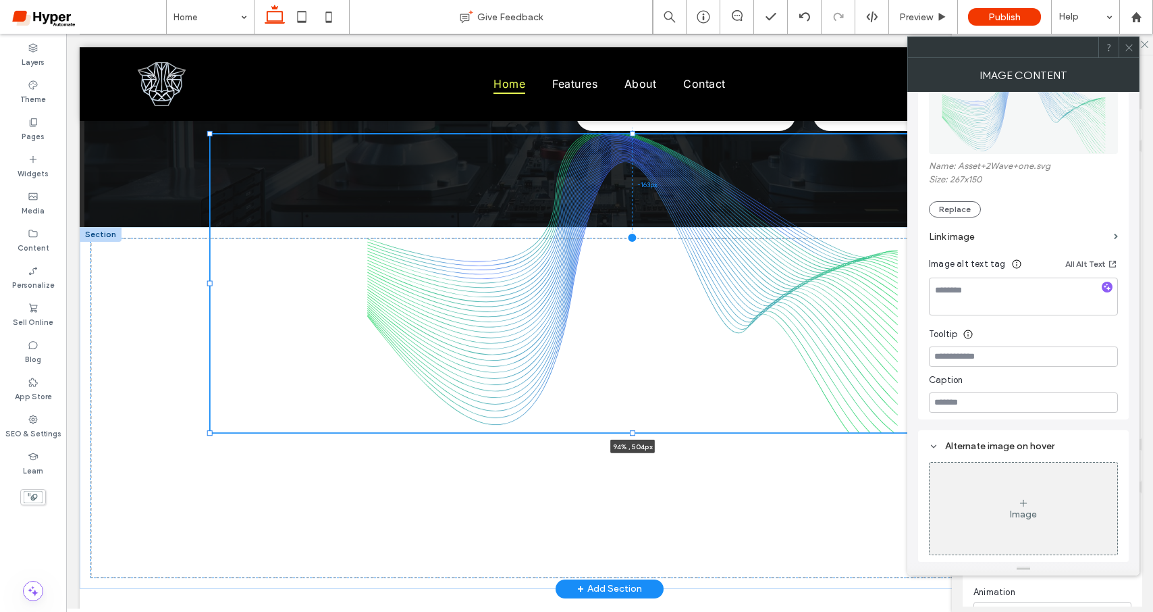
drag, startPoint x: 155, startPoint y: 381, endPoint x: 149, endPoint y: 354, distance: 27.7
click at [126, 363] on div "94% , 504px 6px -163px" at bounding box center [609, 408] width 1039 height 340
type input "**"
type input "****"
type input "***"
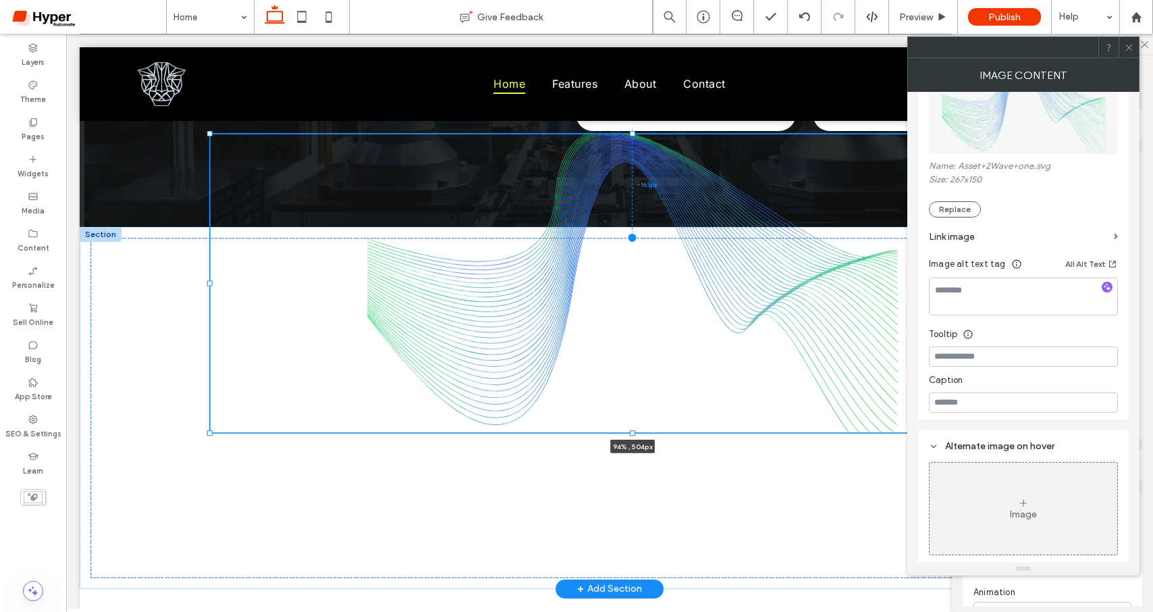
type input "***"
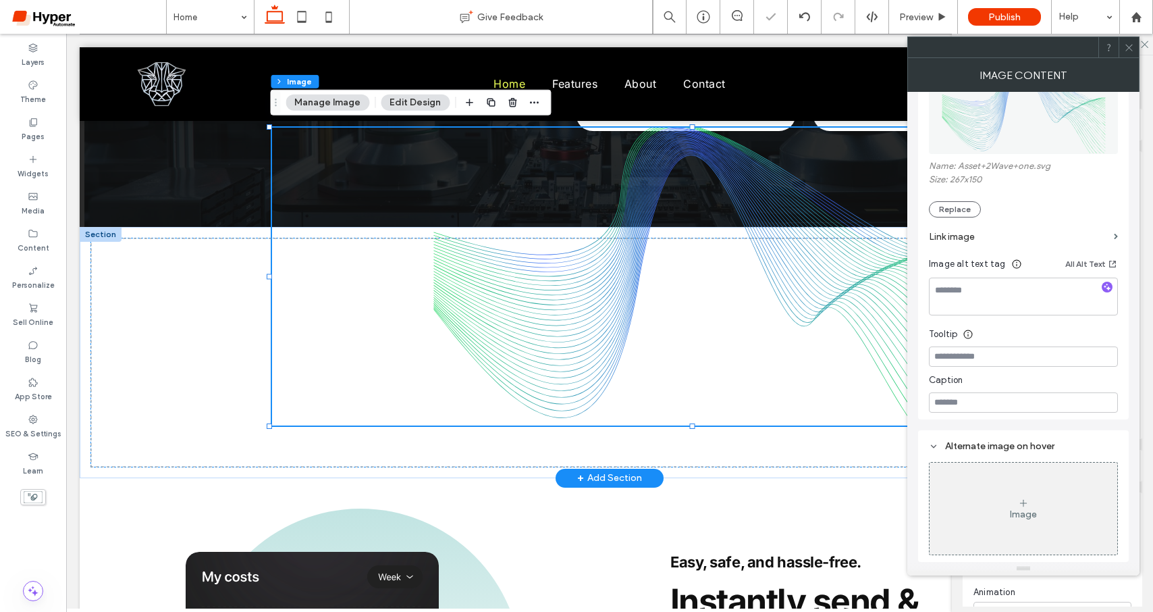
click at [549, 336] on img at bounding box center [698, 277] width 853 height 298
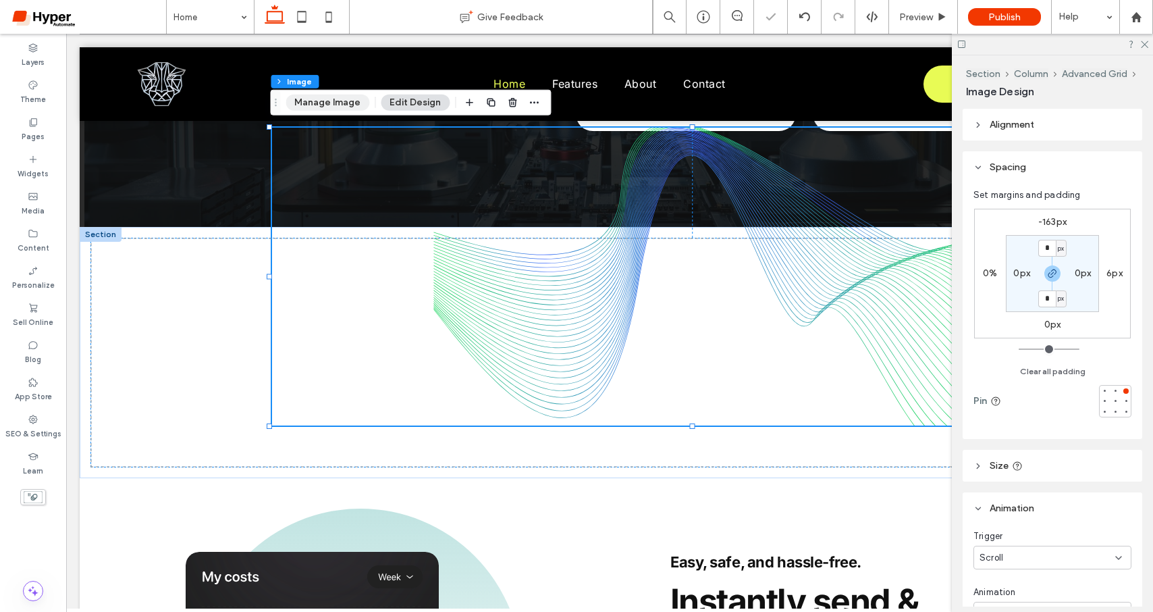
click at [334, 103] on button "Manage Image" at bounding box center [328, 103] width 84 height 16
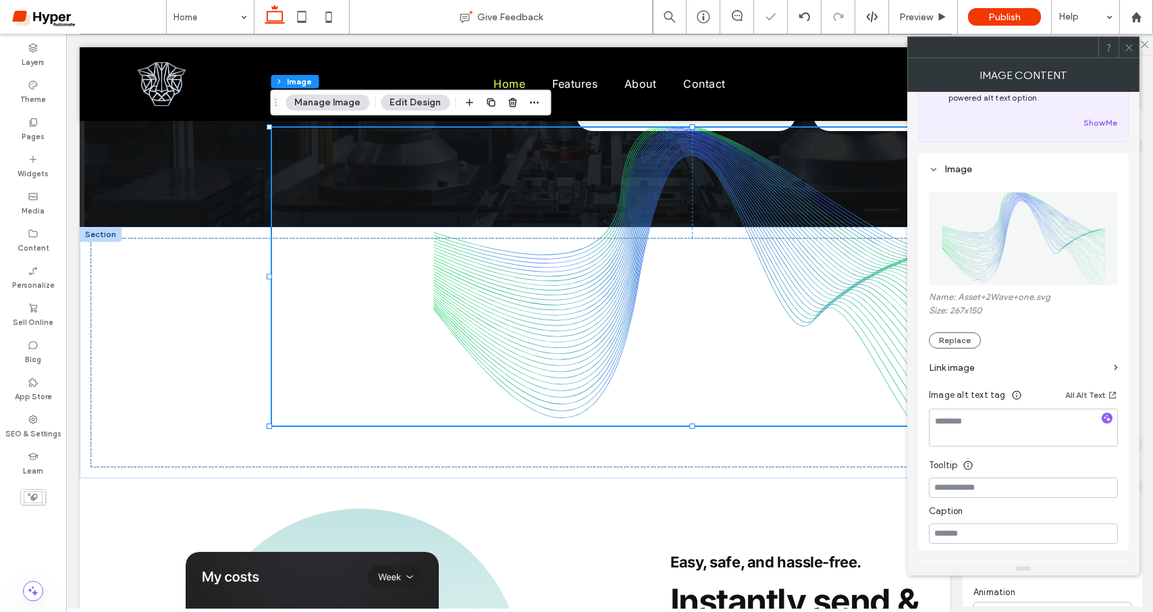
scroll to position [68, 0]
click at [409, 99] on button "Edit Design" at bounding box center [415, 103] width 69 height 16
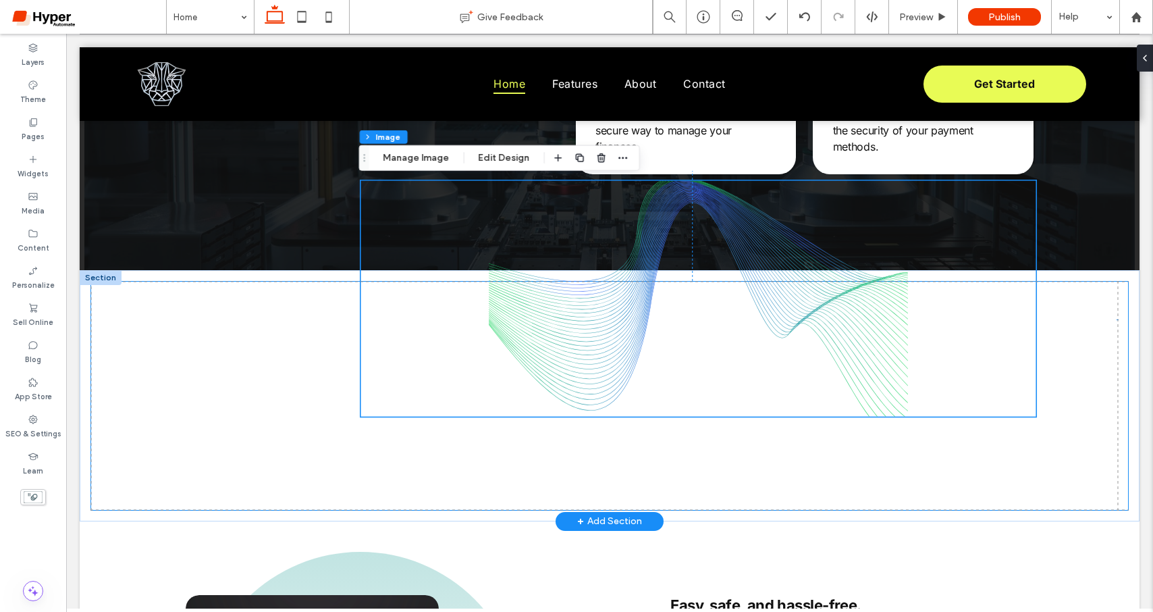
scroll to position [1137, 0]
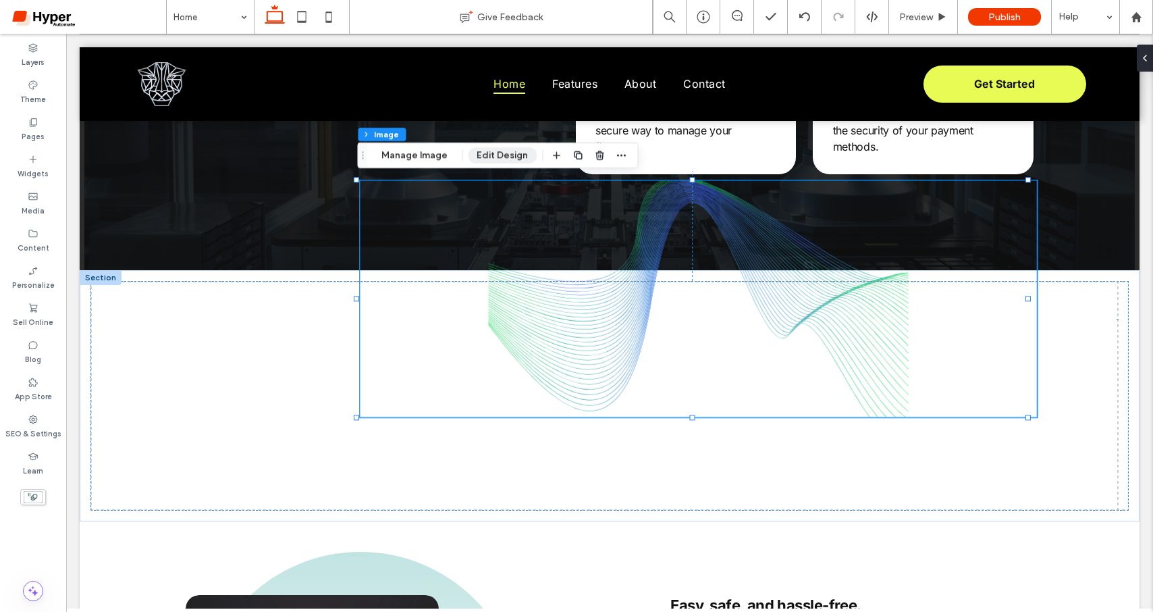
click at [509, 157] on button "Edit Design" at bounding box center [502, 155] width 69 height 16
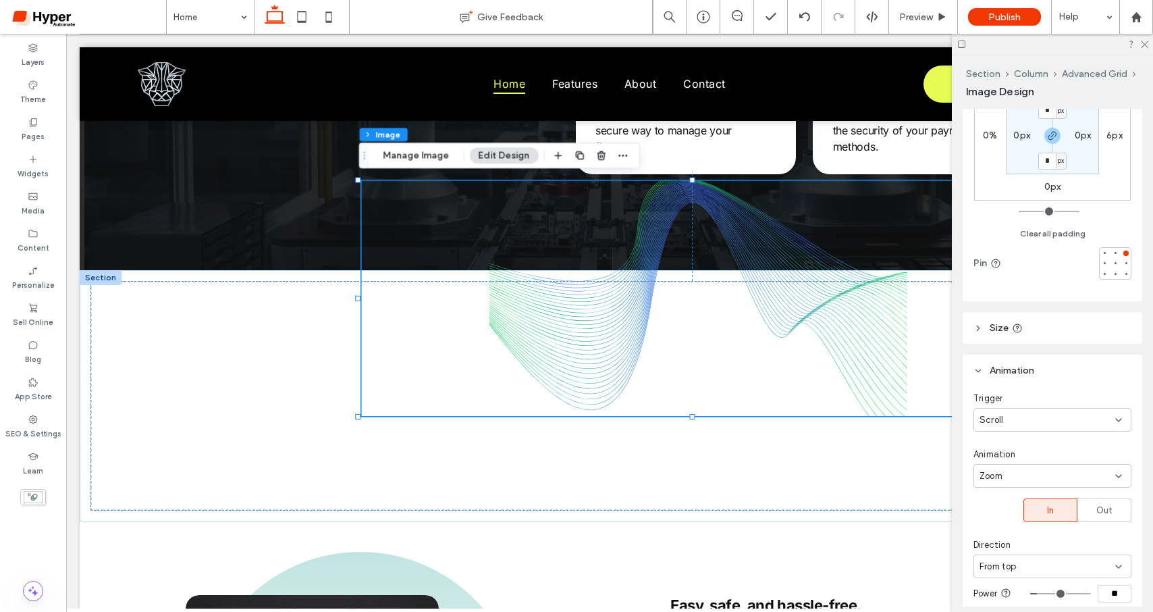
scroll to position [138, 0]
click at [1029, 422] on div "Scroll" at bounding box center [1048, 420] width 136 height 14
click at [1026, 379] on header "Animation" at bounding box center [1053, 370] width 180 height 32
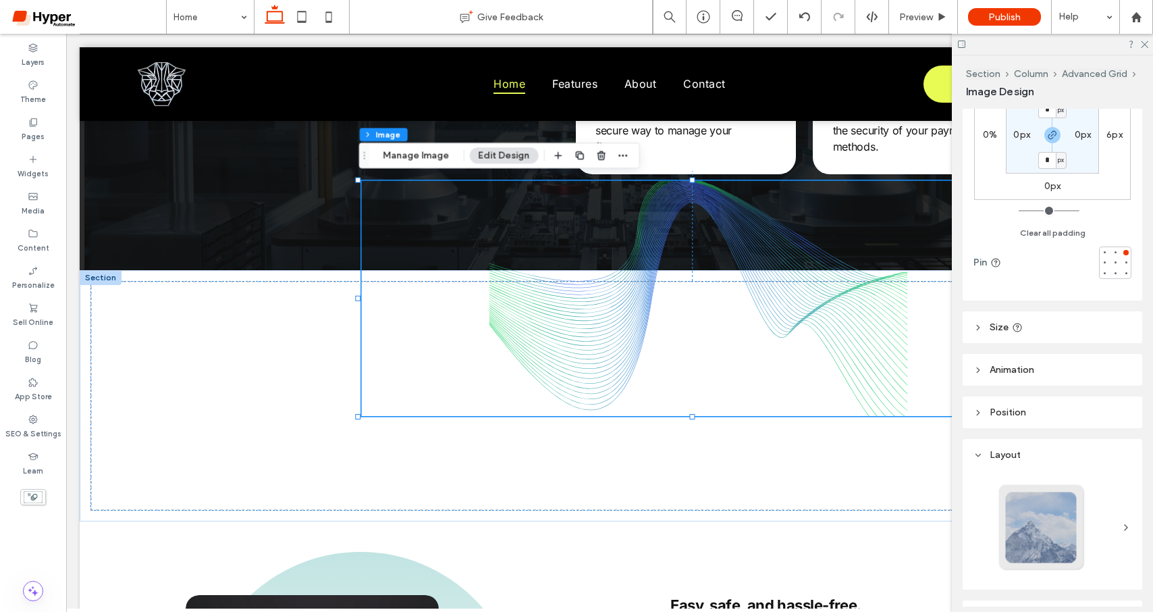
drag, startPoint x: 1005, startPoint y: 375, endPoint x: 1036, endPoint y: 425, distance: 58.5
click at [1005, 375] on header "Animation" at bounding box center [1053, 370] width 180 height 32
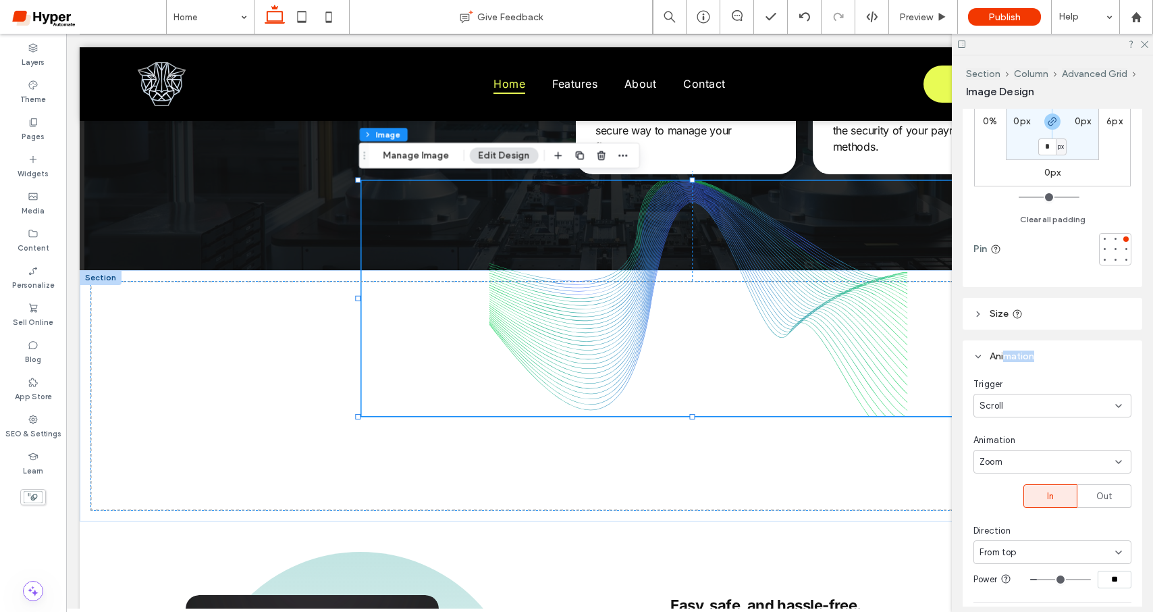
scroll to position [153, 0]
click at [1026, 465] on div "Zoom" at bounding box center [1048, 461] width 136 height 14
click at [1019, 428] on div "Roll" at bounding box center [1048, 437] width 149 height 24
type input "**"
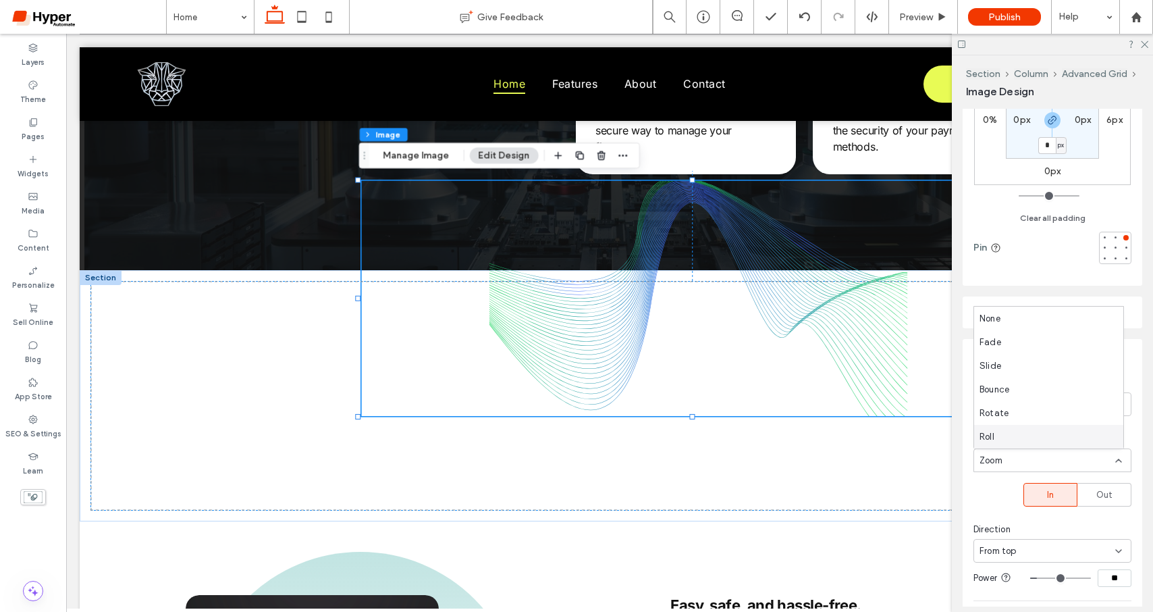
type input "**"
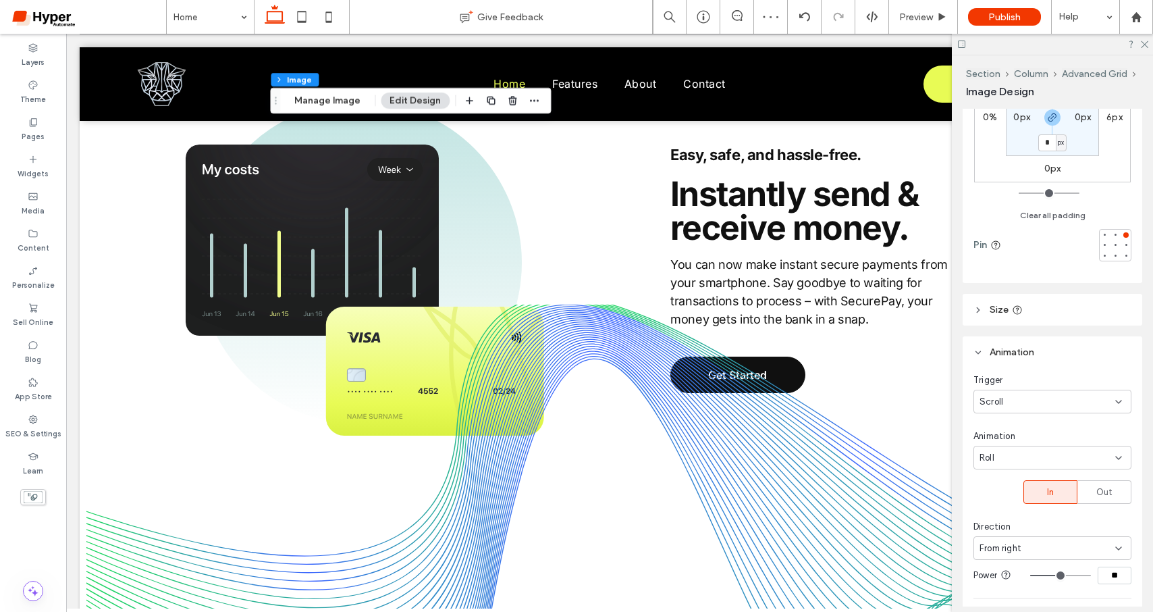
scroll to position [1585, 0]
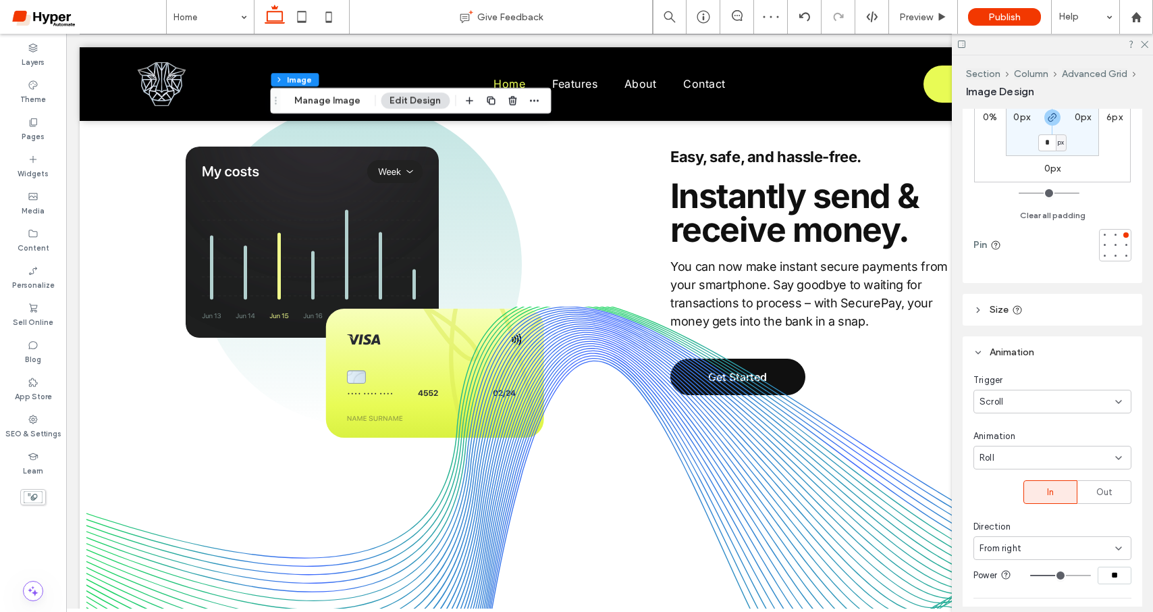
click at [1027, 398] on div "Scroll" at bounding box center [1048, 402] width 136 height 14
click at [1038, 425] on div "None" at bounding box center [1048, 425] width 149 height 24
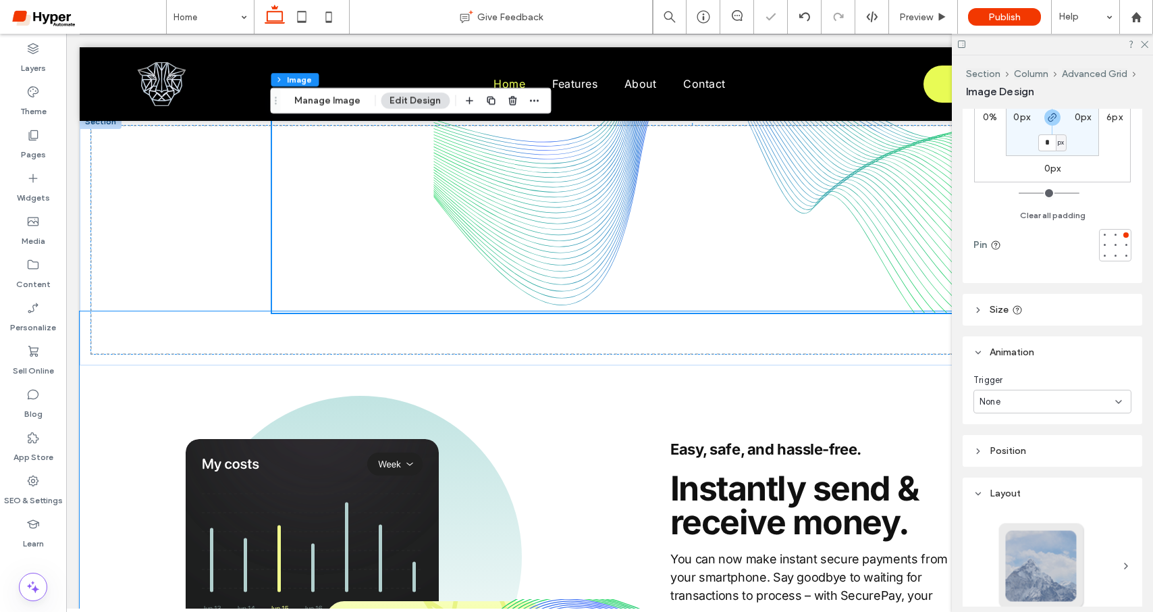
scroll to position [1293, 0]
click at [1145, 44] on use at bounding box center [1144, 44] width 7 height 7
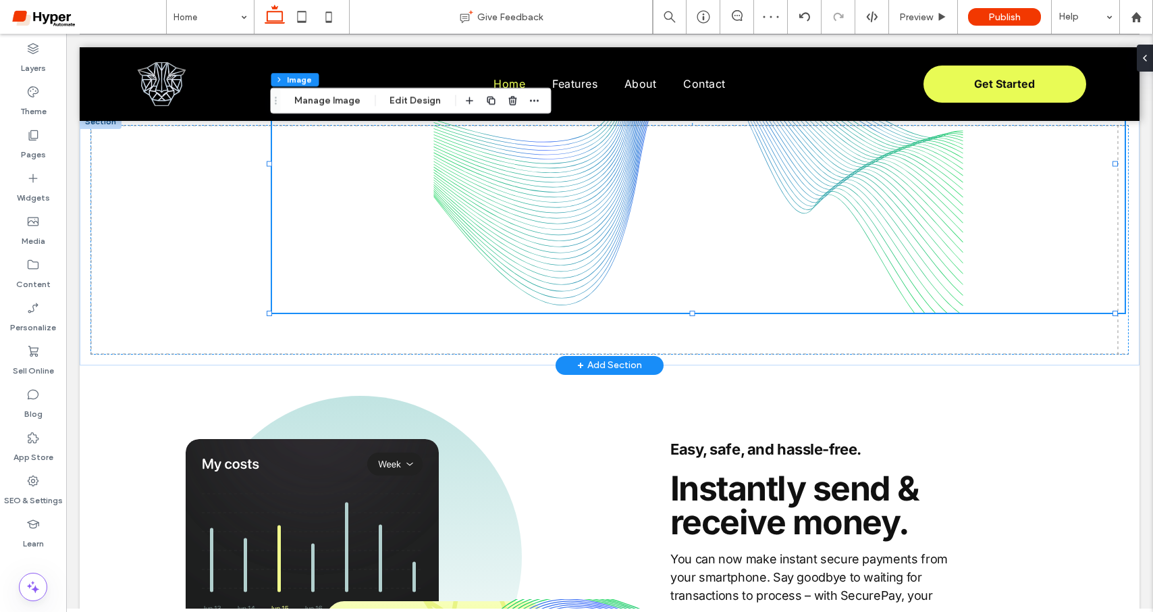
click at [377, 265] on img at bounding box center [698, 164] width 853 height 298
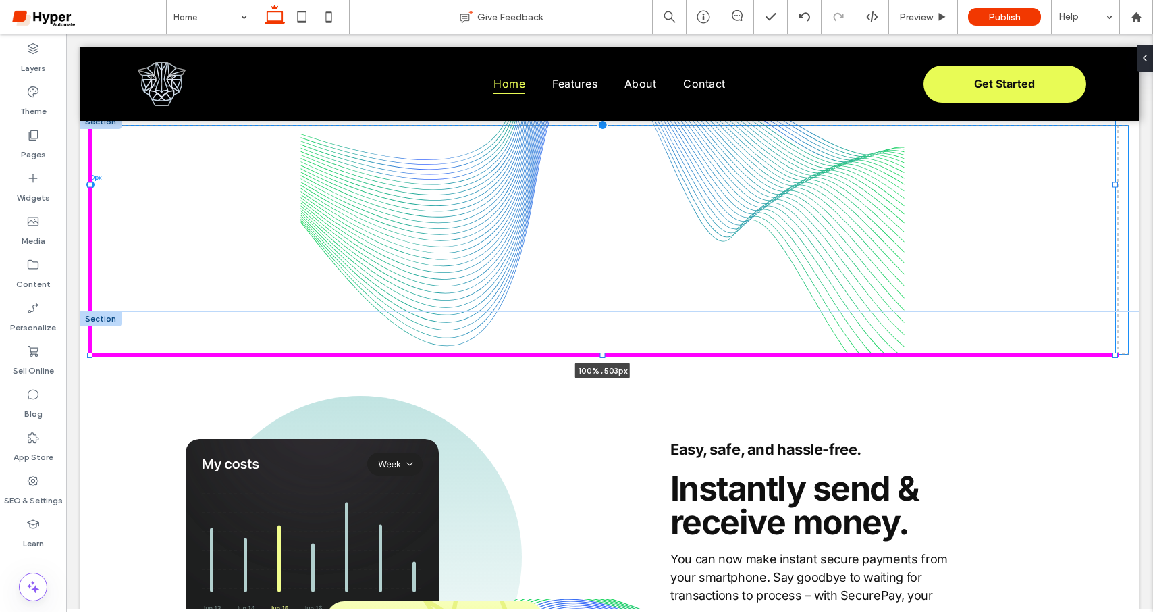
drag, startPoint x: 269, startPoint y: 311, endPoint x: 401, endPoint y: 357, distance: 139.4
type input "***"
type input "****"
type input "***"
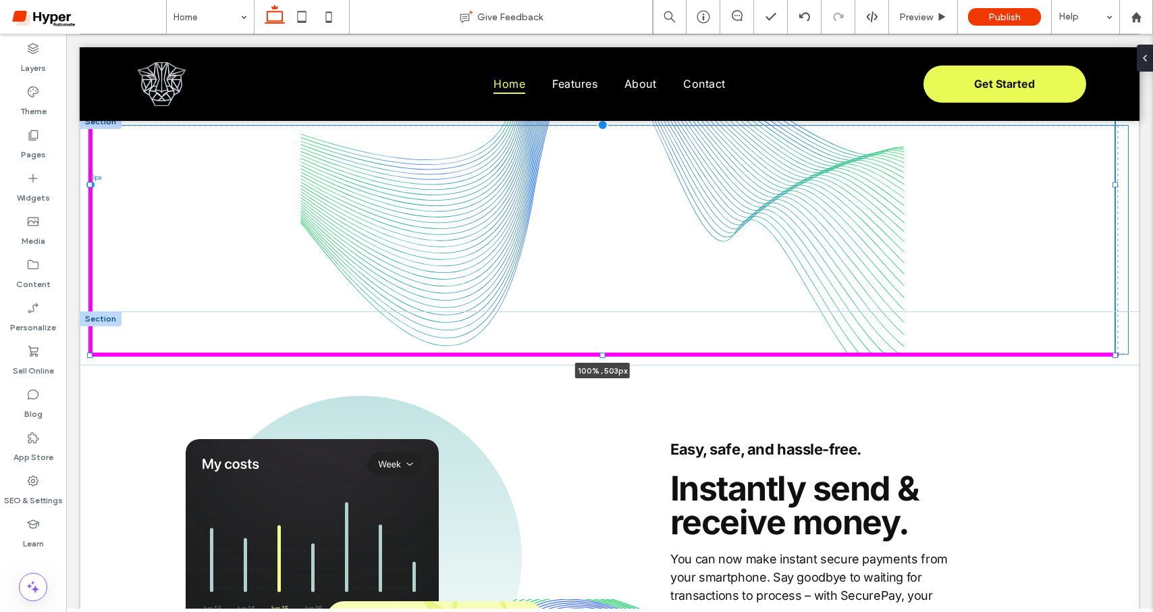
type input "***"
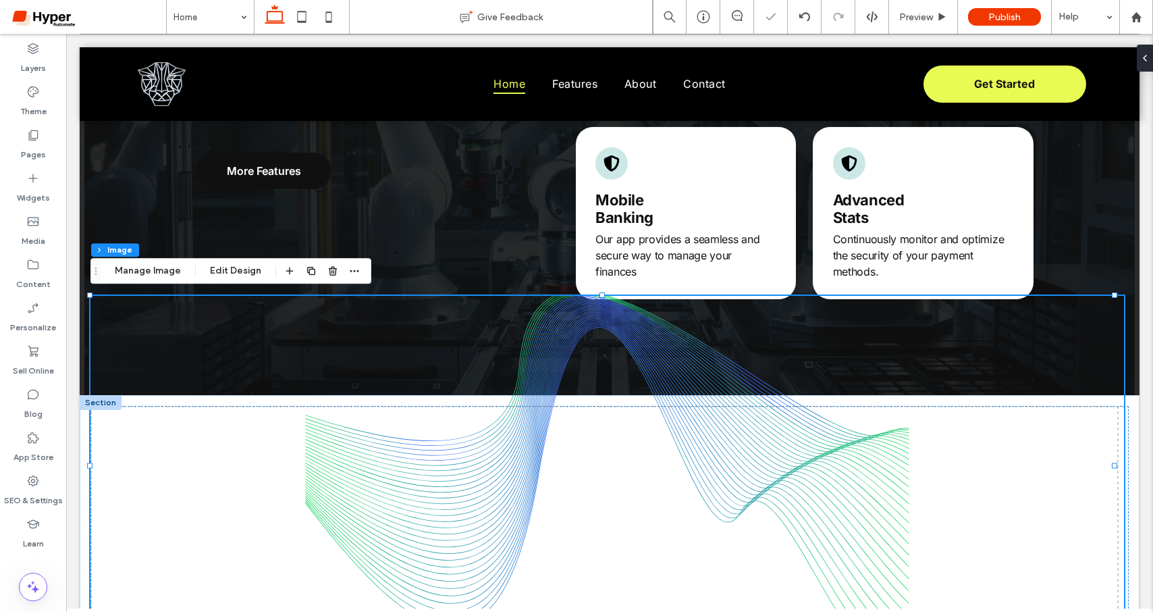
drag, startPoint x: 739, startPoint y: 412, endPoint x: 773, endPoint y: 411, distance: 34.5
click at [739, 413] on img at bounding box center [607, 466] width 1034 height 340
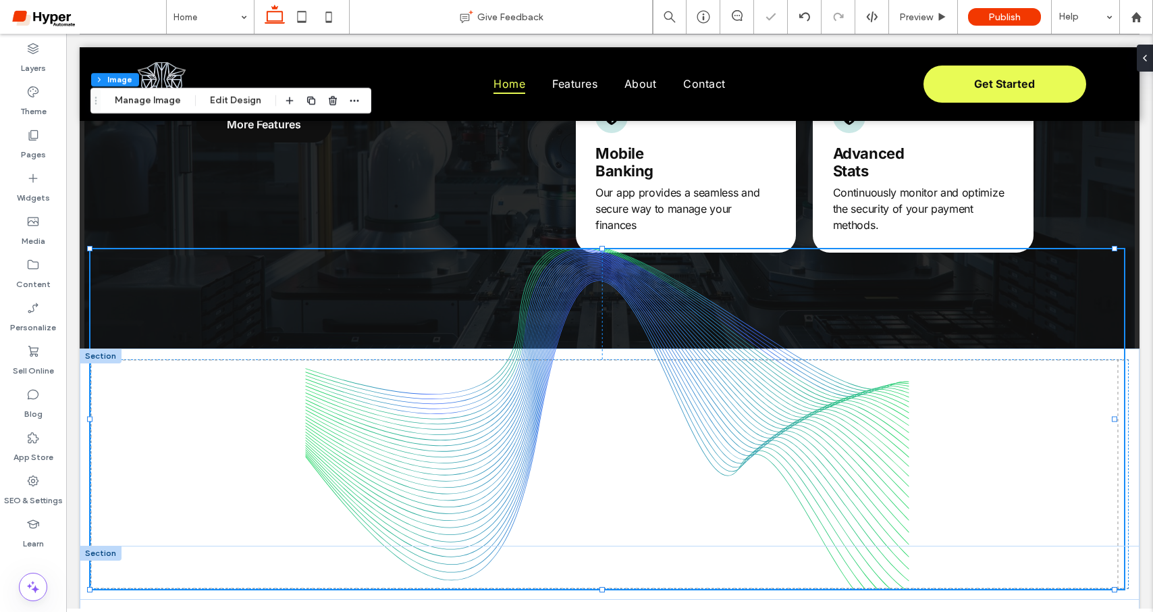
scroll to position [1255, 0]
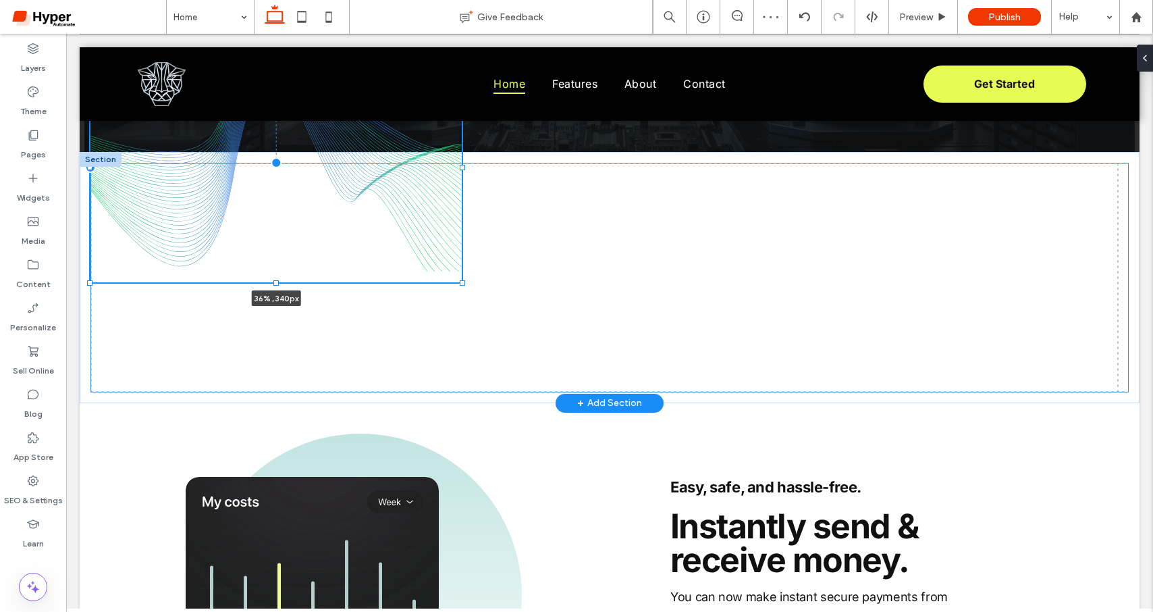
drag, startPoint x: 1114, startPoint y: 221, endPoint x: 462, endPoint y: 215, distance: 652.3
click at [91, 53] on div at bounding box center [90, 53] width 1 height 1
type input "**"
type input "****"
type input "***"
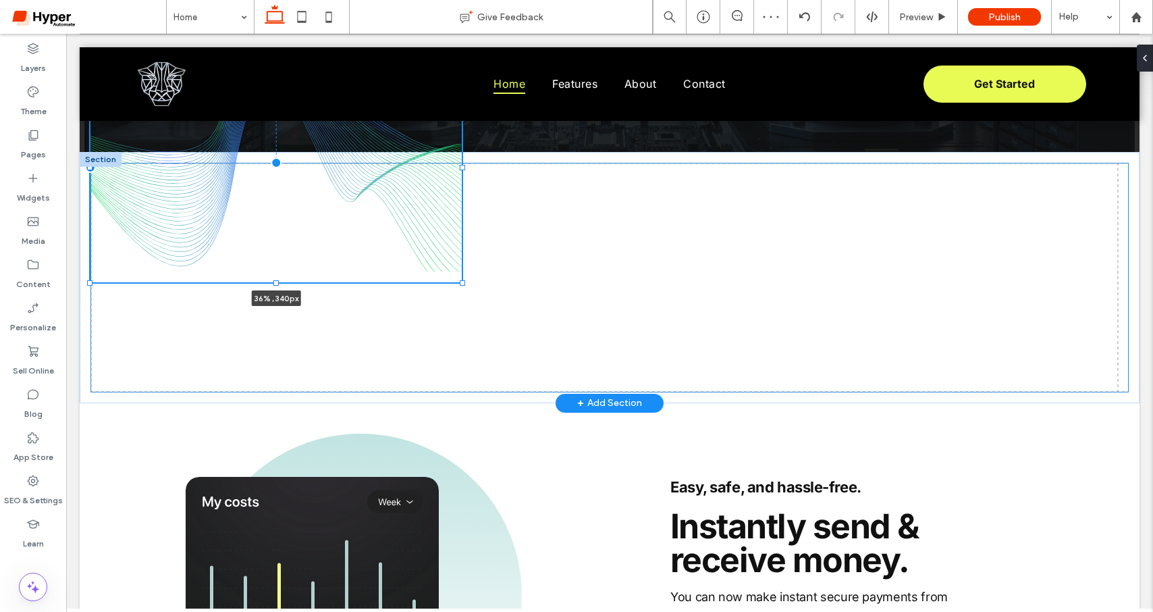
type input "***"
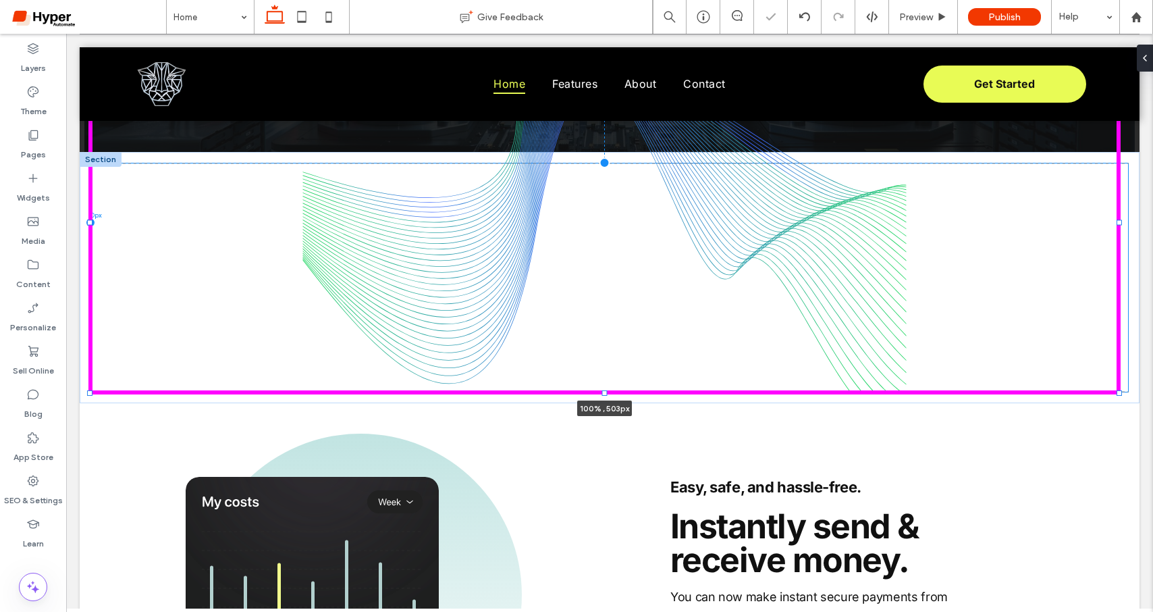
drag, startPoint x: 460, startPoint y: 282, endPoint x: 1311, endPoint y: 645, distance: 925.5
type input "***"
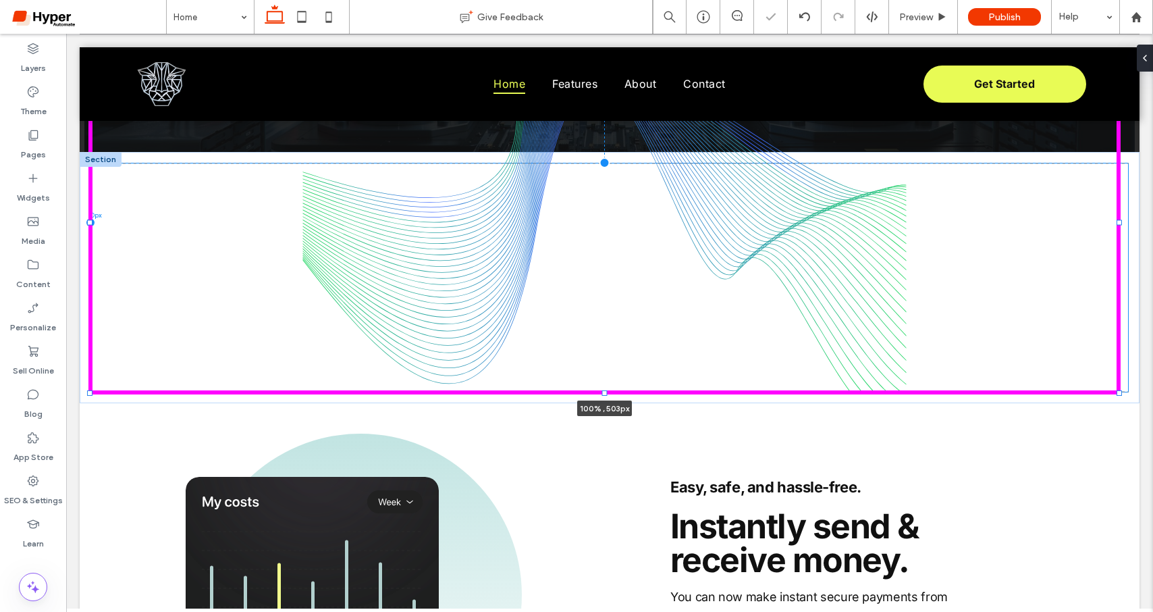
type input "***"
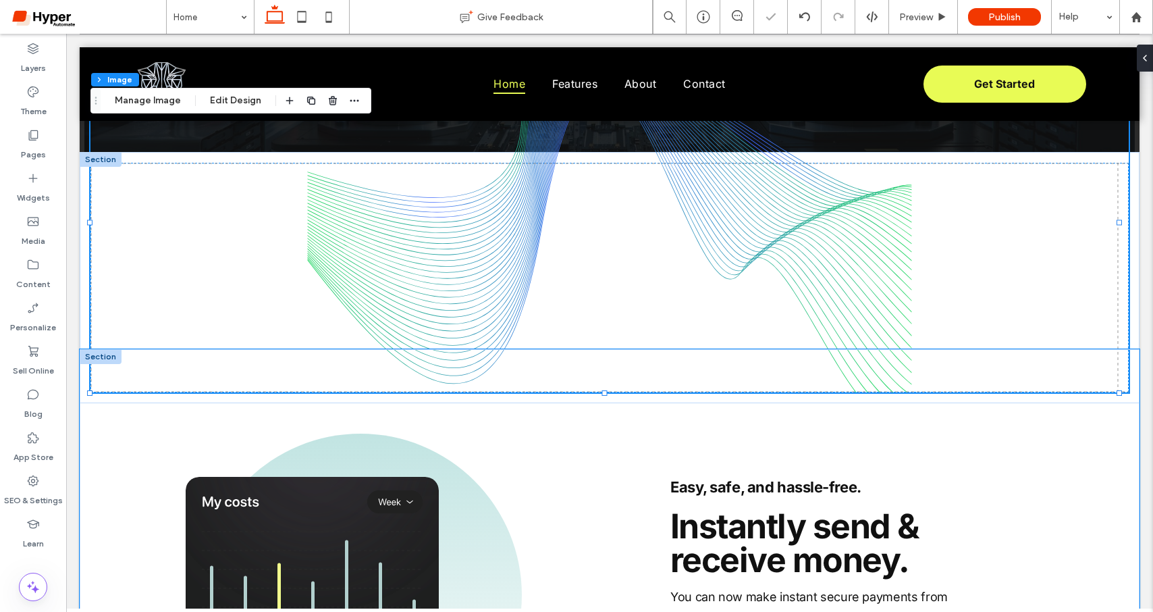
click at [602, 390] on div "Easy, safe, and hassle-free. Get Started Instantly send & receive money. You ca…" at bounding box center [610, 579] width 1060 height 461
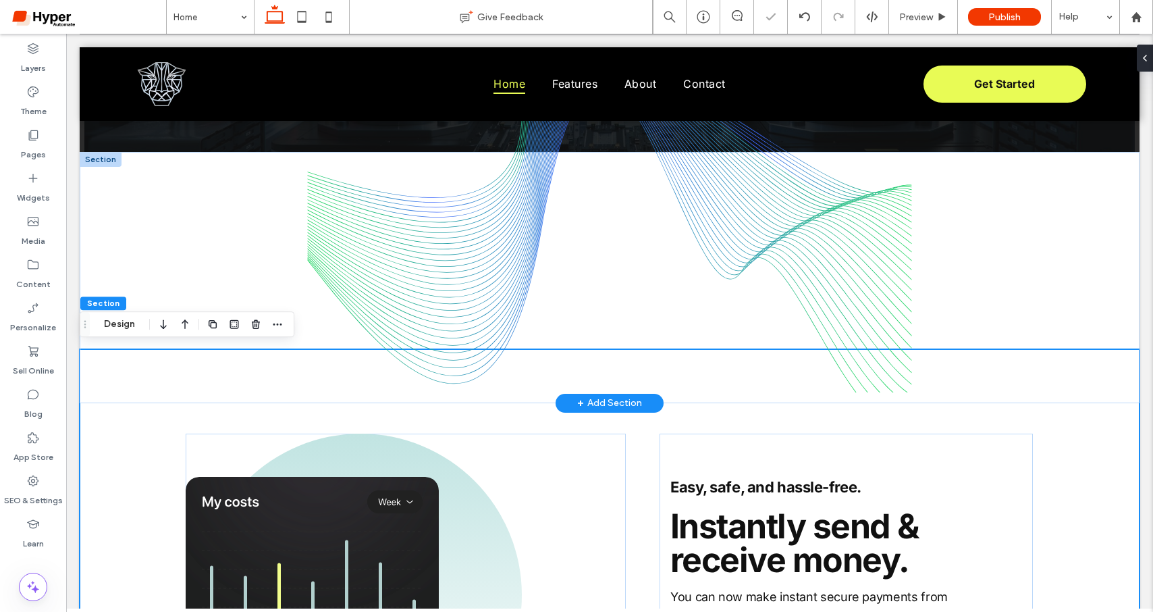
click at [589, 342] on img at bounding box center [609, 223] width 1039 height 340
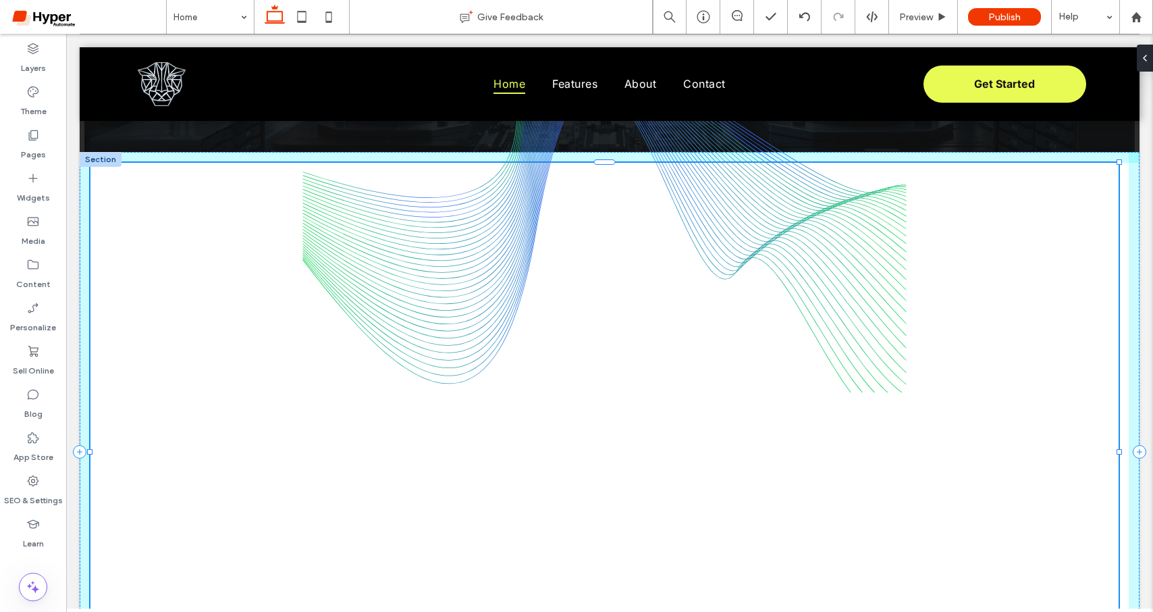
drag, startPoint x: 606, startPoint y: 390, endPoint x: 535, endPoint y: 302, distance: 113.3
click at [621, 561] on div "100% , 856px" at bounding box center [610, 452] width 1060 height 600
type input "***"
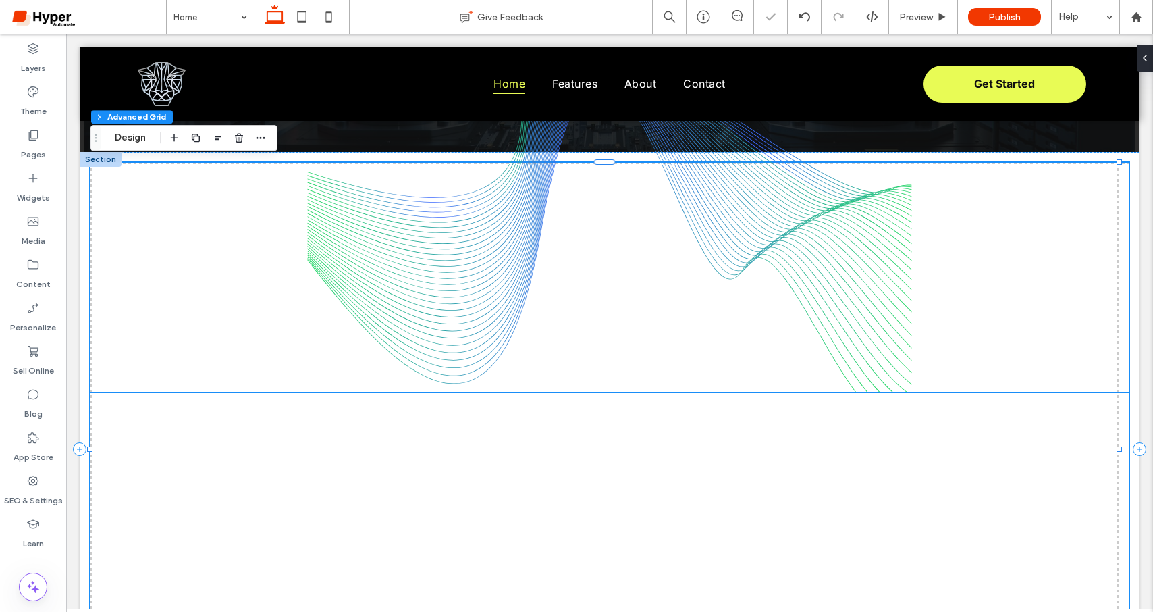
click at [421, 242] on img at bounding box center [609, 223] width 1039 height 340
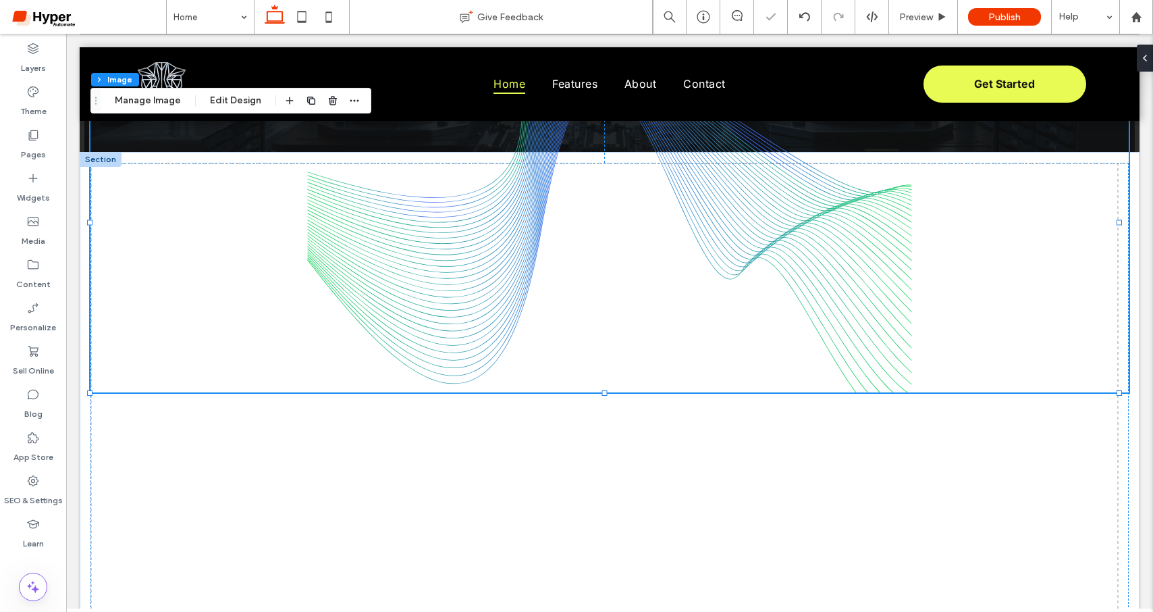
click at [425, 335] on img at bounding box center [609, 223] width 1039 height 340
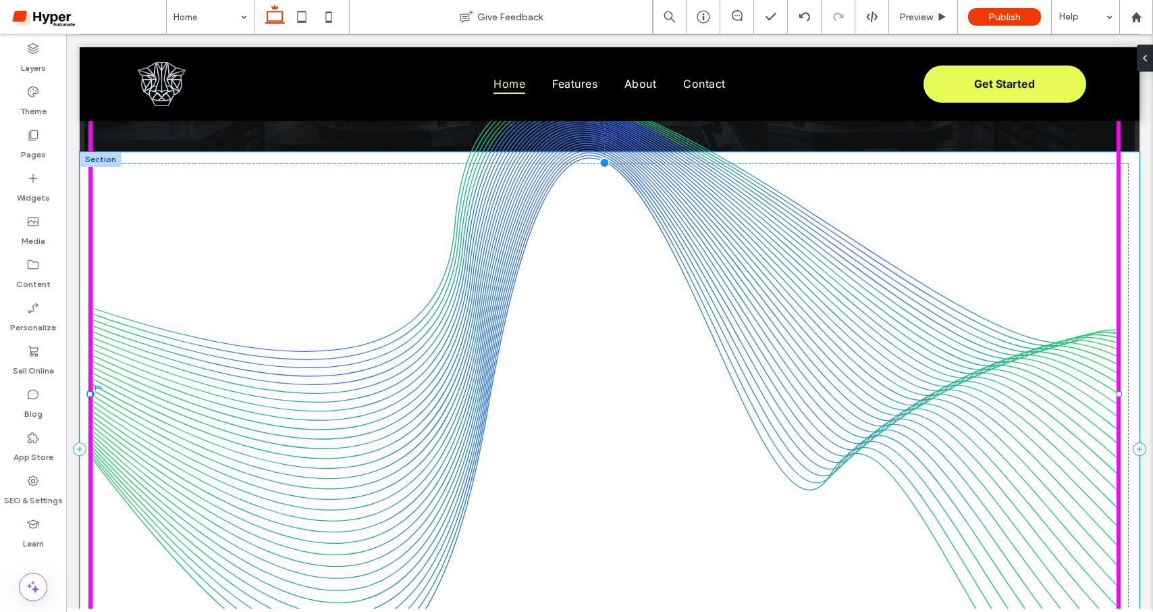
drag, startPoint x: 1121, startPoint y: 390, endPoint x: 892, endPoint y: 331, distance: 236.5
type input "****"
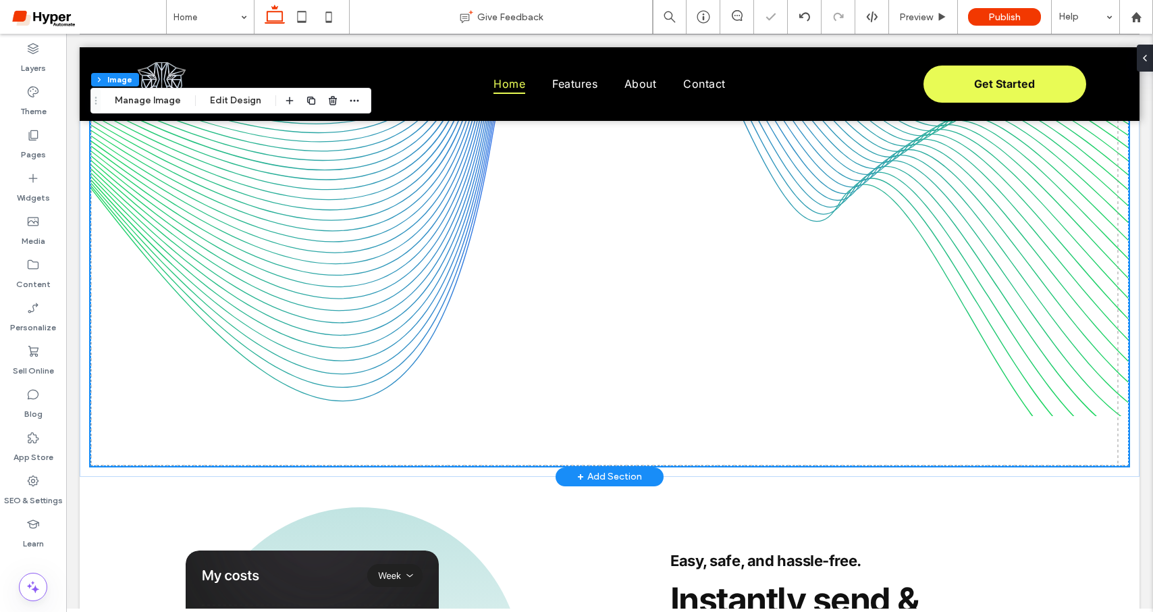
scroll to position [1527, 0]
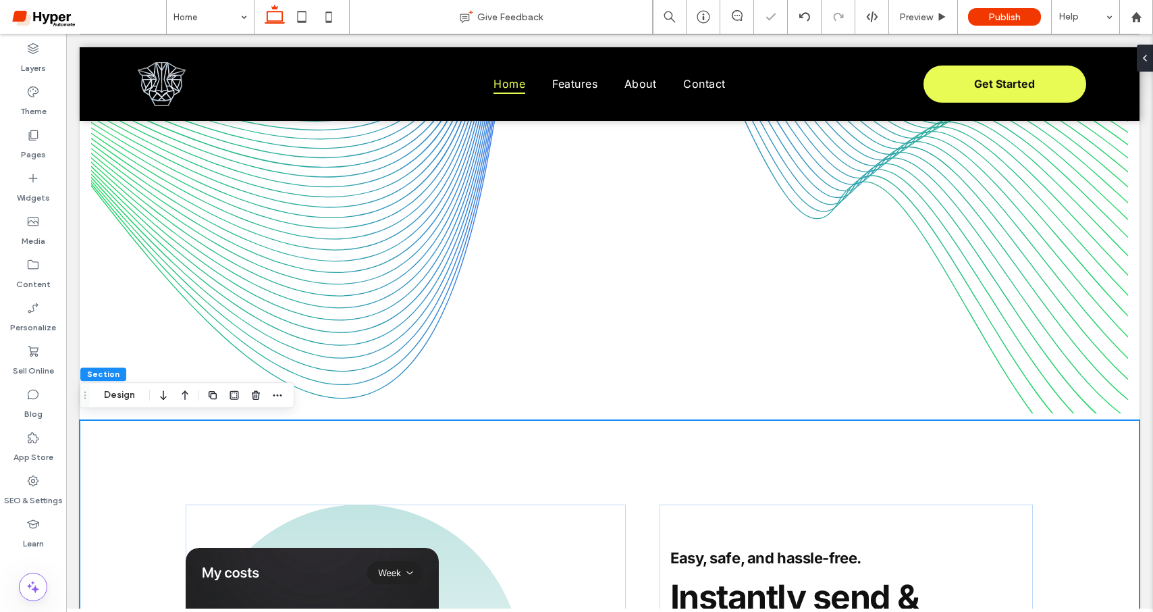
click at [124, 399] on button "Design" at bounding box center [119, 395] width 49 height 16
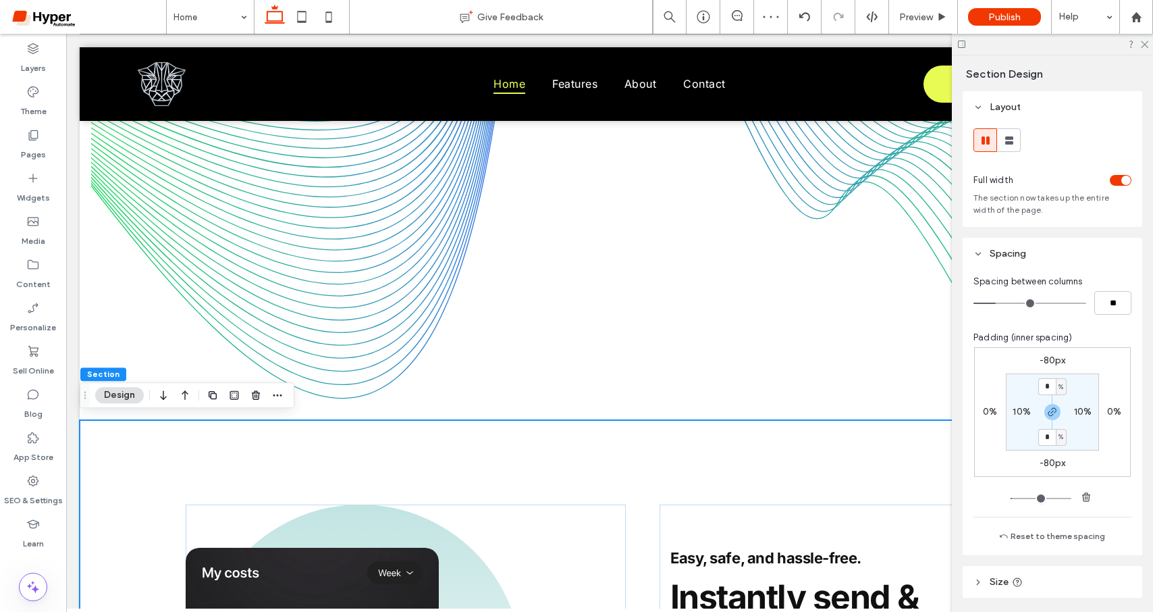
click at [1043, 359] on label "-80px" at bounding box center [1053, 359] width 26 height 11
type input "*"
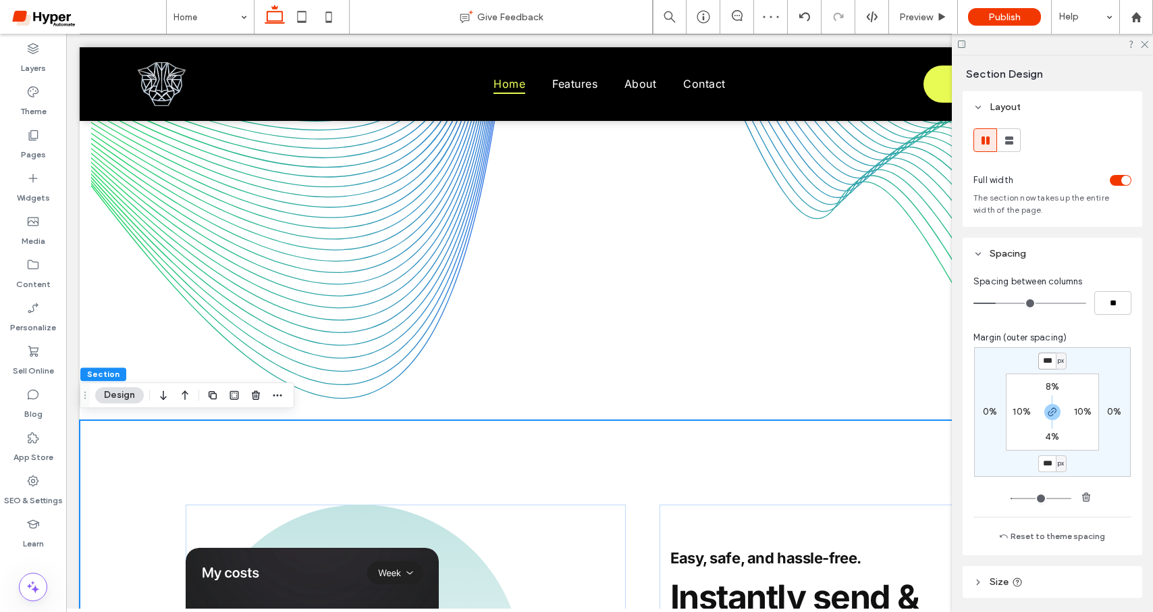
click at [1043, 359] on input "***" at bounding box center [1048, 360] width 18 height 17
click at [1043, 362] on input "***" at bounding box center [1048, 360] width 18 height 17
type input "****"
type input "*"
type input "****"
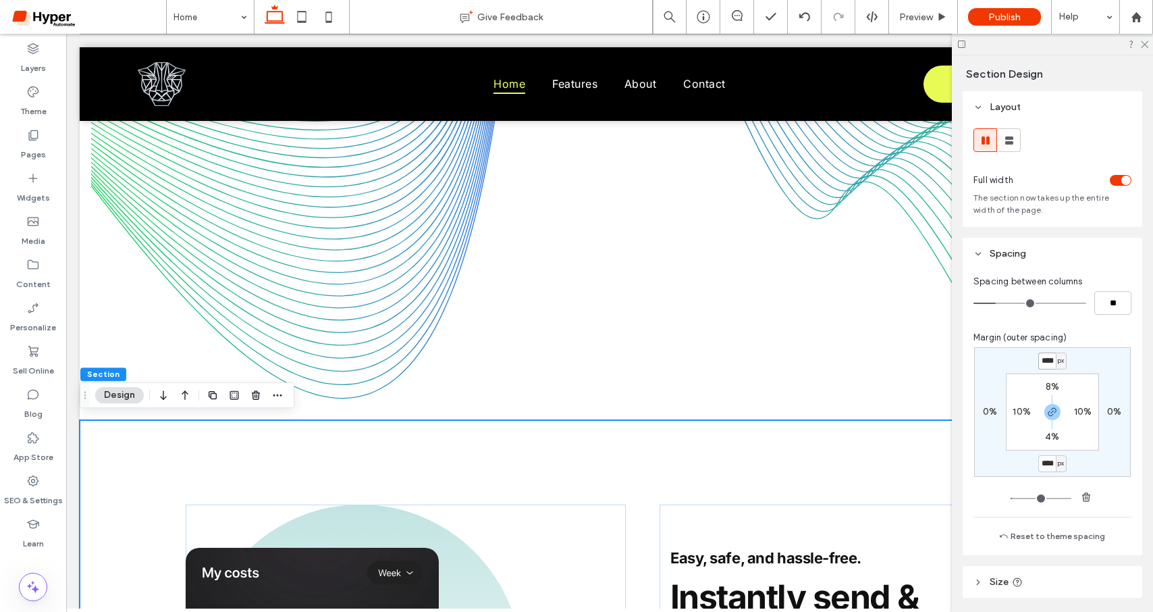
type input "*"
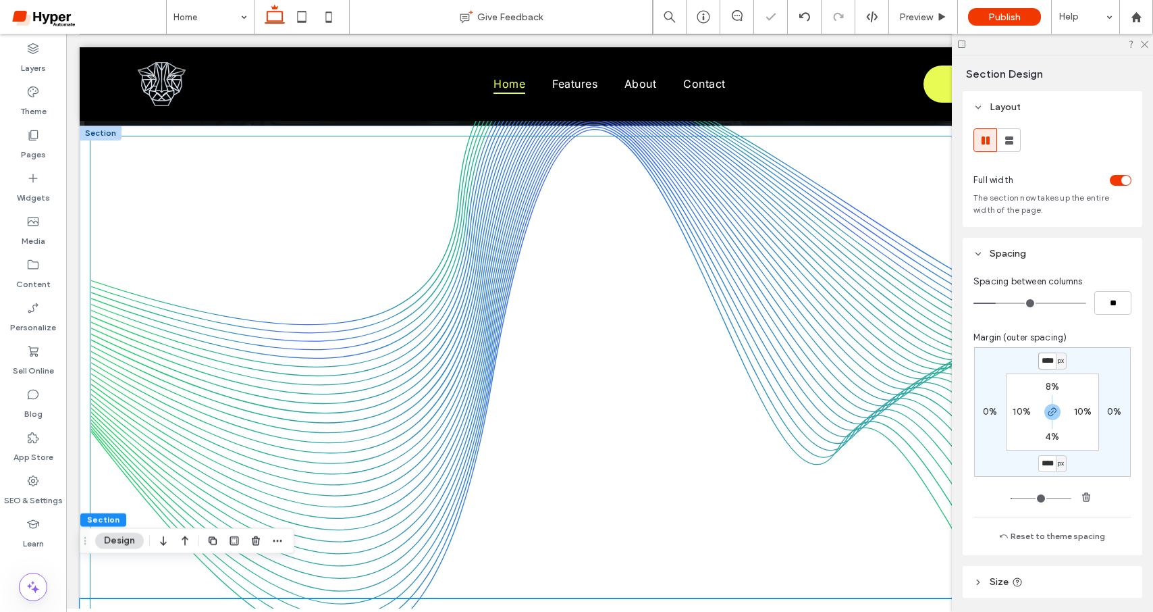
scroll to position [1241, 0]
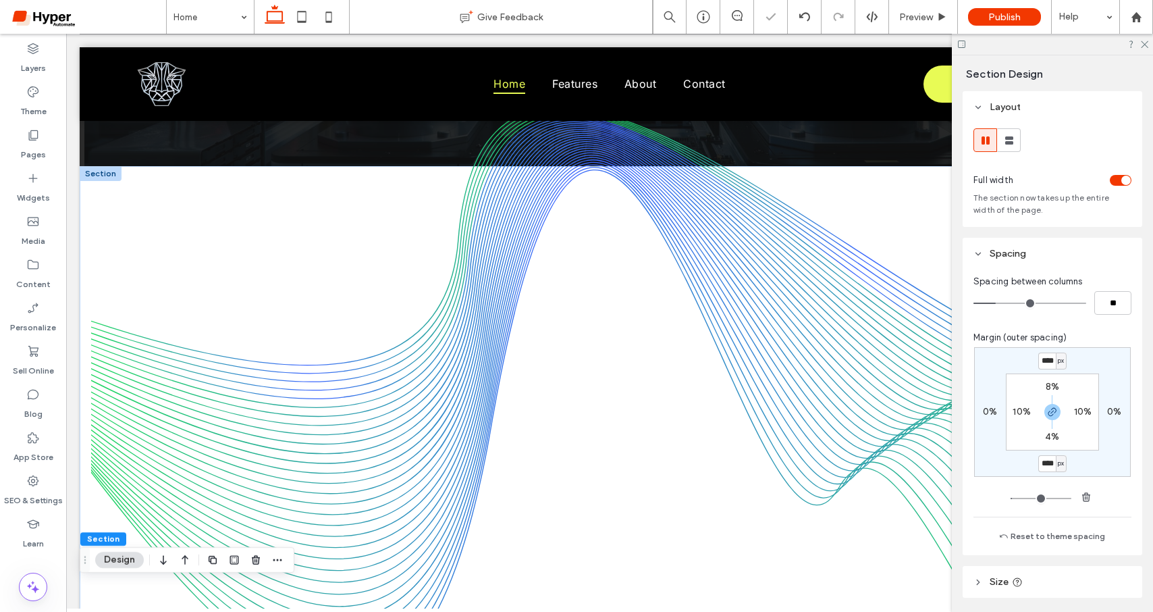
click at [93, 169] on div at bounding box center [101, 173] width 42 height 15
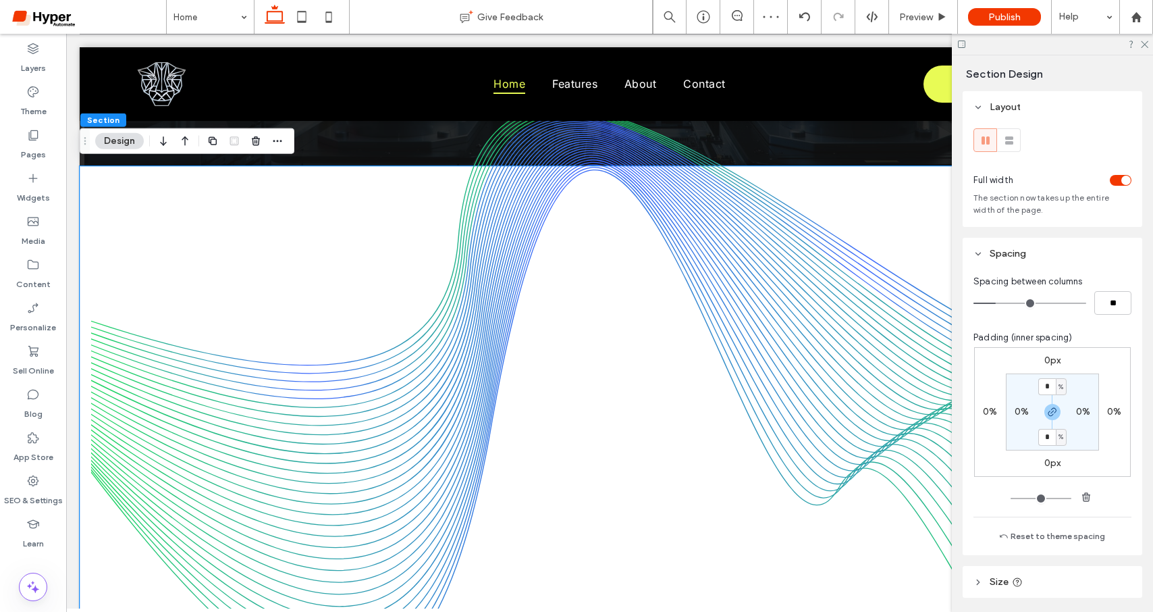
click at [120, 142] on button "Design" at bounding box center [119, 141] width 49 height 16
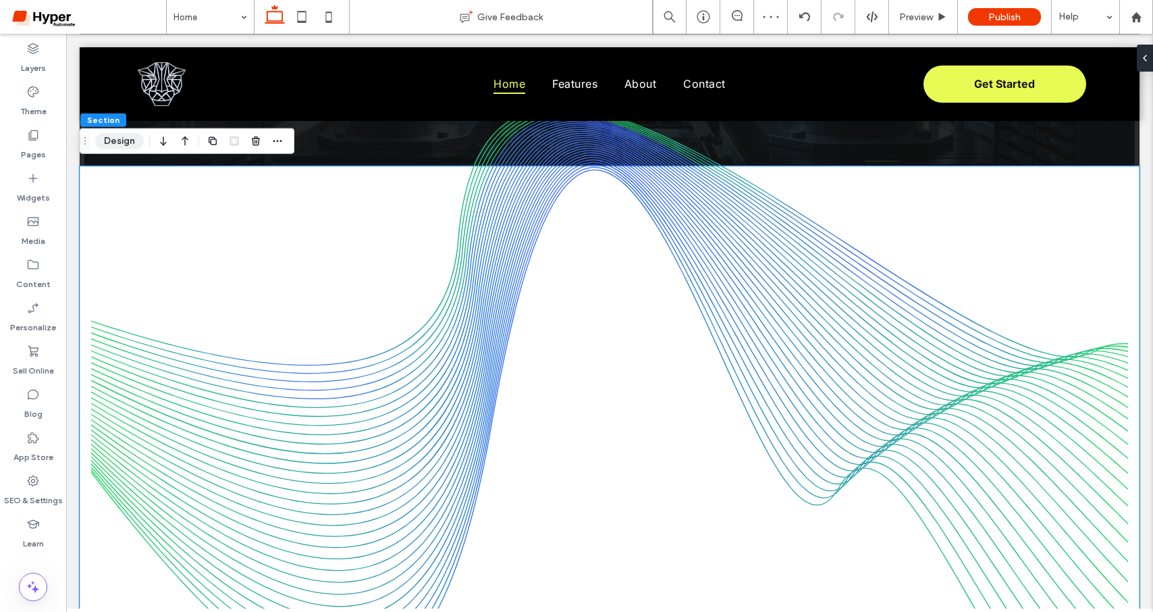
click at [112, 141] on button "Design" at bounding box center [119, 141] width 49 height 16
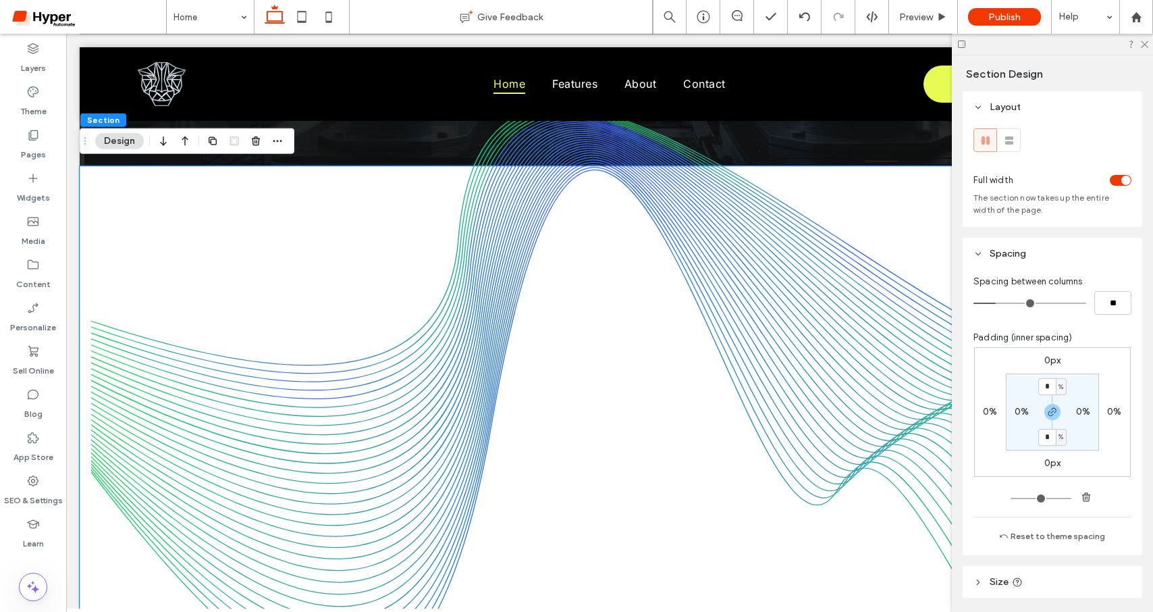
click at [1047, 360] on label "0px" at bounding box center [1053, 359] width 17 height 11
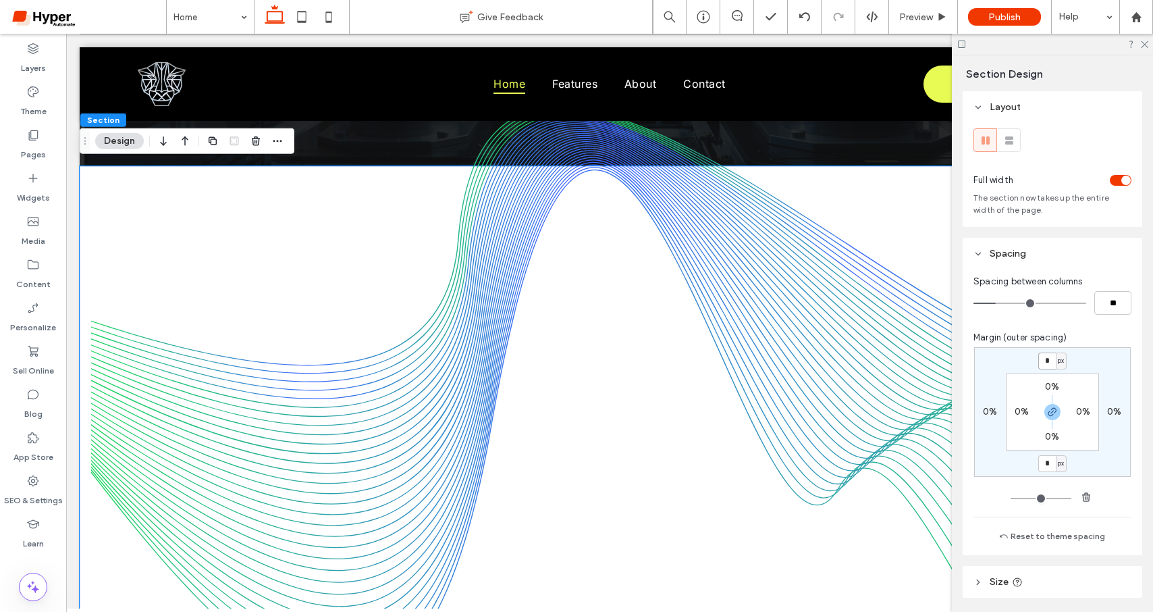
click at [1047, 361] on input "*" at bounding box center [1048, 360] width 18 height 17
type input "***"
type input "*"
type input "***"
type input "*"
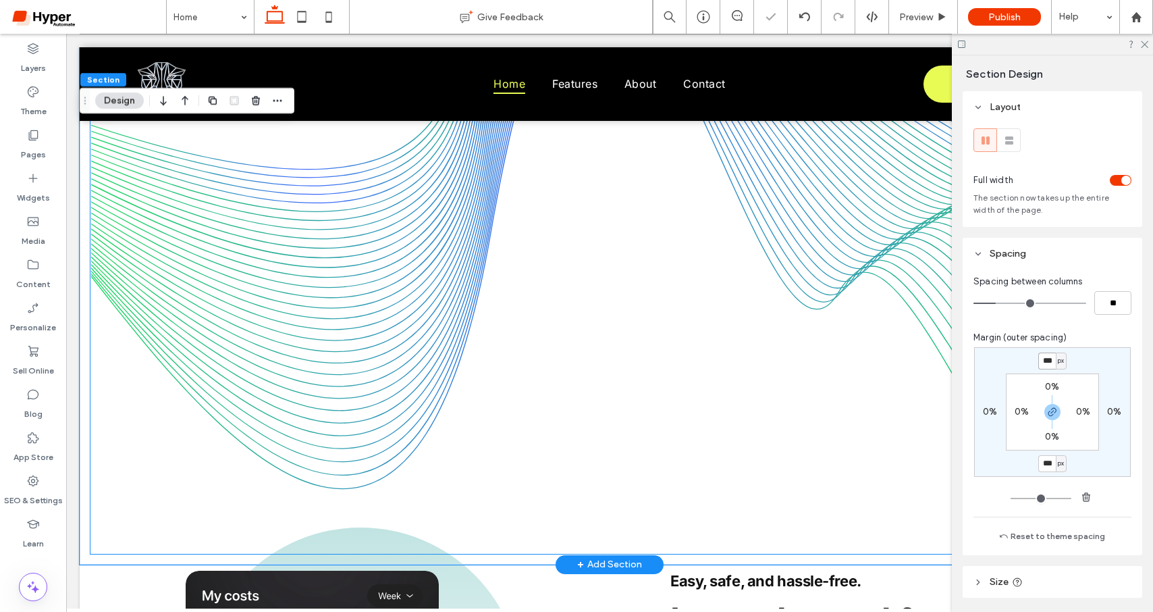
scroll to position [1384, 0]
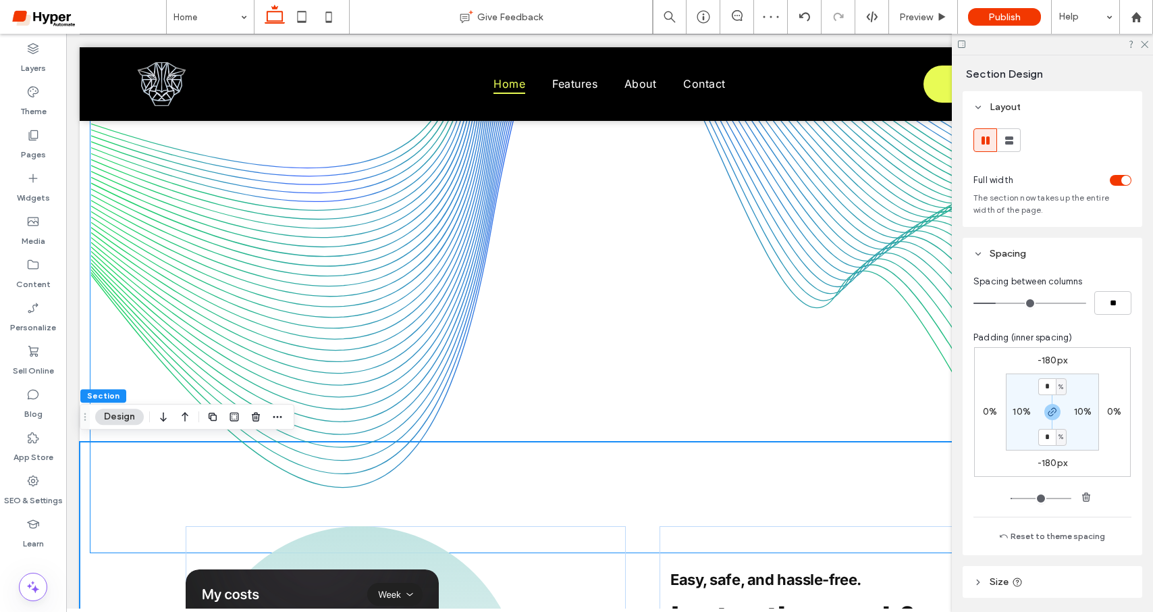
click at [93, 360] on img at bounding box center [609, 211] width 1039 height 683
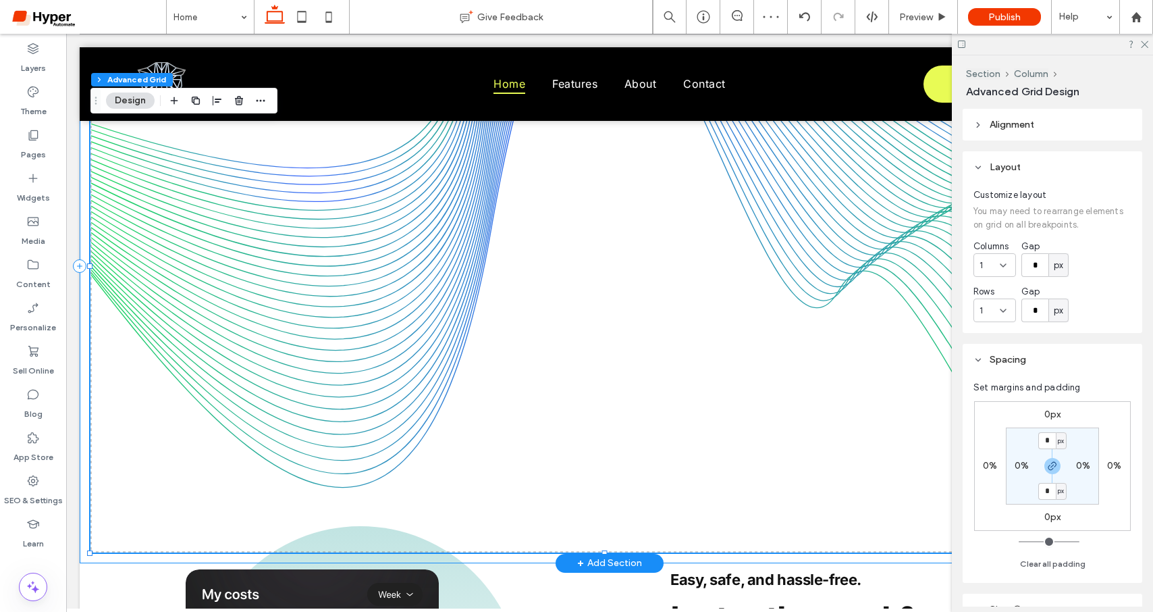
click at [86, 346] on div at bounding box center [610, 266] width 1060 height 594
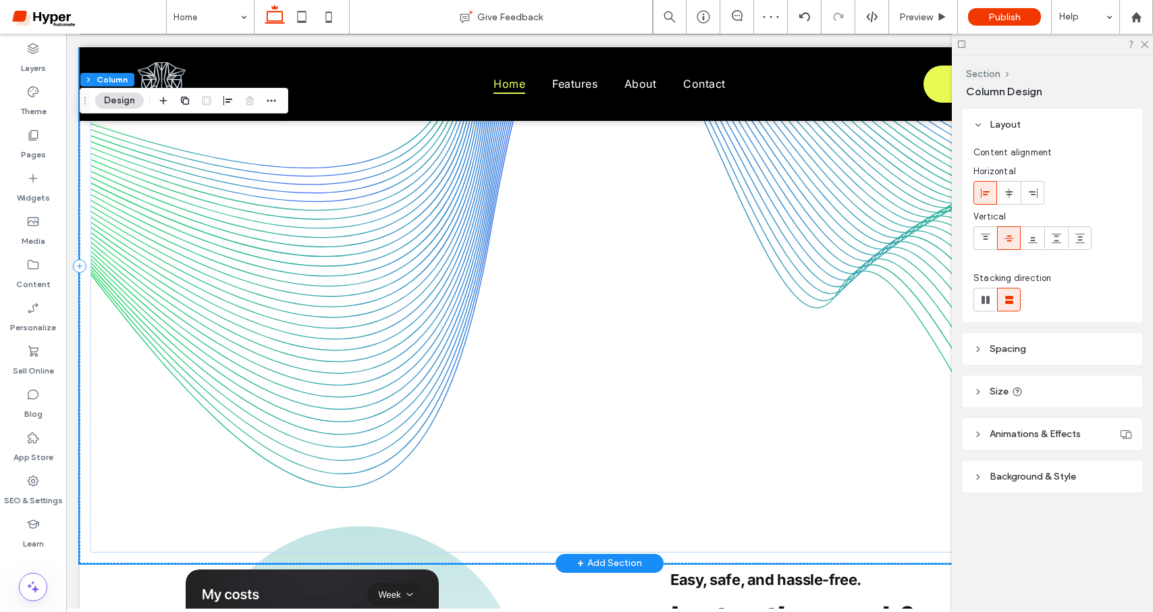
click at [85, 345] on div at bounding box center [610, 266] width 1060 height 594
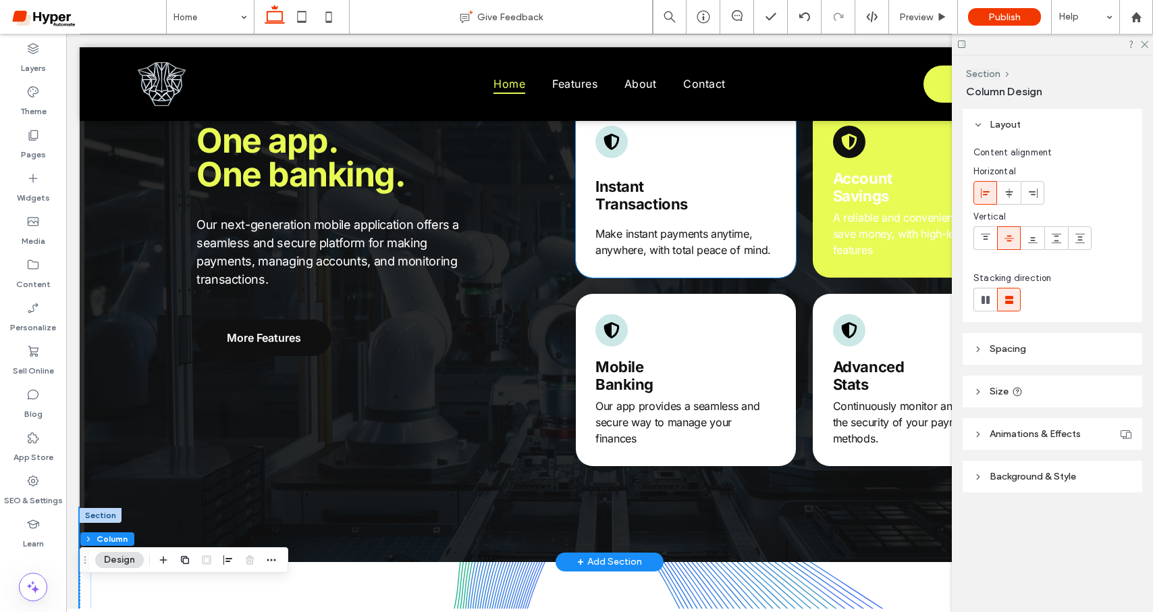
scroll to position [934, 0]
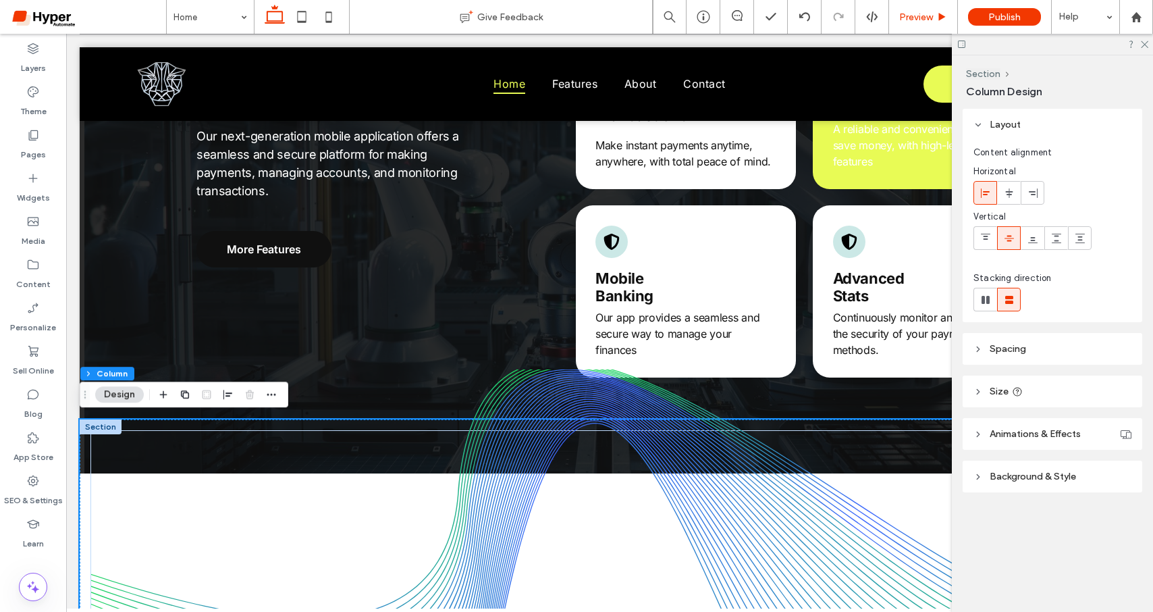
click at [921, 21] on span "Preview" at bounding box center [916, 16] width 34 height 11
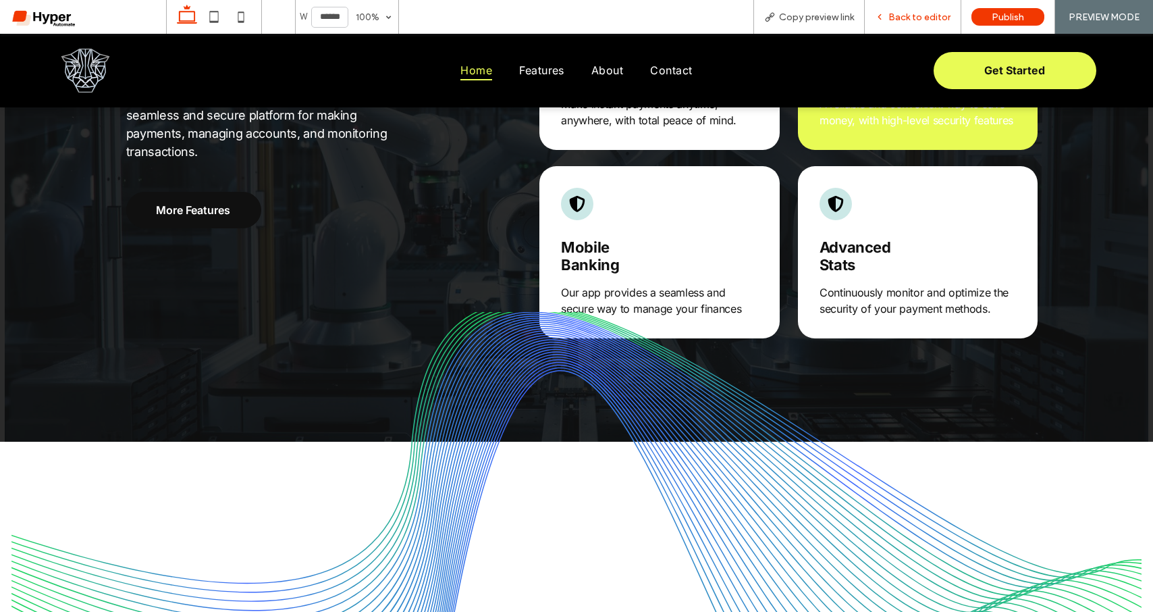
click at [925, 16] on span "Back to editor" at bounding box center [920, 16] width 62 height 11
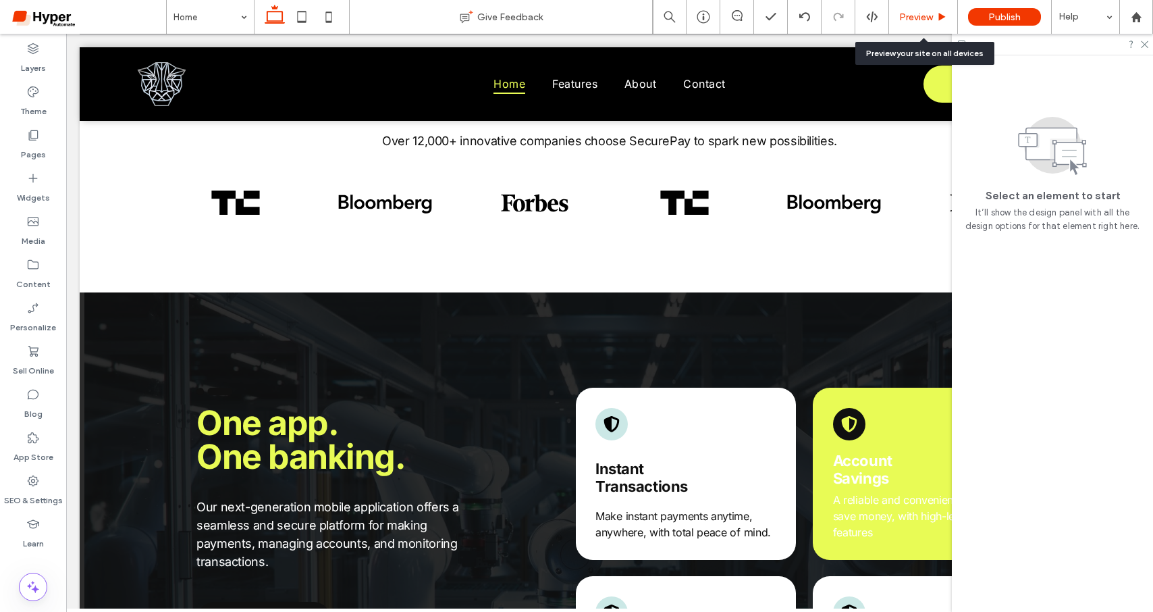
click at [935, 24] on div "Preview" at bounding box center [923, 17] width 69 height 34
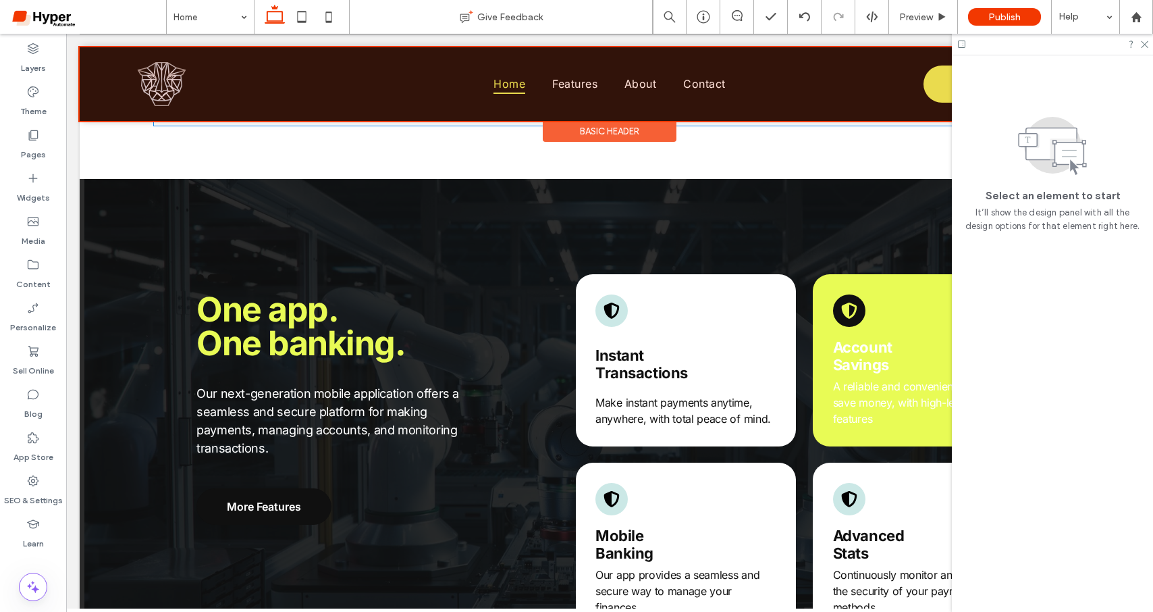
scroll to position [690, 0]
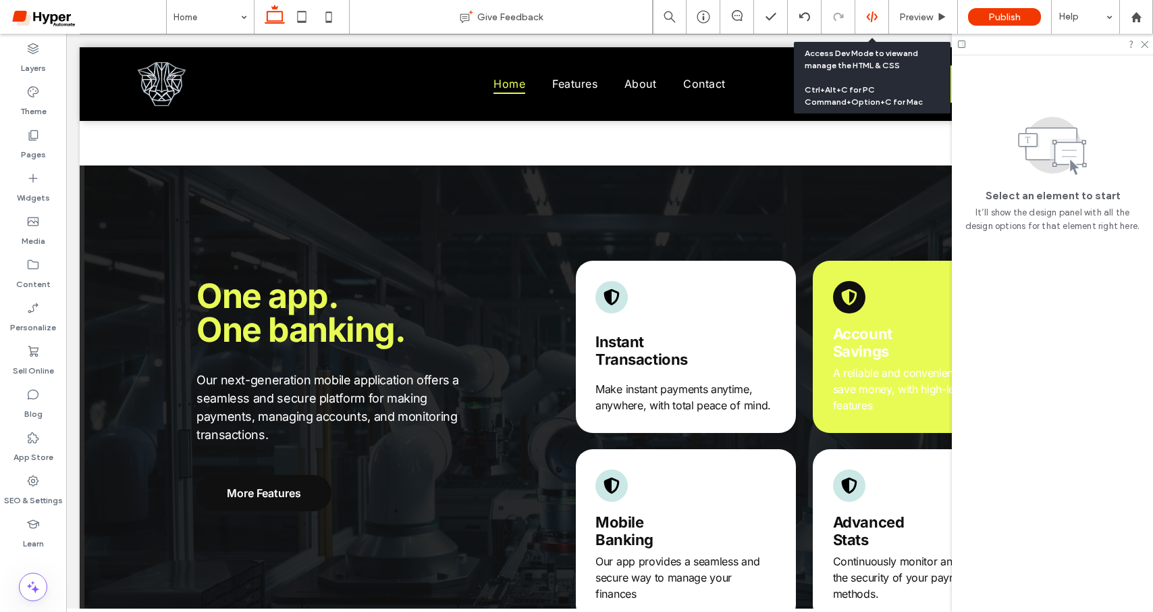
click at [868, 8] on div at bounding box center [873, 17] width 34 height 34
click at [871, 24] on div at bounding box center [873, 17] width 34 height 34
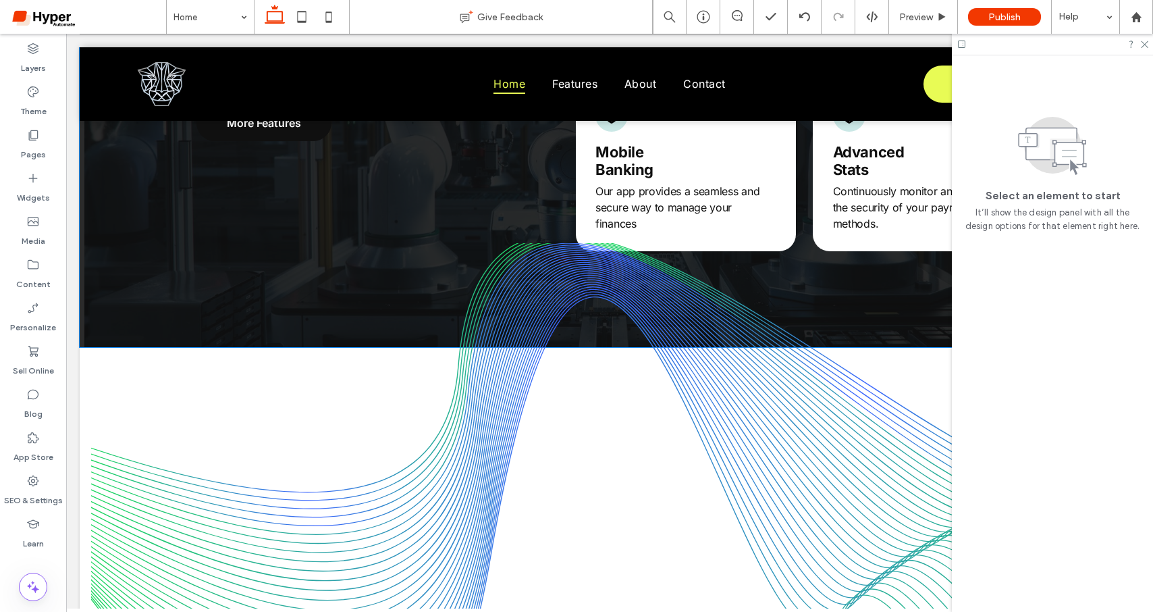
scroll to position [978, 0]
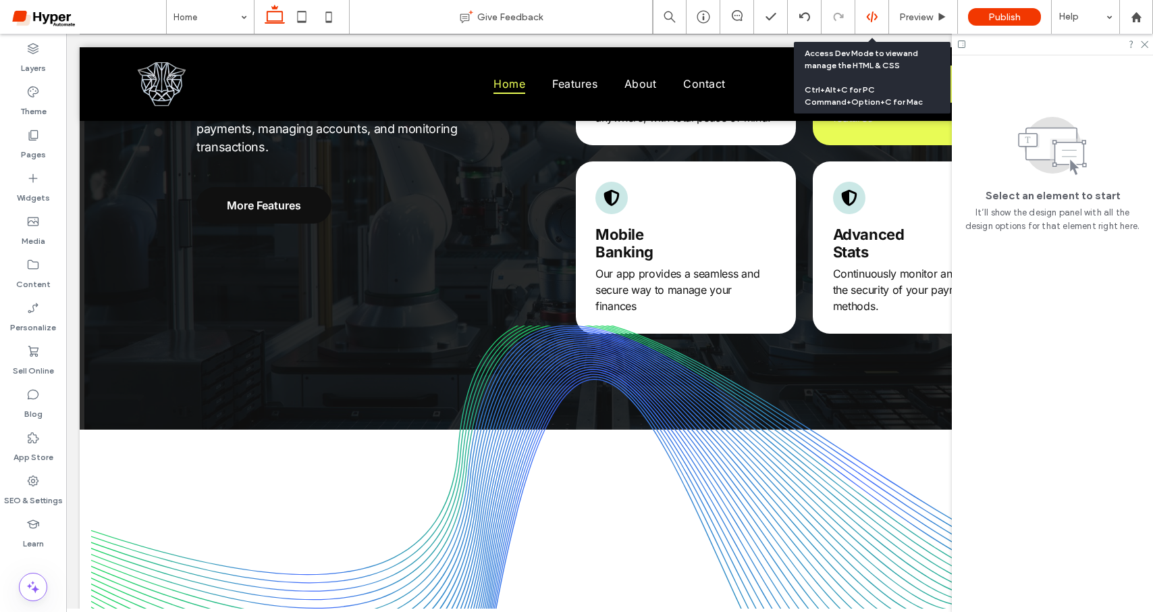
click at [881, 17] on div at bounding box center [872, 17] width 33 height 12
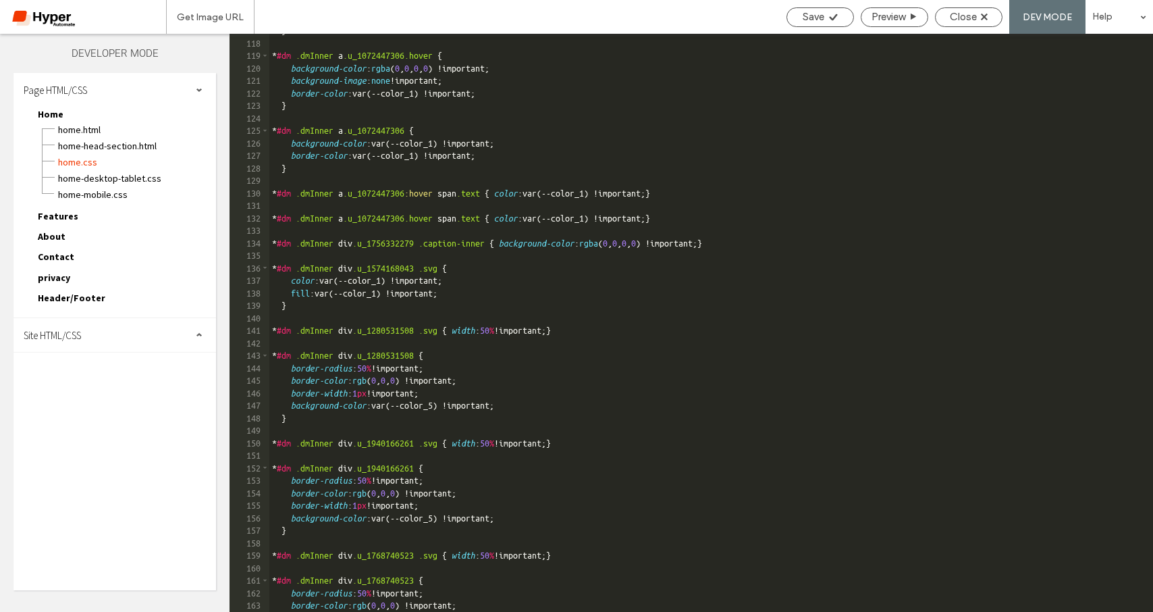
scroll to position [1458, 0]
click at [95, 133] on span "Home.html" at bounding box center [136, 130] width 159 height 14
click at [95, 144] on span "Home-head-section.html" at bounding box center [136, 146] width 159 height 14
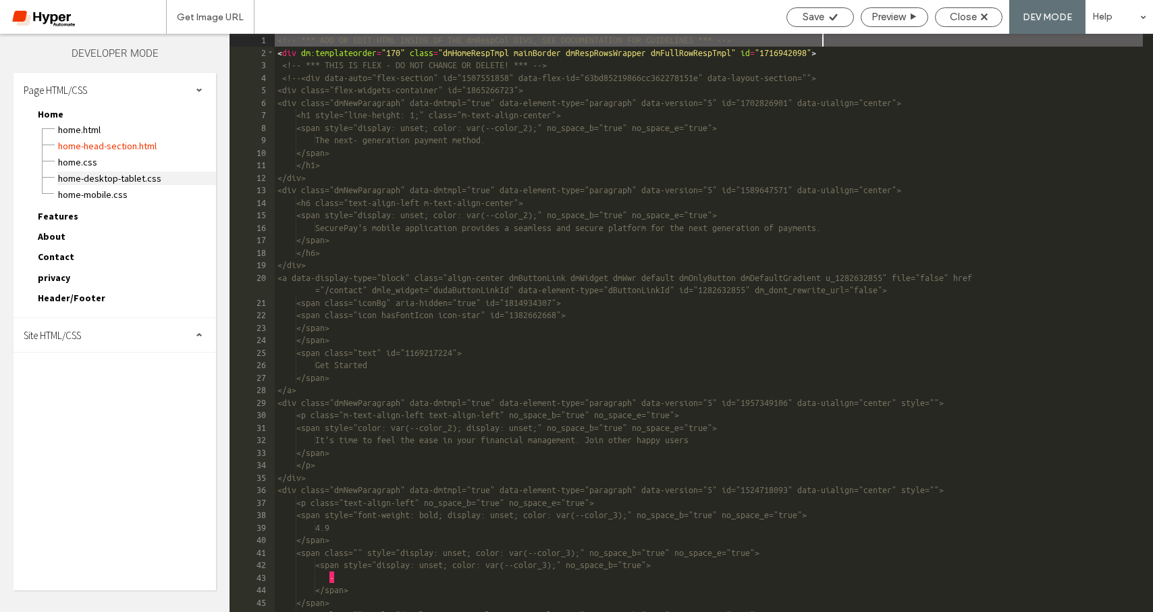
click at [95, 173] on span "Home-desktop-tablet.css" at bounding box center [136, 179] width 159 height 14
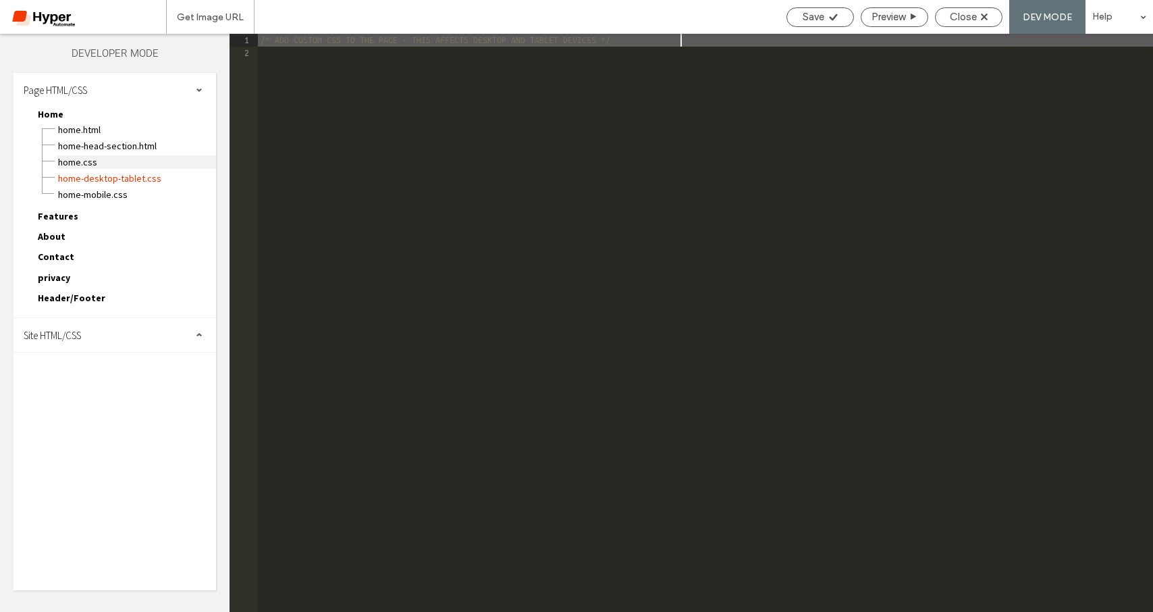
click at [90, 162] on span "Home.css" at bounding box center [136, 162] width 159 height 14
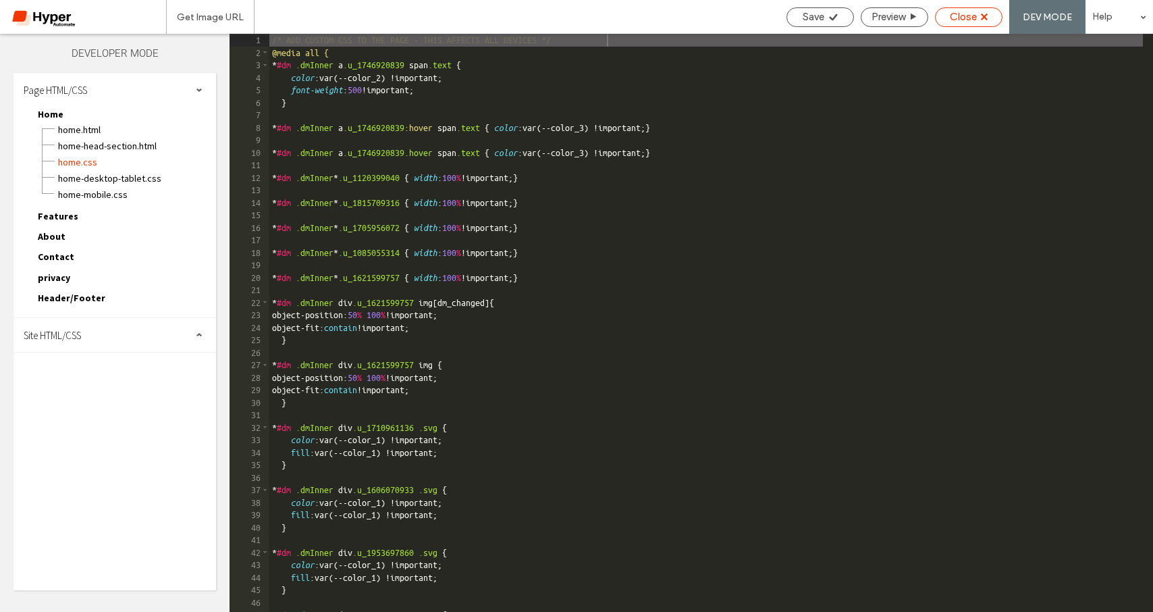
click at [962, 17] on span "Close" at bounding box center [963, 17] width 27 height 12
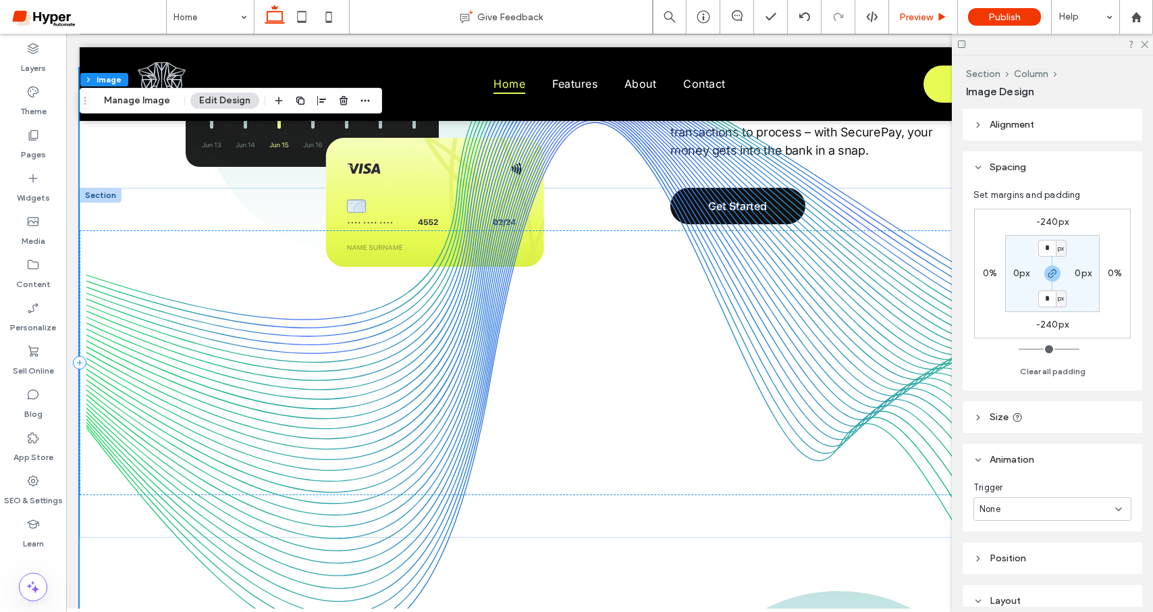
scroll to position [1968, 0]
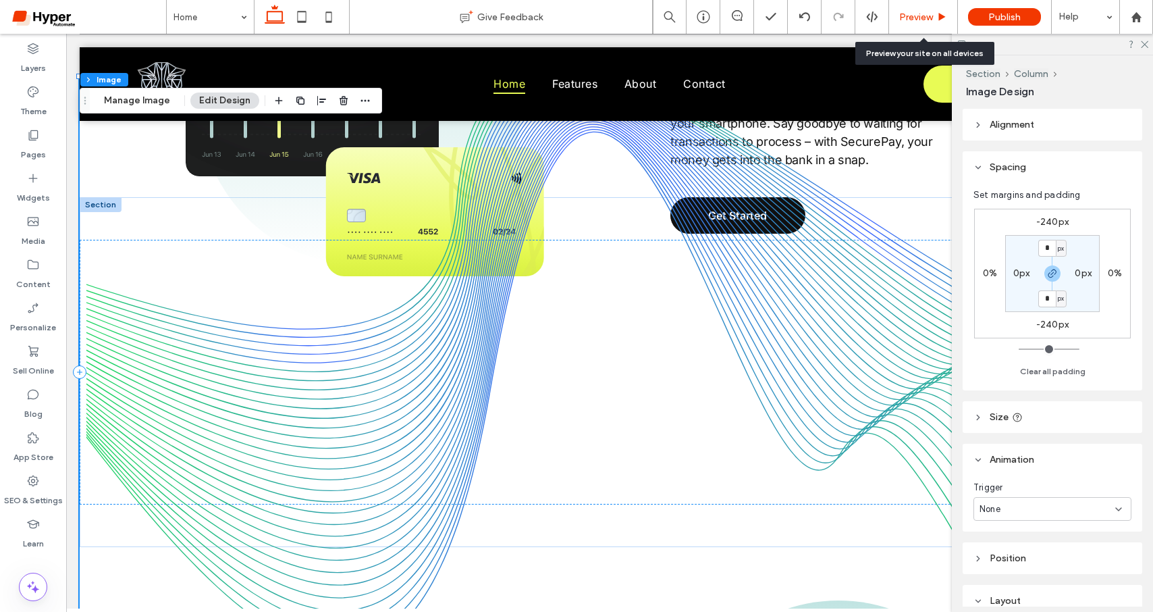
click at [922, 9] on div "Preview" at bounding box center [923, 17] width 69 height 34
click at [935, 16] on div "Preview" at bounding box center [923, 16] width 68 height 11
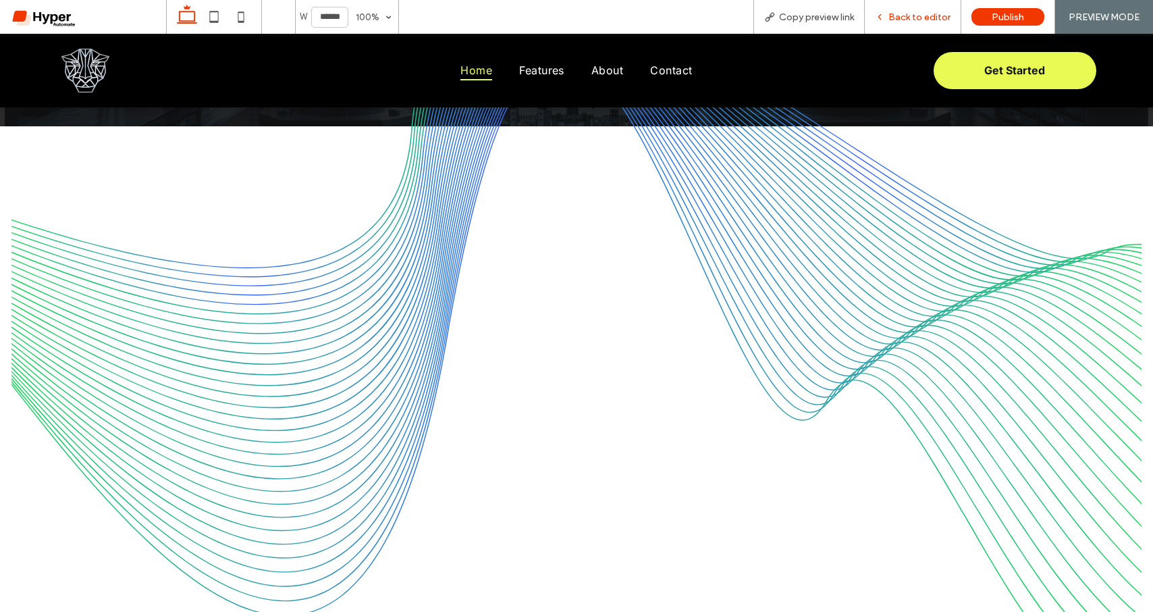
click at [915, 21] on span "Back to editor" at bounding box center [920, 16] width 62 height 11
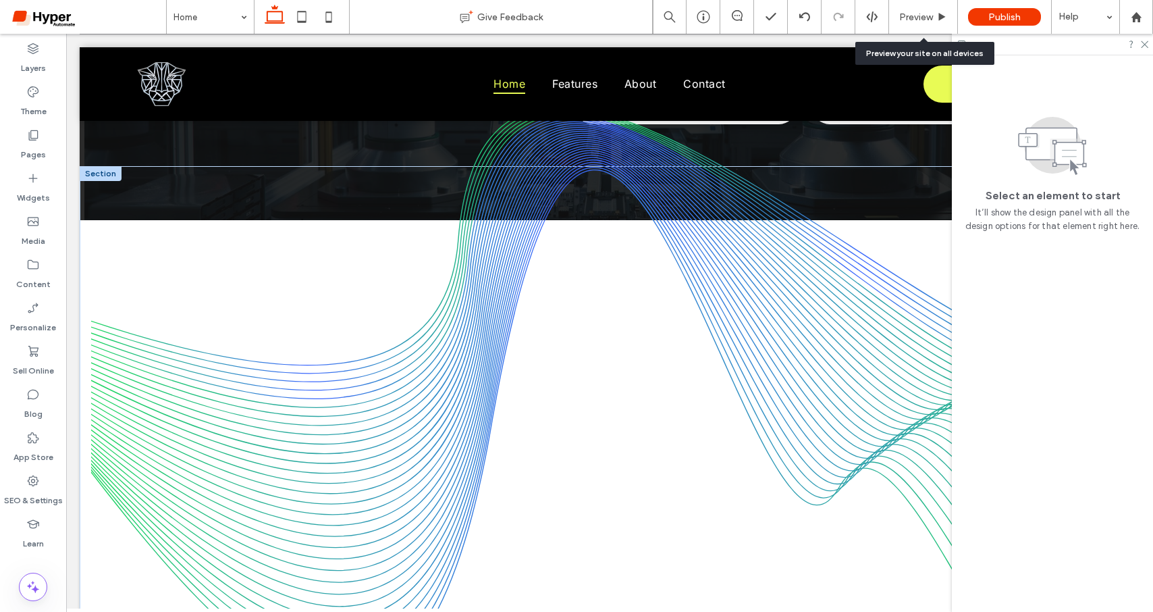
scroll to position [1171, 0]
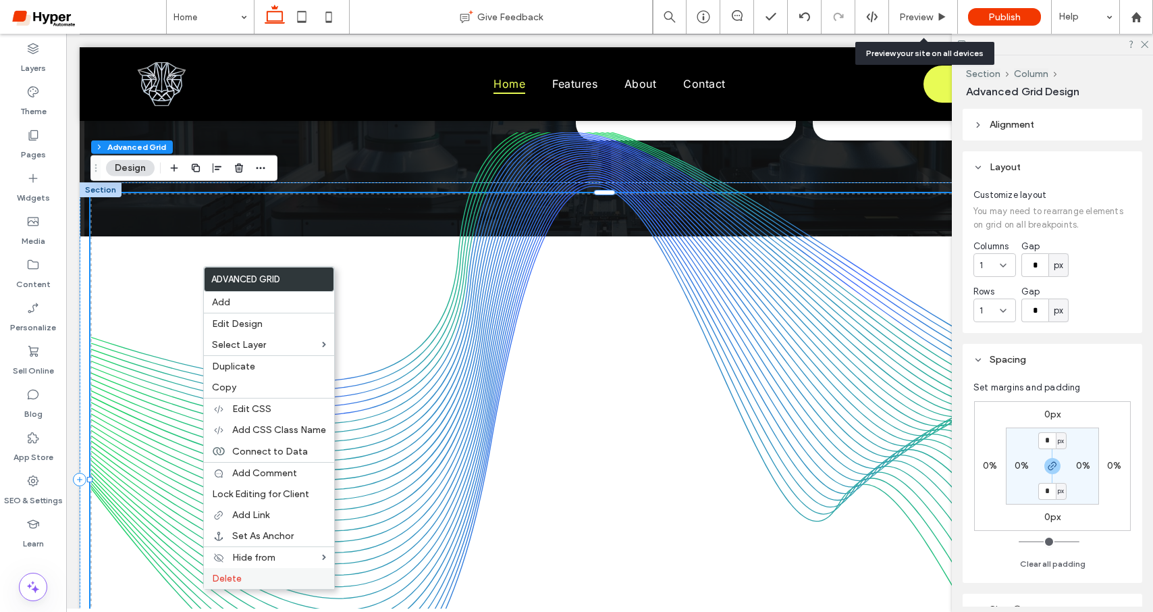
click at [267, 571] on div "Delete" at bounding box center [269, 578] width 130 height 21
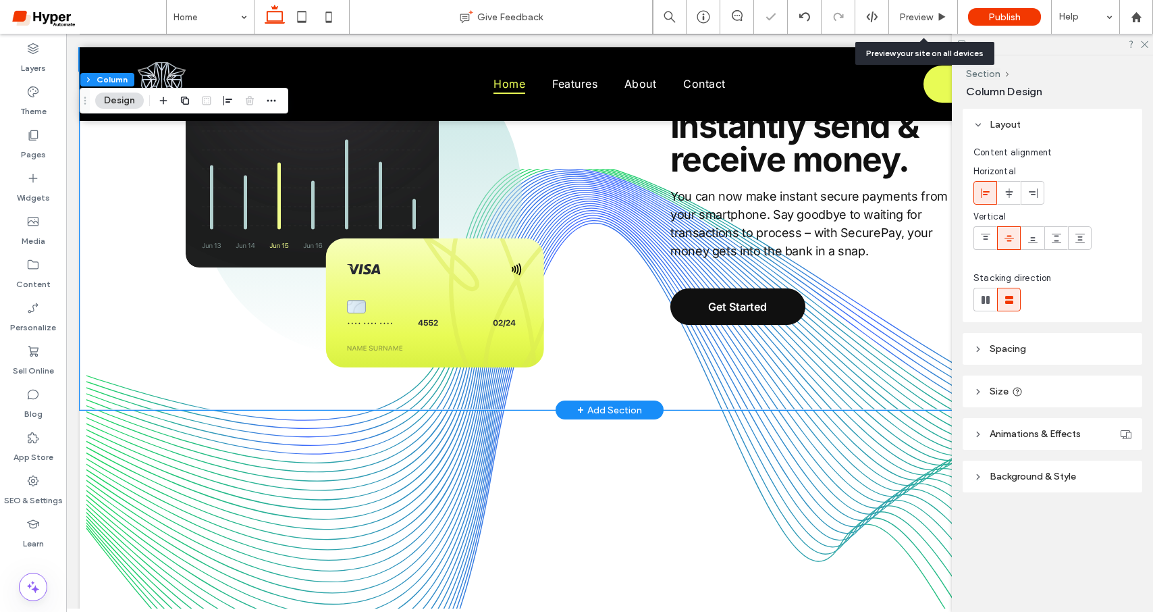
scroll to position [1521, 0]
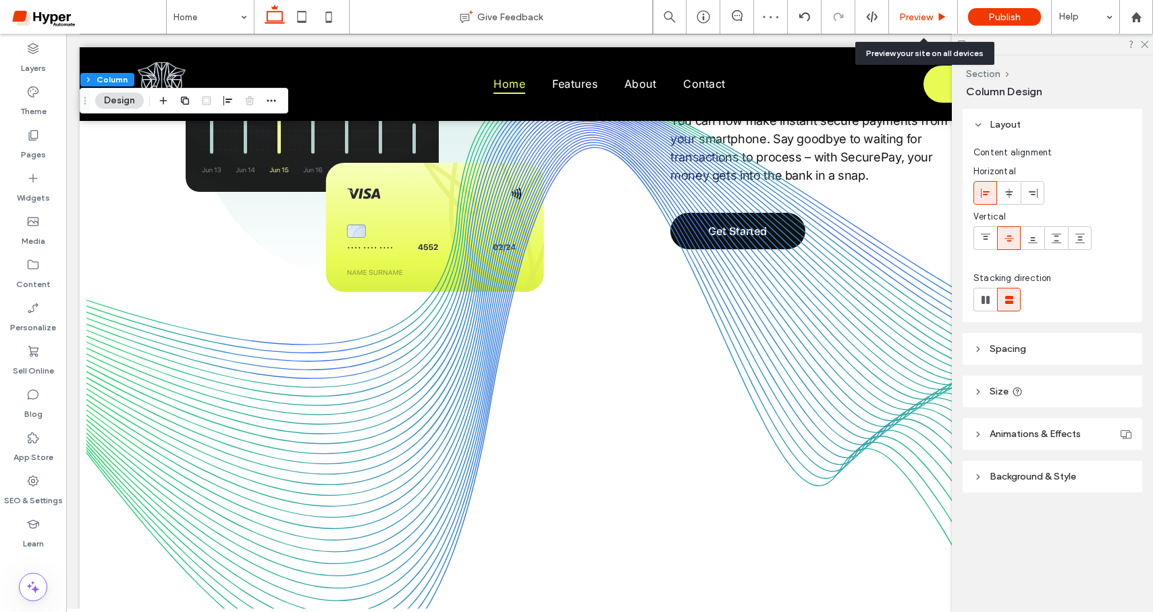
click at [930, 23] on div "Preview" at bounding box center [923, 17] width 69 height 34
click at [914, 19] on span "Preview" at bounding box center [916, 16] width 34 height 11
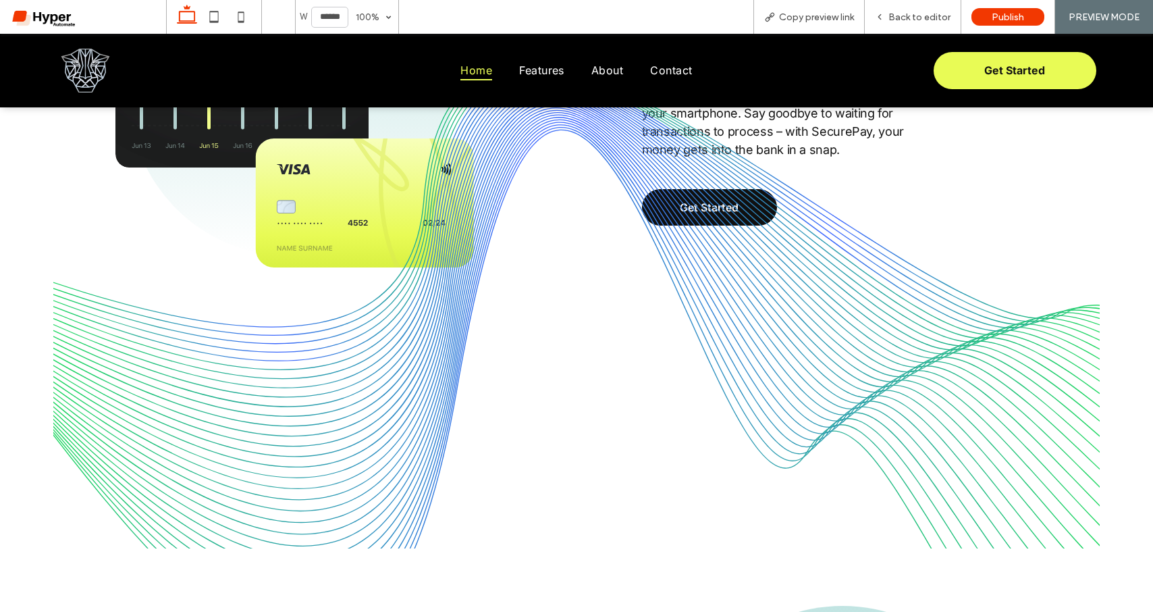
scroll to position [1447, 0]
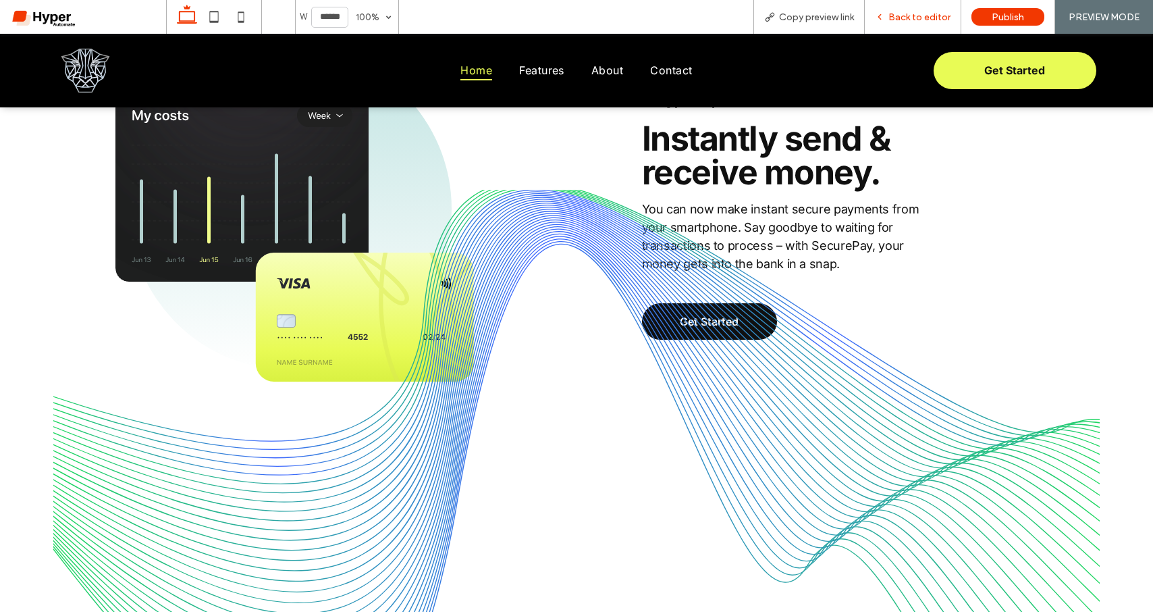
click at [910, 13] on span "Back to editor" at bounding box center [920, 16] width 62 height 11
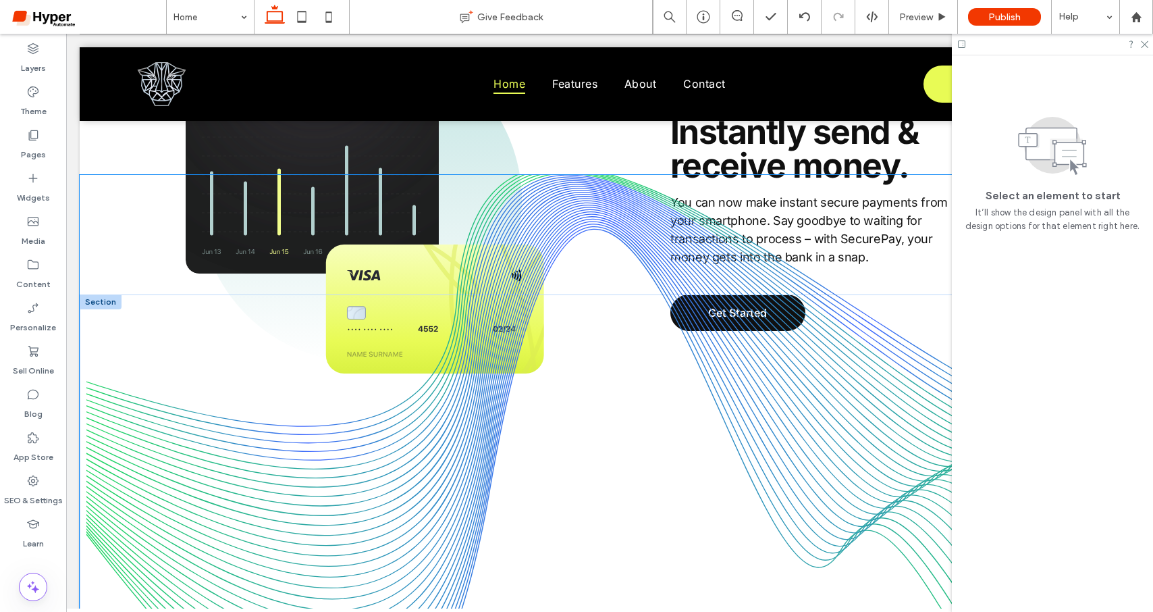
scroll to position [1437, 0]
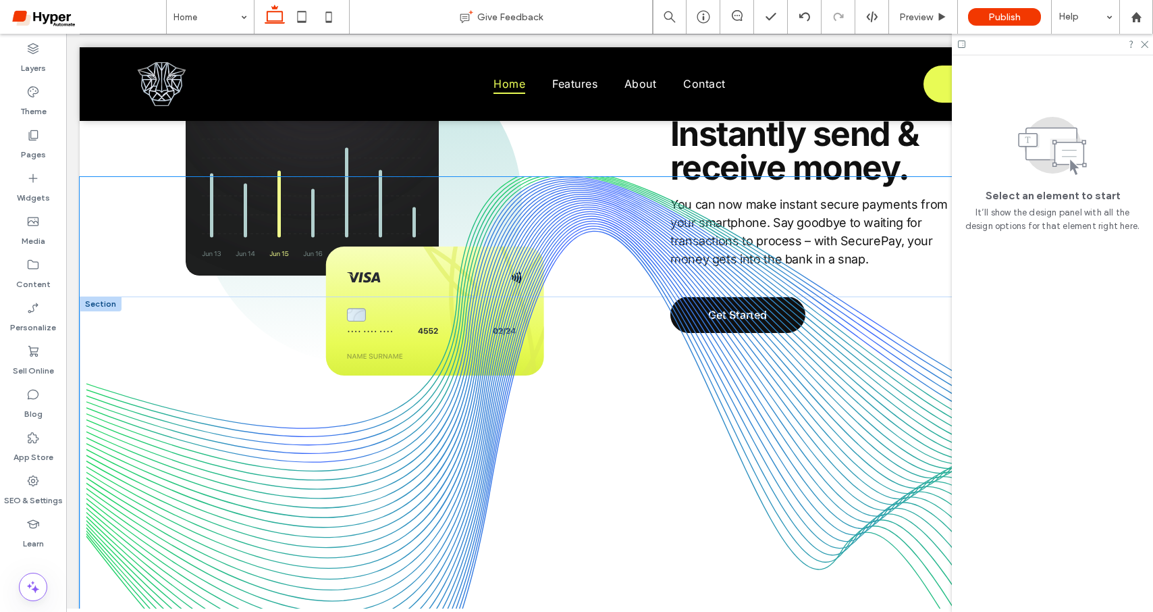
click at [896, 401] on img at bounding box center [610, 471] width 1060 height 589
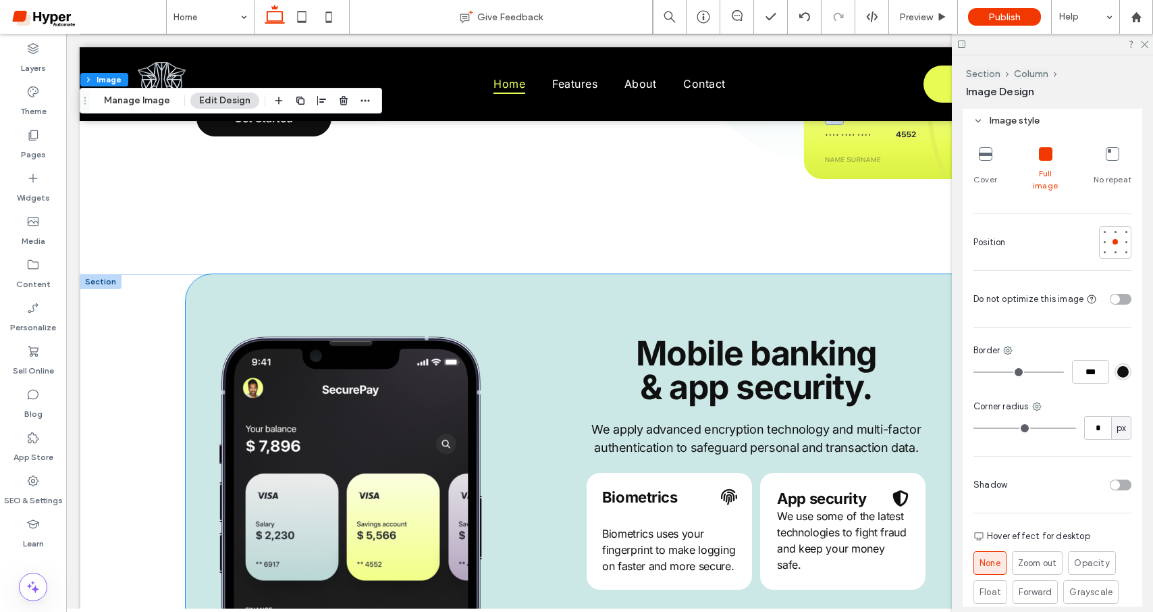
scroll to position [2282, 0]
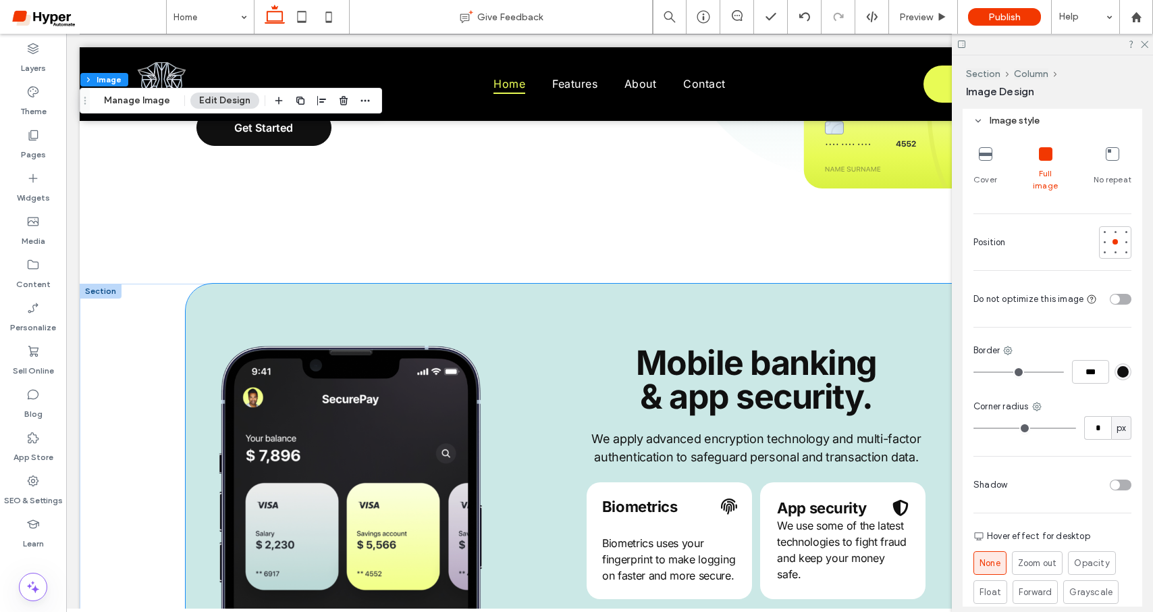
click at [505, 291] on div "Mobile banking & app security. We apply advanced encryption technology and mult…" at bounding box center [610, 489] width 848 height 411
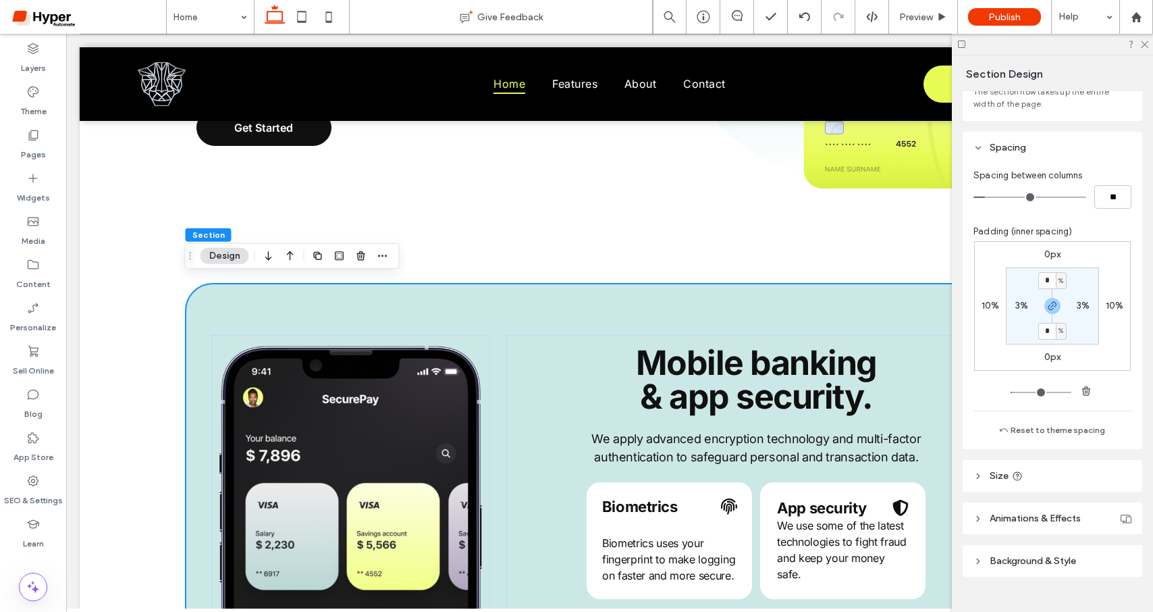
scroll to position [131, 0]
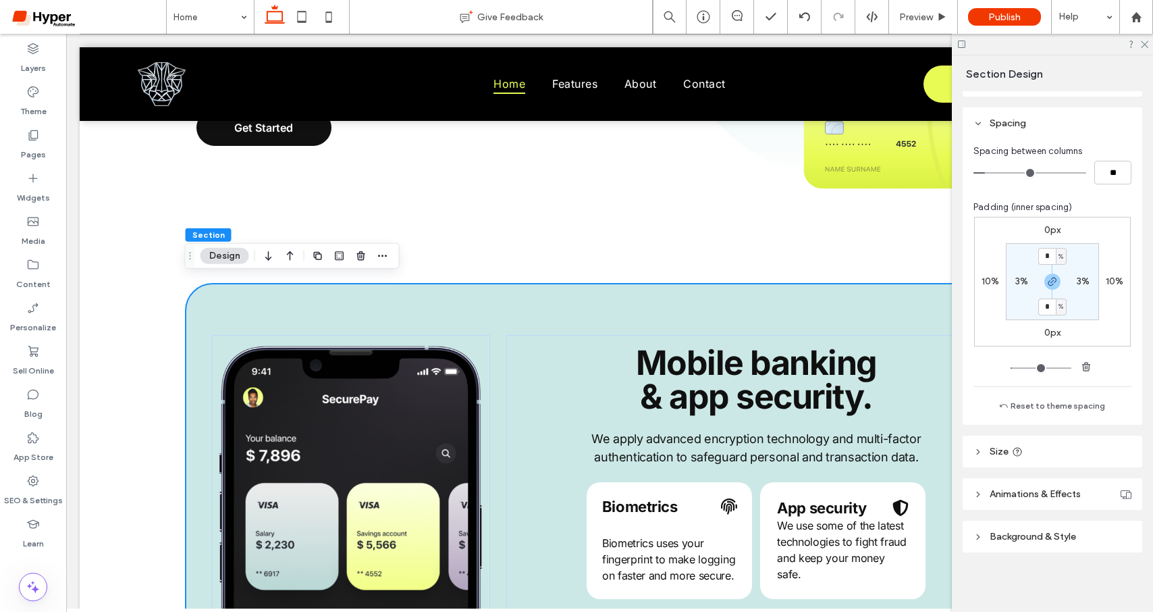
click at [1001, 487] on header "Animations & Effects" at bounding box center [1053, 494] width 180 height 32
click at [1025, 540] on div "None" at bounding box center [1048, 540] width 136 height 14
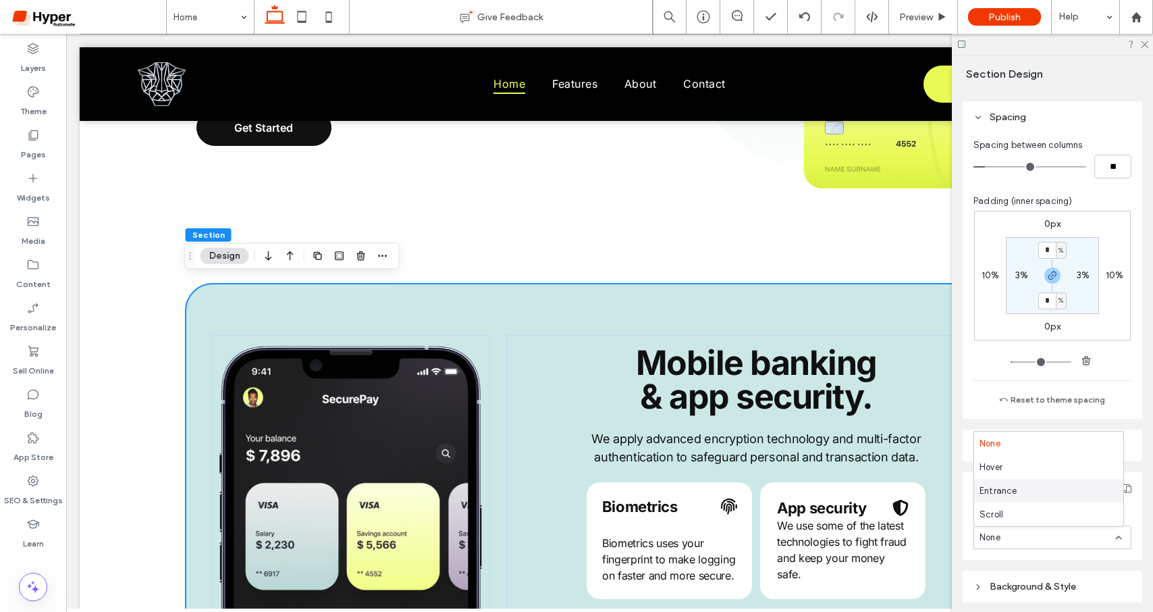
click at [1031, 498] on div "Entrance" at bounding box center [1048, 491] width 149 height 24
drag, startPoint x: 1031, startPoint y: 498, endPoint x: 1028, endPoint y: 475, distance: 22.4
click at [1028, 479] on header "Animations & Effects" at bounding box center [1053, 488] width 180 height 32
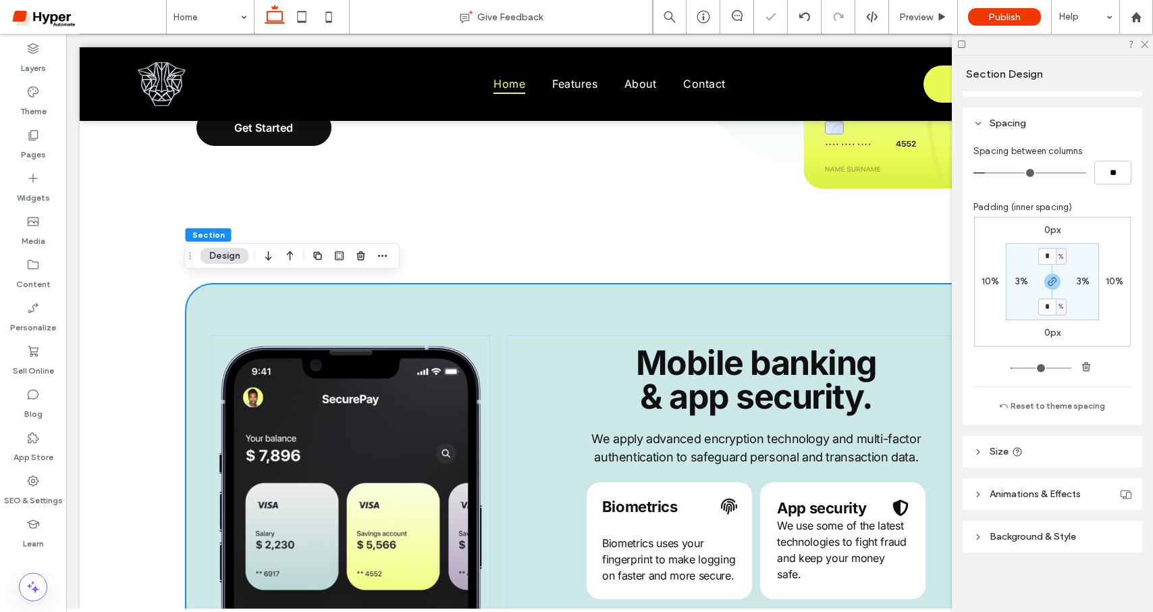
click at [1039, 535] on span "Background & Style" at bounding box center [1033, 536] width 86 height 11
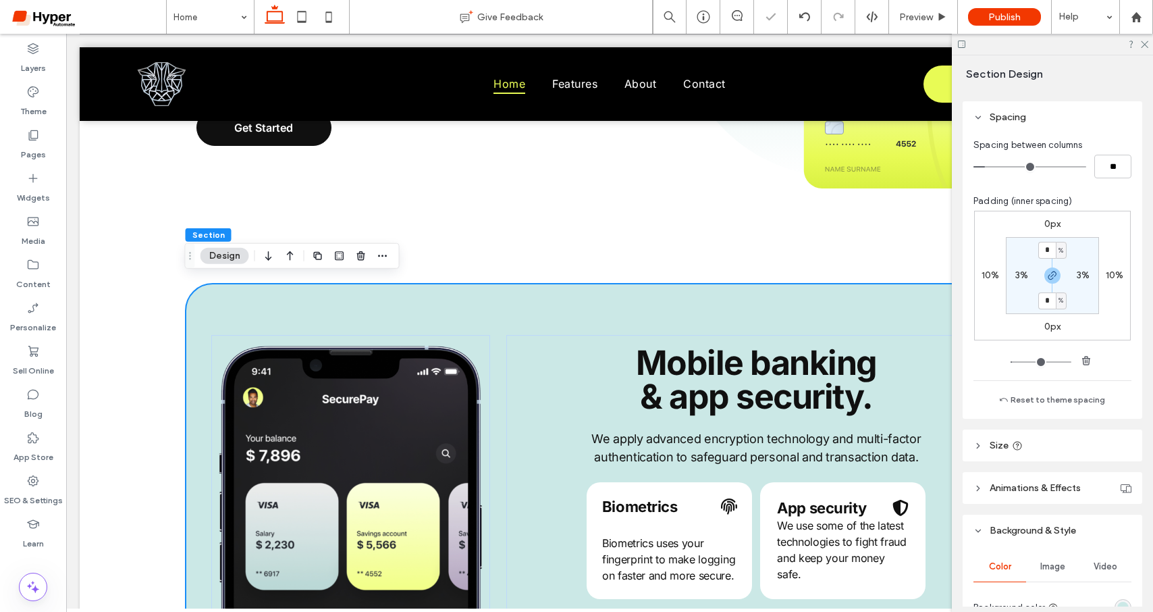
click at [1004, 496] on header "Animations & Effects" at bounding box center [1053, 488] width 180 height 32
click at [1025, 540] on div "Entrance" at bounding box center [1048, 538] width 136 height 14
click at [1007, 465] on div "Hover" at bounding box center [1048, 467] width 149 height 24
click at [993, 585] on div "Grow" at bounding box center [991, 593] width 22 height 22
click at [135, 350] on div "Mobile banking & app security. We apply advanced encryption technology and mult…" at bounding box center [610, 489] width 1060 height 411
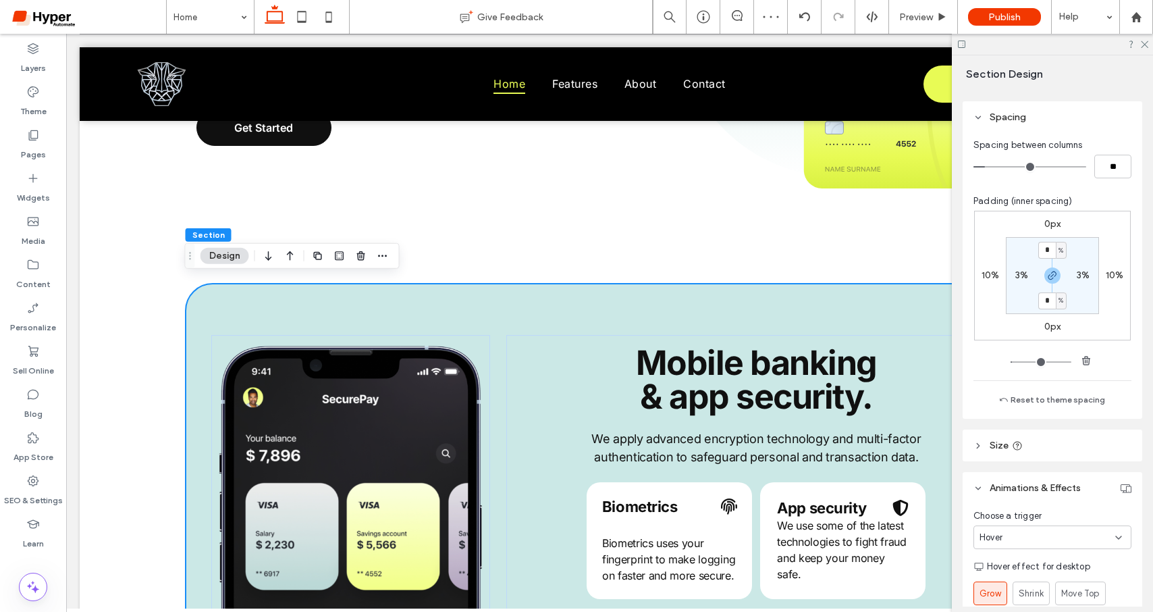
click at [135, 352] on div "Mobile banking & app security. We apply advanced encryption technology and mult…" at bounding box center [610, 489] width 1060 height 411
click at [221, 259] on button "Design" at bounding box center [225, 256] width 49 height 16
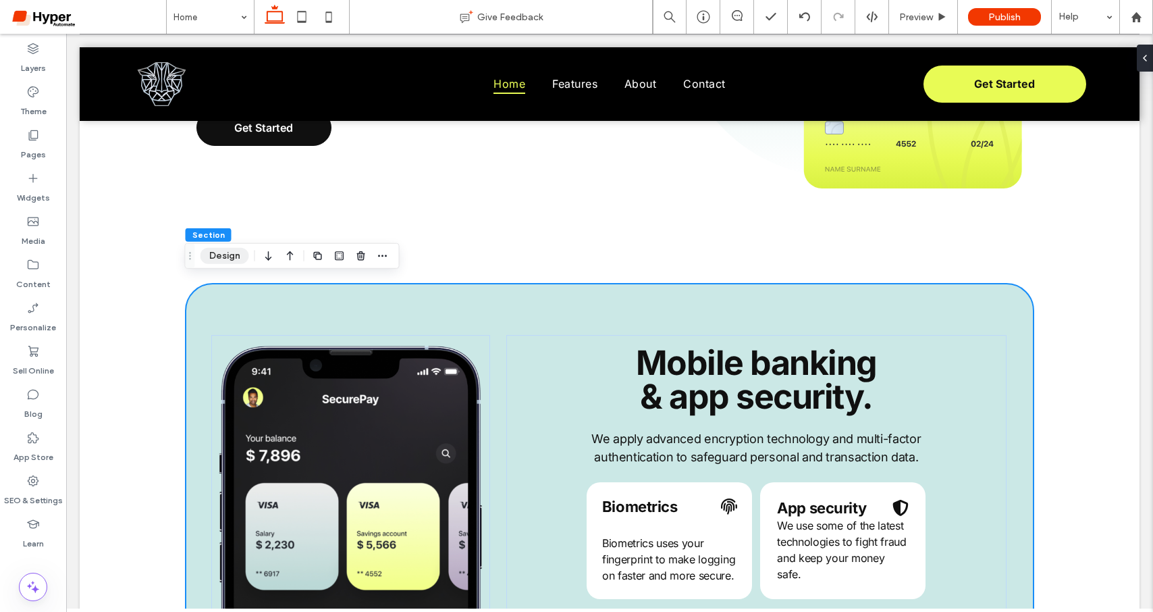
click at [230, 255] on button "Design" at bounding box center [225, 256] width 49 height 16
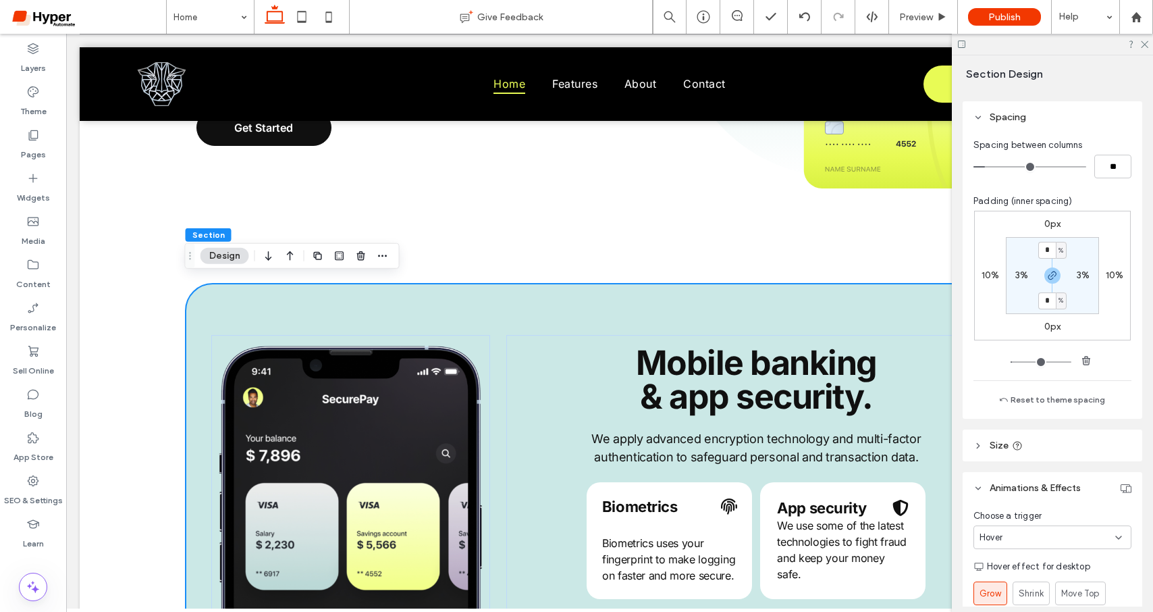
scroll to position [415, 0]
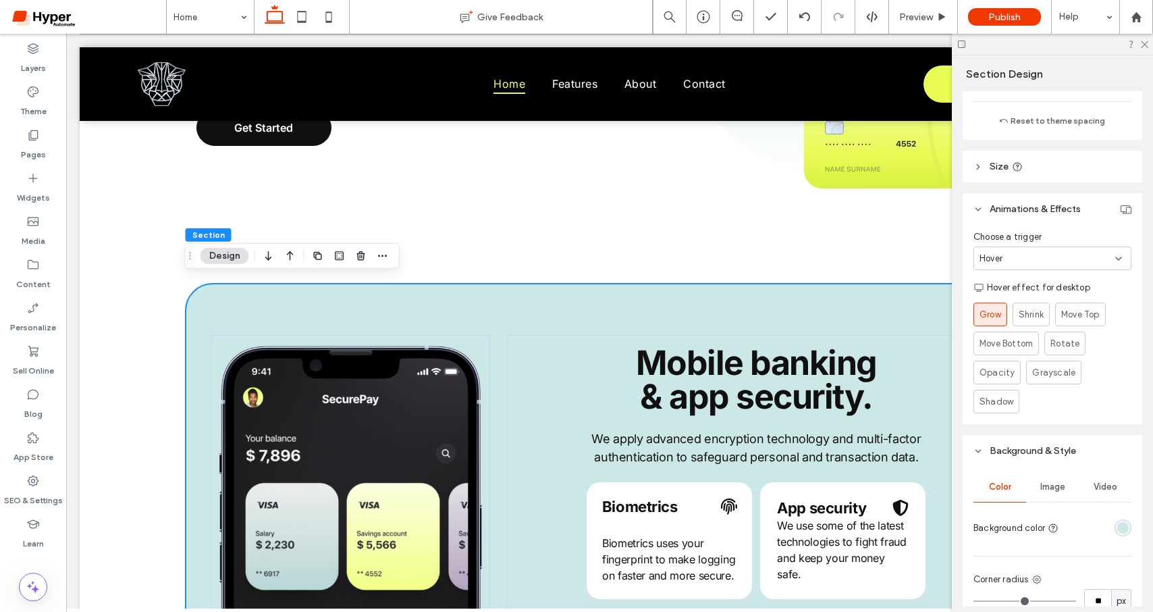
click at [1051, 485] on span "Image" at bounding box center [1053, 486] width 25 height 11
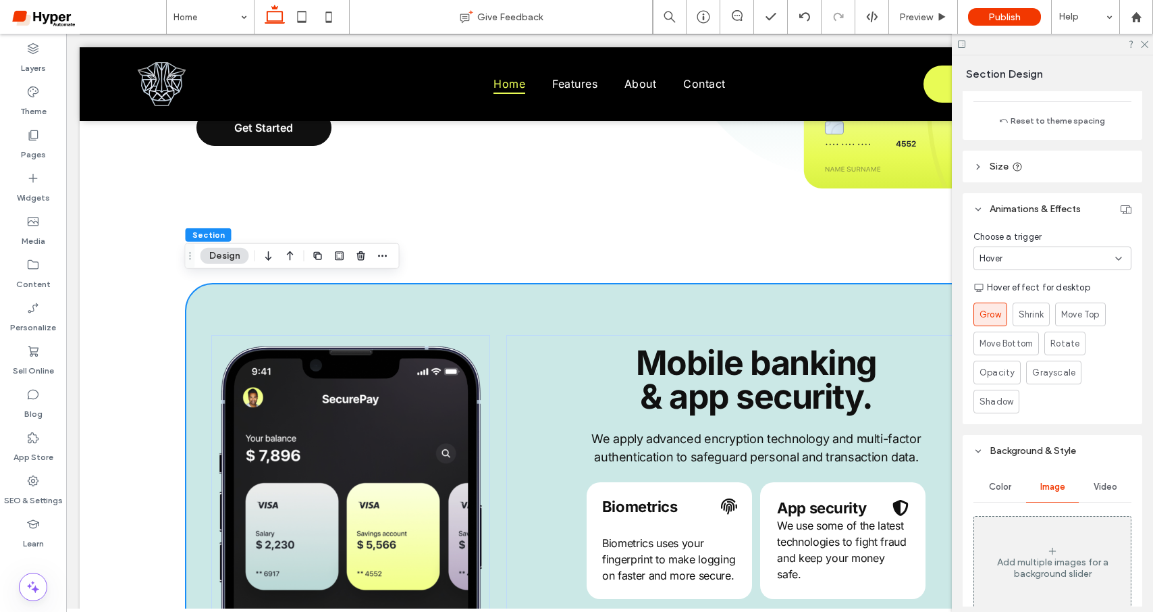
drag, startPoint x: 1061, startPoint y: 527, endPoint x: 1067, endPoint y: 533, distance: 8.1
click at [1061, 527] on div "Add multiple images for a background slider" at bounding box center [1052, 562] width 157 height 89
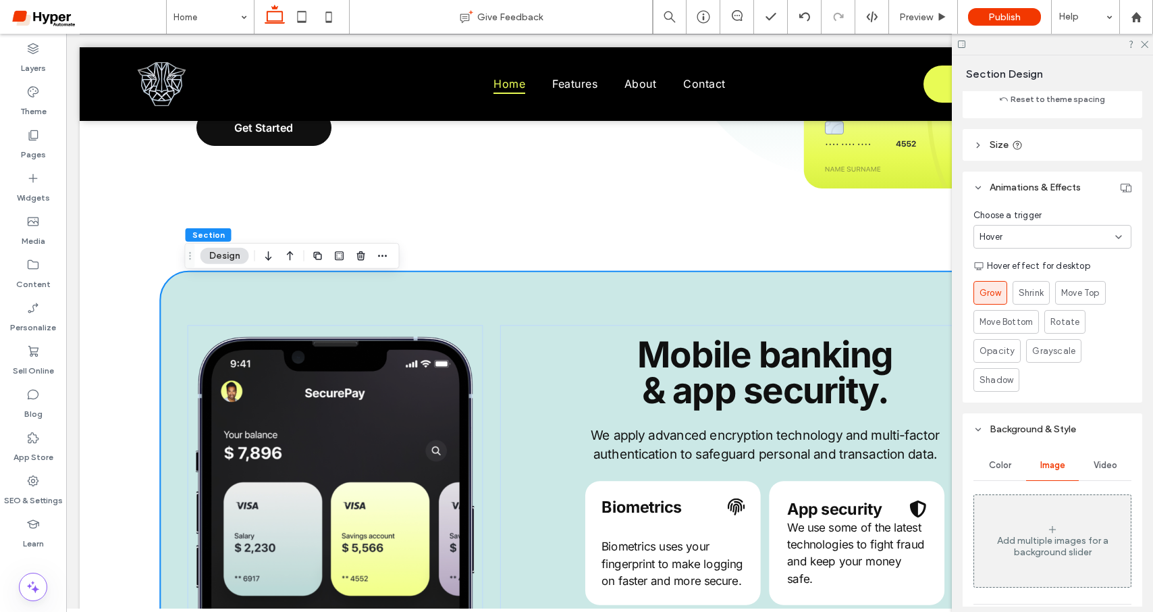
scroll to position [508, 0]
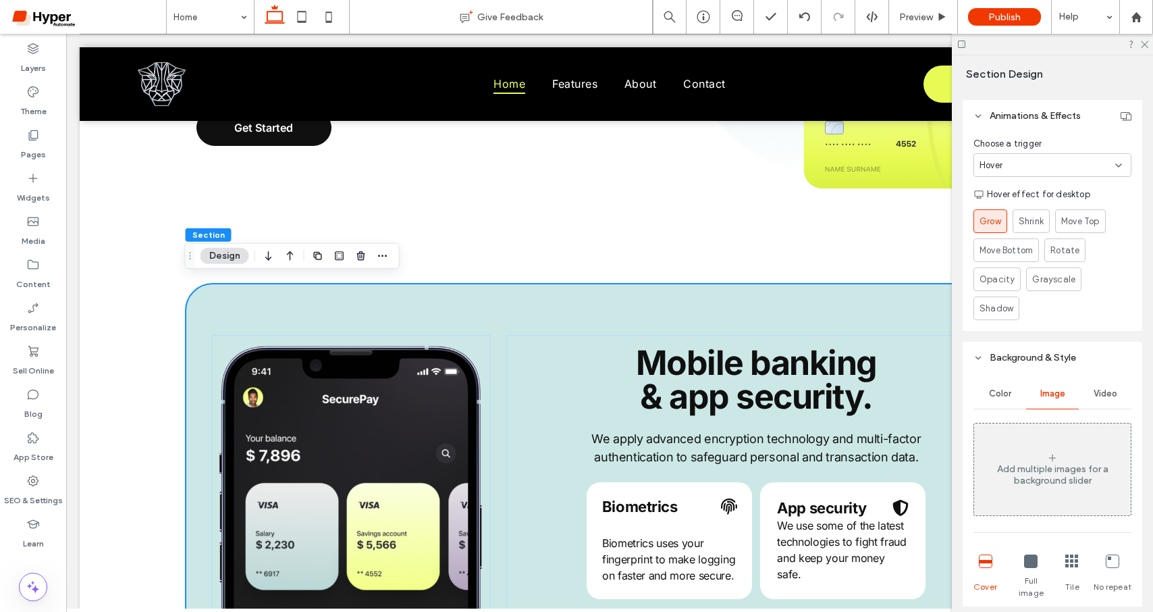
click at [1089, 473] on div "Add multiple images for a background slider" at bounding box center [1052, 474] width 157 height 23
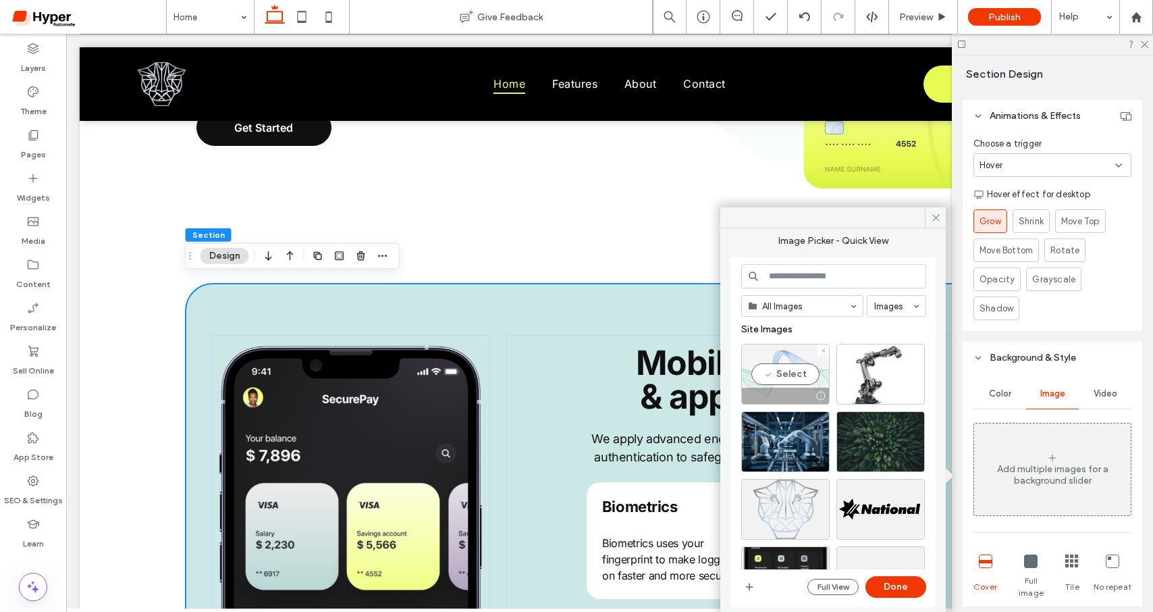
click at [784, 371] on div "Select" at bounding box center [785, 374] width 88 height 61
click at [901, 581] on button "Done" at bounding box center [896, 587] width 61 height 22
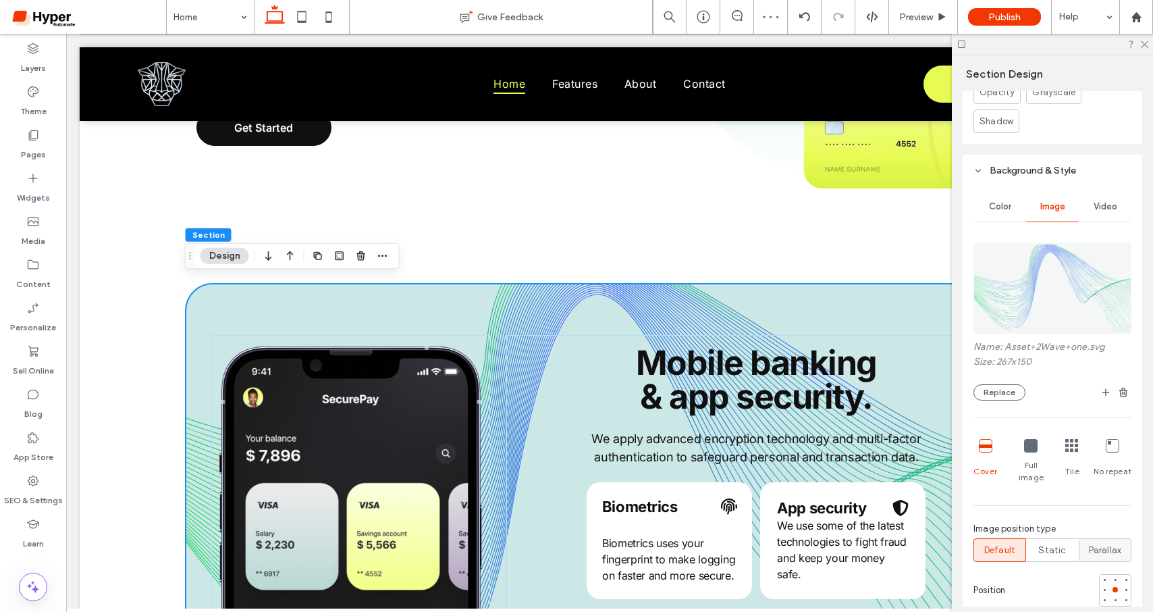
scroll to position [708, 0]
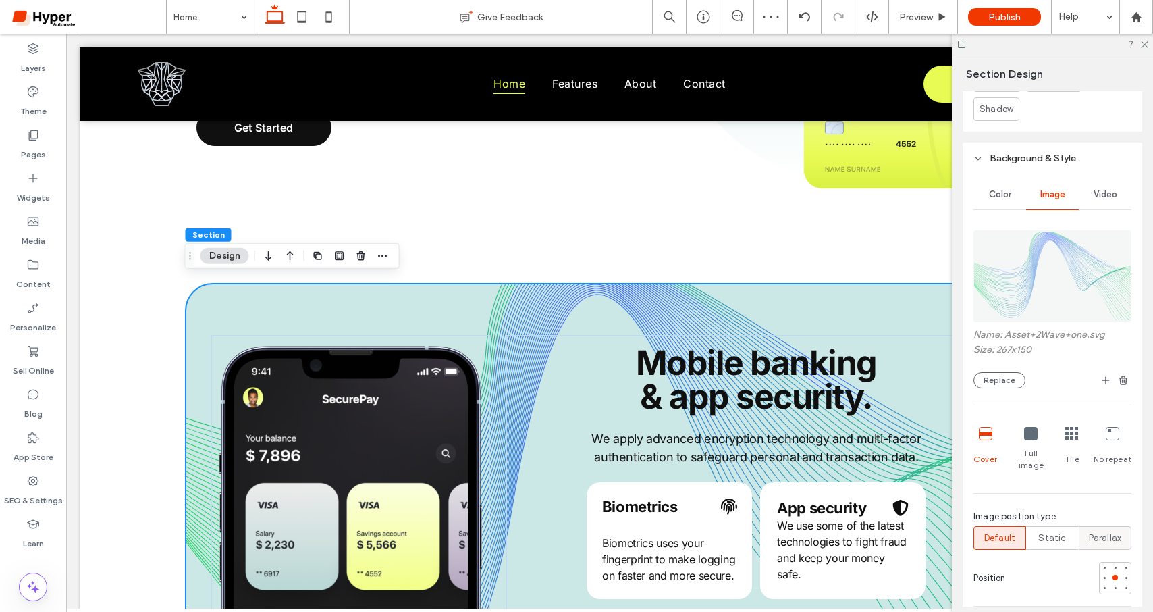
click at [1103, 531] on span "Parallax" at bounding box center [1105, 538] width 33 height 14
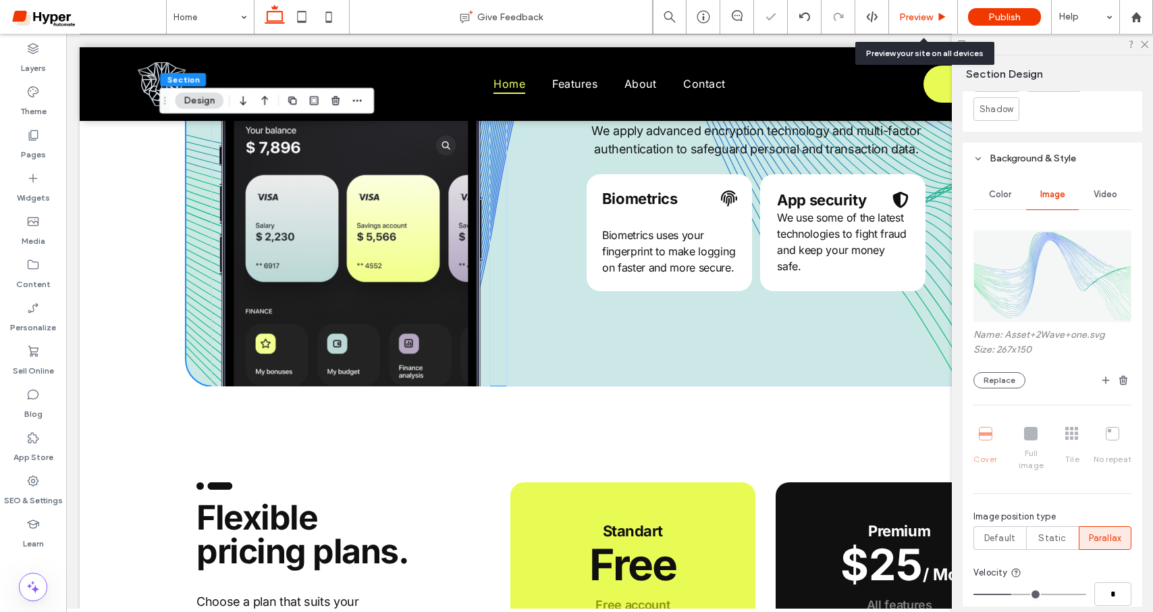
click at [909, 24] on div "Preview" at bounding box center [923, 17] width 69 height 34
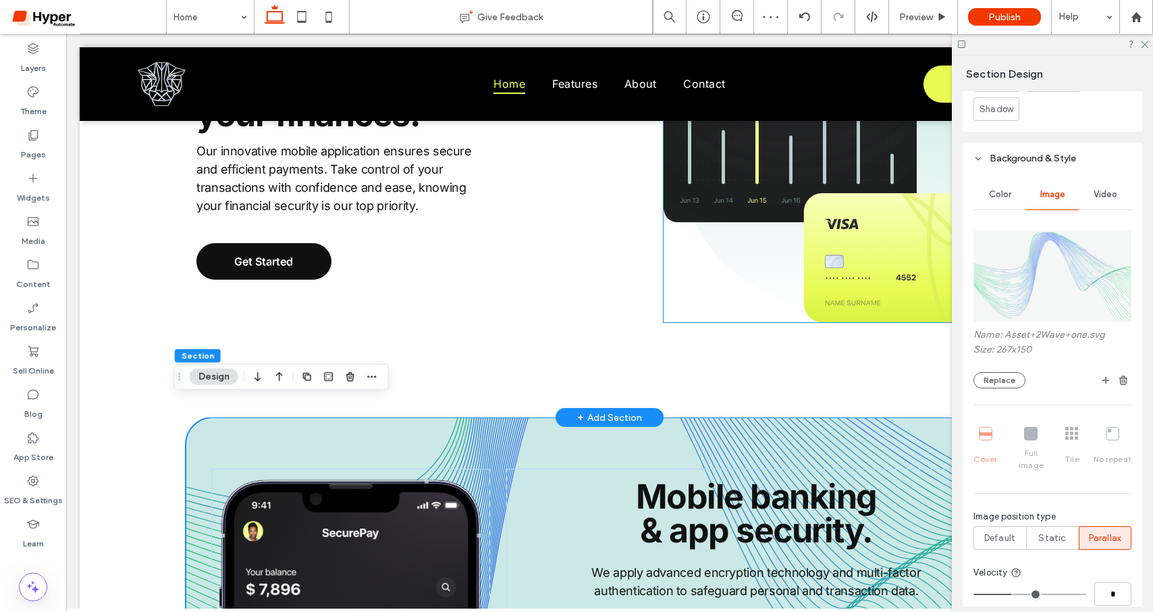
scroll to position [2130, 0]
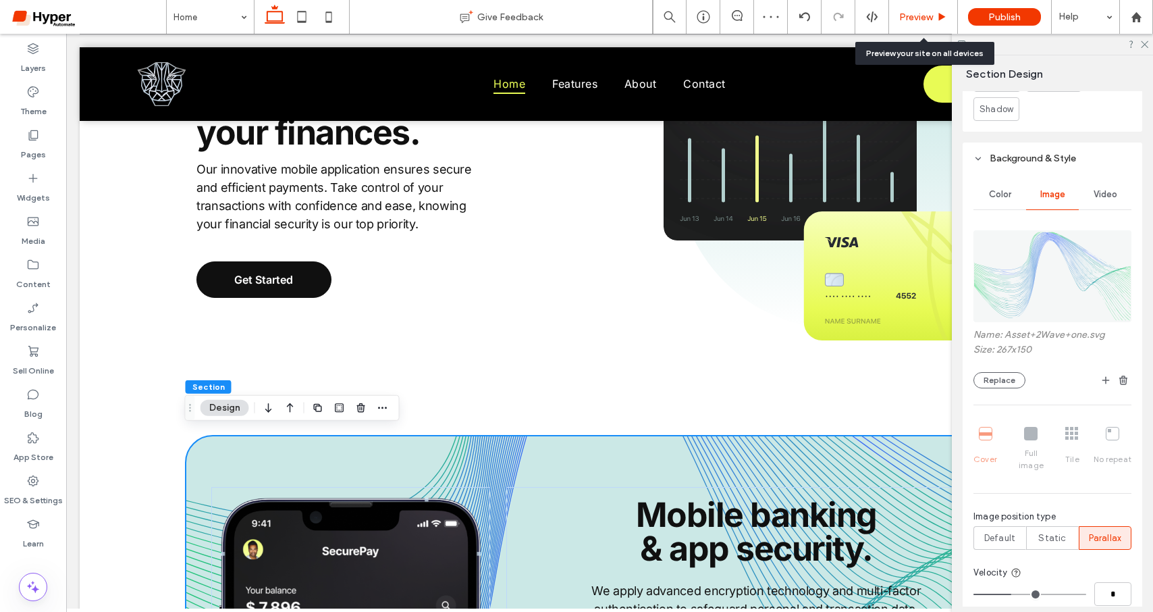
click at [933, 22] on div "Preview" at bounding box center [923, 17] width 69 height 34
click at [925, 14] on span "Preview" at bounding box center [916, 16] width 34 height 11
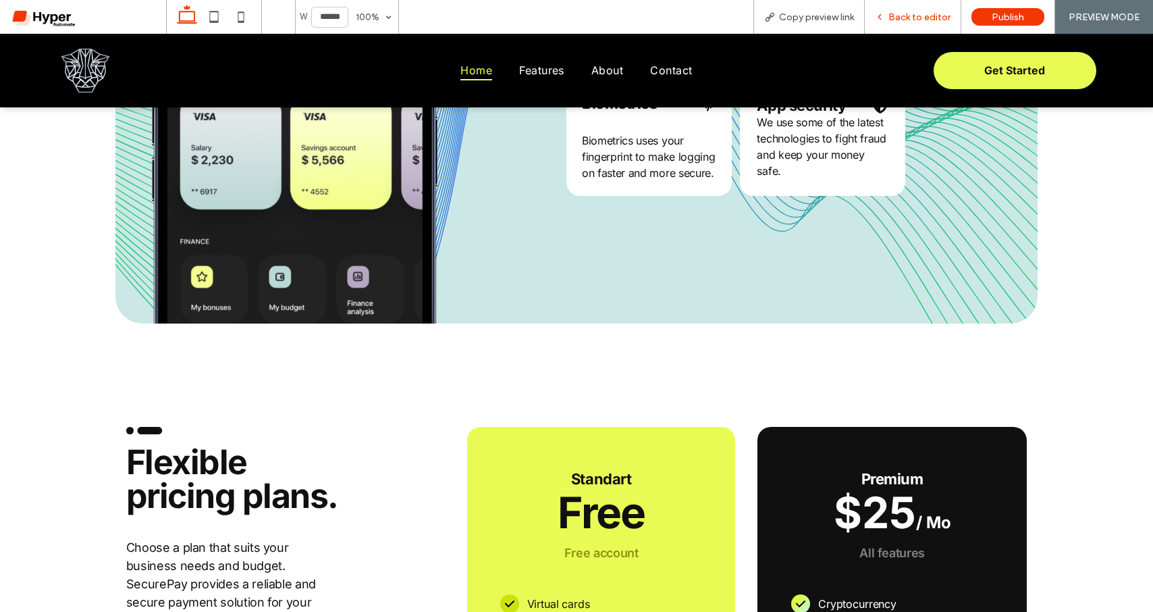
click at [920, 19] on span "Back to editor" at bounding box center [920, 16] width 62 height 11
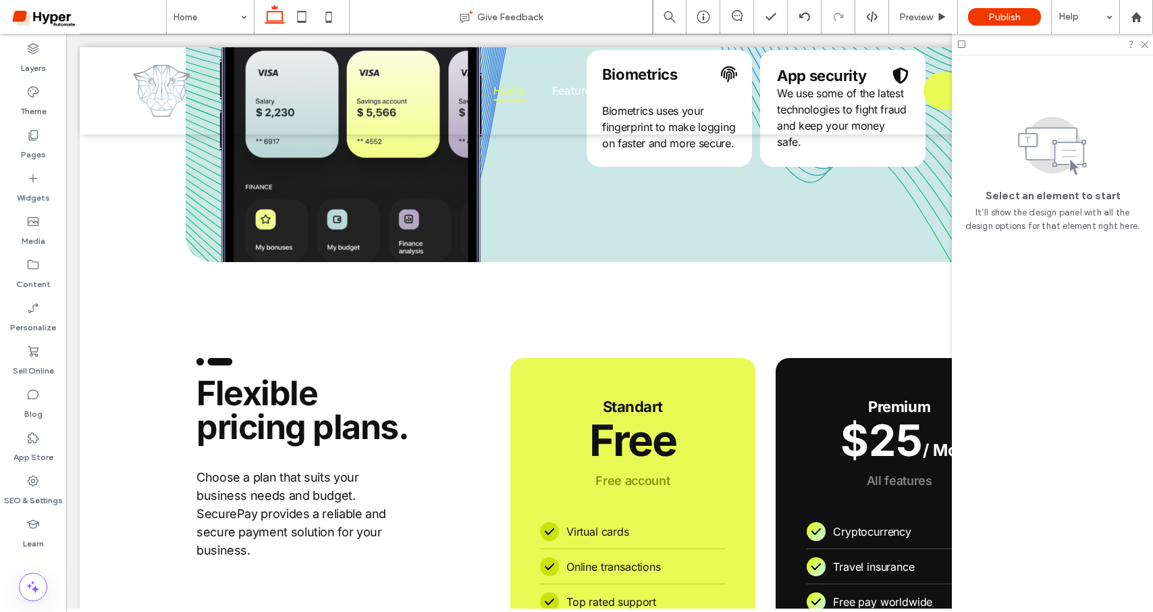
scroll to position [2687, 0]
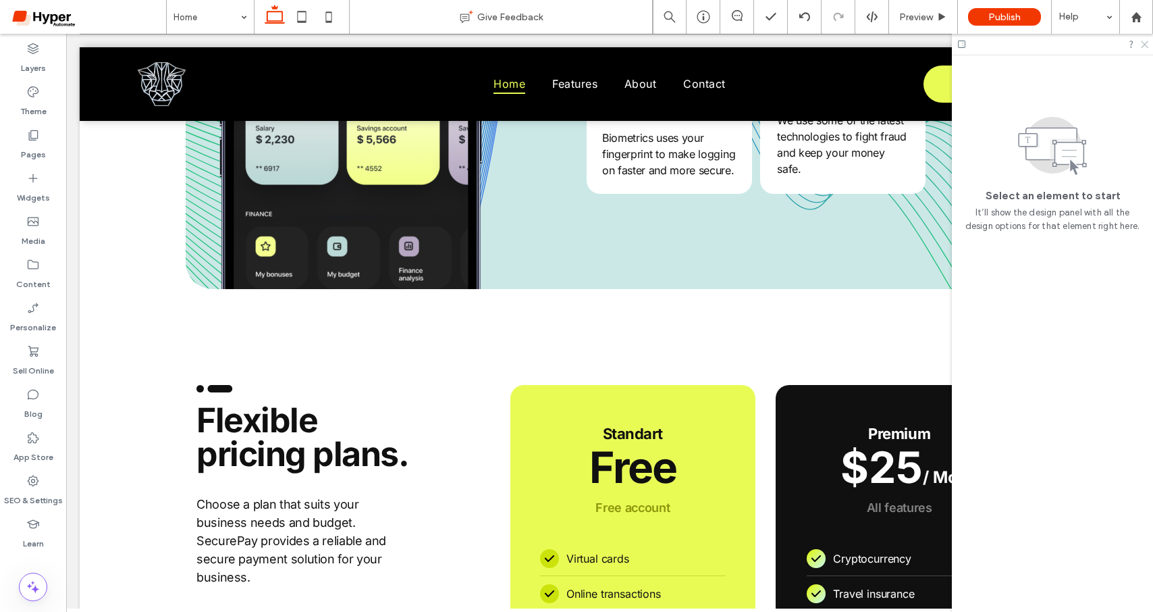
click at [1142, 47] on div at bounding box center [1052, 44] width 201 height 21
click at [1144, 45] on icon at bounding box center [1144, 43] width 9 height 9
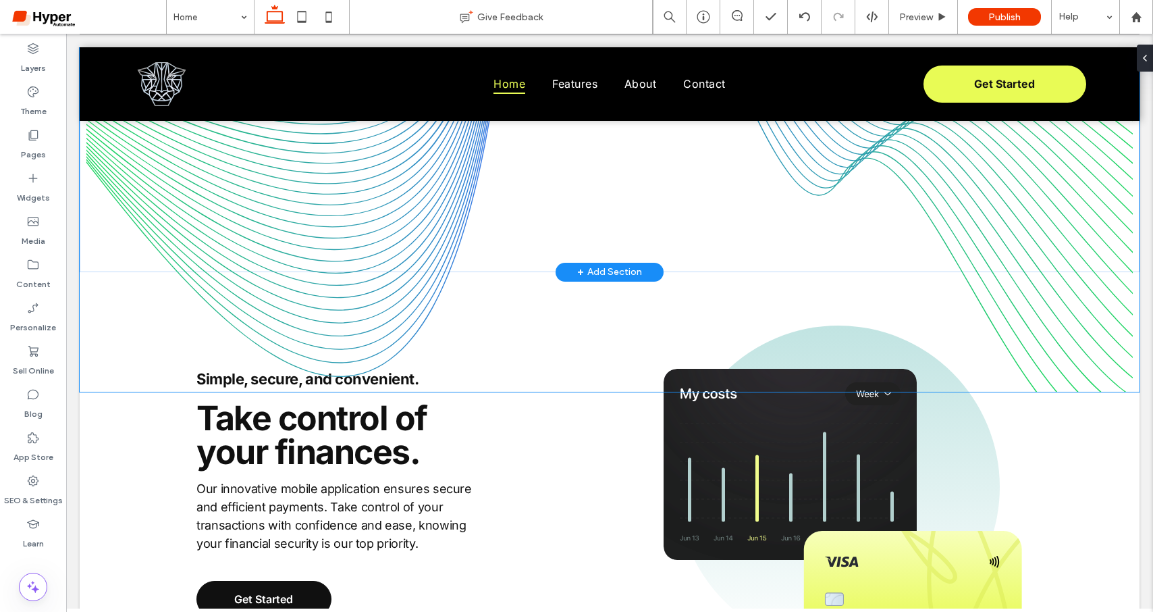
scroll to position [1712, 0]
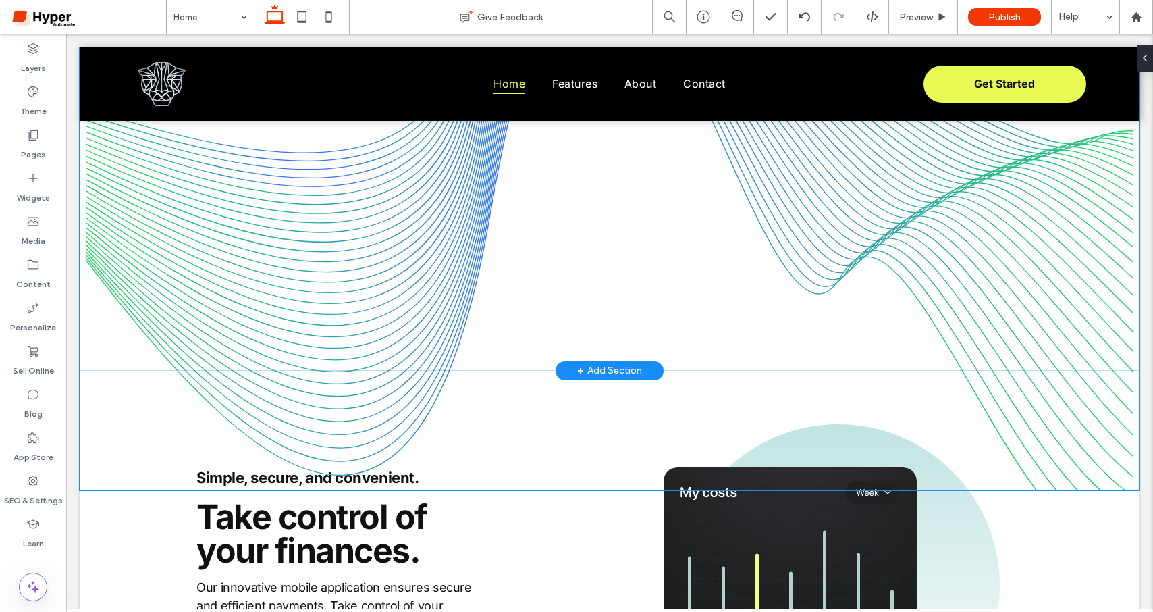
click at [231, 386] on img at bounding box center [610, 195] width 1060 height 589
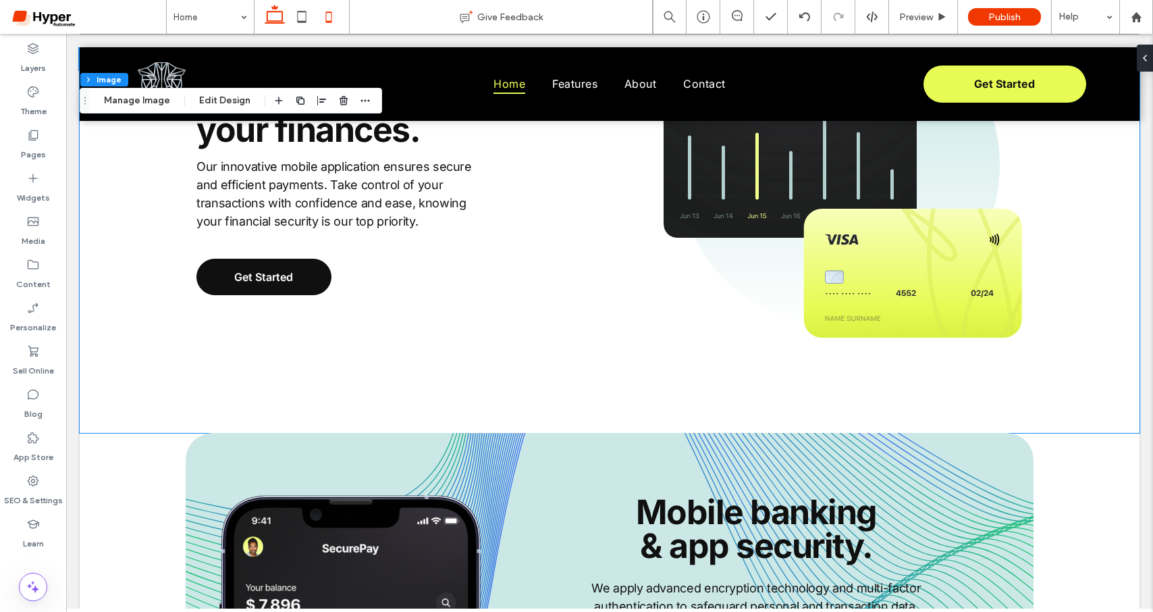
scroll to position [2134, 0]
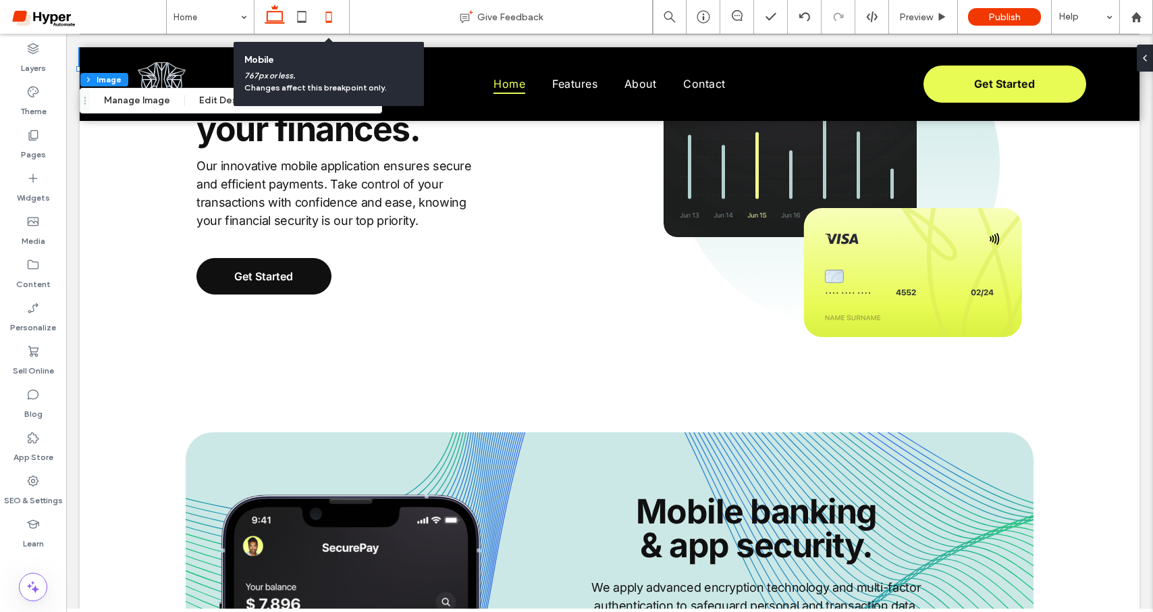
click at [328, 15] on icon at bounding box center [328, 16] width 27 height 27
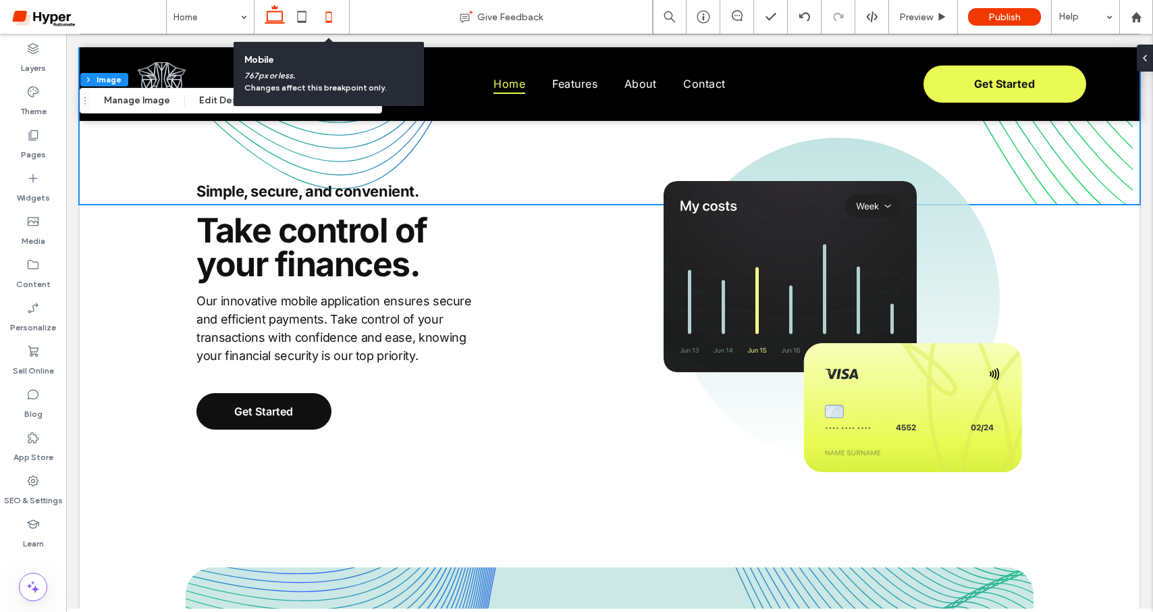
type input "***"
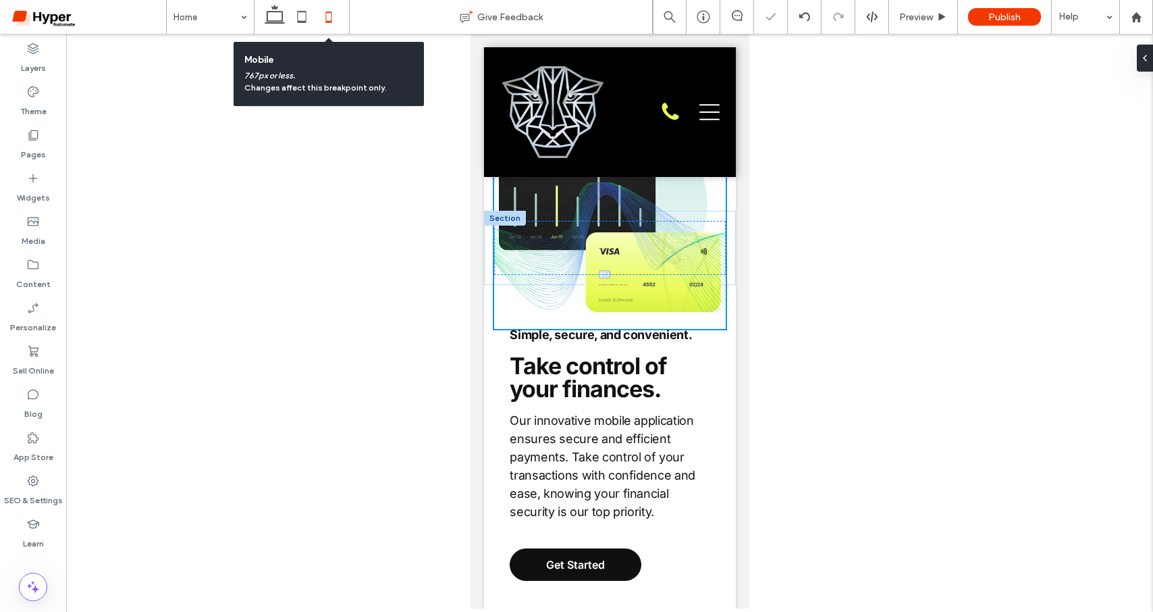
scroll to position [2047, 0]
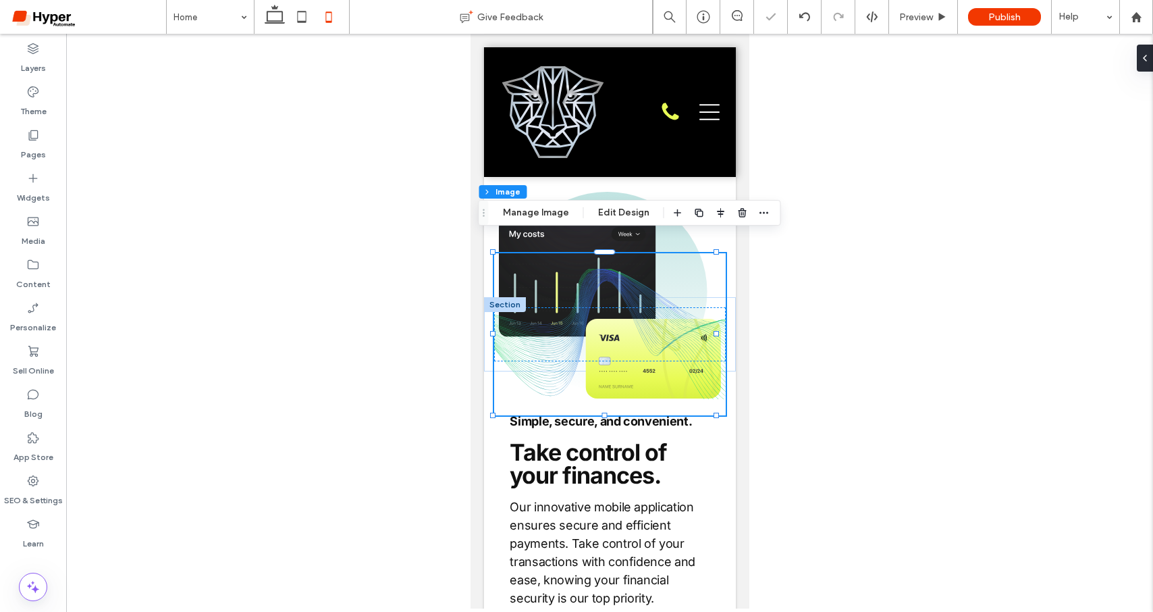
click at [912, 302] on div at bounding box center [609, 321] width 1087 height 575
click at [951, 11] on div "Preview" at bounding box center [923, 16] width 68 height 11
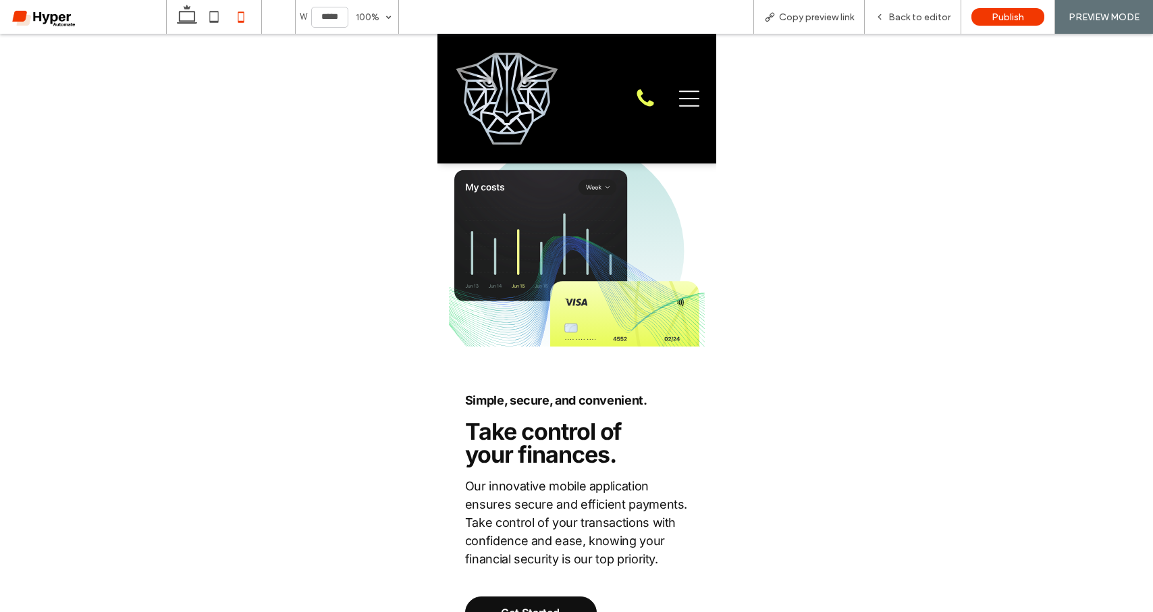
scroll to position [2057, 0]
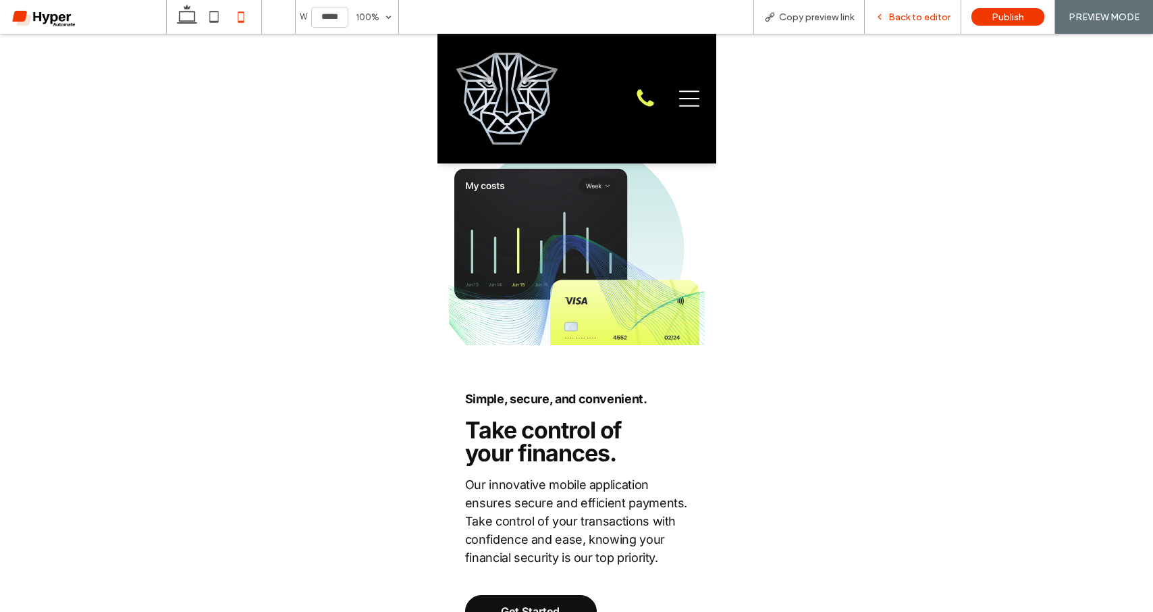
click at [899, 14] on span "Back to editor" at bounding box center [920, 16] width 62 height 11
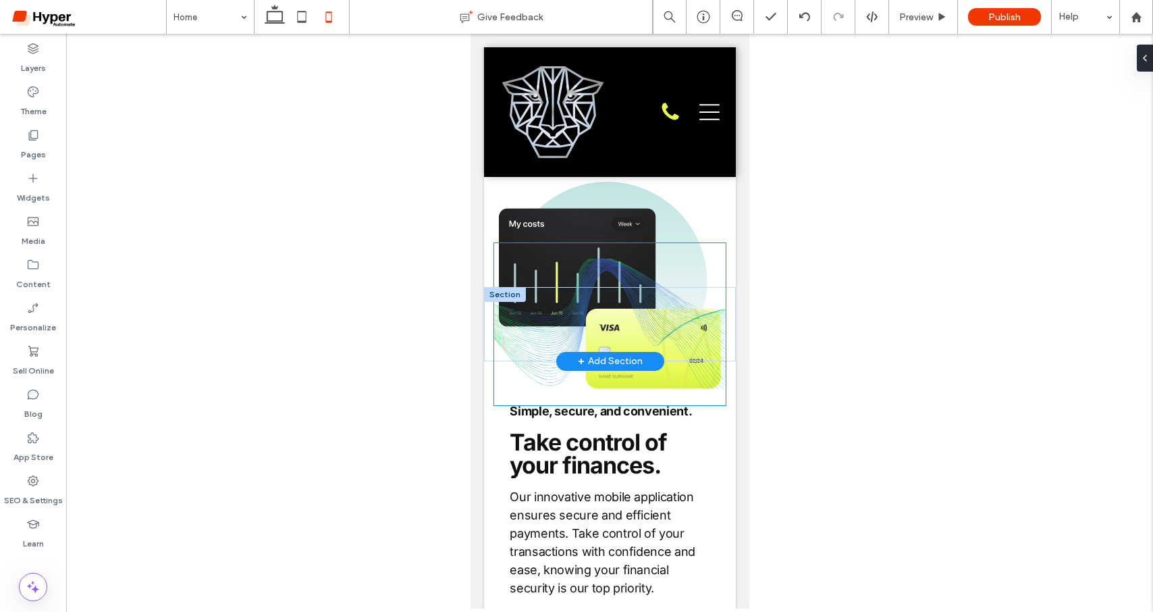
click at [668, 321] on img at bounding box center [610, 324] width 232 height 162
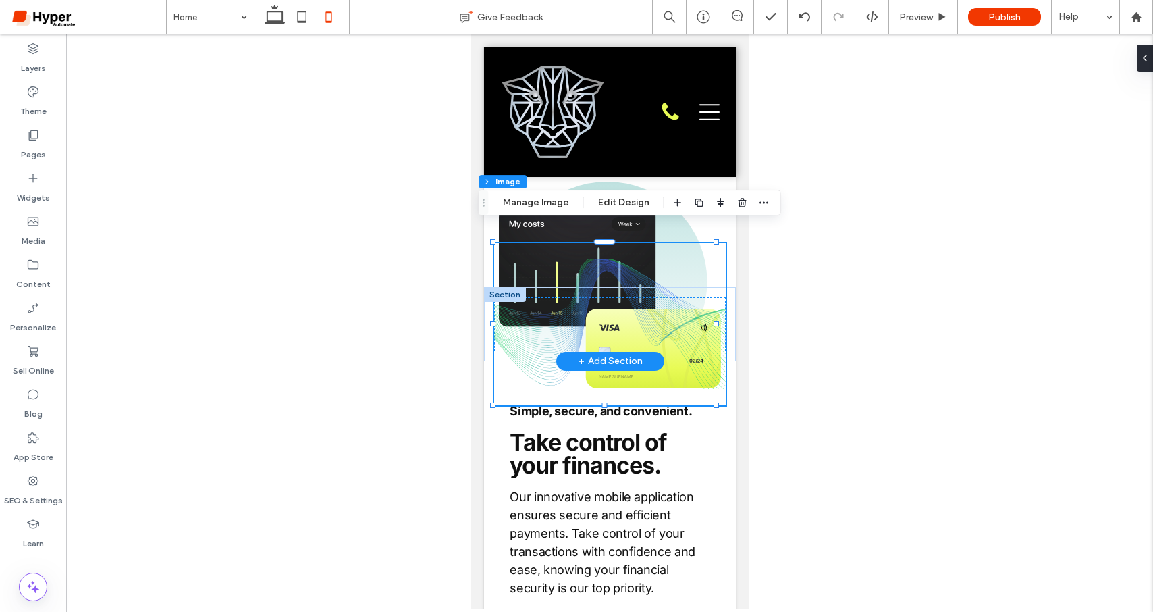
click at [713, 324] on img at bounding box center [610, 324] width 232 height 162
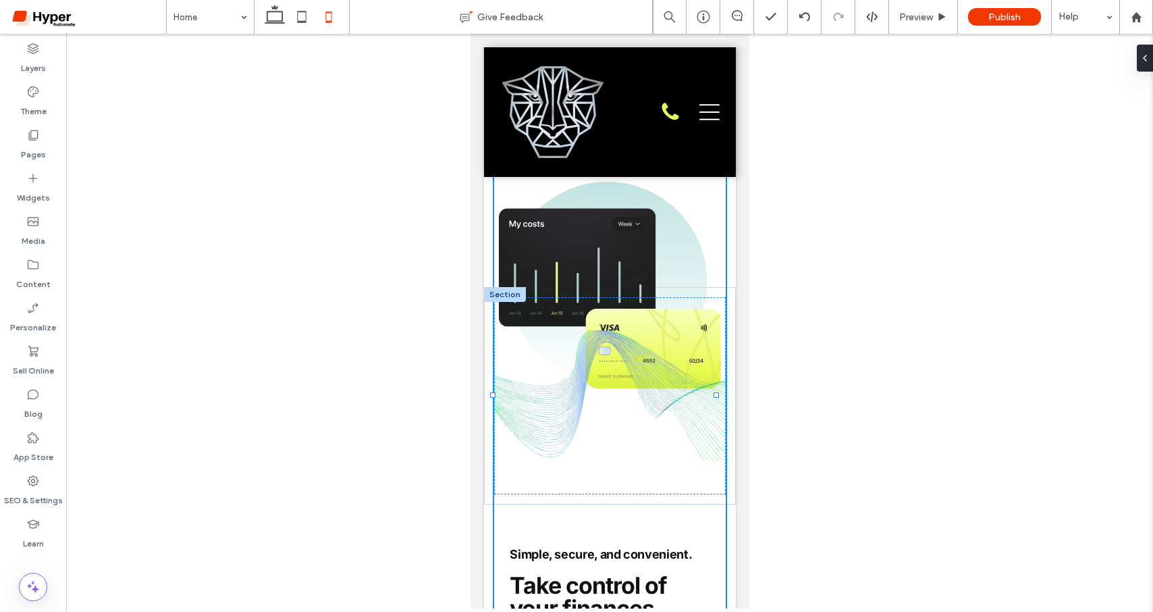
drag, startPoint x: 714, startPoint y: 388, endPoint x: 892, endPoint y: 567, distance: 252.1
type input "***"
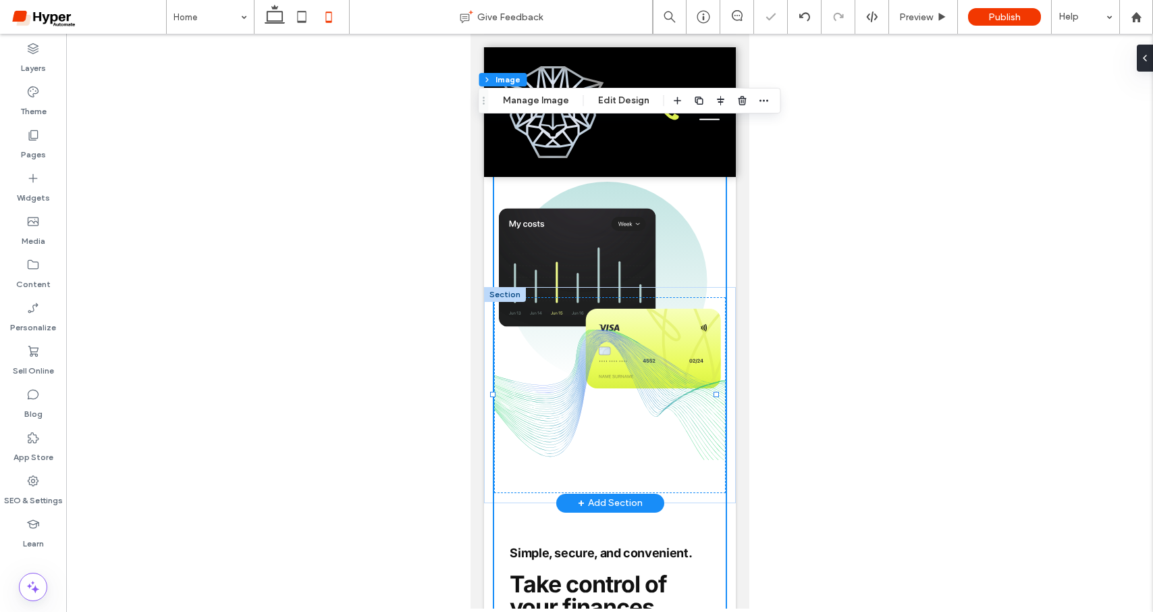
click at [659, 386] on img at bounding box center [610, 395] width 232 height 520
drag, startPoint x: 862, startPoint y: 379, endPoint x: 754, endPoint y: 373, distance: 108.9
click at [862, 379] on div at bounding box center [609, 321] width 1087 height 575
click at [623, 376] on img at bounding box center [610, 395] width 232 height 520
drag, startPoint x: 935, startPoint y: 271, endPoint x: 818, endPoint y: 295, distance: 119.8
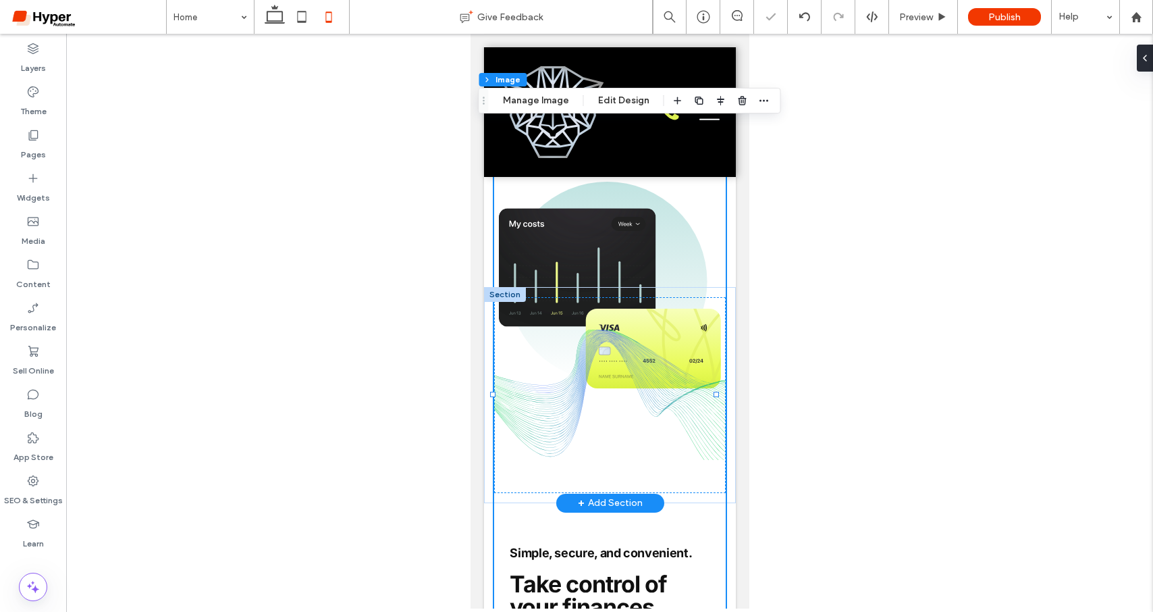
click at [918, 273] on div at bounding box center [609, 321] width 1087 height 575
click at [718, 309] on div at bounding box center [609, 395] width 252 height 216
click at [29, 55] on icon at bounding box center [33, 49] width 14 height 14
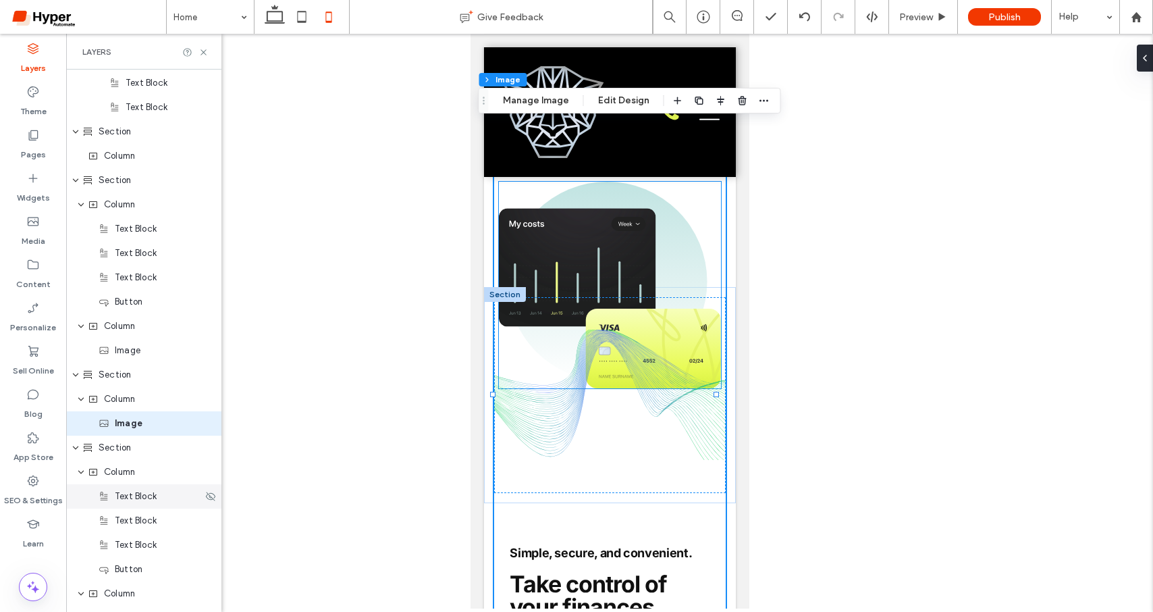
scroll to position [1467, 0]
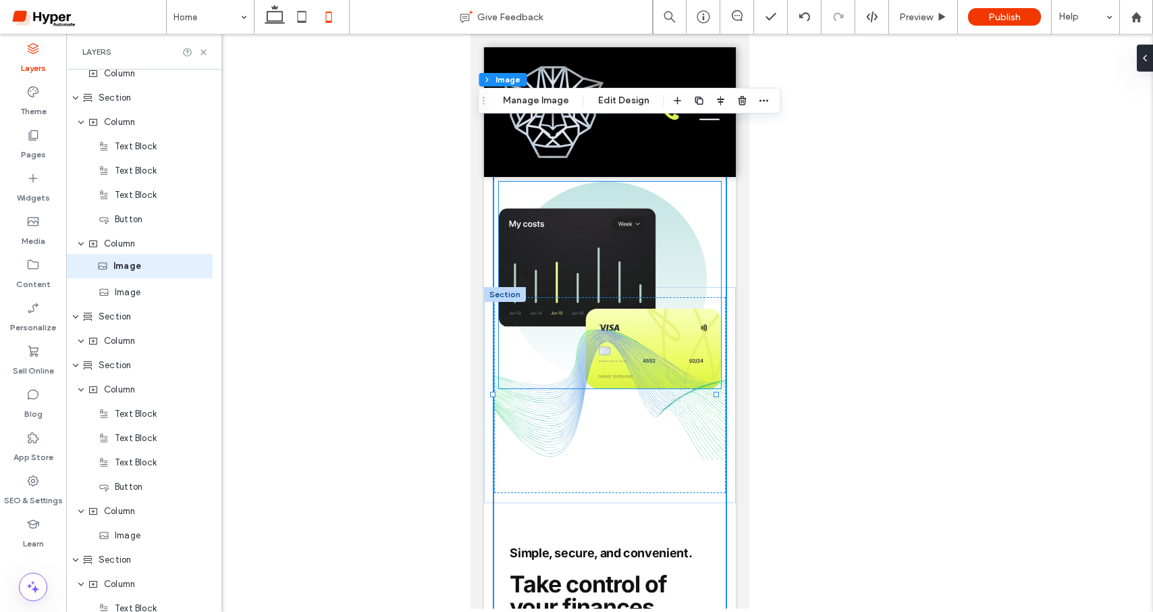
drag, startPoint x: 122, startPoint y: 341, endPoint x: 121, endPoint y: 266, distance: 75.0
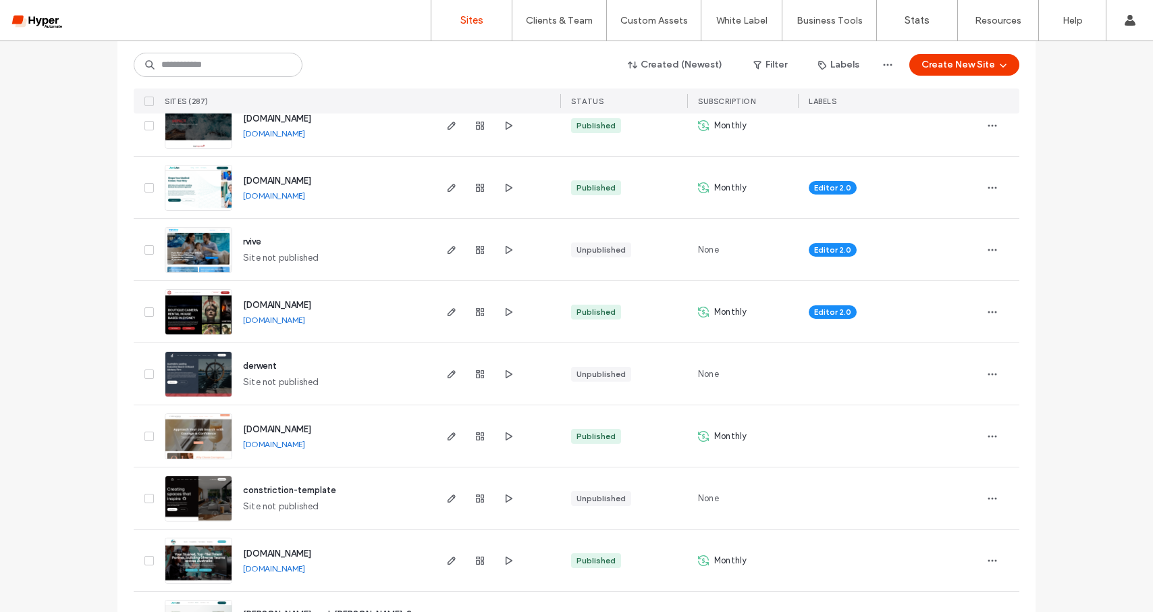
scroll to position [1149, 0]
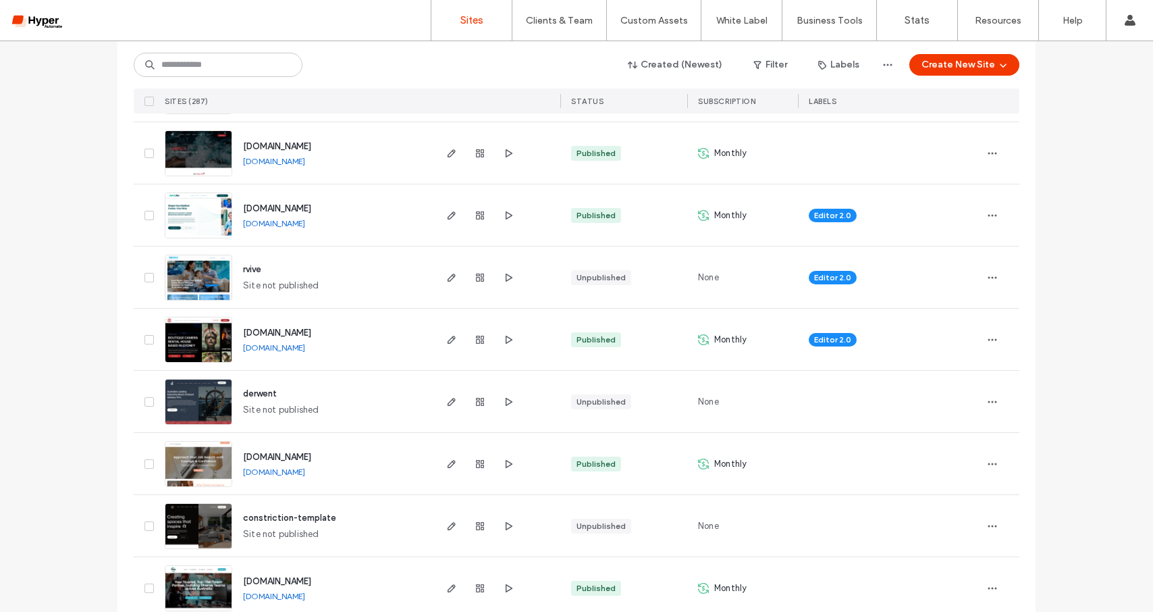
click at [299, 147] on span "www.derwentsearch.com.au" at bounding box center [277, 146] width 68 height 10
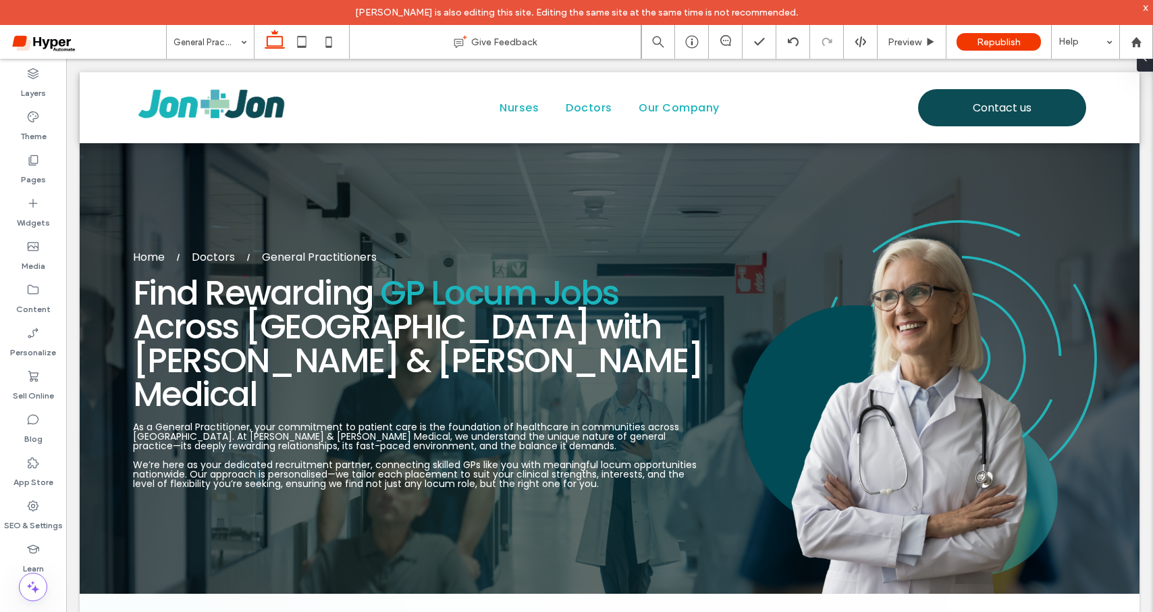
click at [1142, 7] on div "[PERSON_NAME] is also editing this site. Editing the same site at the same time…" at bounding box center [576, 12] width 1153 height 25
click at [1133, 43] on use at bounding box center [1136, 41] width 10 height 10
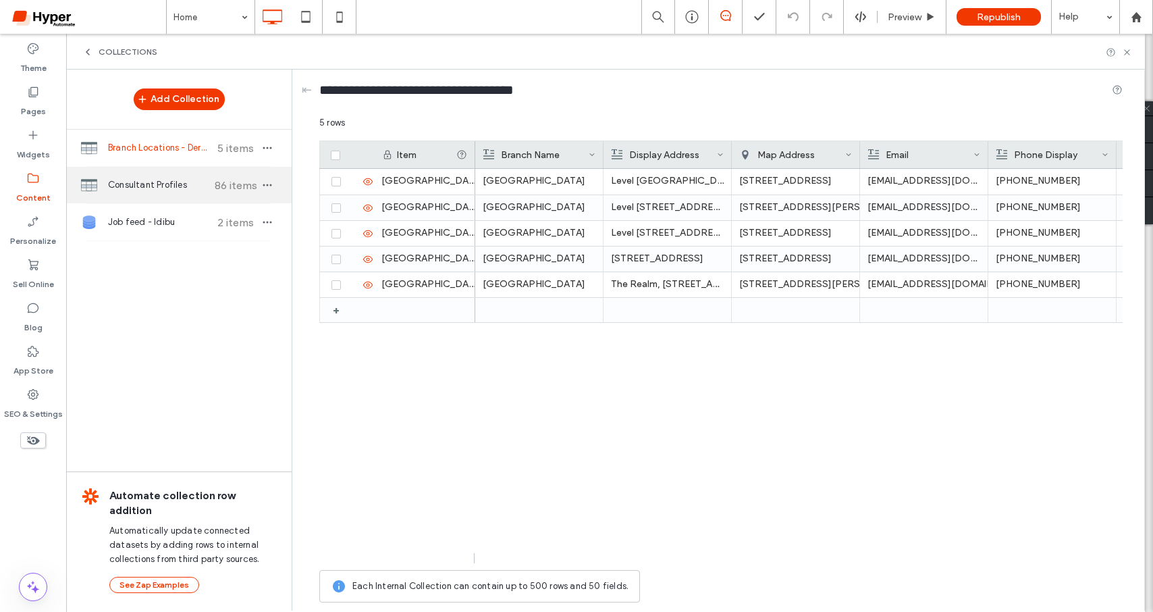
click at [142, 187] on span "Consultant Profiles" at bounding box center [158, 185] width 101 height 14
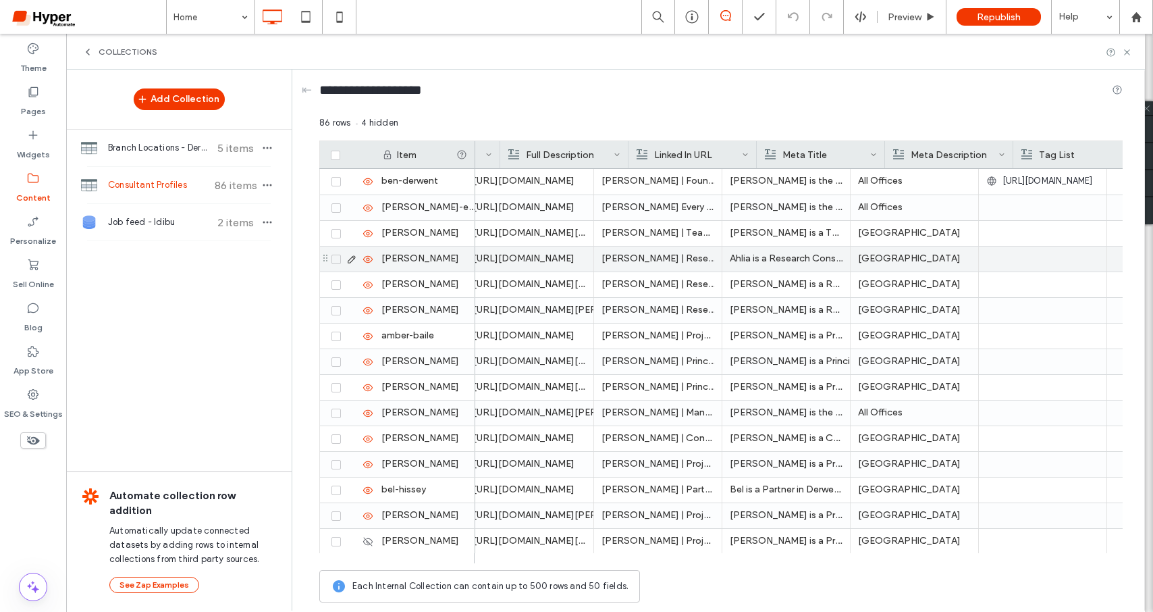
scroll to position [0, 1077]
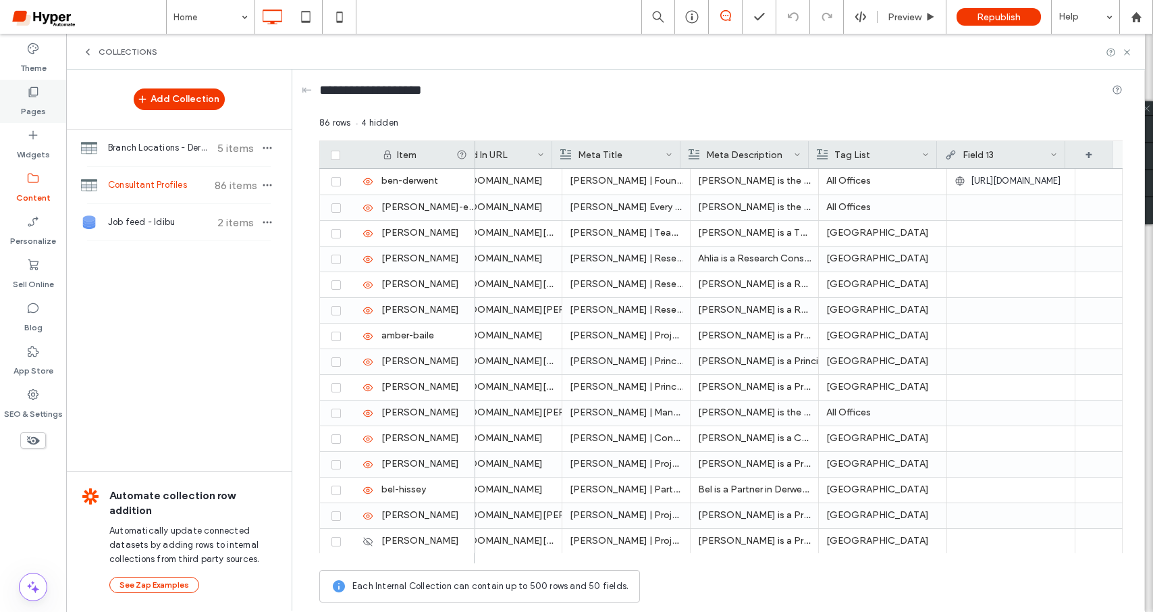
click at [43, 88] on div "Pages" at bounding box center [33, 101] width 66 height 43
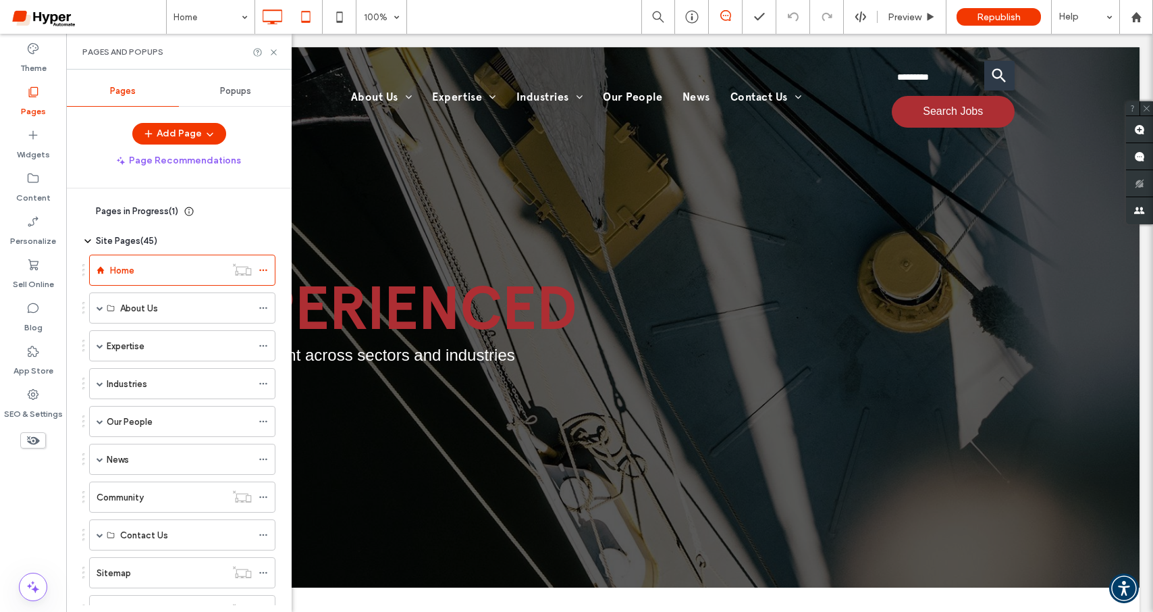
scroll to position [0, 0]
click at [271, 51] on icon at bounding box center [274, 52] width 10 height 10
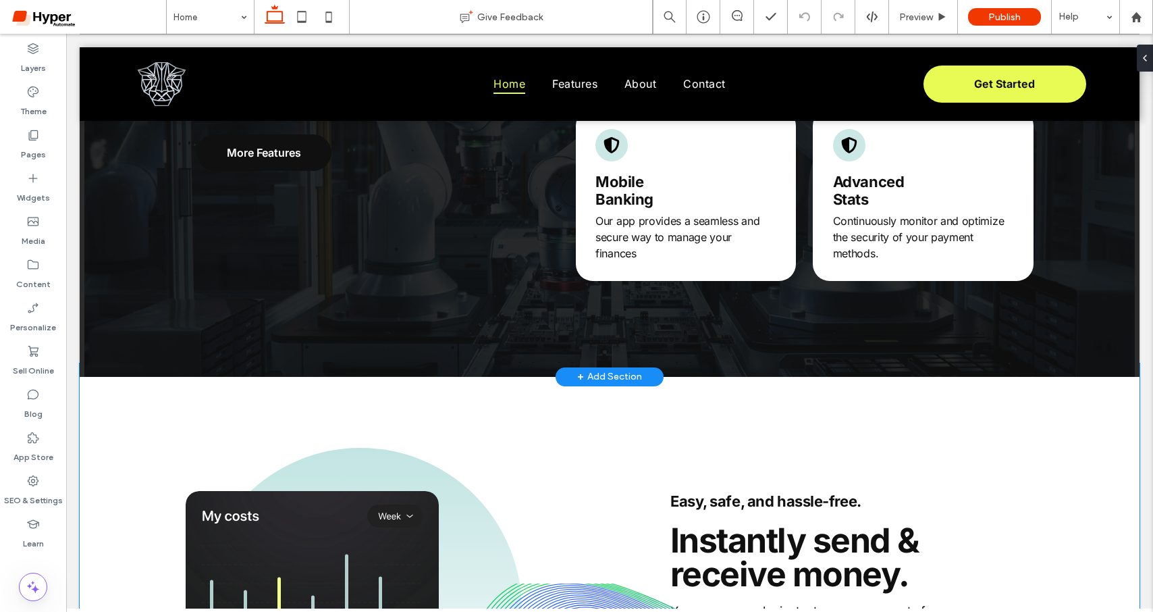
scroll to position [1107, 0]
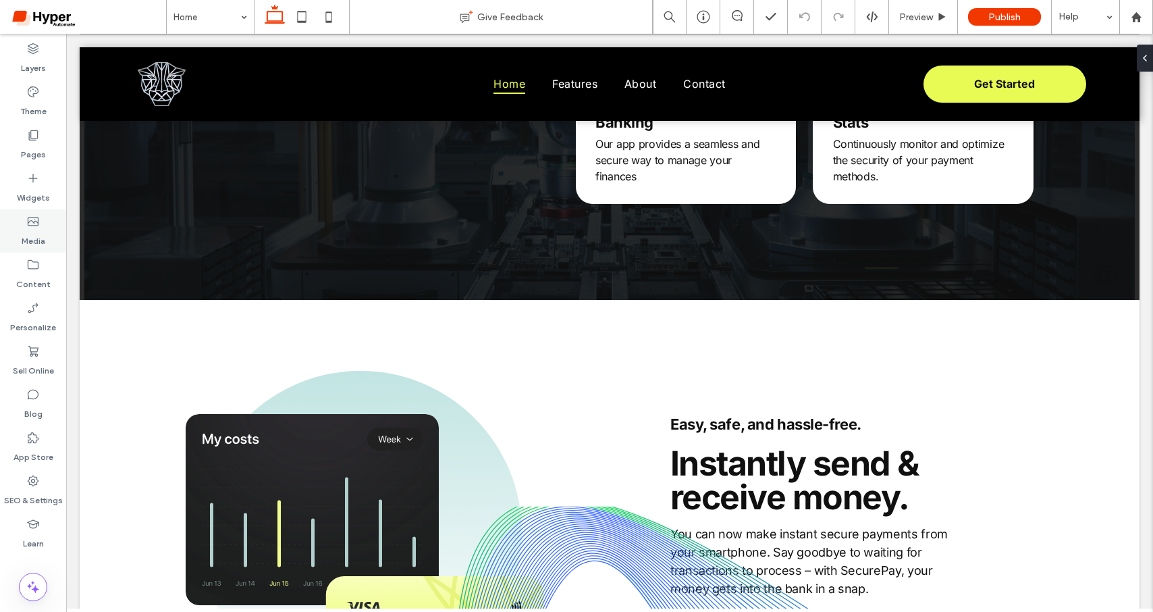
click at [32, 228] on icon at bounding box center [33, 222] width 14 height 14
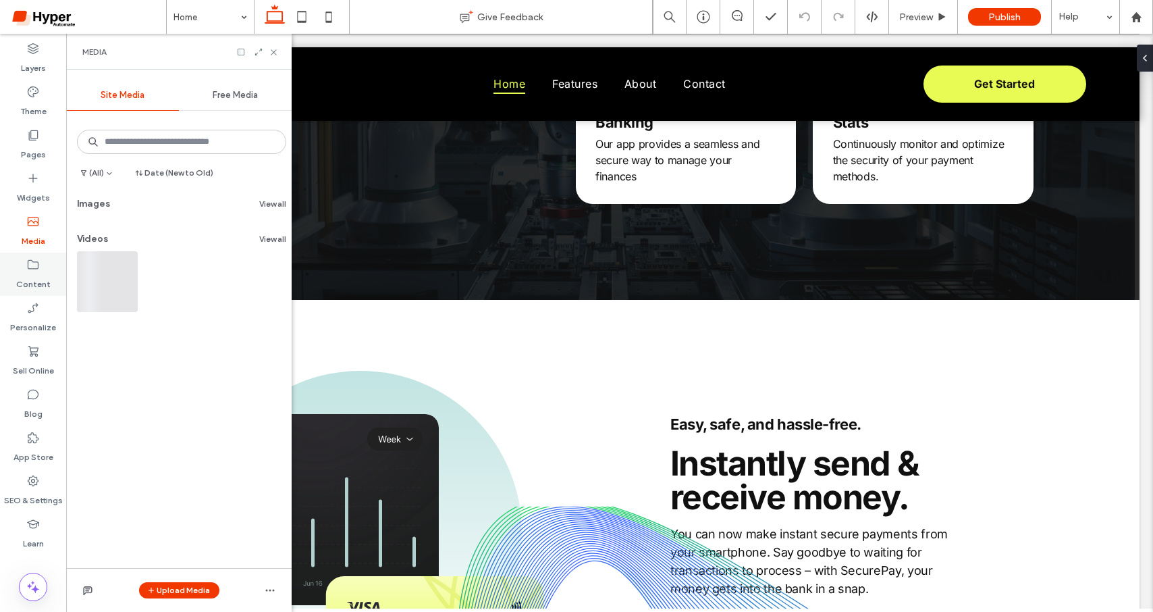
click at [52, 268] on div "Content" at bounding box center [33, 274] width 66 height 43
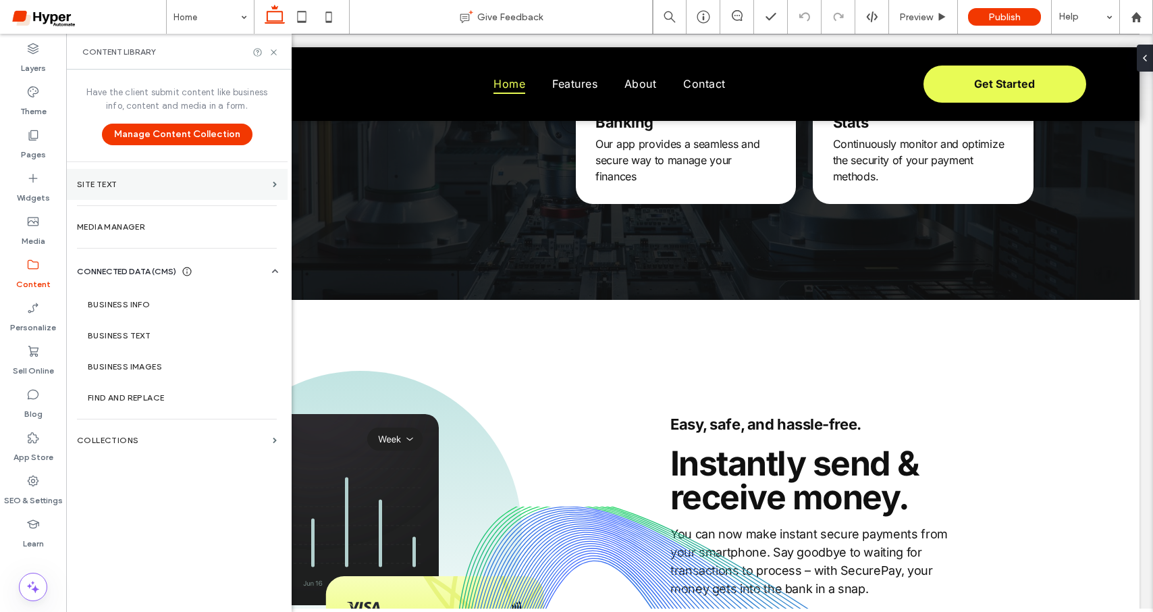
click at [261, 194] on section "Site Text" at bounding box center [176, 184] width 221 height 31
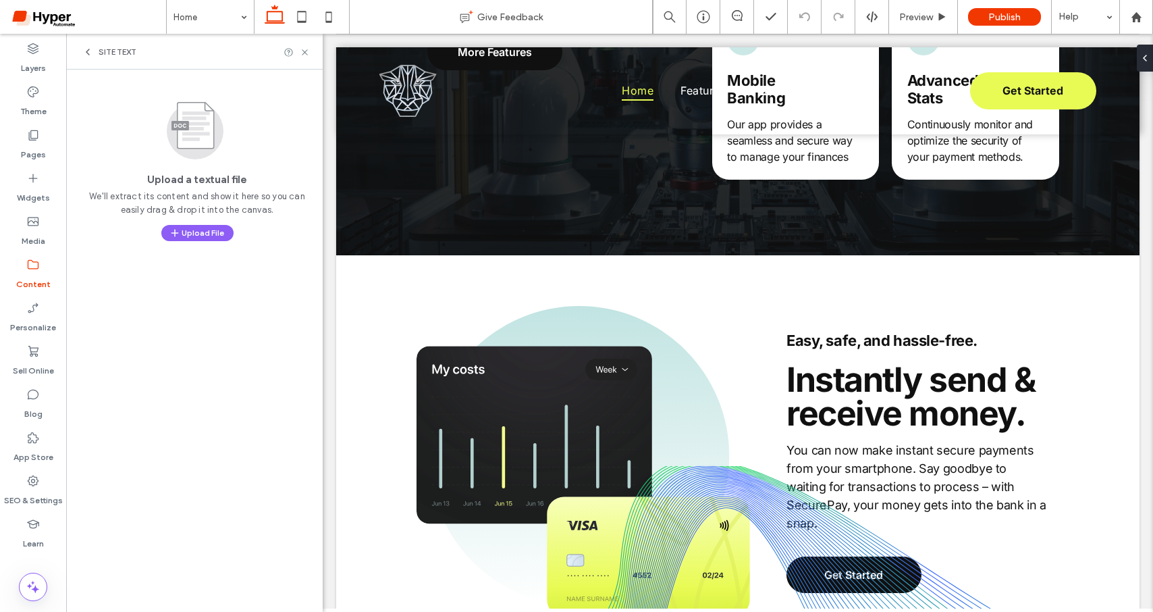
scroll to position [1086, 0]
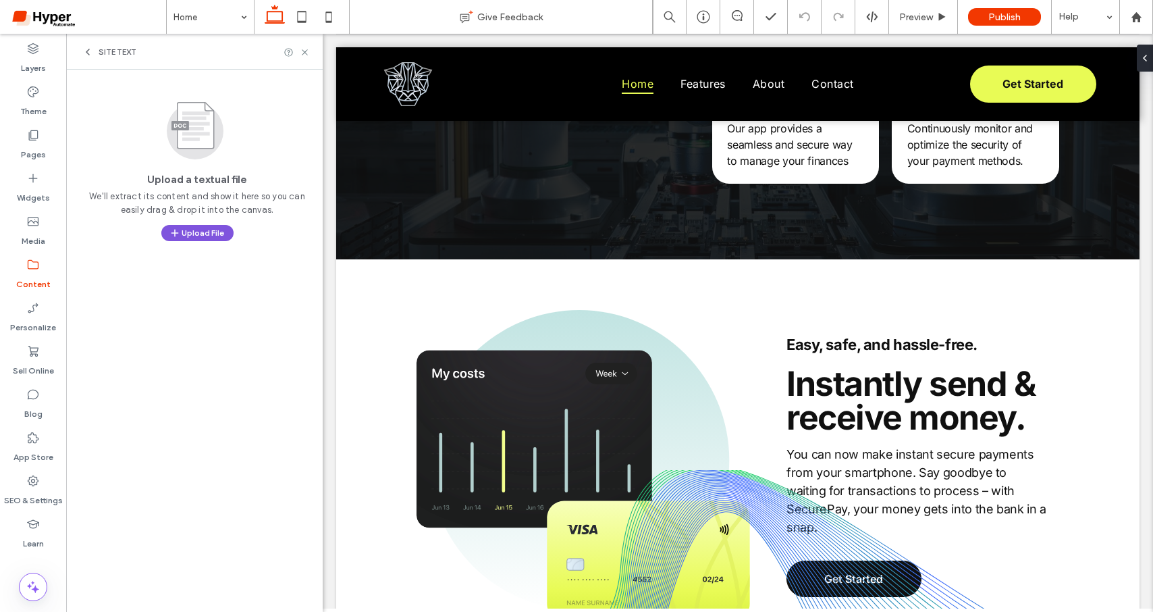
click at [203, 227] on button "Upload File" at bounding box center [197, 233] width 72 height 16
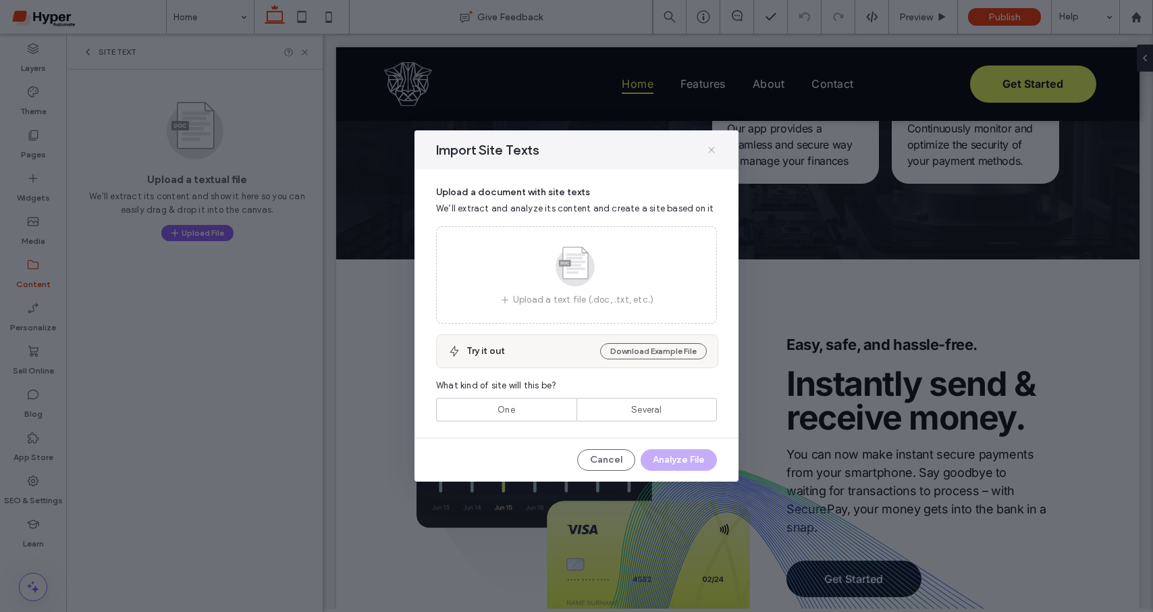
click at [708, 147] on icon at bounding box center [711, 149] width 11 height 11
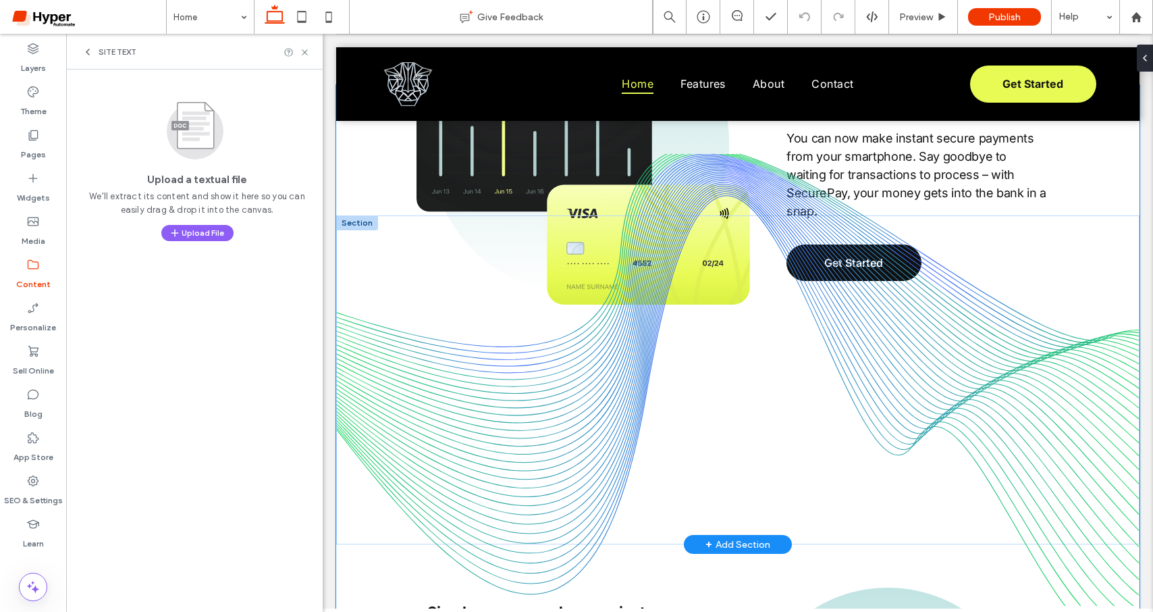
scroll to position [1386, 0]
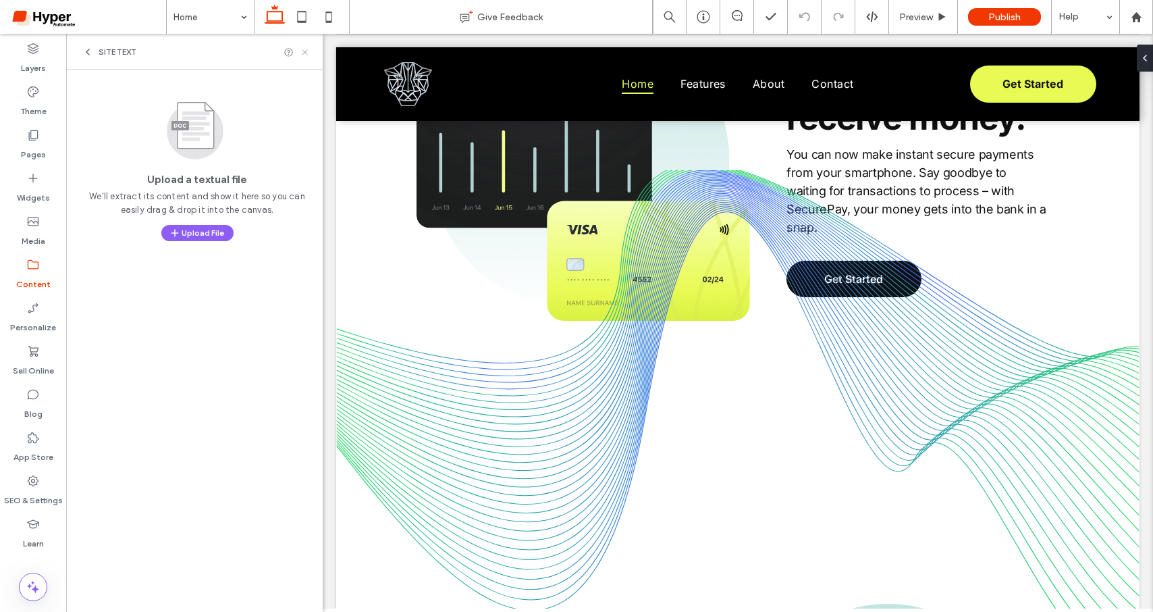
click at [307, 51] on icon at bounding box center [305, 52] width 10 height 10
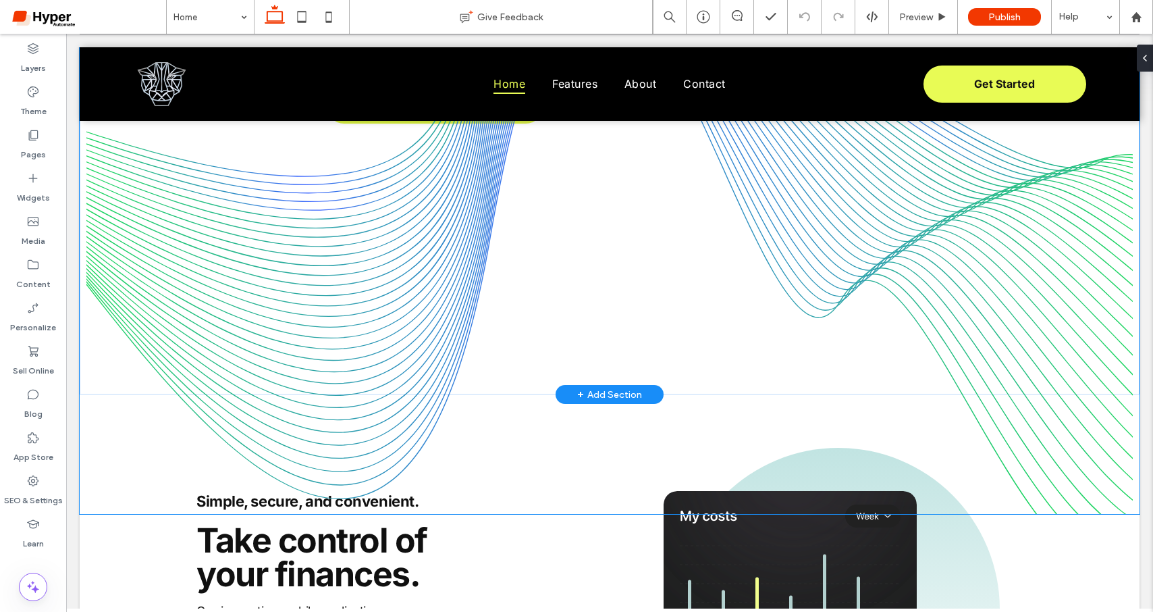
scroll to position [1705, 0]
